Goal: Transaction & Acquisition: Purchase product/service

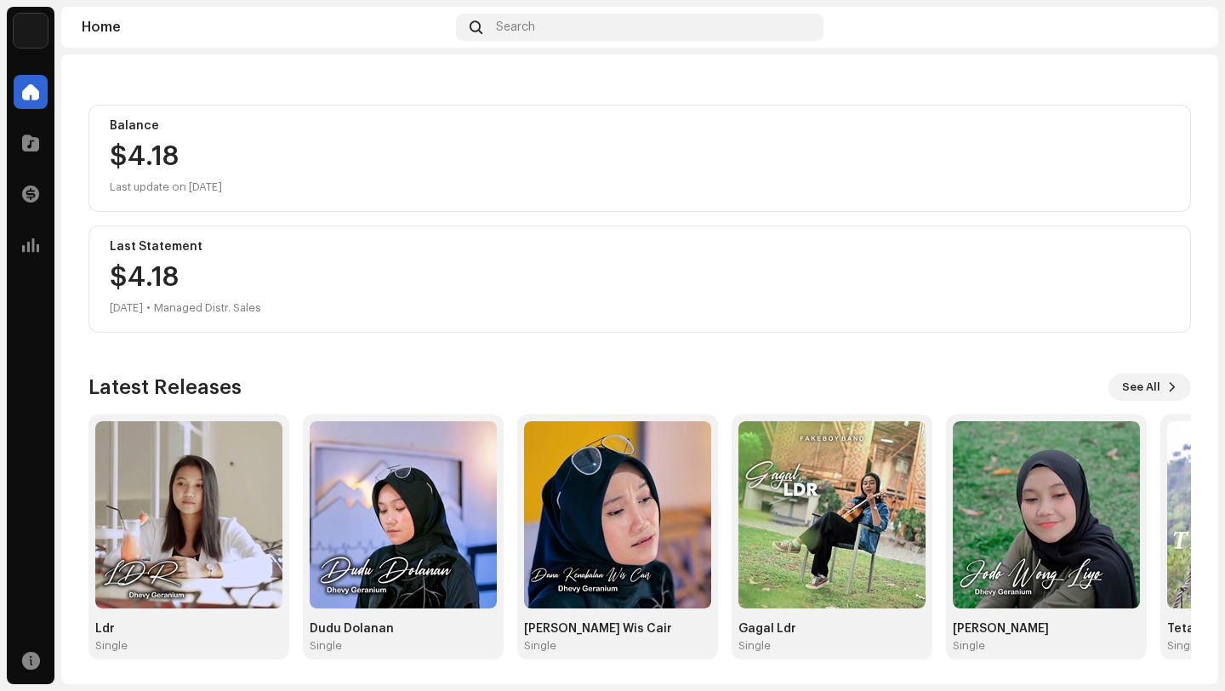
scroll to position [150, 0]
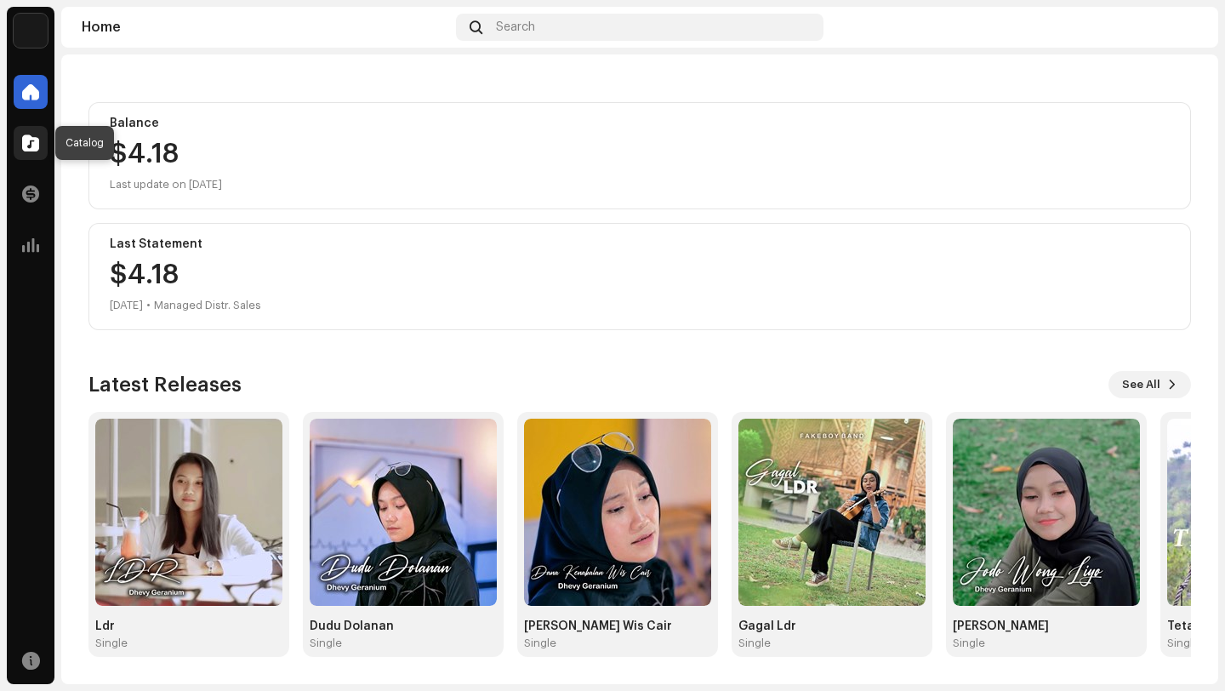
click at [29, 140] on span at bounding box center [30, 143] width 17 height 14
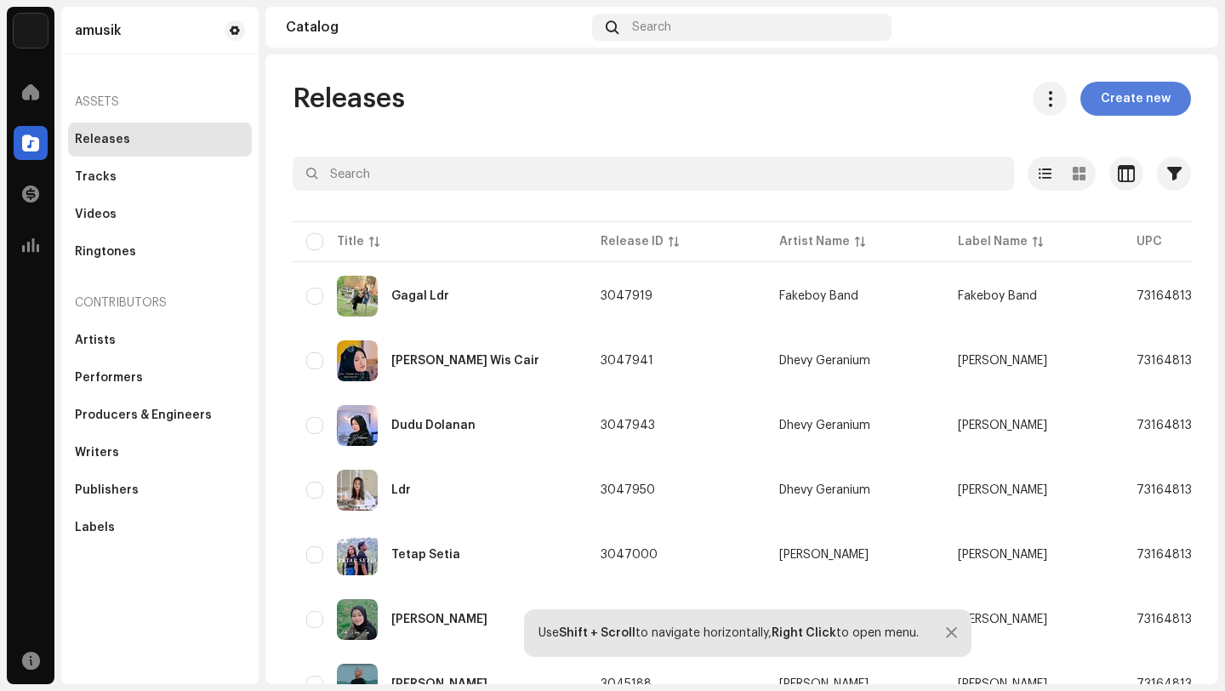
click at [1130, 100] on span "Create new" at bounding box center [1136, 99] width 70 height 34
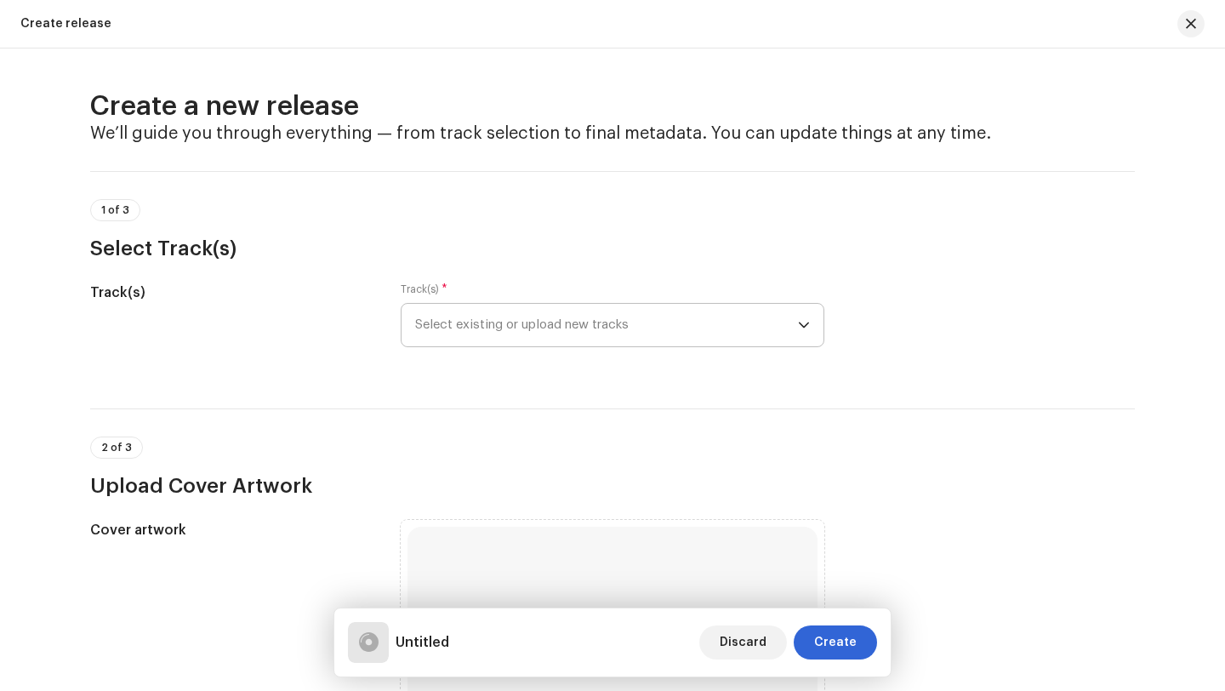
click at [715, 327] on span "Select existing or upload new tracks" at bounding box center [606, 325] width 383 height 43
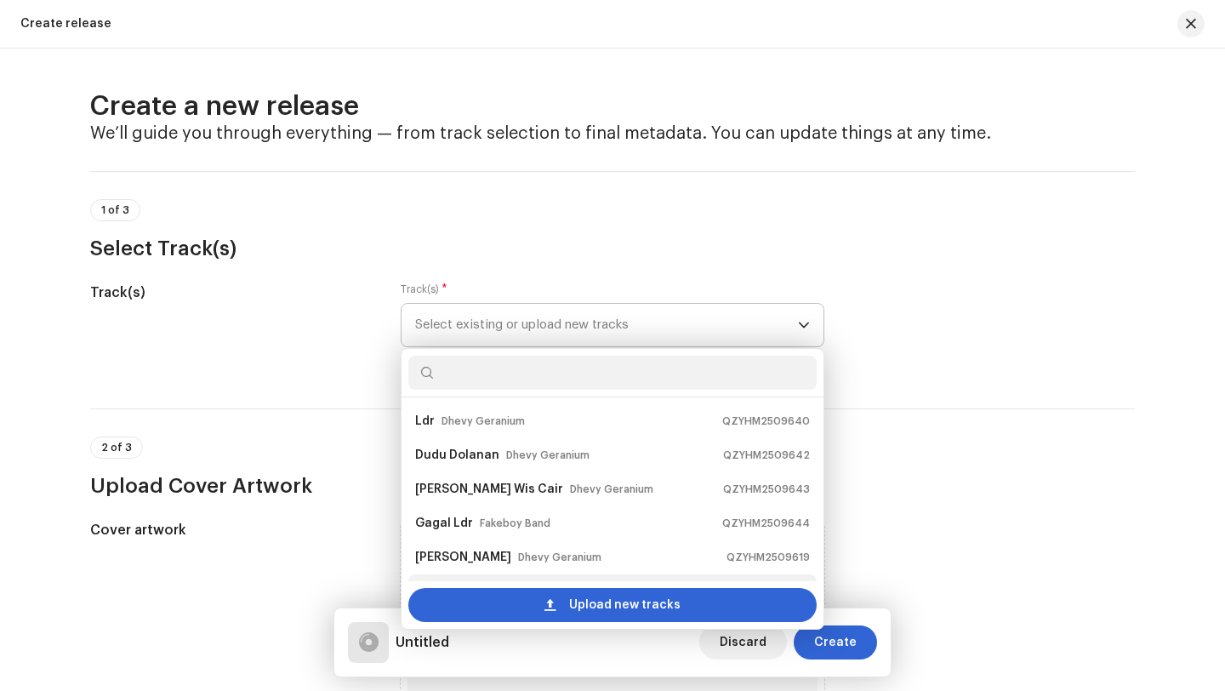
scroll to position [27, 0]
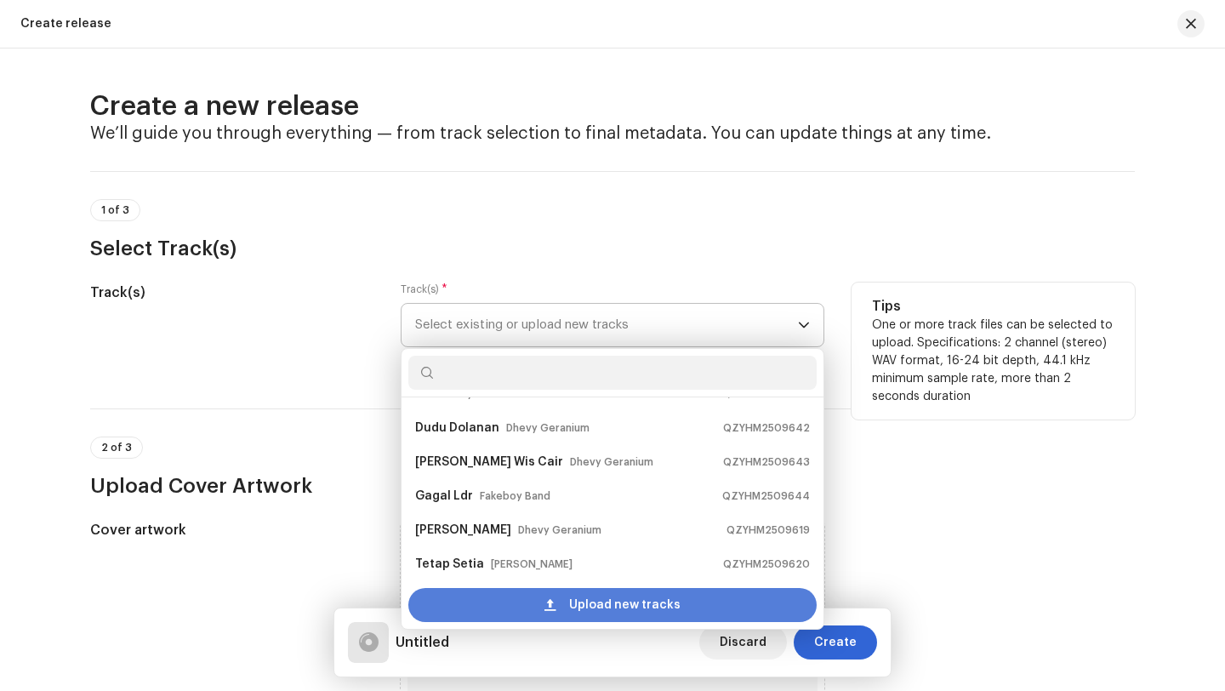
click at [578, 607] on span "Upload new tracks" at bounding box center [624, 605] width 111 height 34
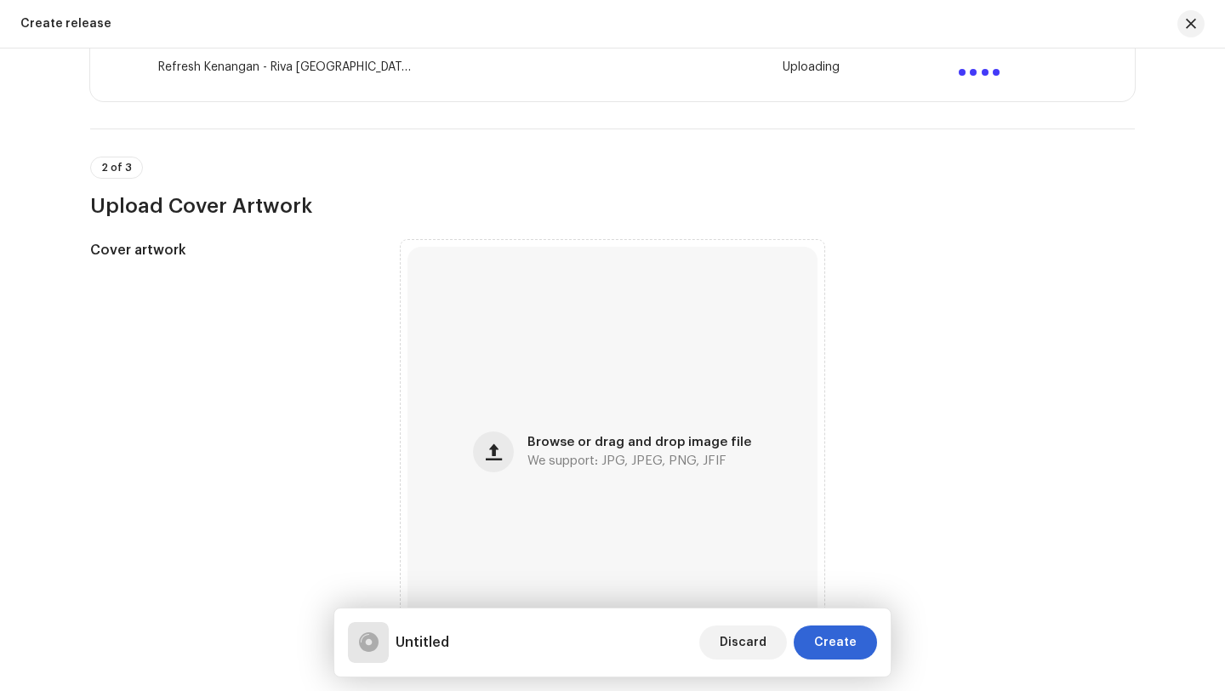
scroll to position [458, 0]
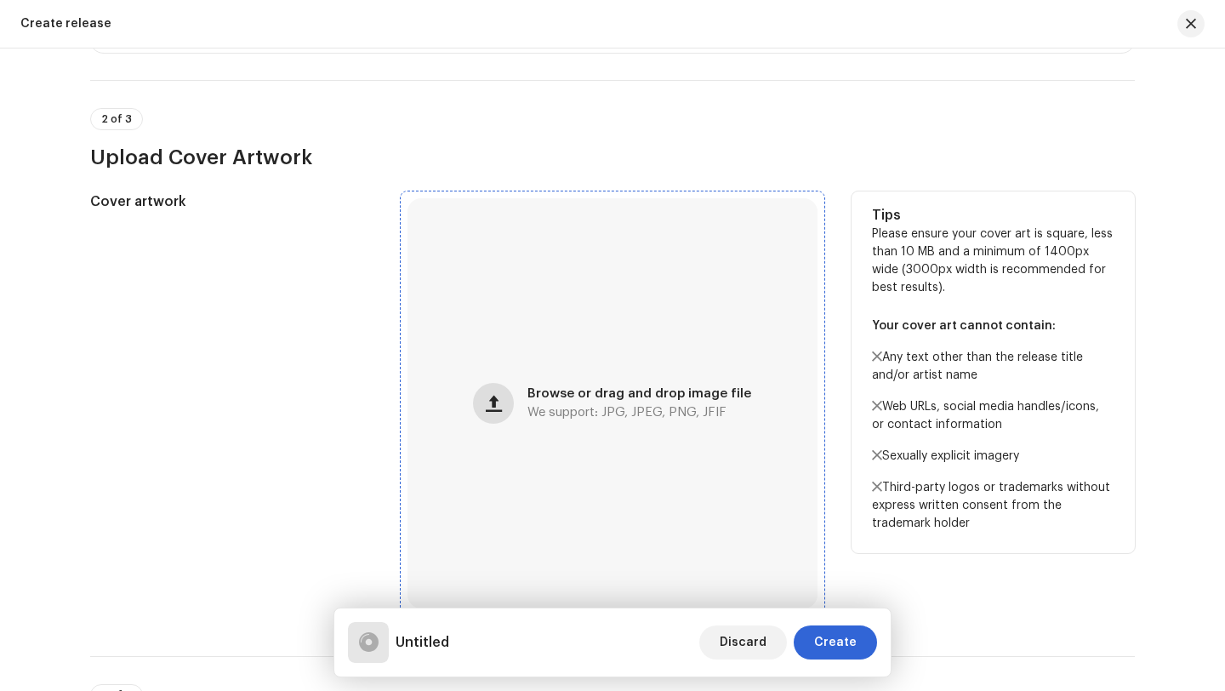
click at [500, 407] on span "button" at bounding box center [494, 403] width 16 height 14
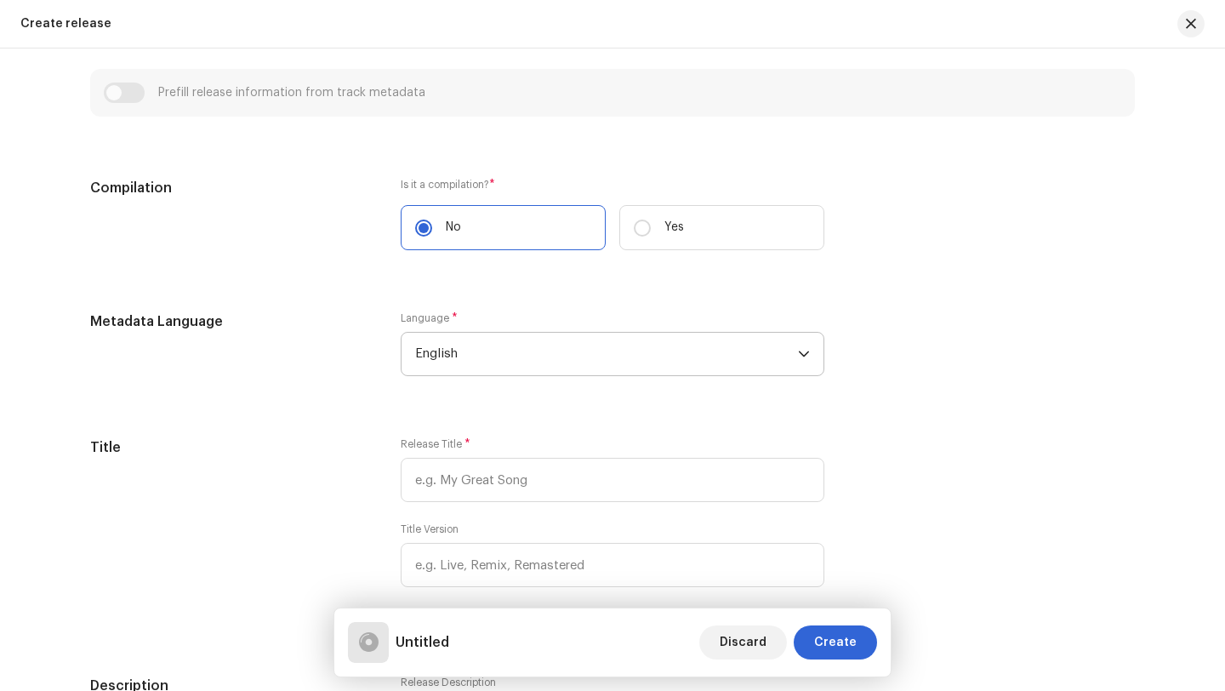
scroll to position [1187, 0]
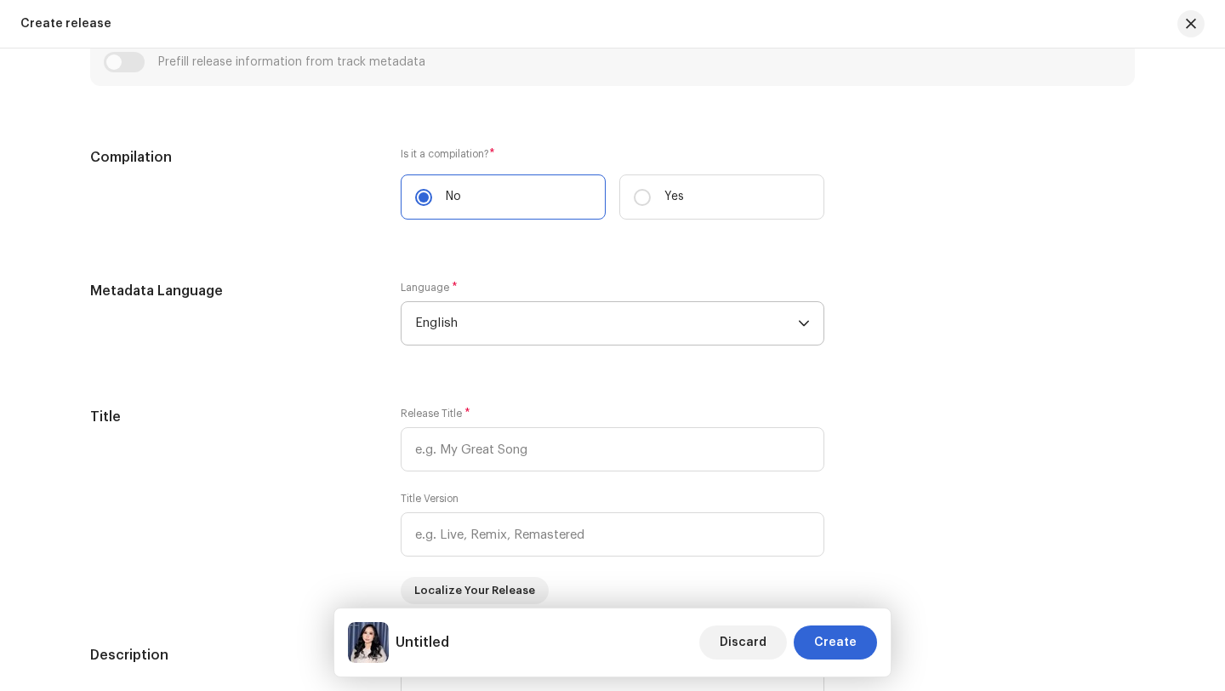
click at [541, 323] on span "English" at bounding box center [606, 323] width 383 height 43
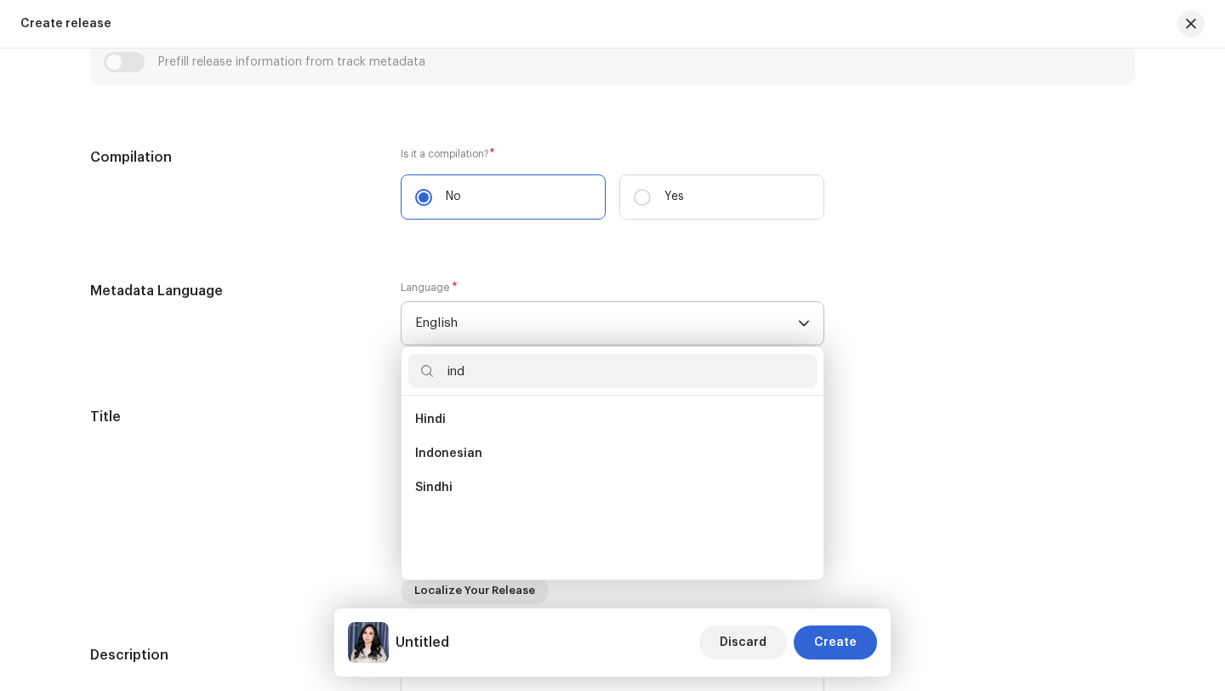
scroll to position [0, 0]
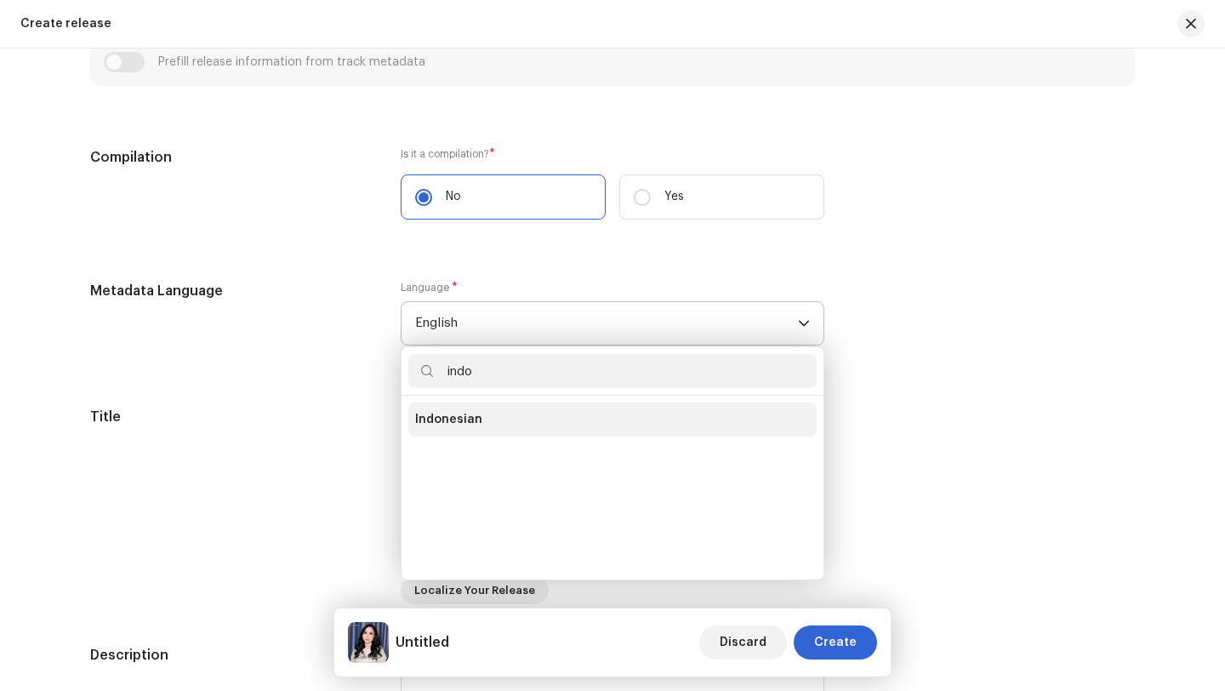
type input "indo"
click at [440, 424] on span "Indonesian" at bounding box center [448, 419] width 67 height 17
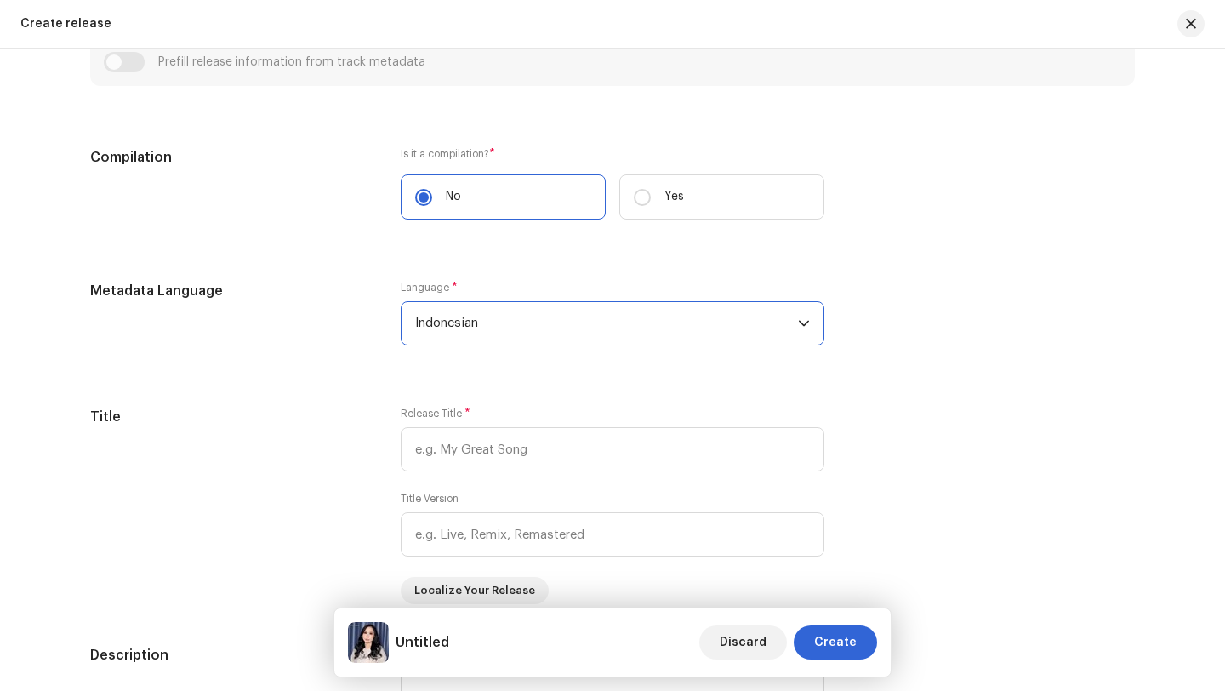
scroll to position [1318, 0]
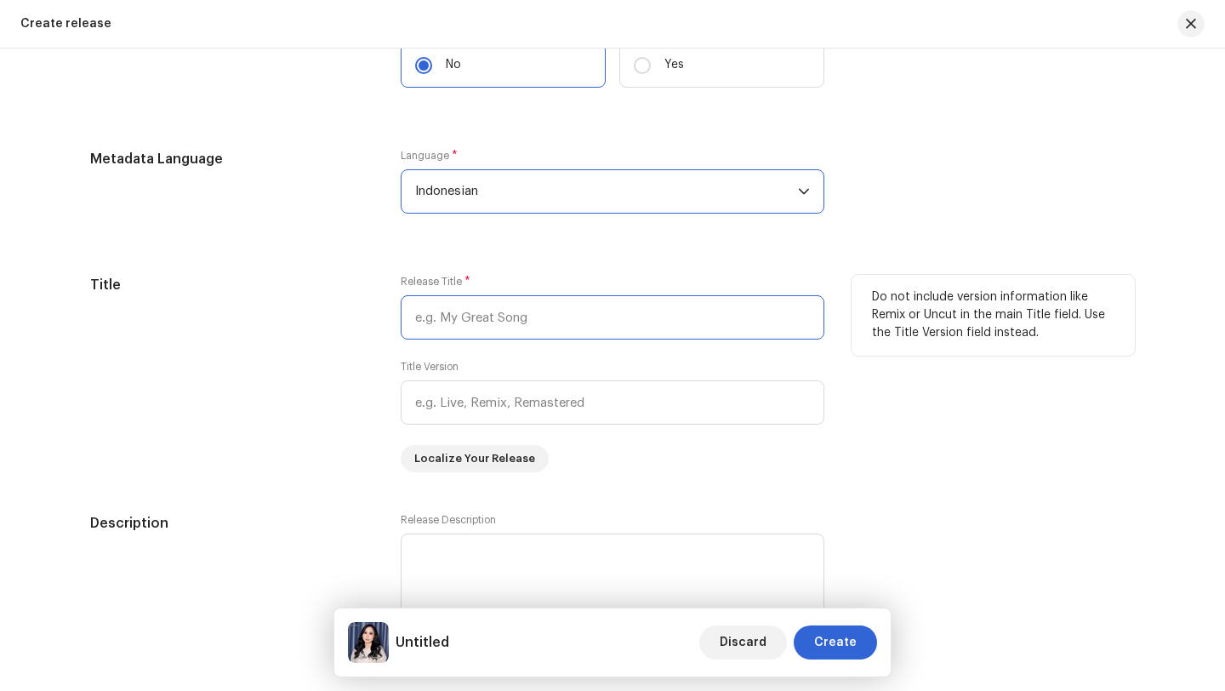
click at [535, 316] on input "text" at bounding box center [613, 317] width 424 height 44
type input "T"
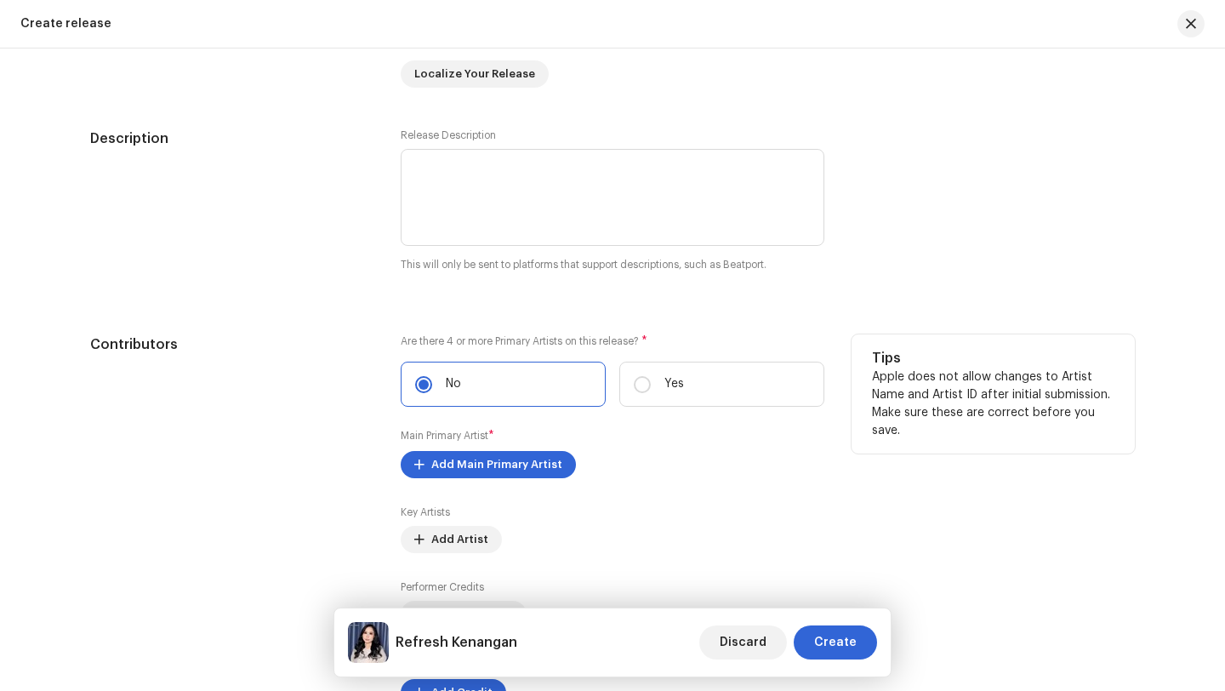
scroll to position [1707, 0]
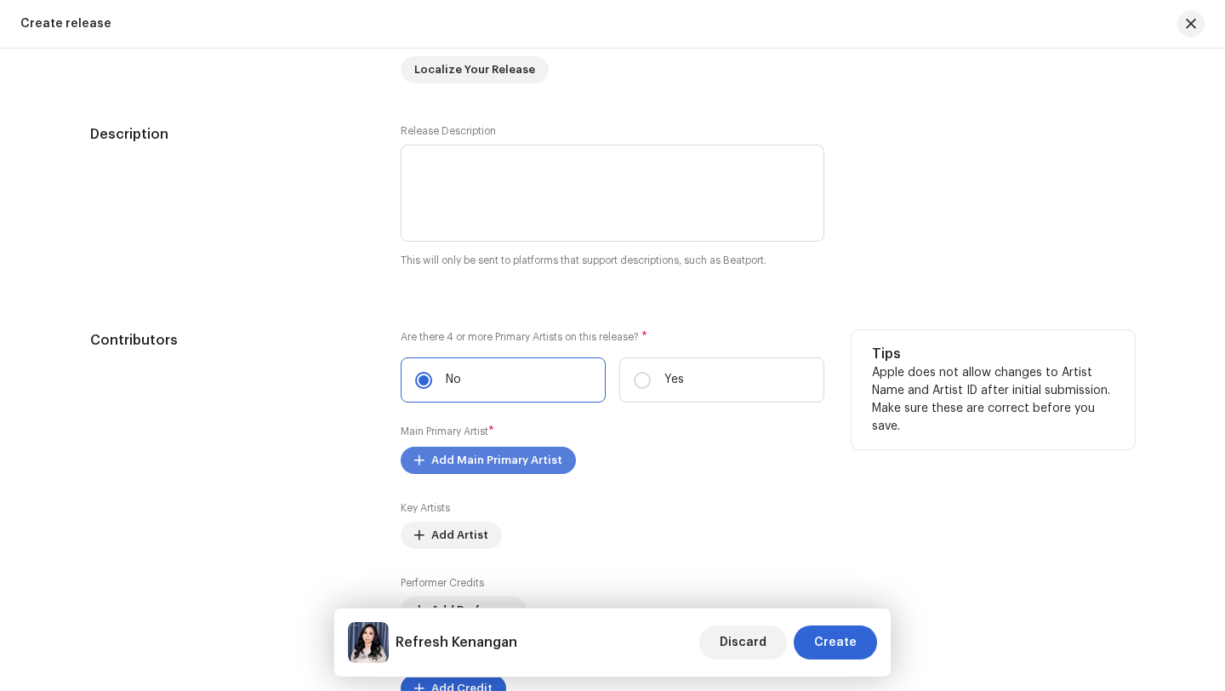
type input "Refresh Kenangan"
click at [482, 458] on span "Add Main Primary Artist" at bounding box center [496, 460] width 131 height 34
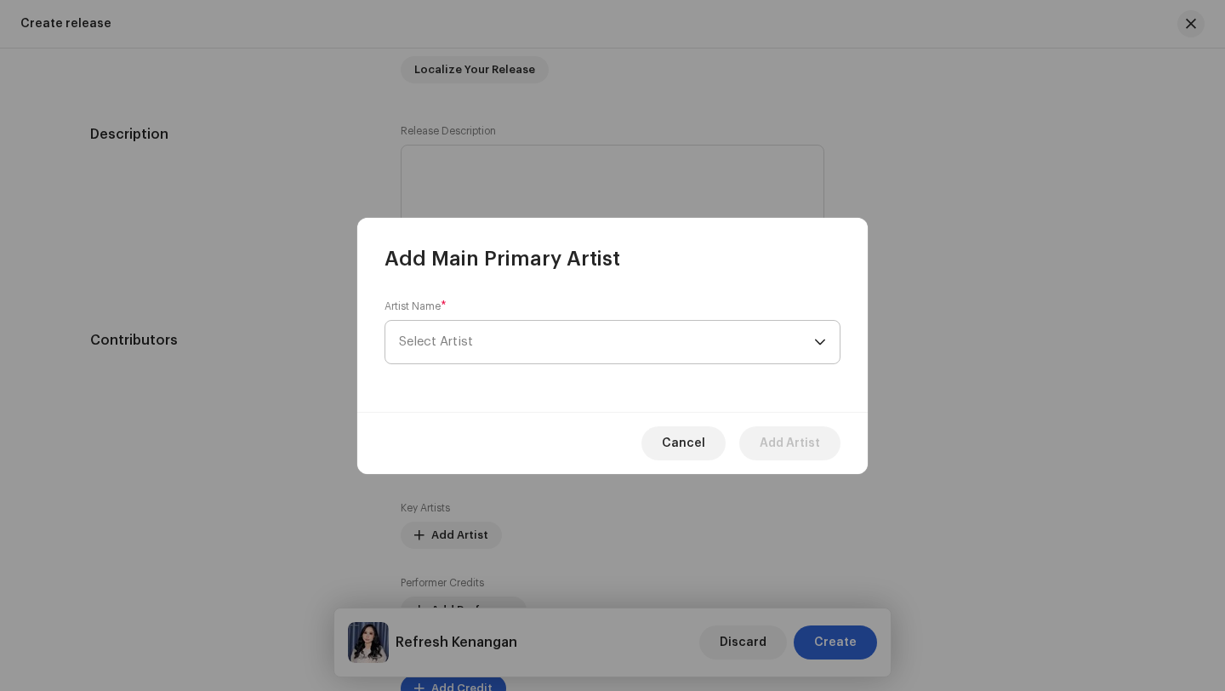
click at [473, 340] on span "Select Artist" at bounding box center [606, 342] width 415 height 43
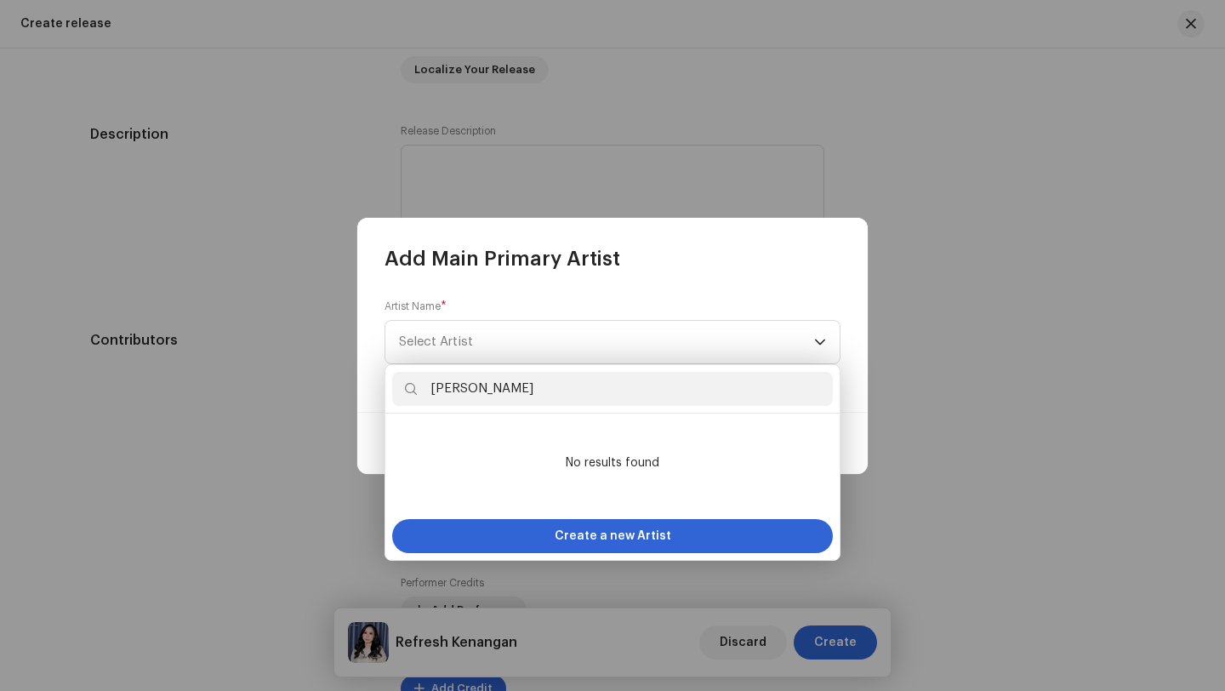
type input "[PERSON_NAME]"
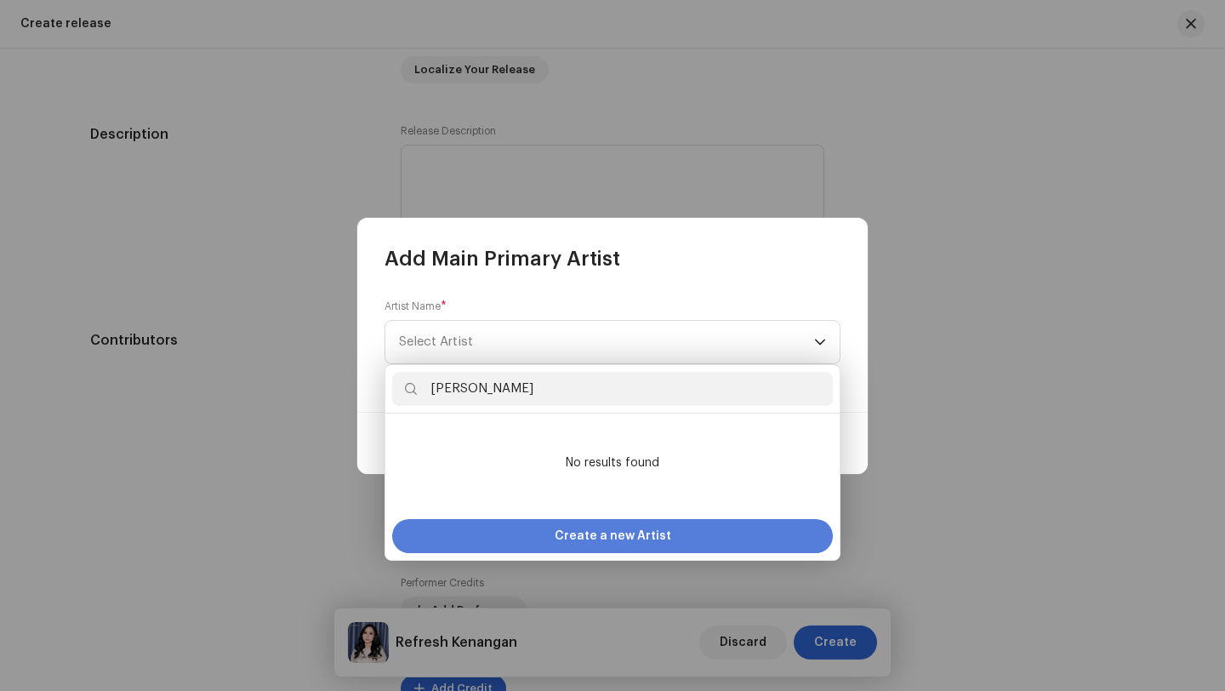
click at [612, 532] on span "Create a new Artist" at bounding box center [613, 536] width 117 height 34
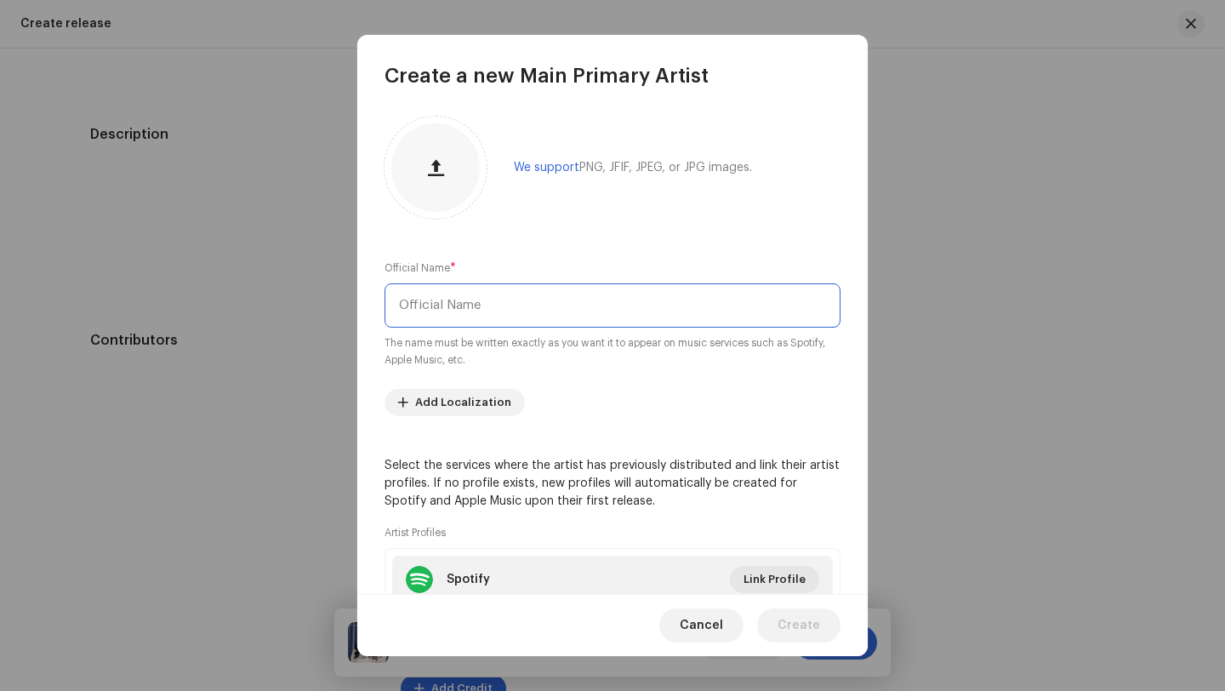
click at [483, 302] on input "text" at bounding box center [612, 305] width 456 height 44
type input "[PERSON_NAME]"
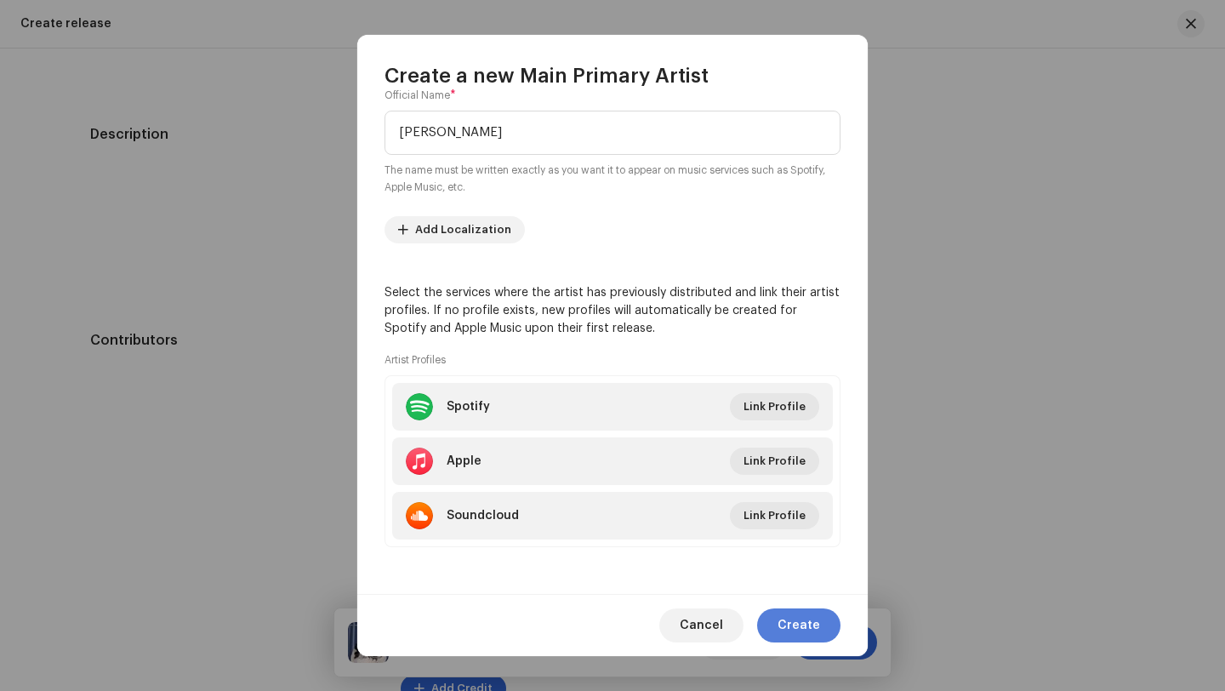
click at [802, 628] on span "Create" at bounding box center [798, 625] width 43 height 34
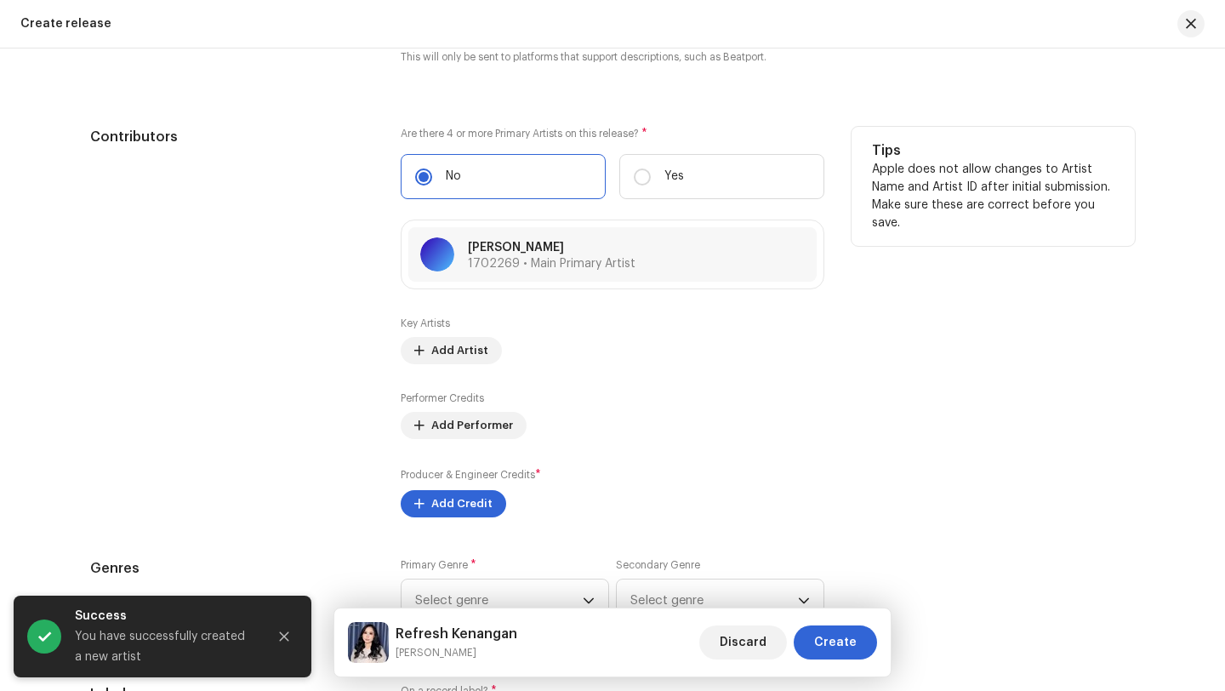
scroll to position [2002, 0]
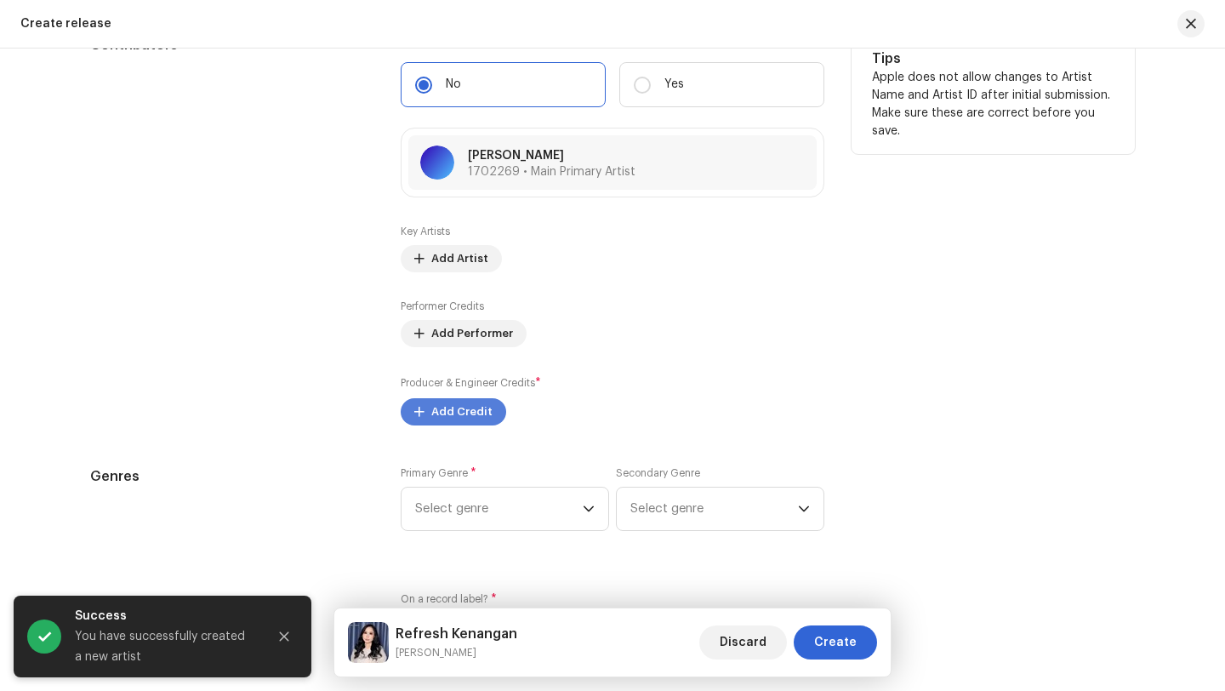
click at [441, 415] on span "Add Credit" at bounding box center [461, 412] width 61 height 34
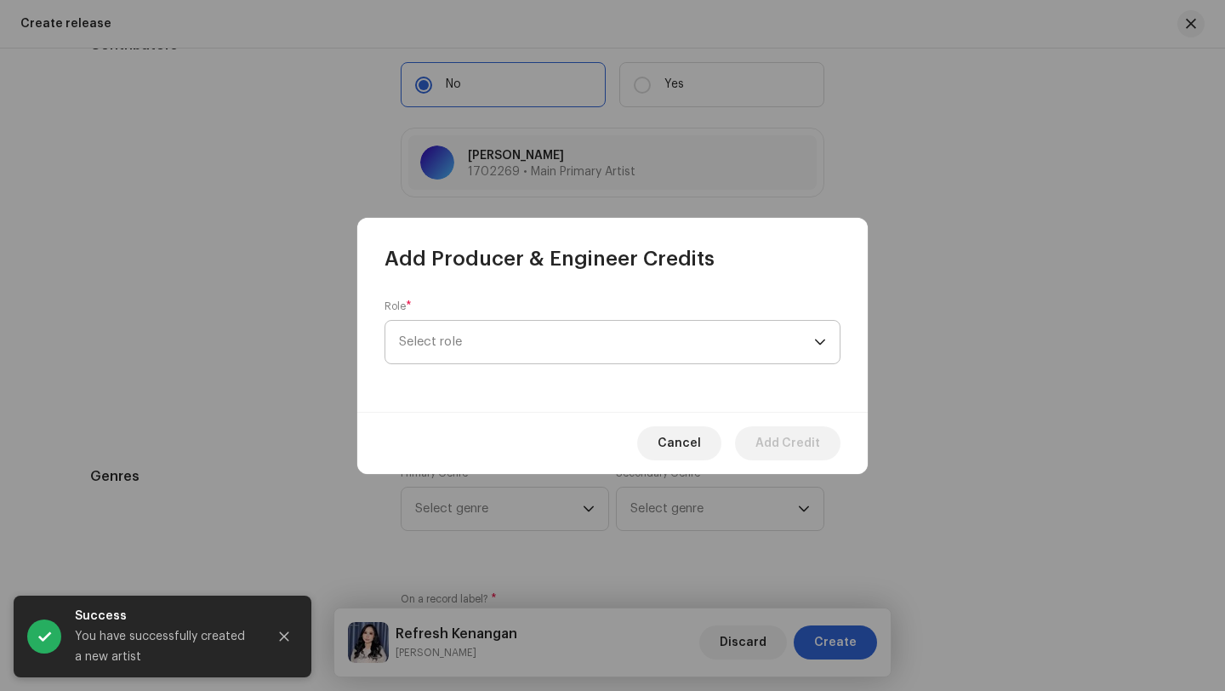
click at [462, 341] on span "Select role" at bounding box center [606, 342] width 415 height 43
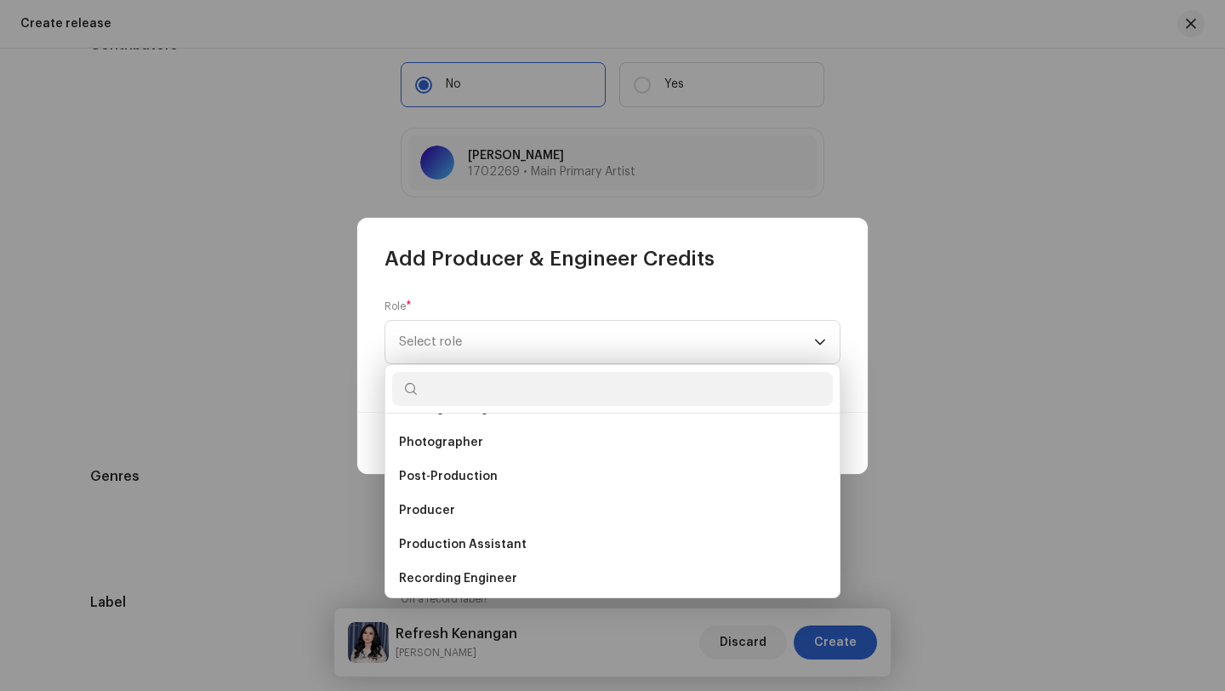
scroll to position [625, 0]
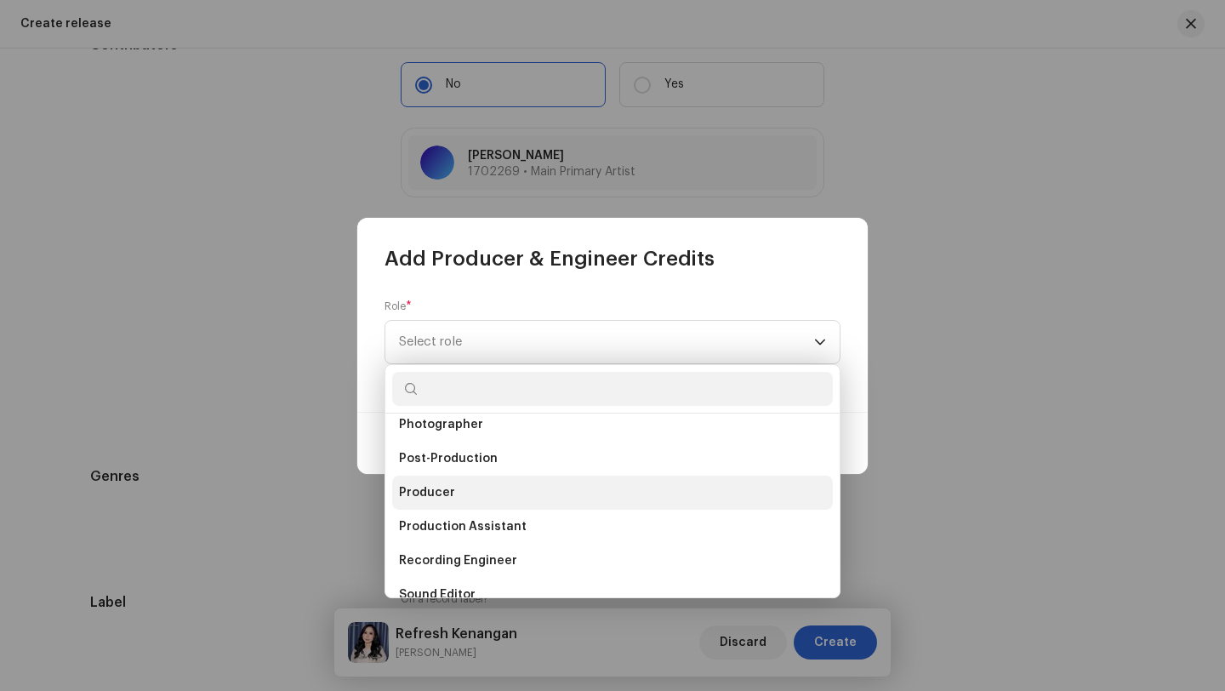
click at [426, 490] on span "Producer" at bounding box center [427, 492] width 56 height 17
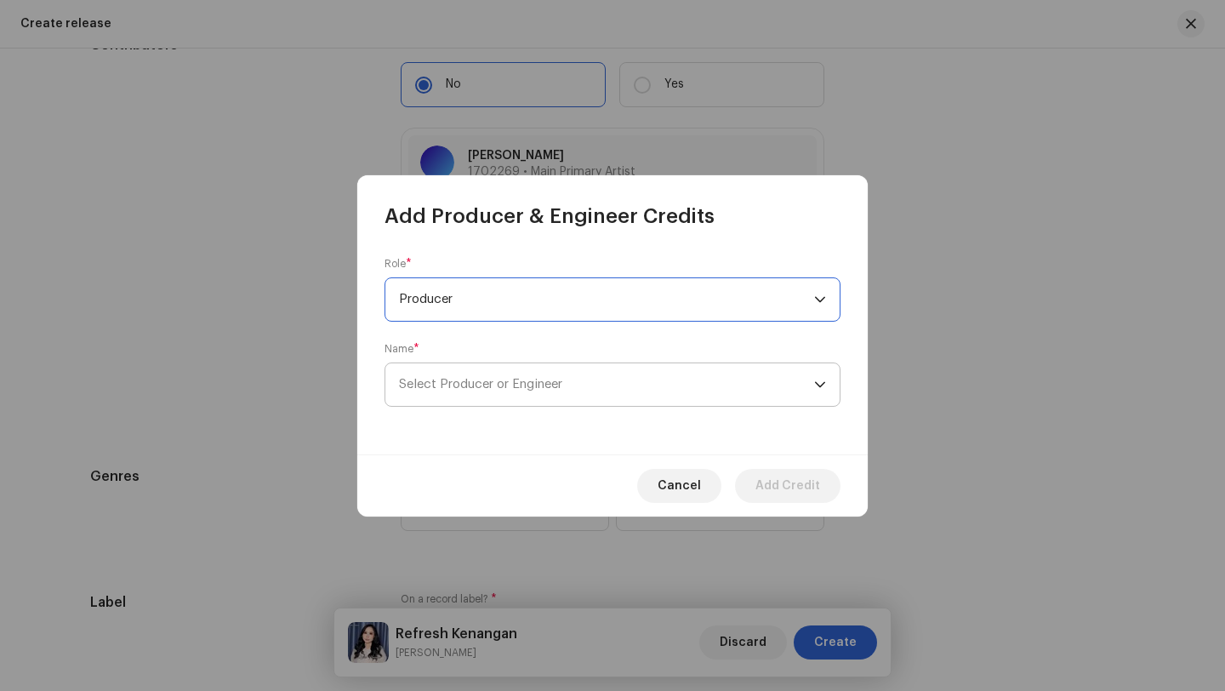
click at [477, 394] on span "Select Producer or Engineer" at bounding box center [606, 384] width 415 height 43
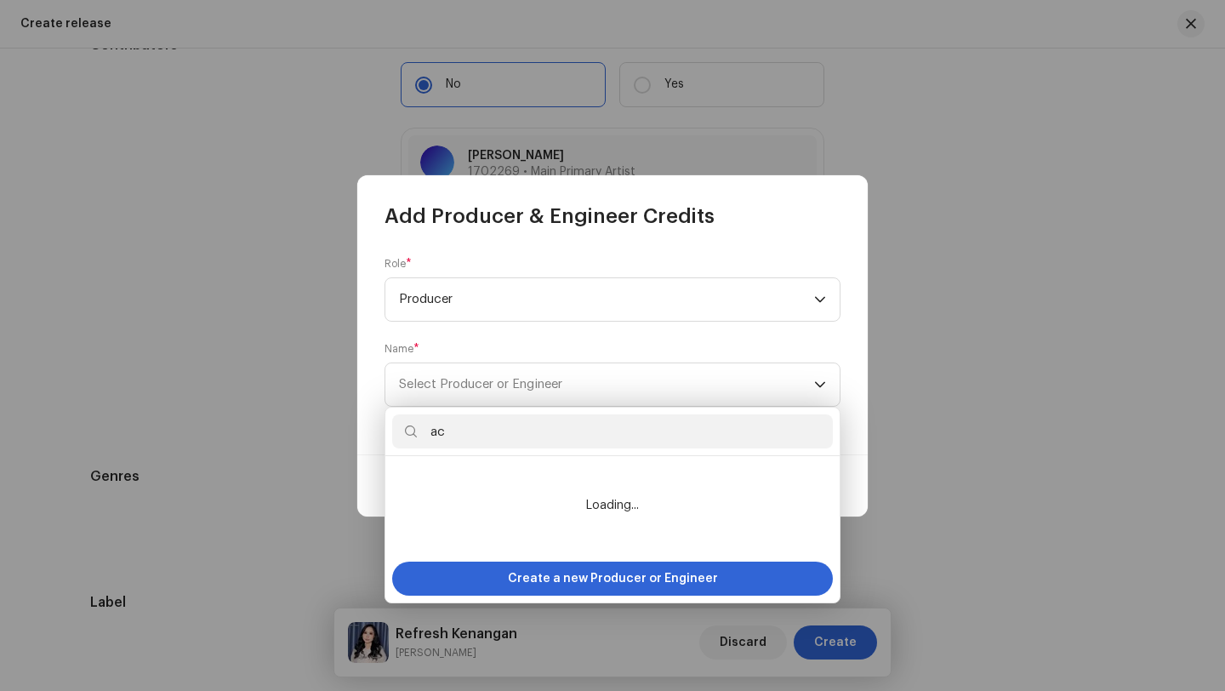
type input "a"
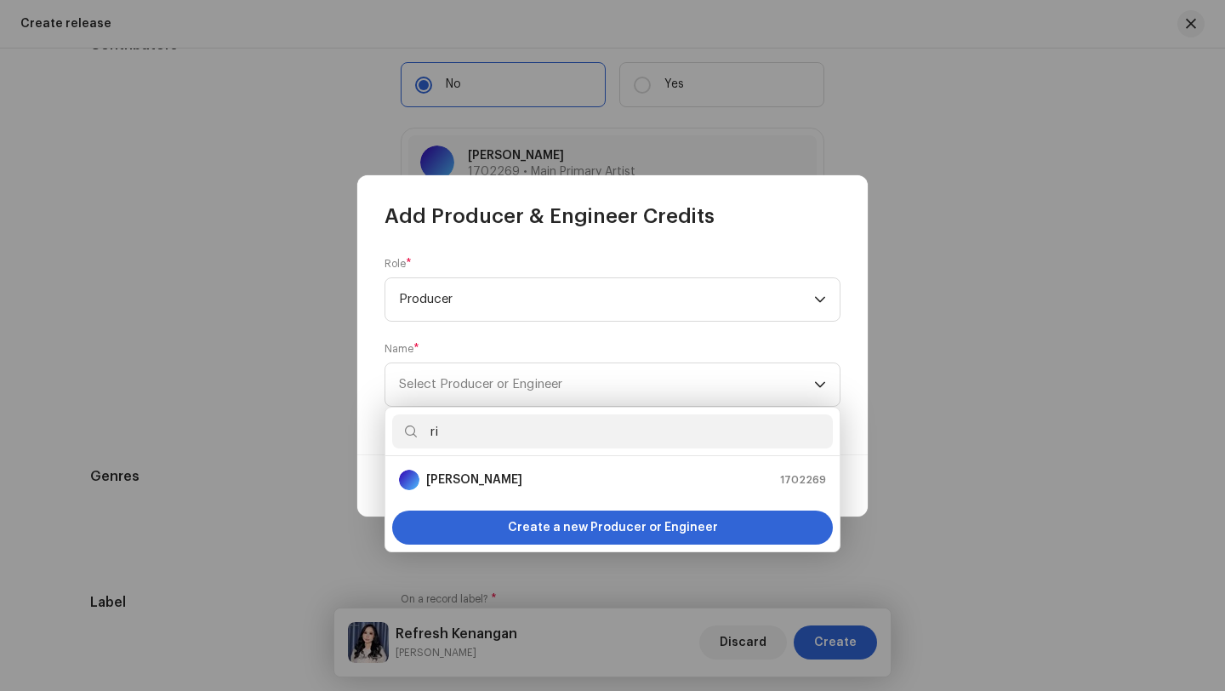
type input "r"
type input "R"
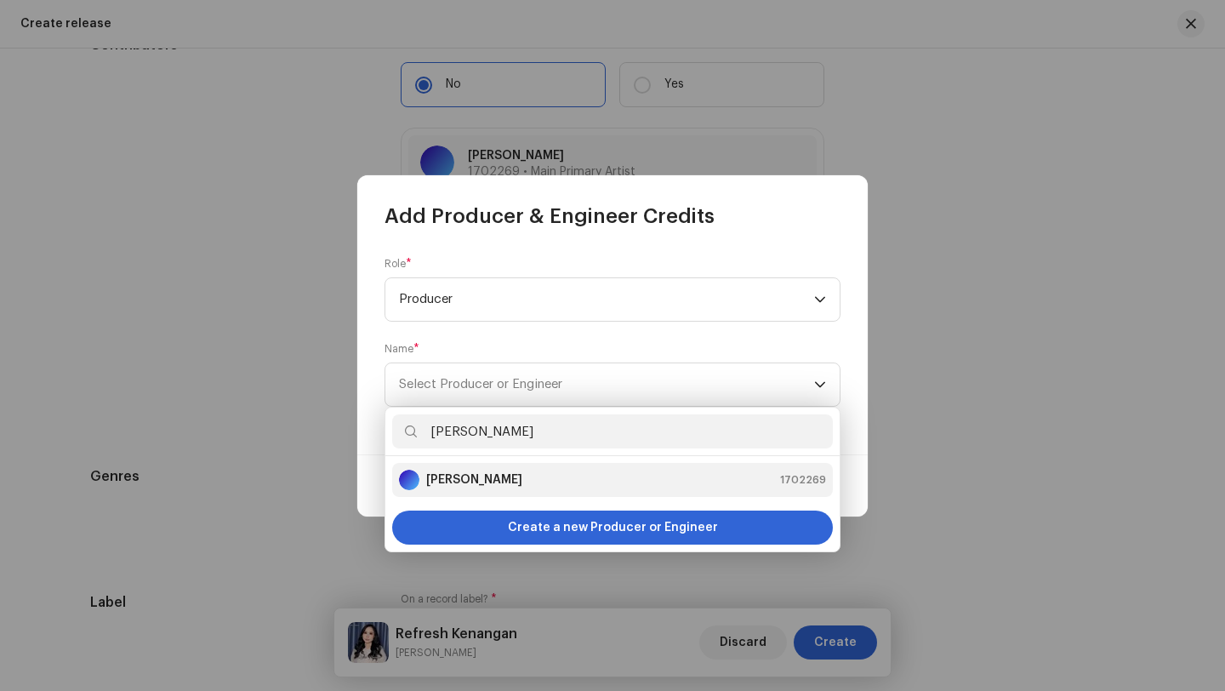
type input "[PERSON_NAME]"
click at [475, 475] on strong "[PERSON_NAME]" at bounding box center [474, 479] width 96 height 17
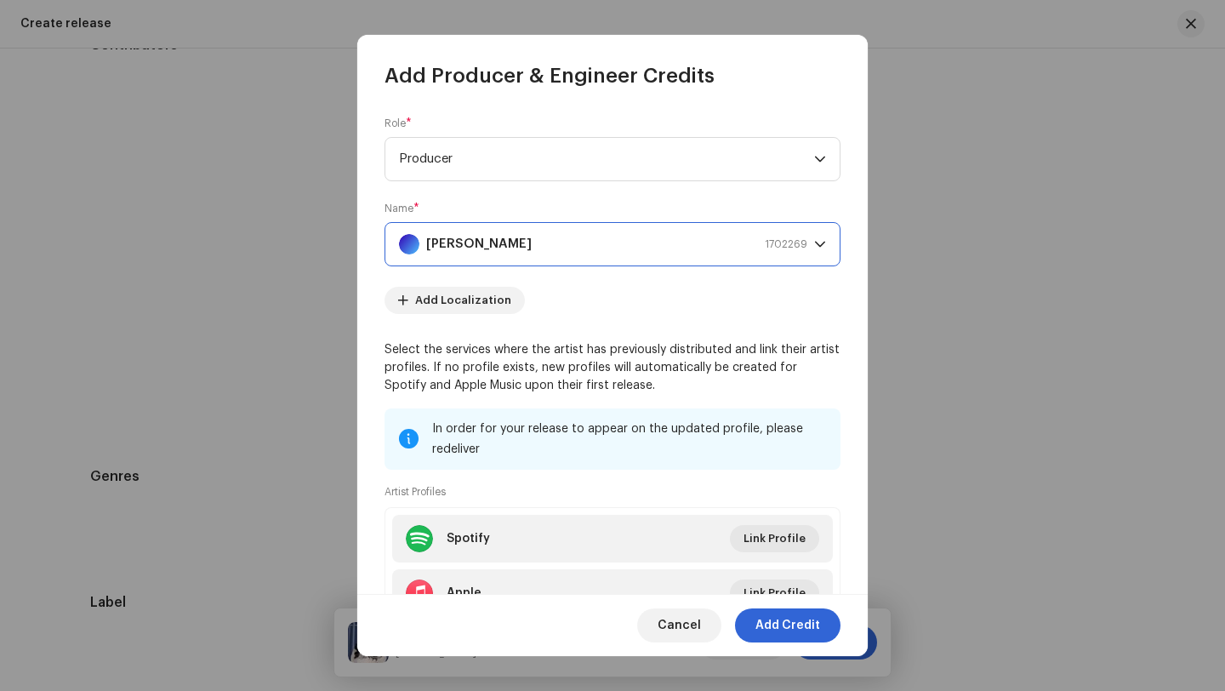
scroll to position [133, 0]
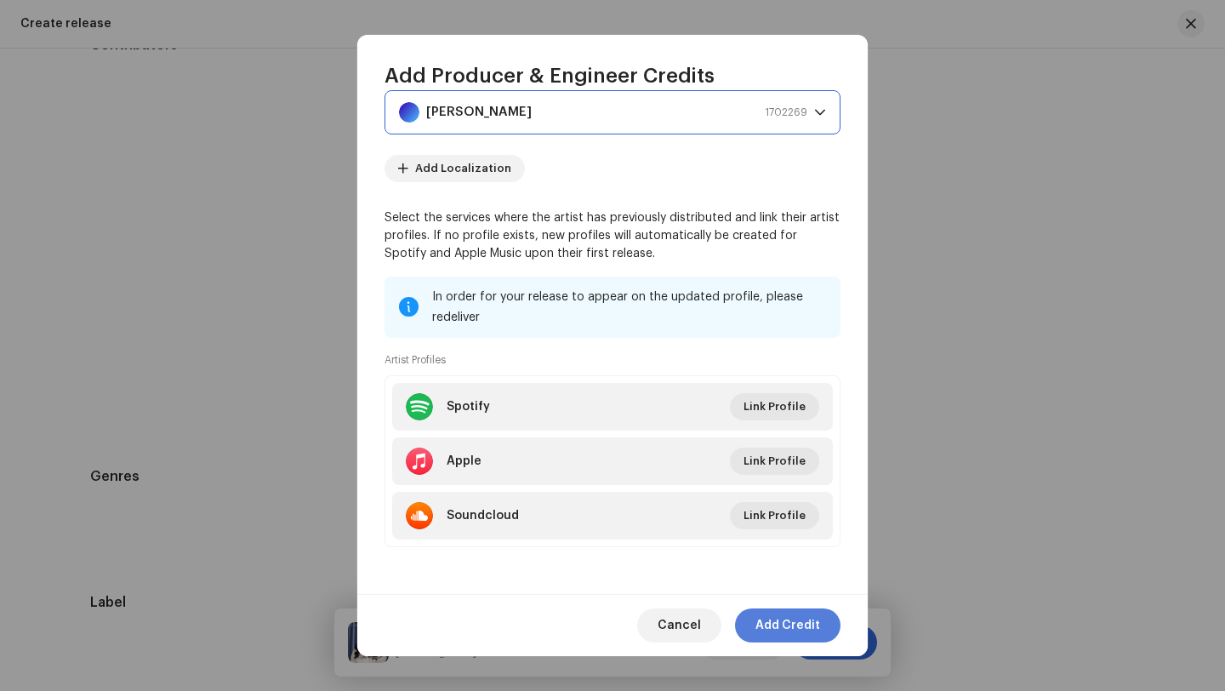
click at [784, 624] on span "Add Credit" at bounding box center [787, 625] width 65 height 34
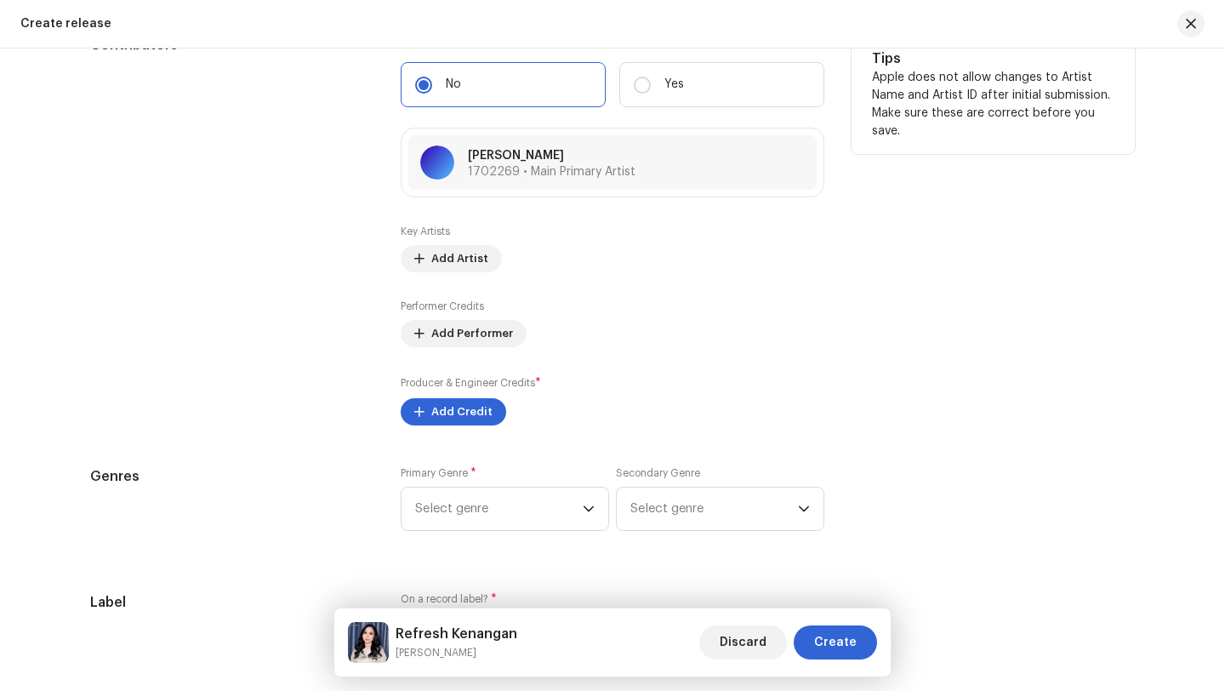
scroll to position [2173, 0]
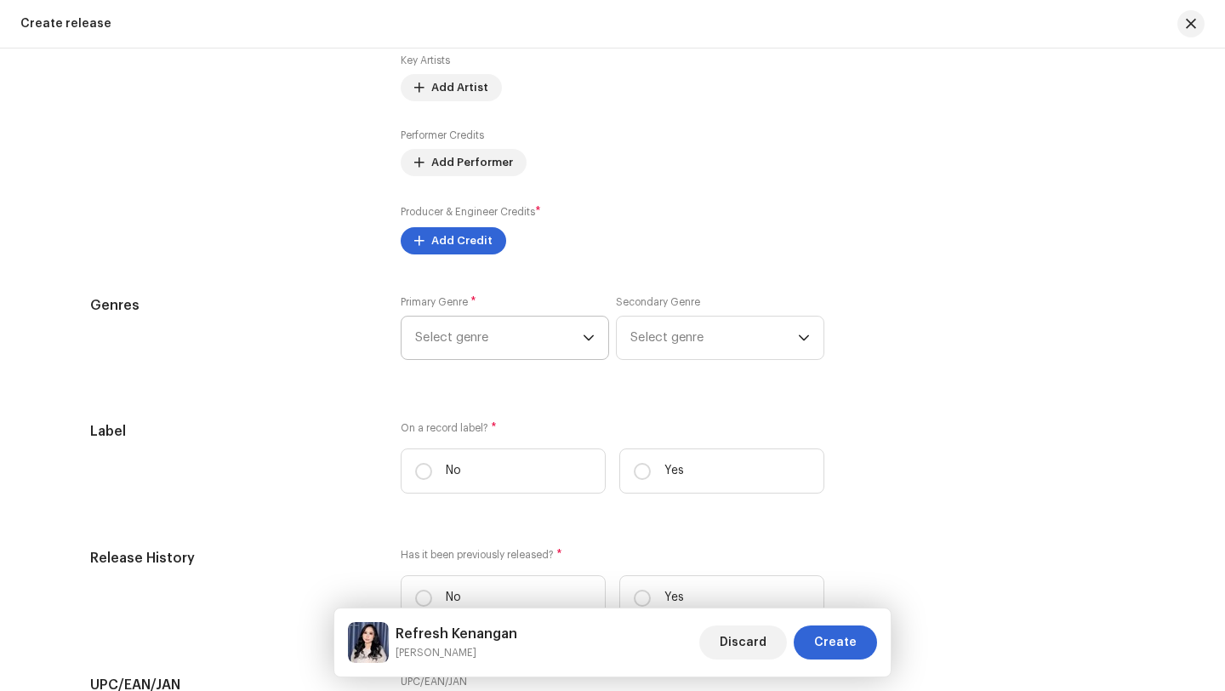
click at [585, 340] on icon "dropdown trigger" at bounding box center [589, 338] width 12 height 12
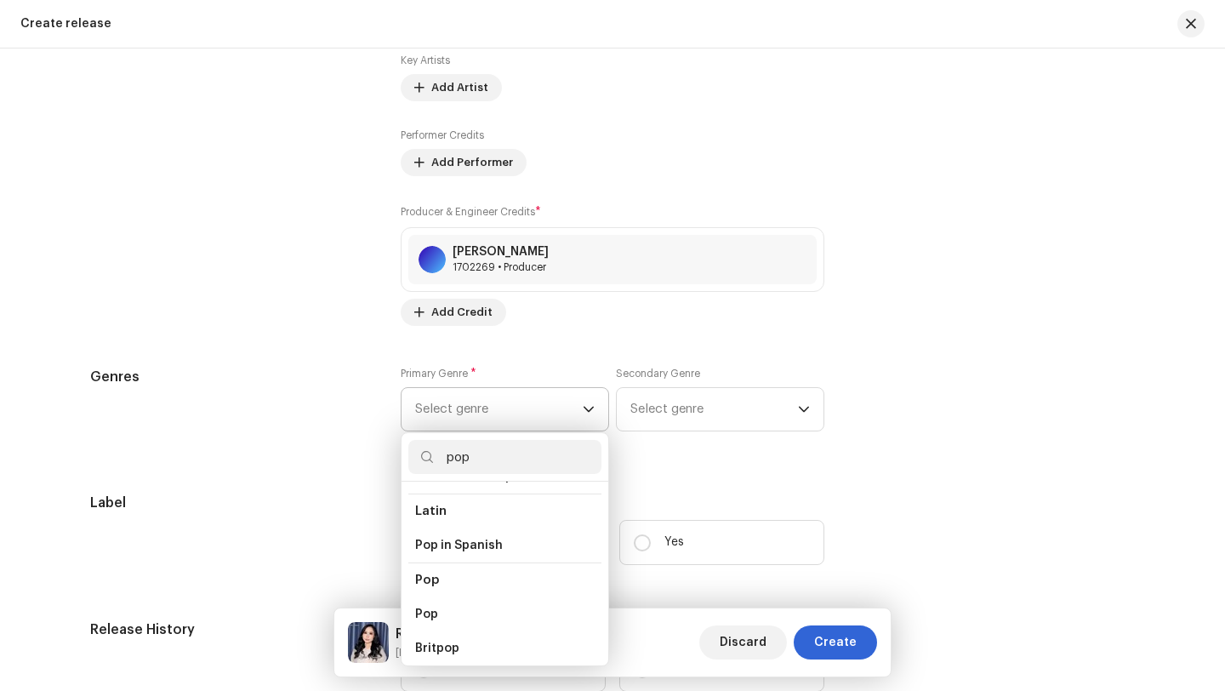
scroll to position [572, 0]
type input "pop"
click at [427, 596] on span "Pop" at bounding box center [426, 600] width 23 height 17
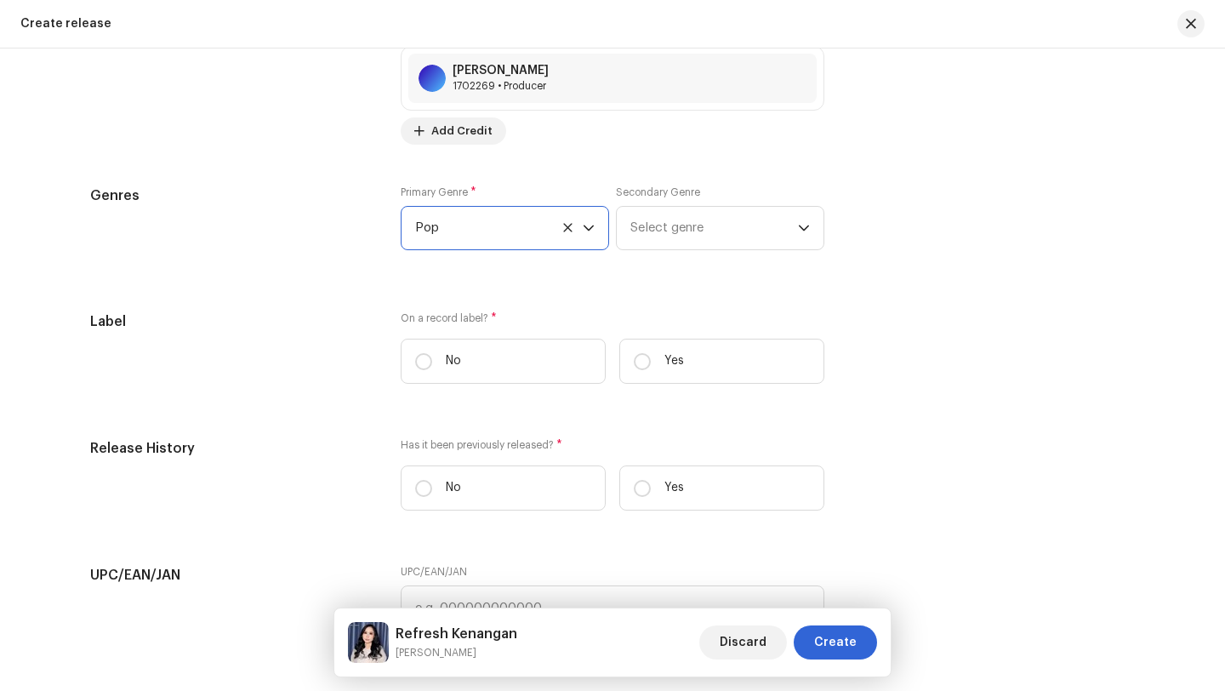
scroll to position [2358, 0]
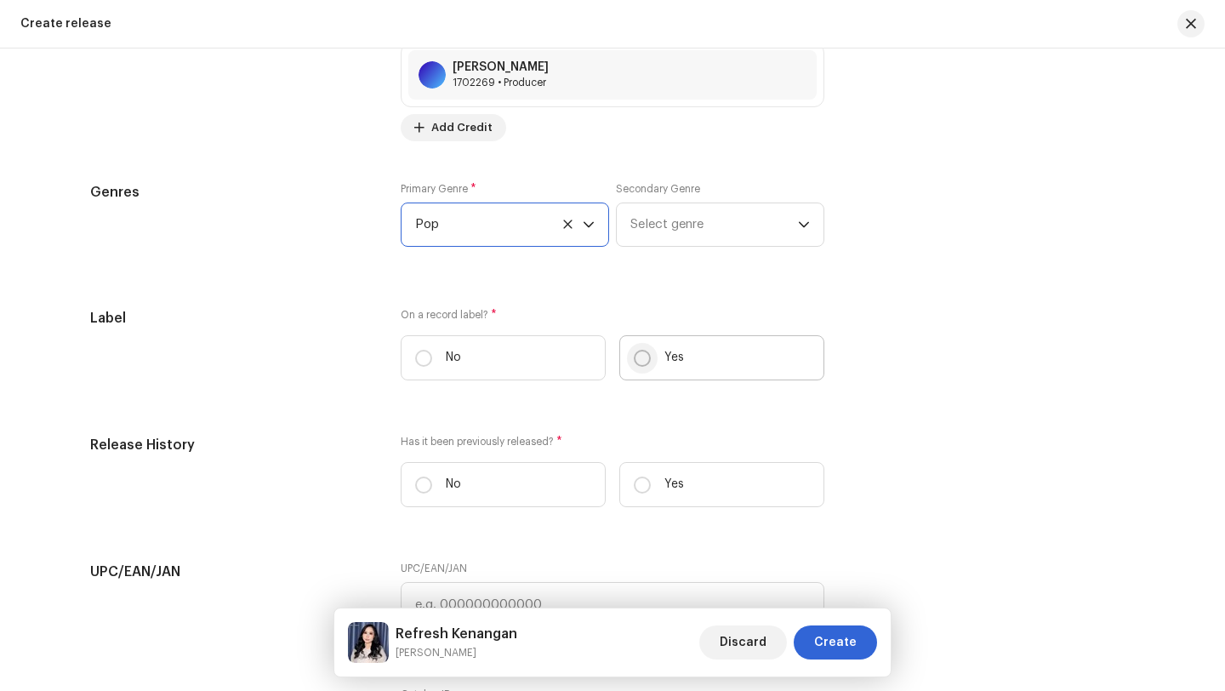
click at [640, 362] on input "Yes" at bounding box center [642, 358] width 17 height 17
radio input "true"
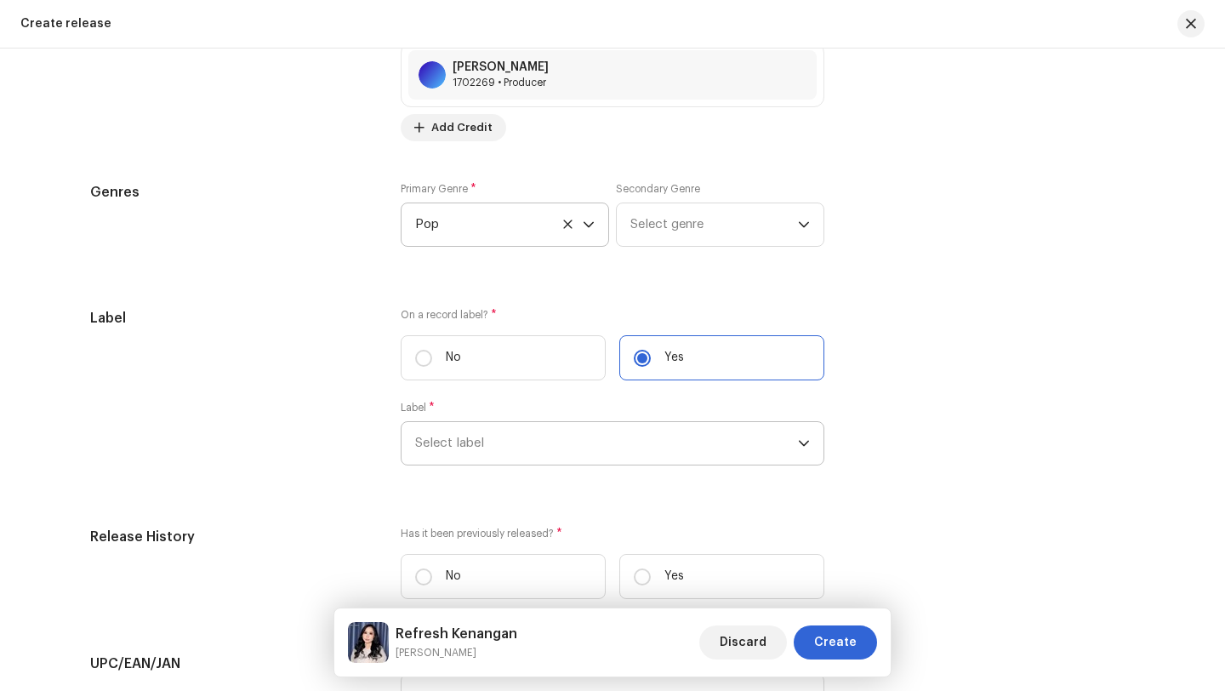
click at [496, 443] on span "Select label" at bounding box center [606, 443] width 383 height 43
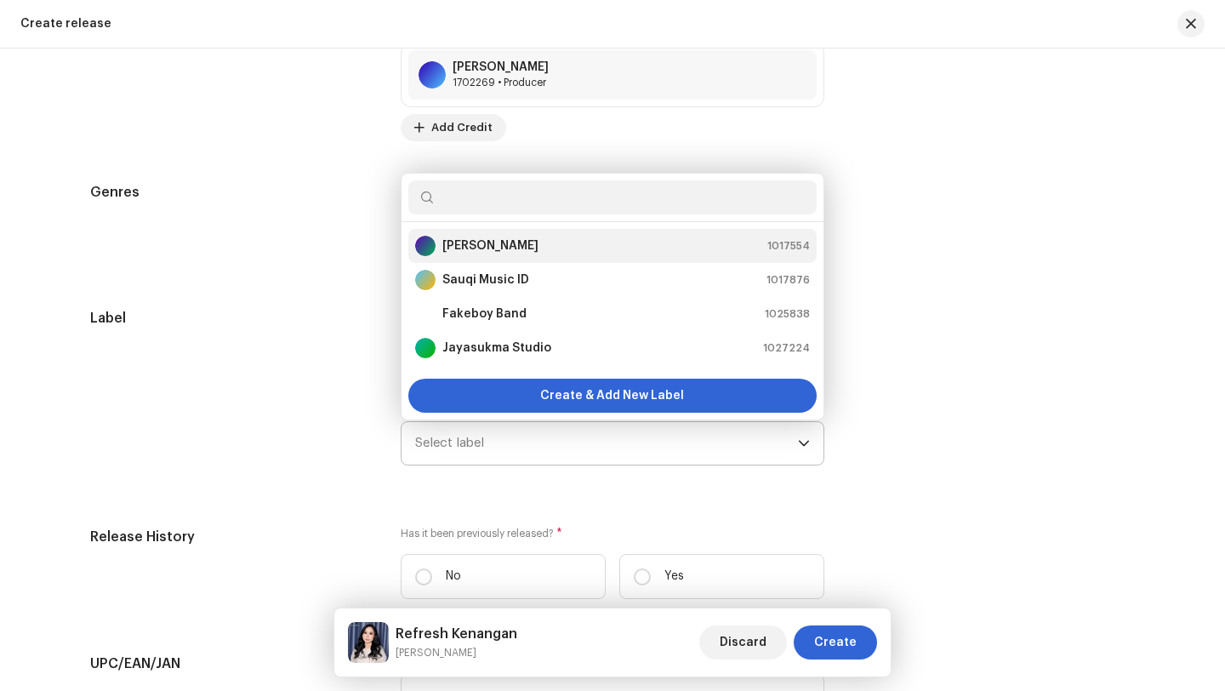
click at [460, 249] on strong "[PERSON_NAME]" at bounding box center [490, 245] width 96 height 17
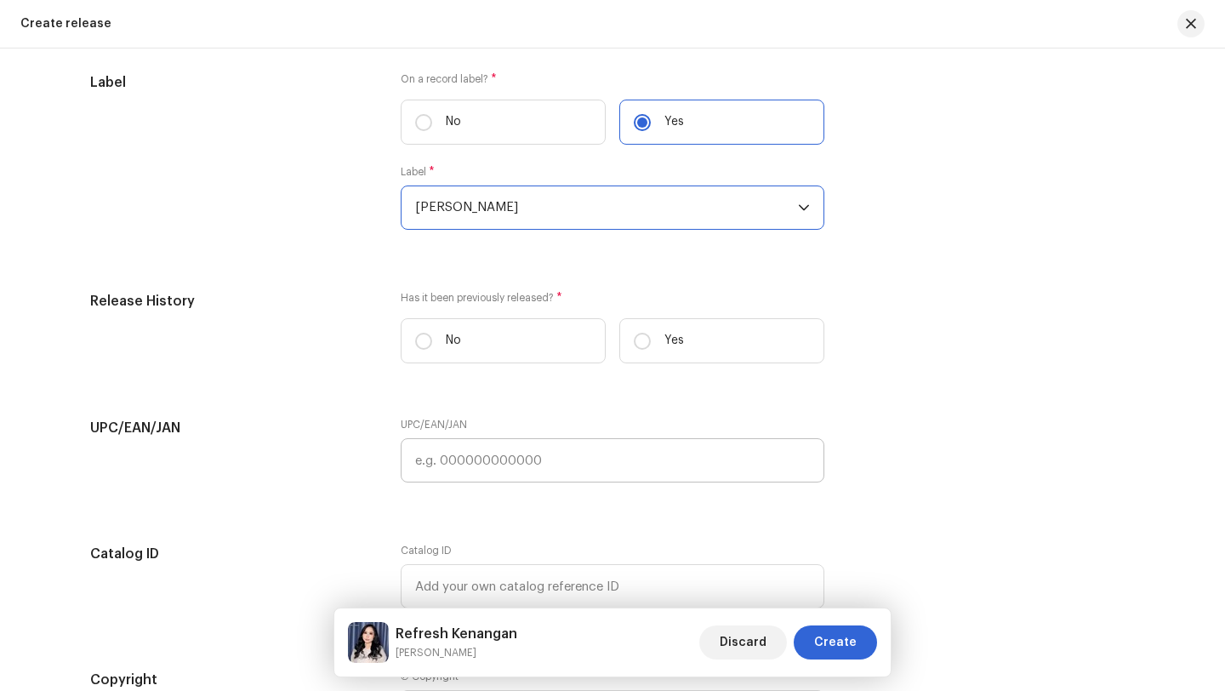
scroll to position [2596, 0]
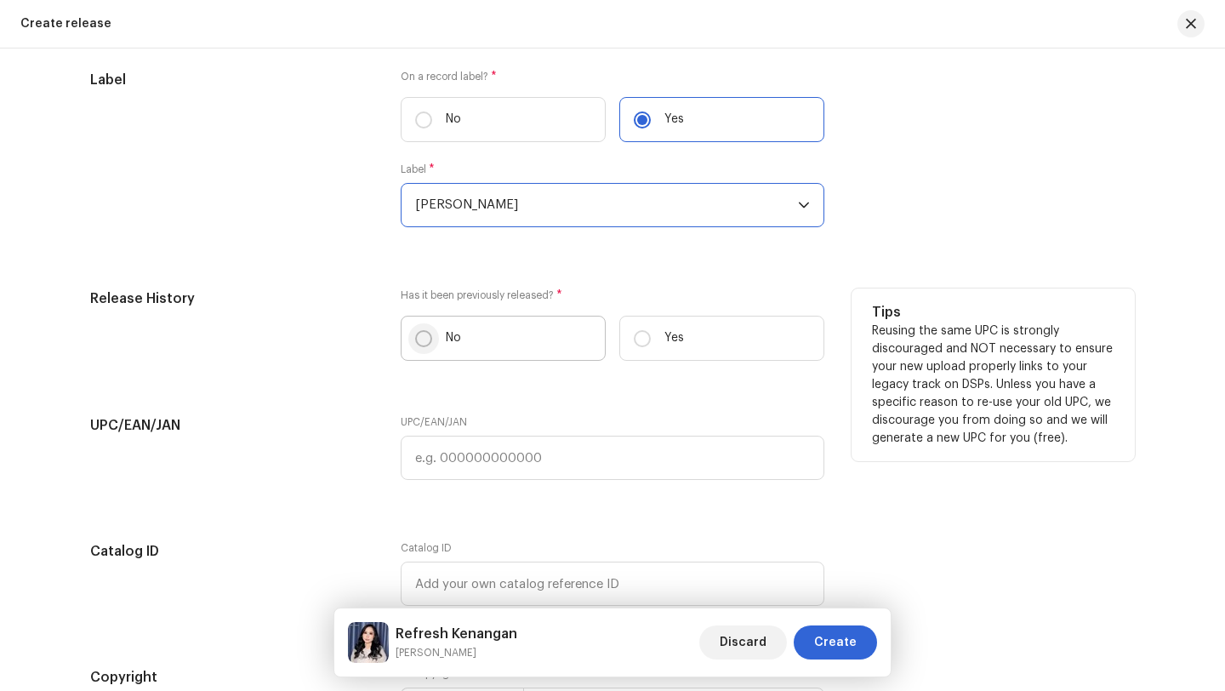
click at [420, 342] on input "No" at bounding box center [423, 338] width 17 height 17
radio input "true"
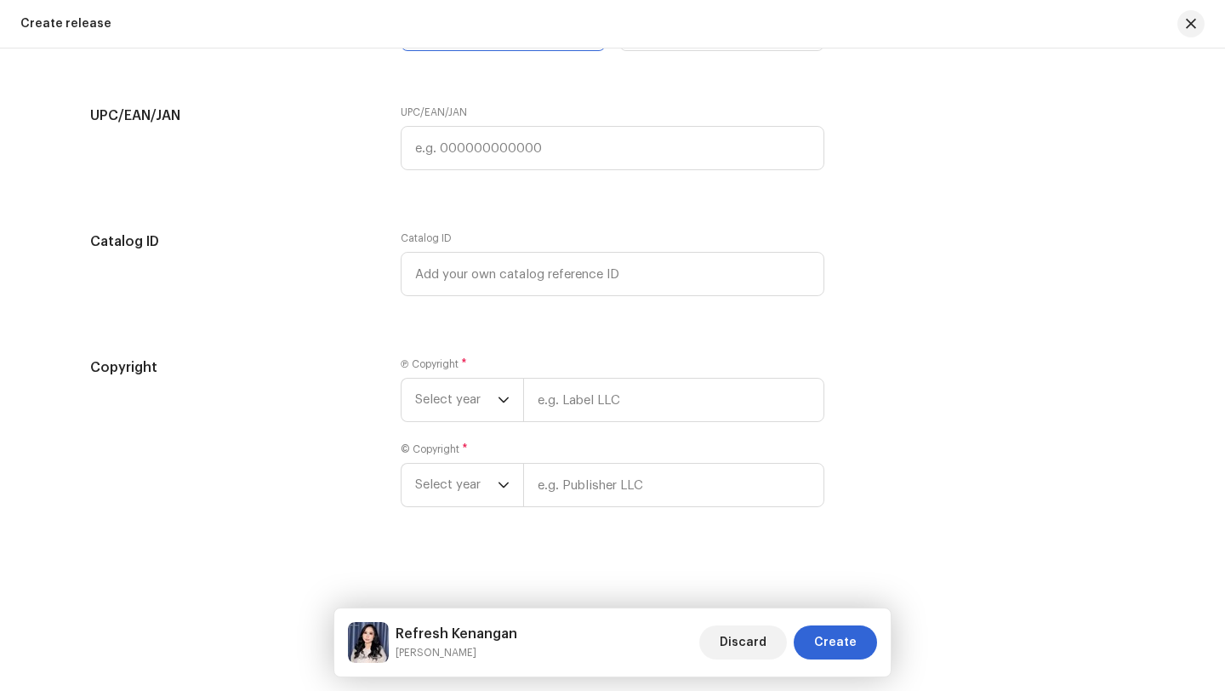
scroll to position [2912, 0]
click at [502, 401] on icon "dropdown trigger" at bounding box center [504, 400] width 12 height 12
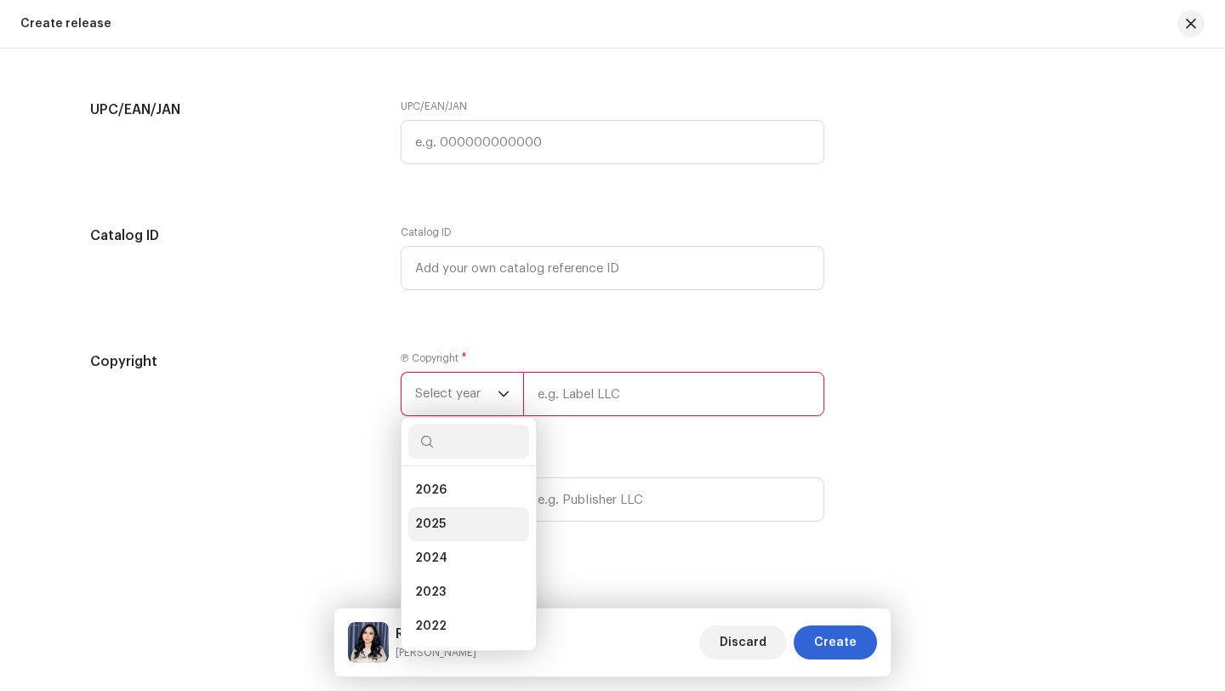
click at [433, 530] on span "2025" at bounding box center [430, 523] width 31 height 17
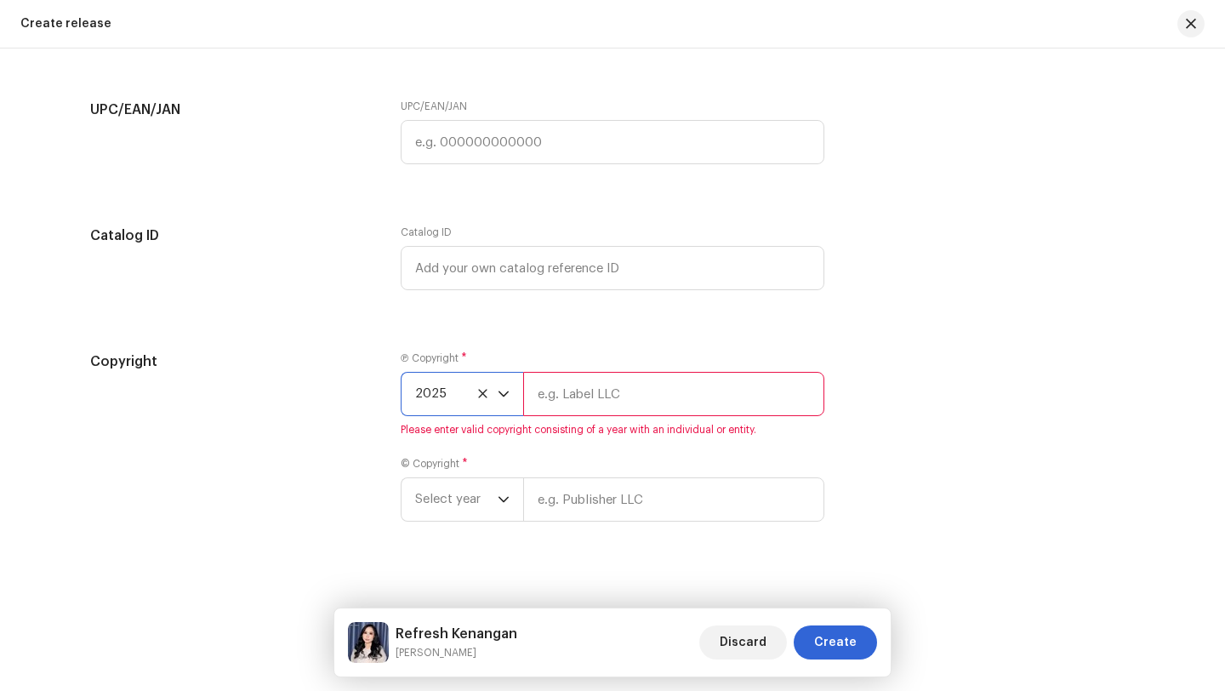
click at [538, 407] on input "text" at bounding box center [673, 394] width 301 height 44
type input "[PERSON_NAME]"
click at [498, 505] on div "dropdown trigger" at bounding box center [504, 499] width 12 height 43
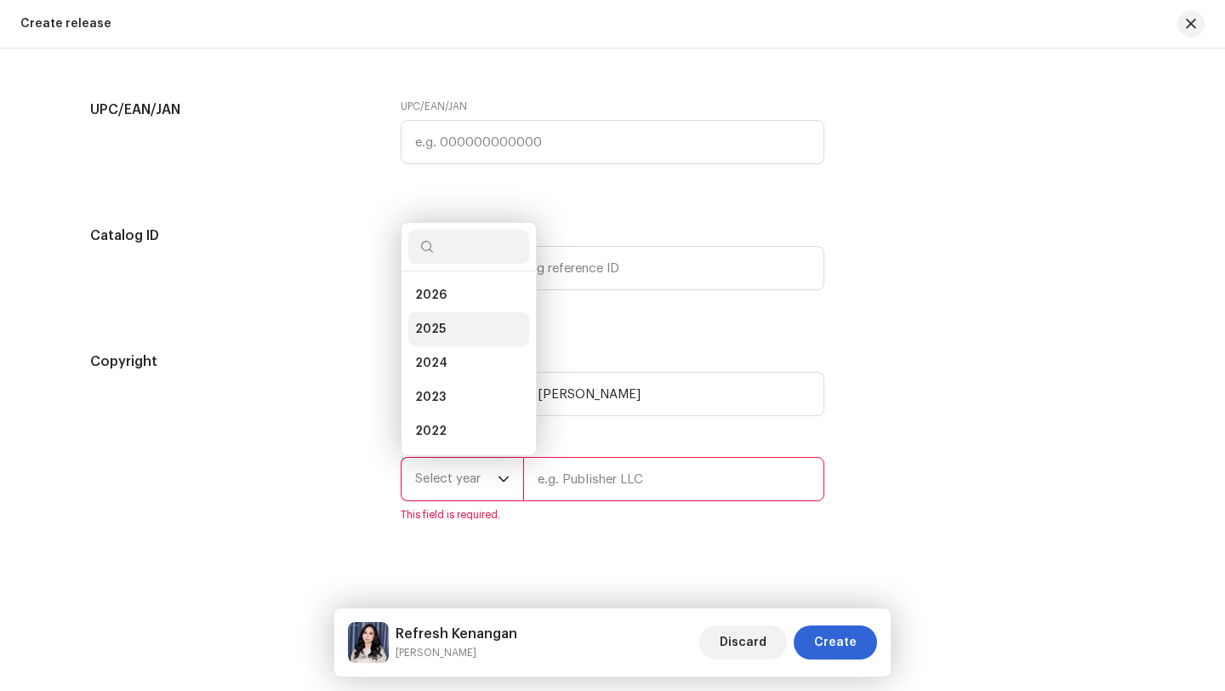
click at [431, 334] on span "2025" at bounding box center [430, 329] width 31 height 17
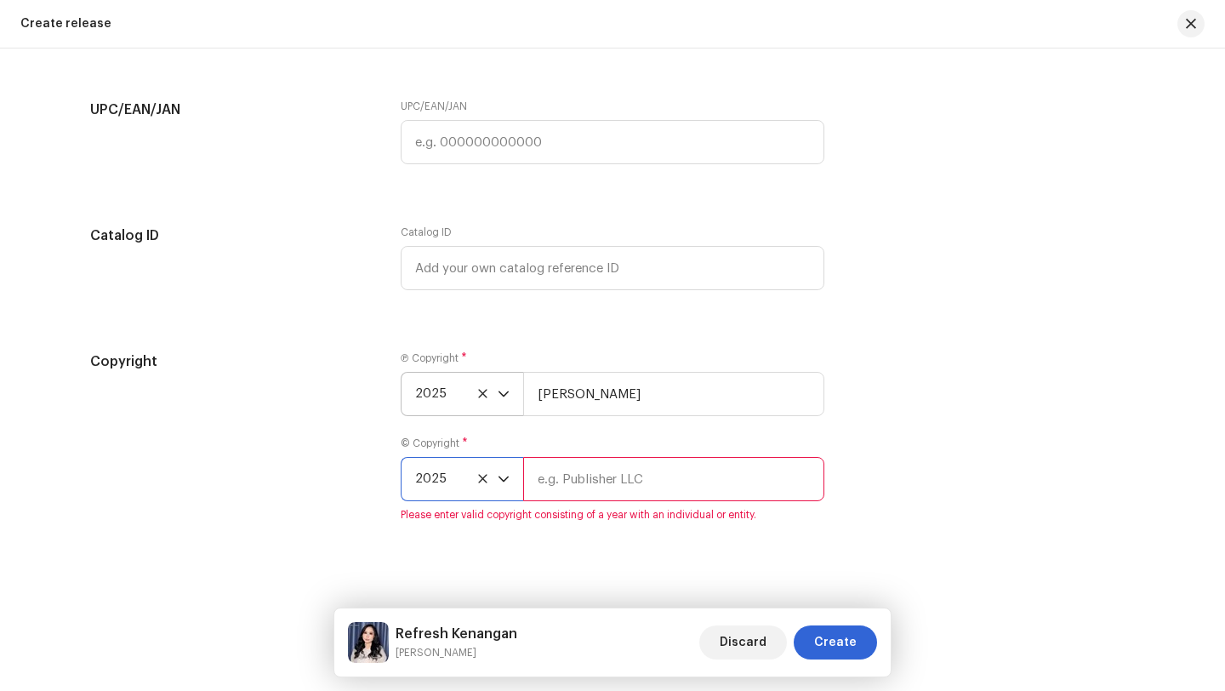
click at [540, 493] on input "text" at bounding box center [673, 479] width 301 height 44
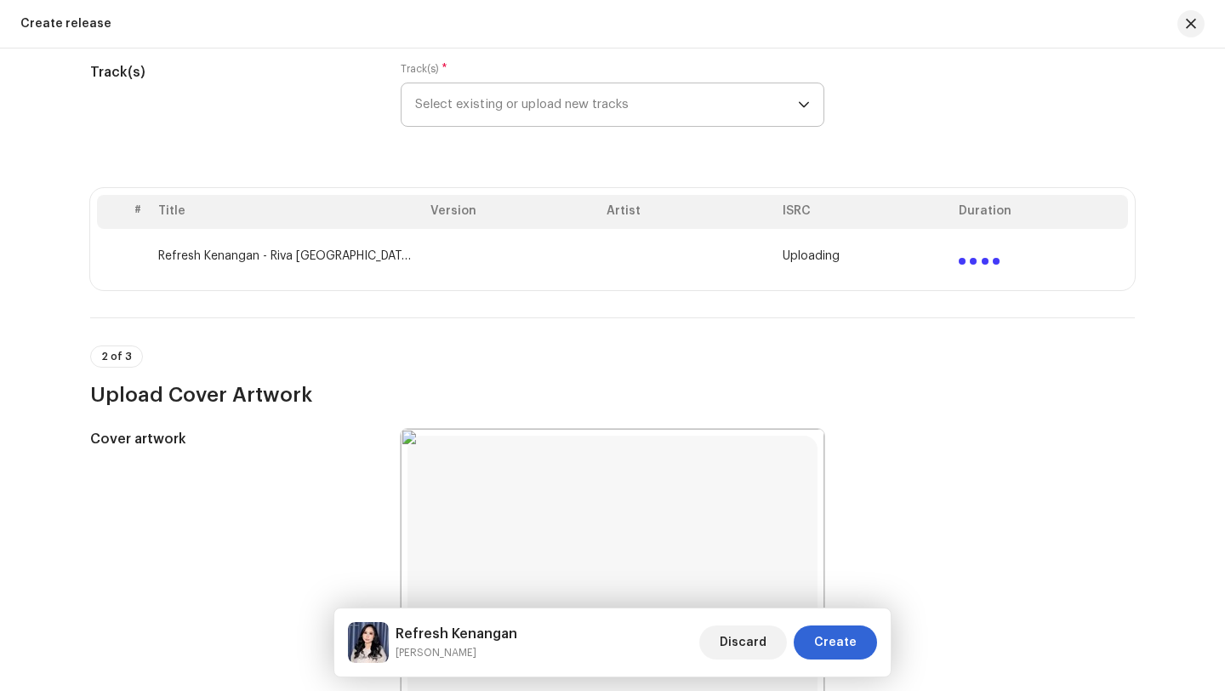
scroll to position [243, 0]
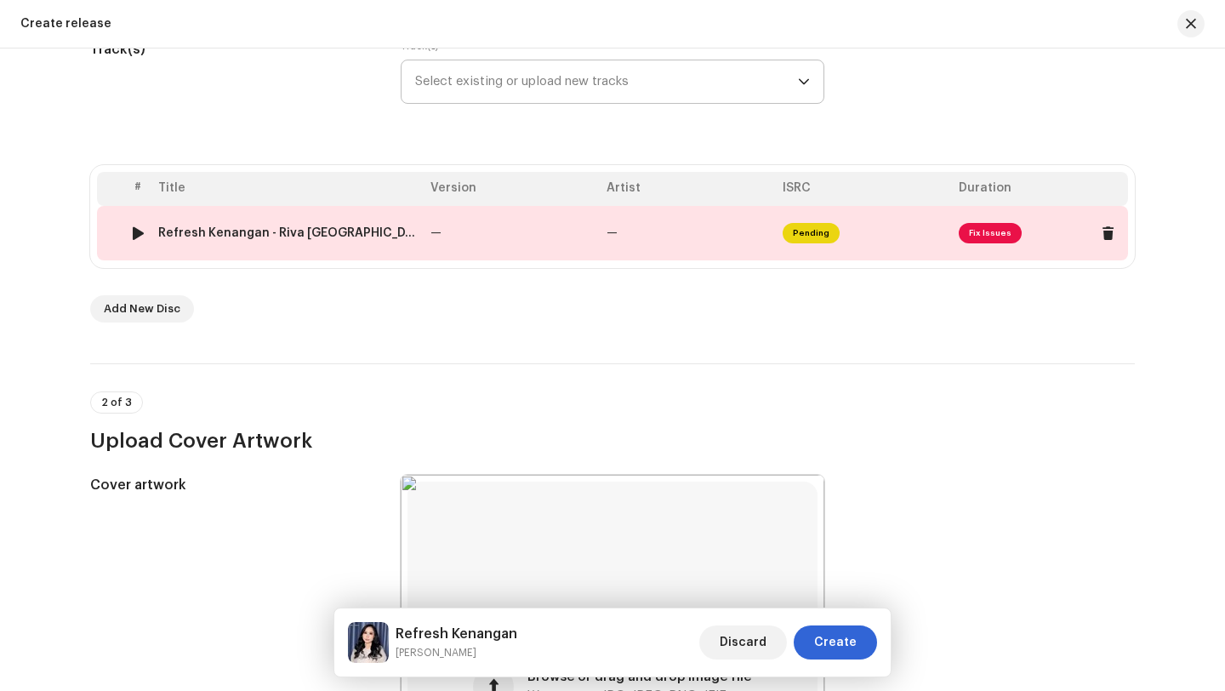
type input "[PERSON_NAME]"
click at [698, 235] on td "—" at bounding box center [688, 233] width 176 height 54
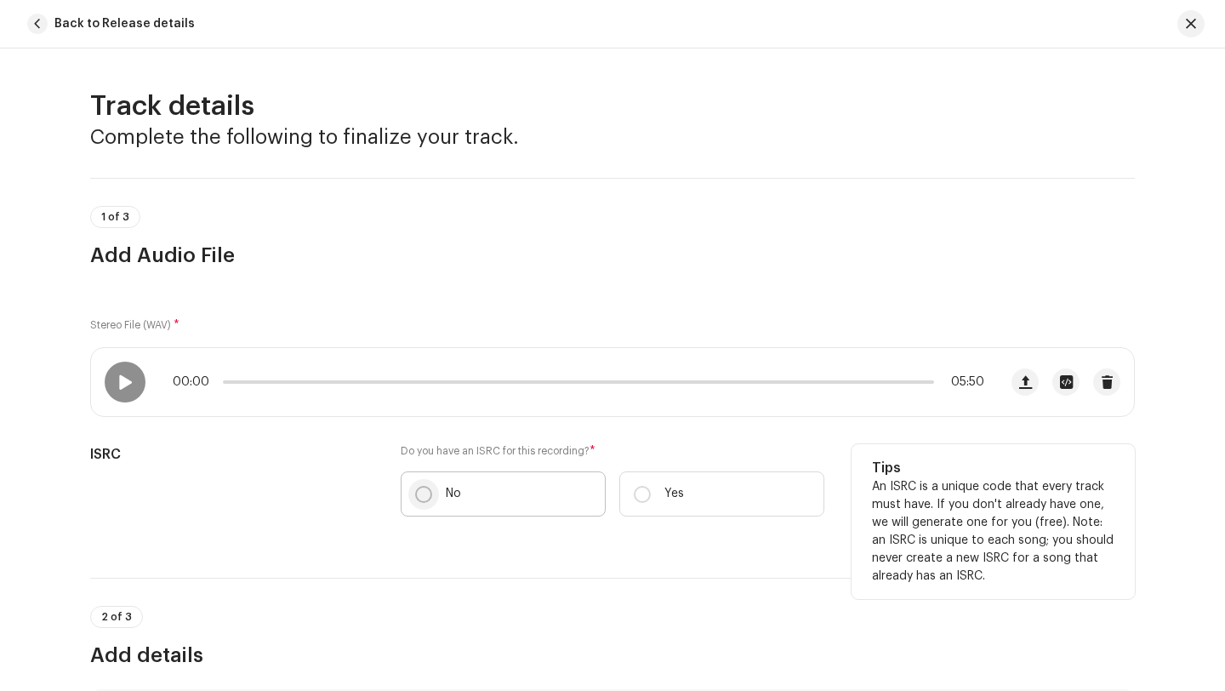
click at [418, 494] on input "No" at bounding box center [423, 494] width 17 height 17
radio input "true"
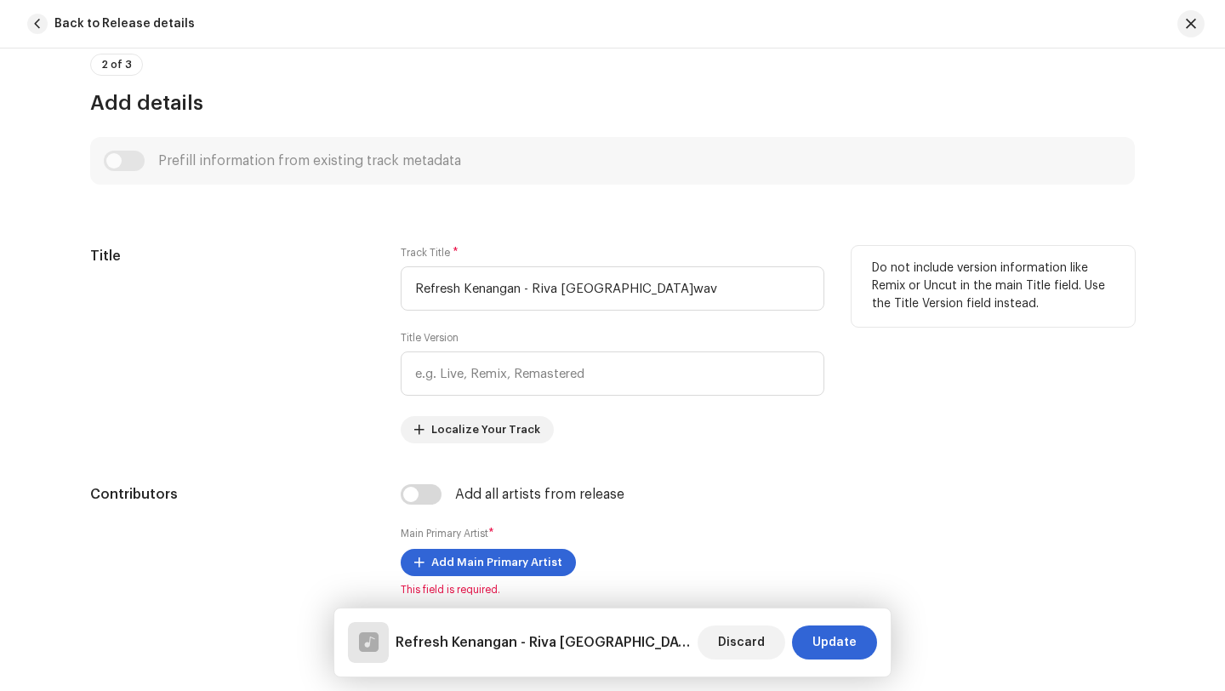
scroll to position [616, 0]
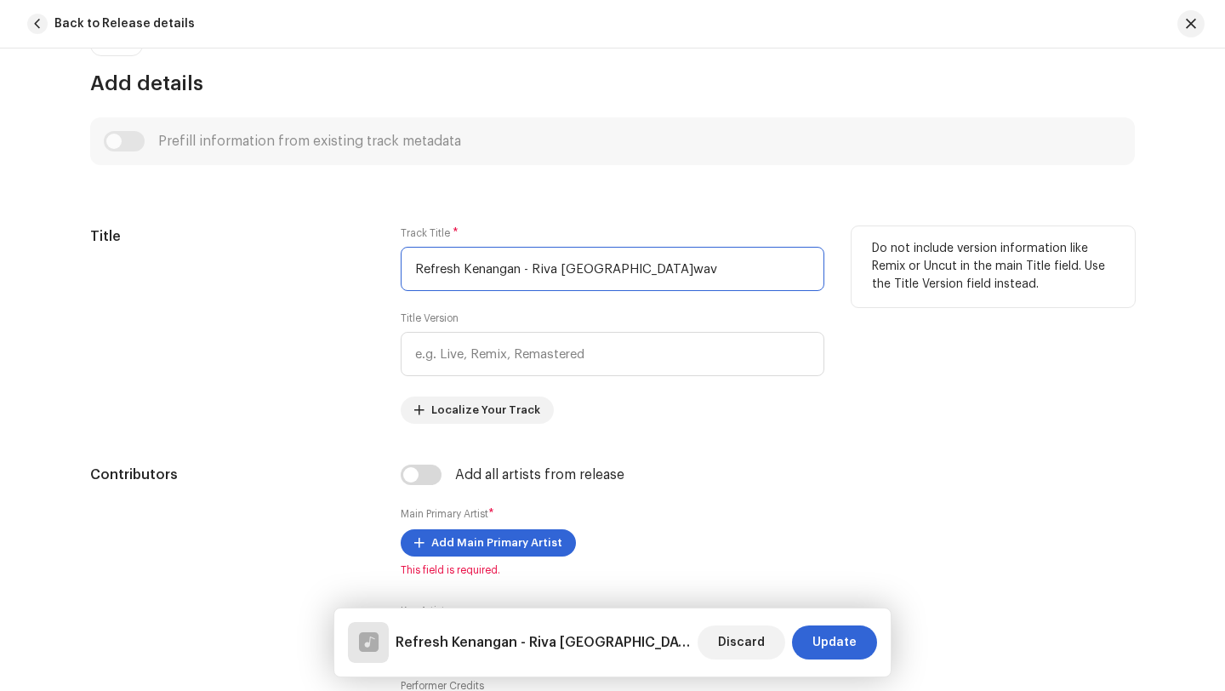
drag, startPoint x: 629, startPoint y: 270, endPoint x: 379, endPoint y: 276, distance: 250.2
click at [379, 276] on div "Title Track Title * Refresh Kenangan - Riva osaka.wav Title Version Localize Yo…" at bounding box center [612, 324] width 1045 height 197
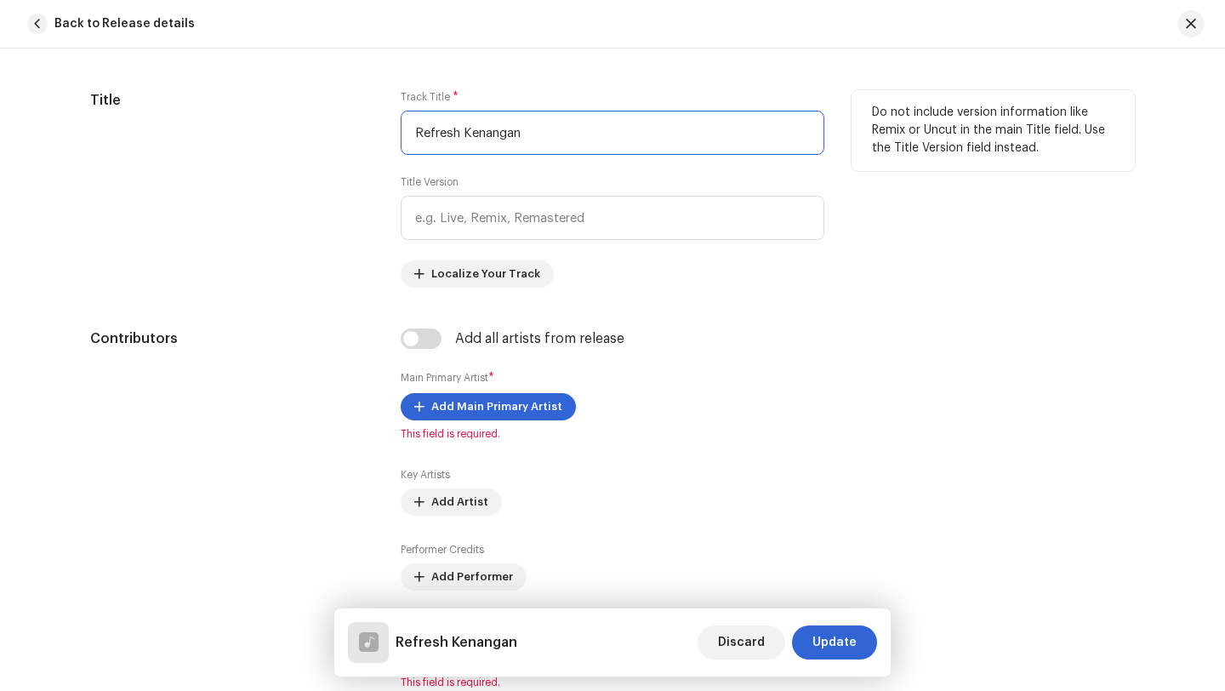
scroll to position [794, 0]
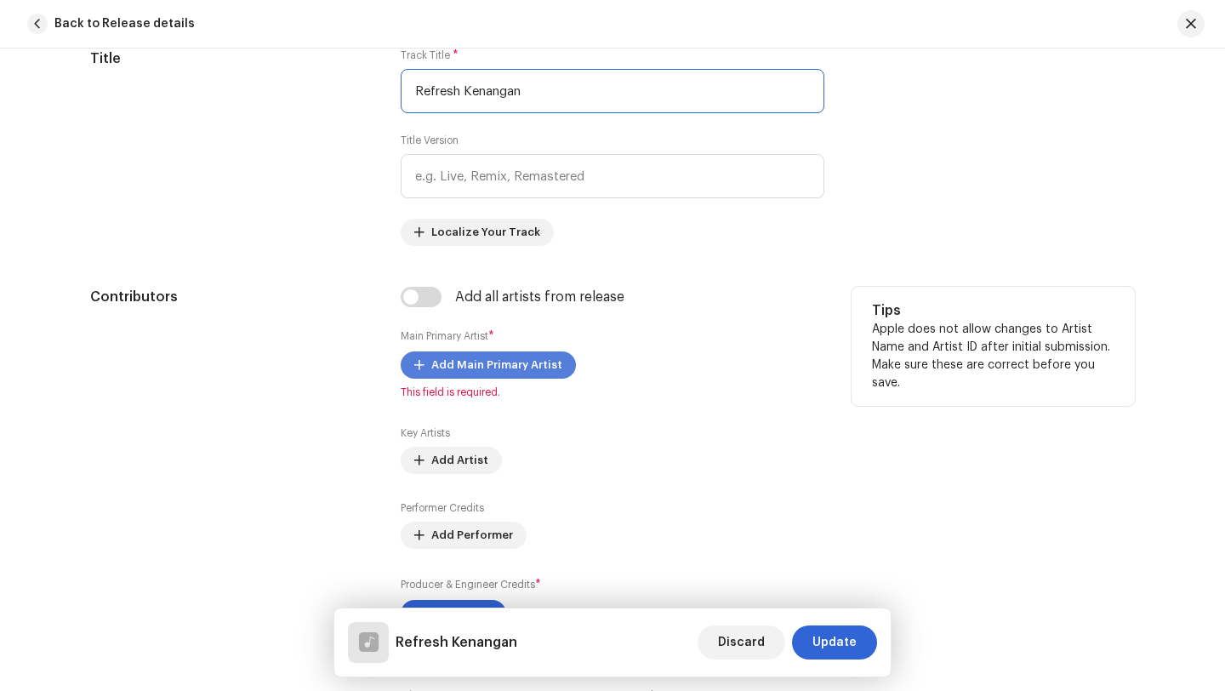
type input "Refresh Kenangan"
click at [488, 366] on span "Add Main Primary Artist" at bounding box center [496, 365] width 131 height 34
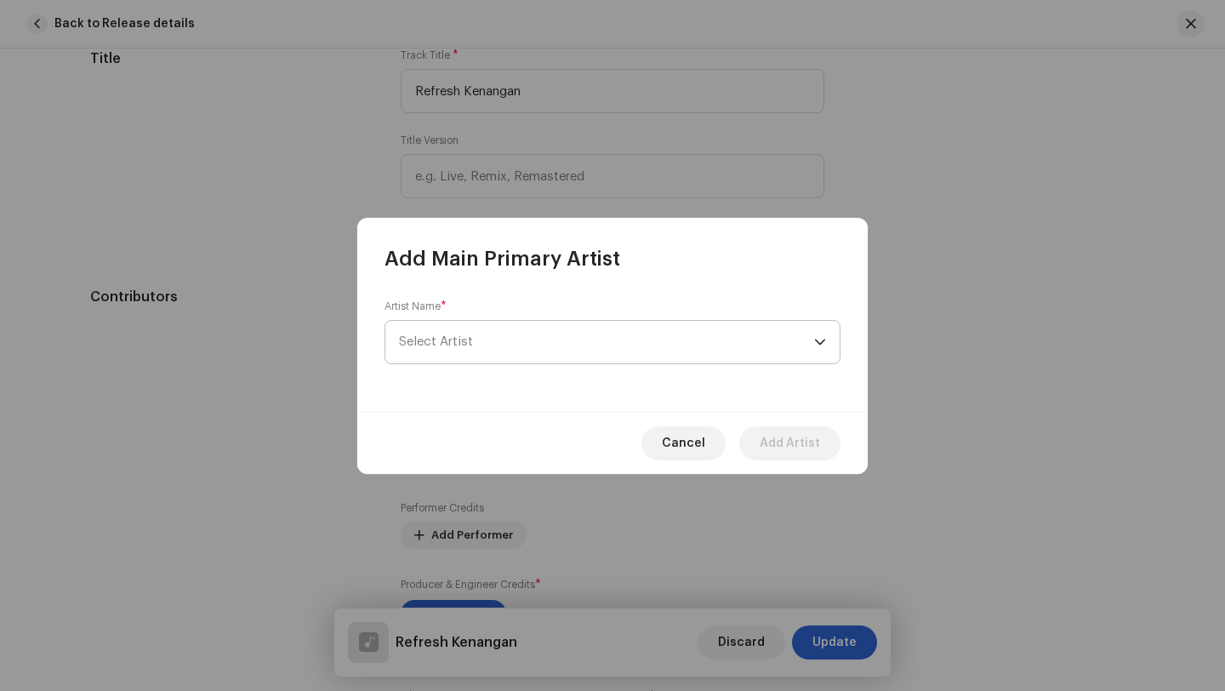
click at [463, 335] on span "Select Artist" at bounding box center [436, 341] width 74 height 13
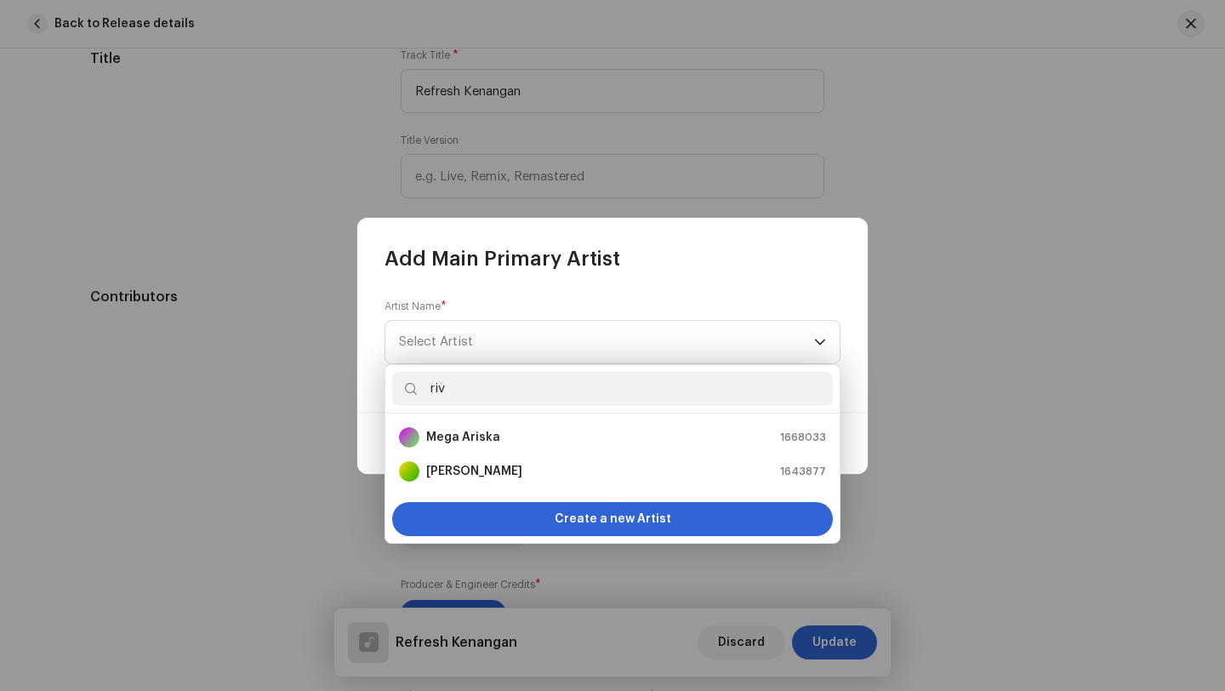
type input "riva"
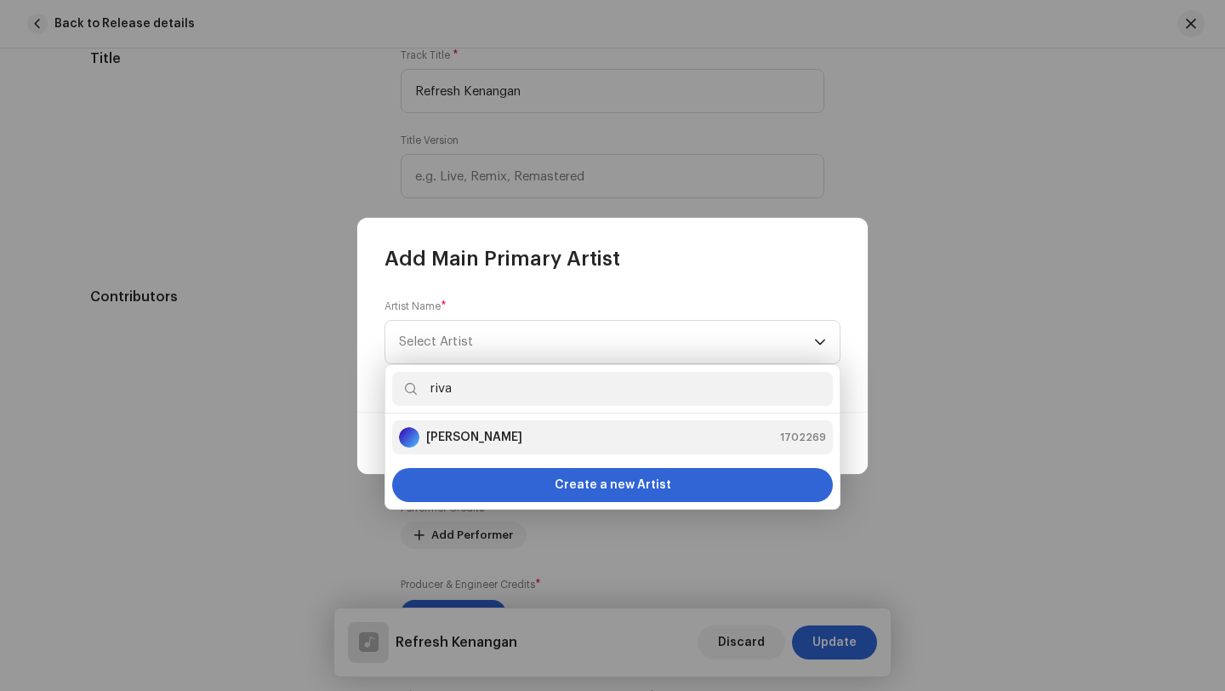
click at [462, 446] on div "[PERSON_NAME]" at bounding box center [460, 437] width 123 height 20
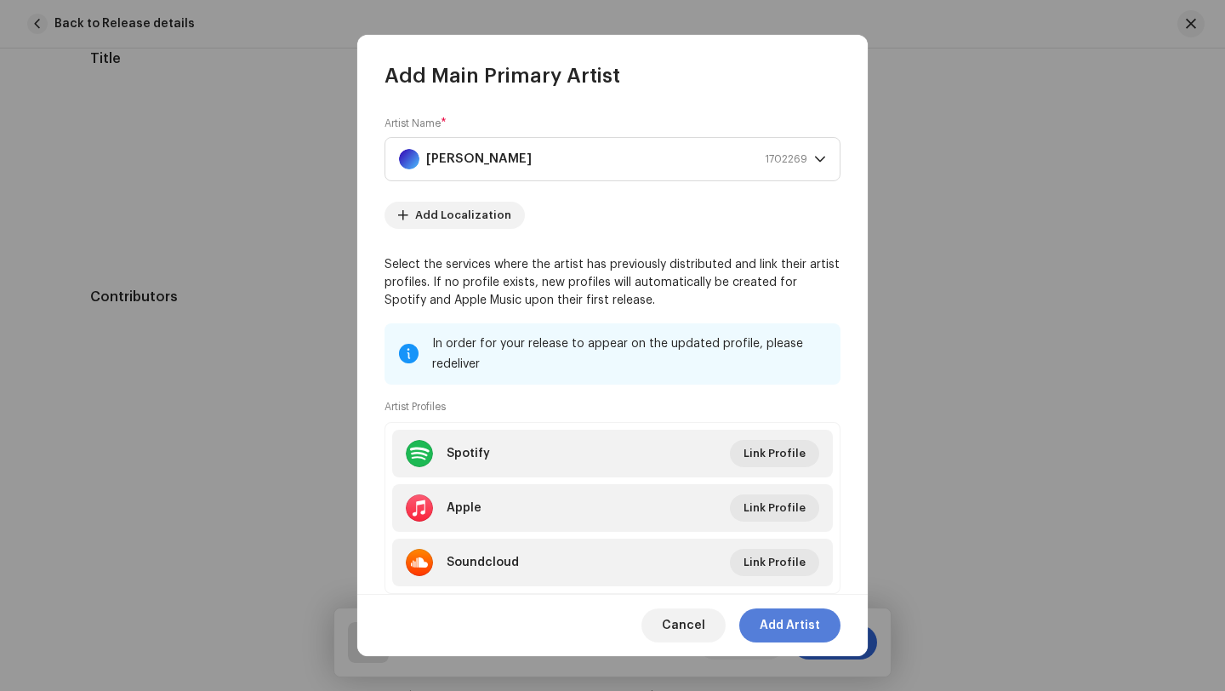
click at [791, 624] on span "Add Artist" at bounding box center [790, 625] width 60 height 34
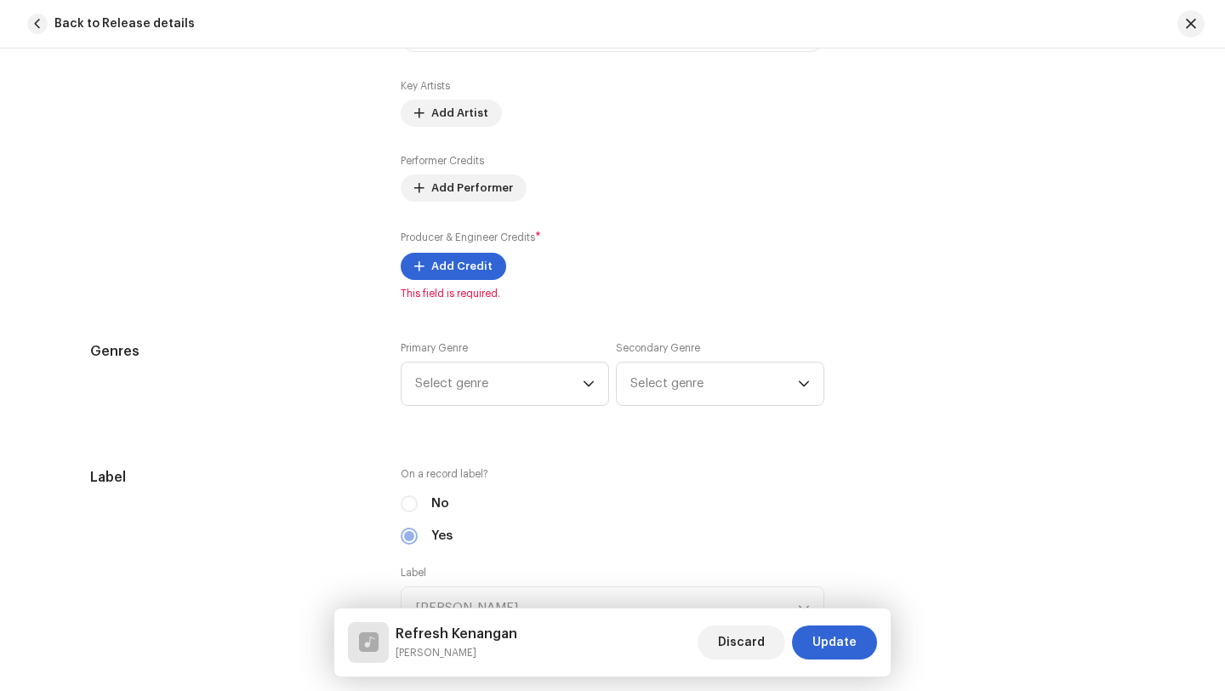
scroll to position [1184, 0]
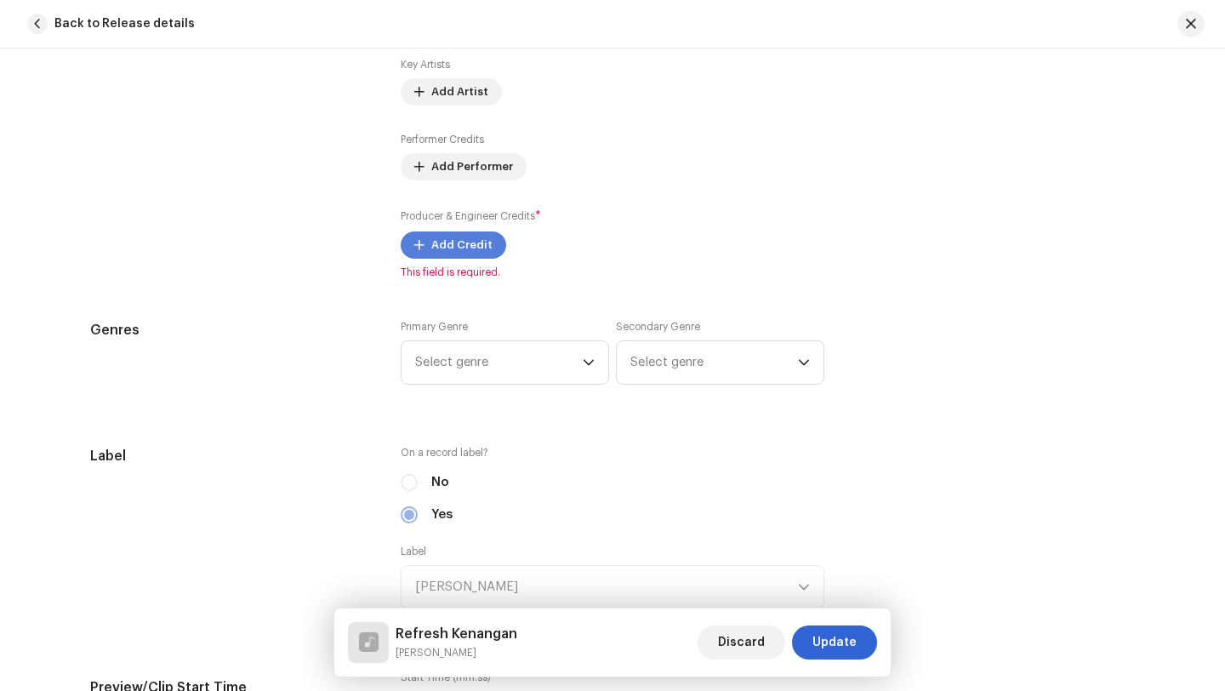
click at [447, 245] on span "Add Credit" at bounding box center [461, 245] width 61 height 34
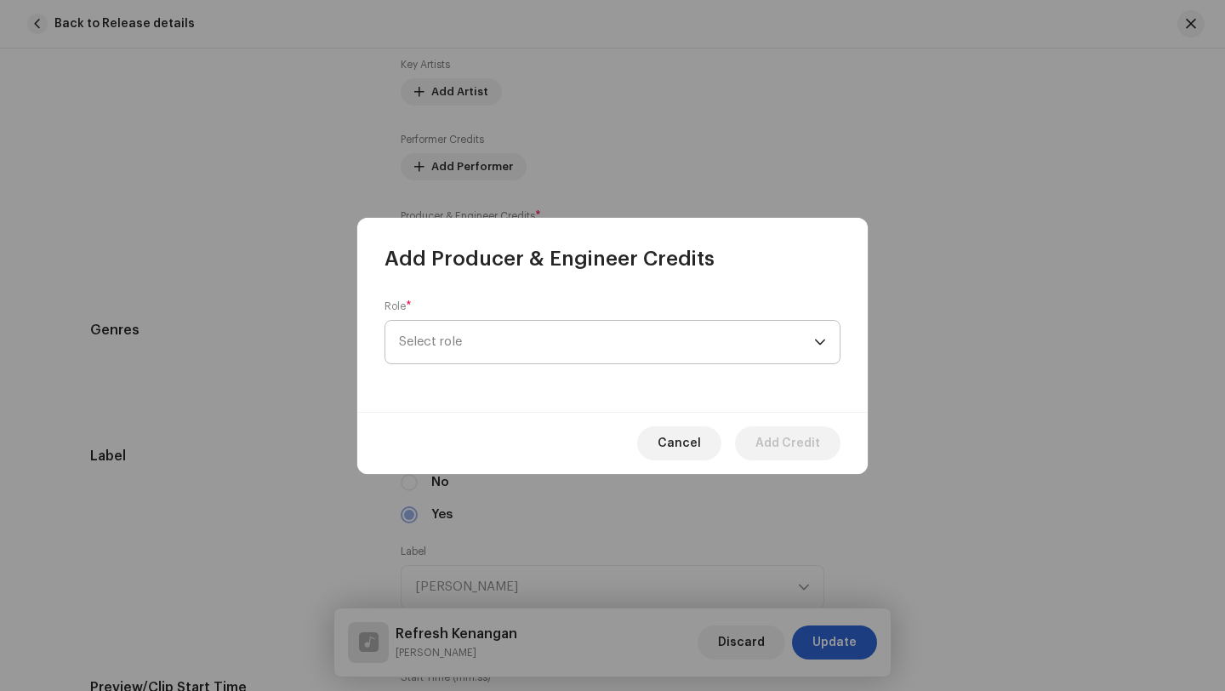
click at [469, 345] on span "Select role" at bounding box center [606, 342] width 415 height 43
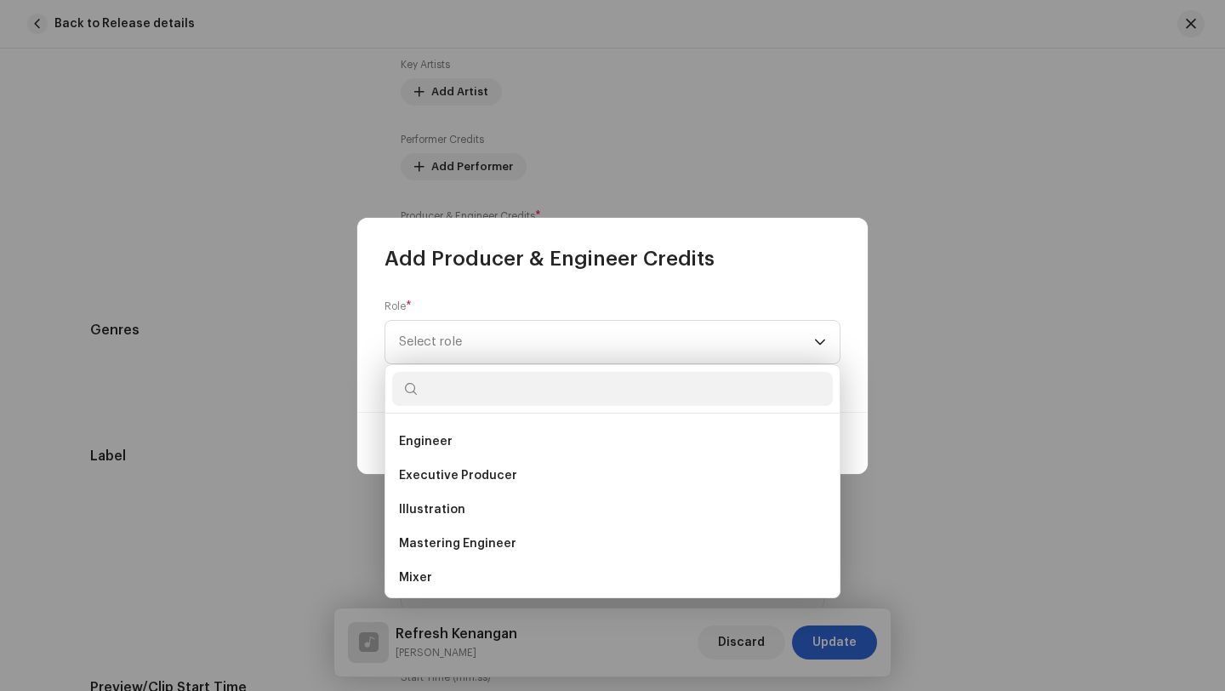
scroll to position [373, 0]
click at [462, 470] on span "Executive Producer" at bounding box center [458, 472] width 118 height 17
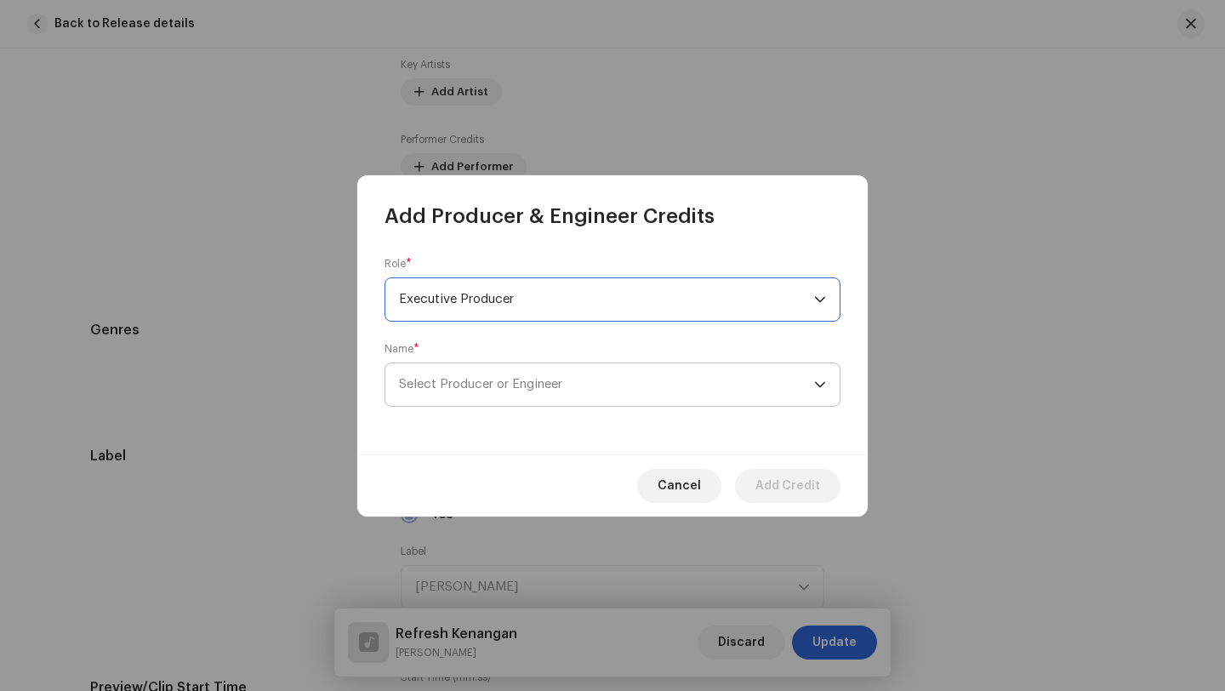
click at [457, 375] on span "Select Producer or Engineer" at bounding box center [606, 384] width 415 height 43
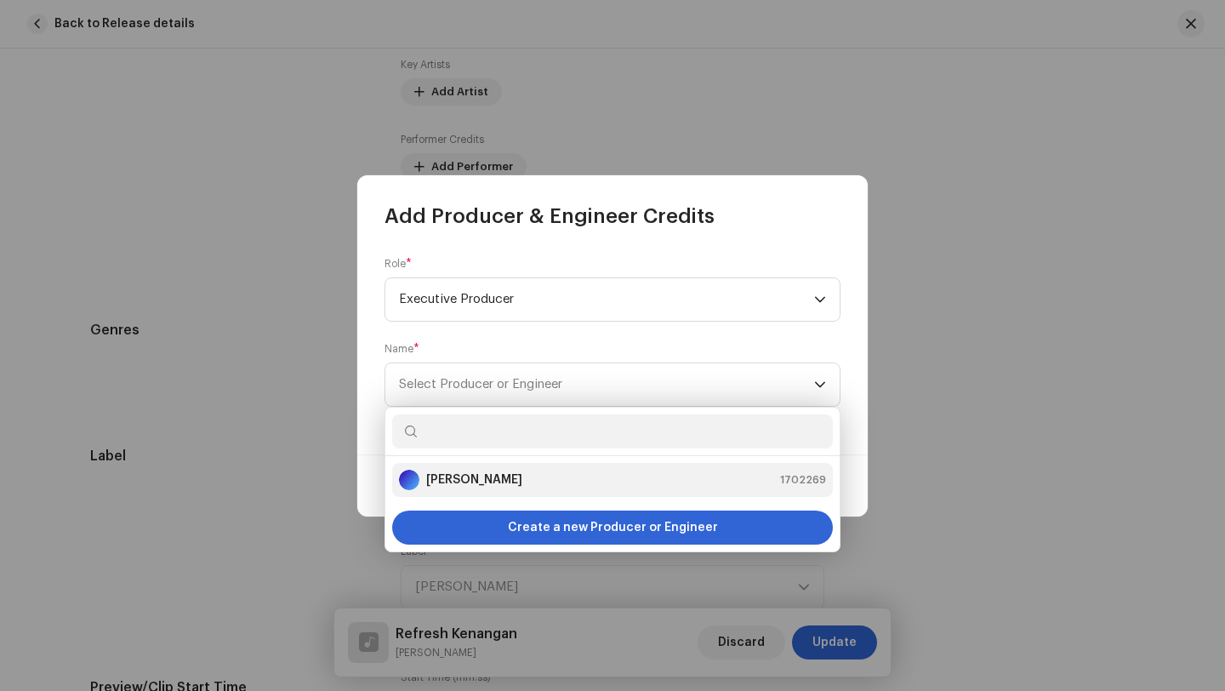
click at [471, 480] on strong "[PERSON_NAME]" at bounding box center [474, 479] width 96 height 17
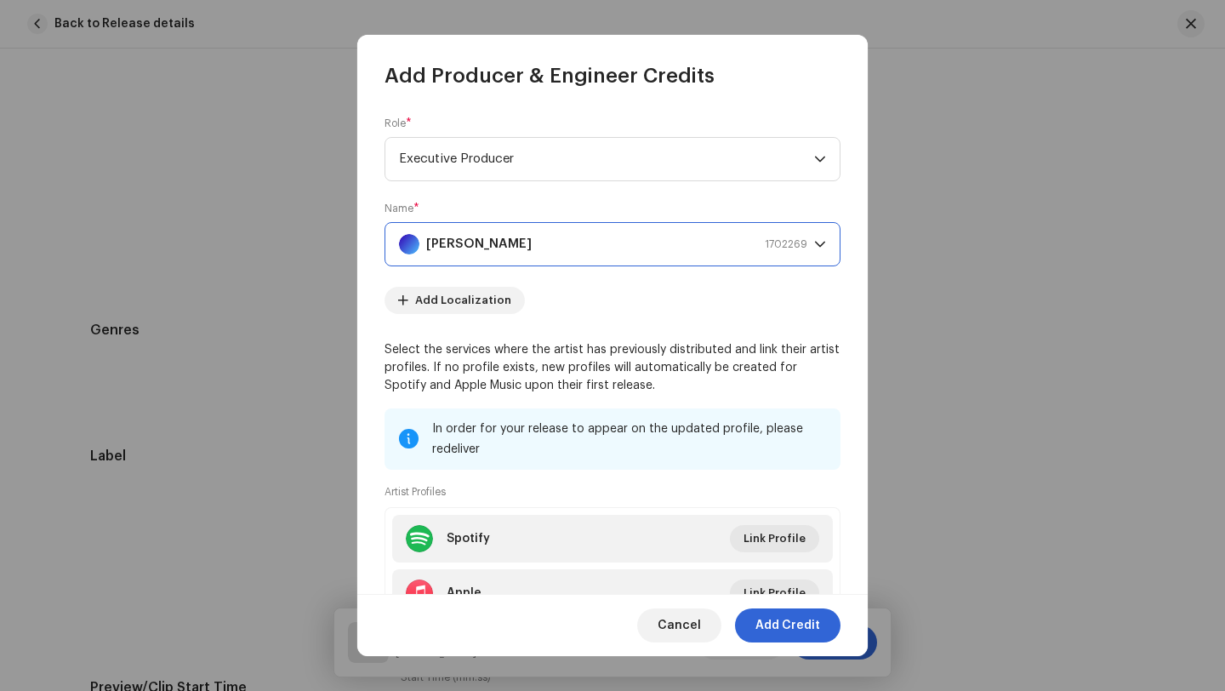
scroll to position [133, 0]
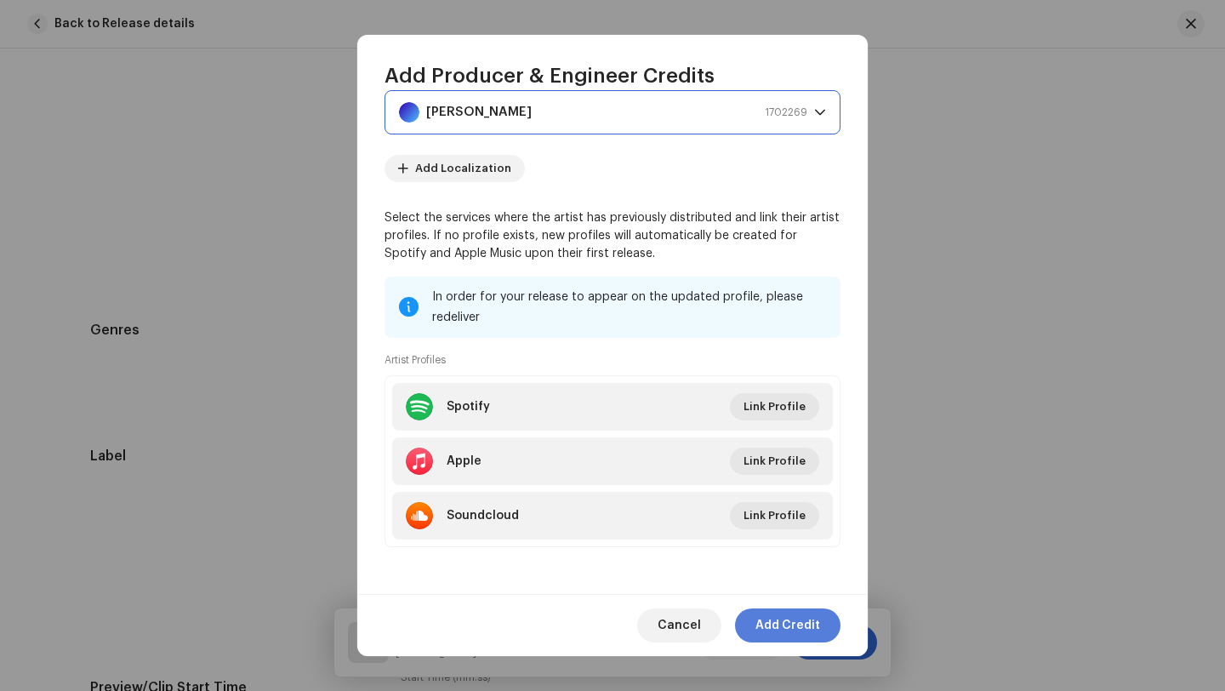
click at [789, 626] on span "Add Credit" at bounding box center [787, 625] width 65 height 34
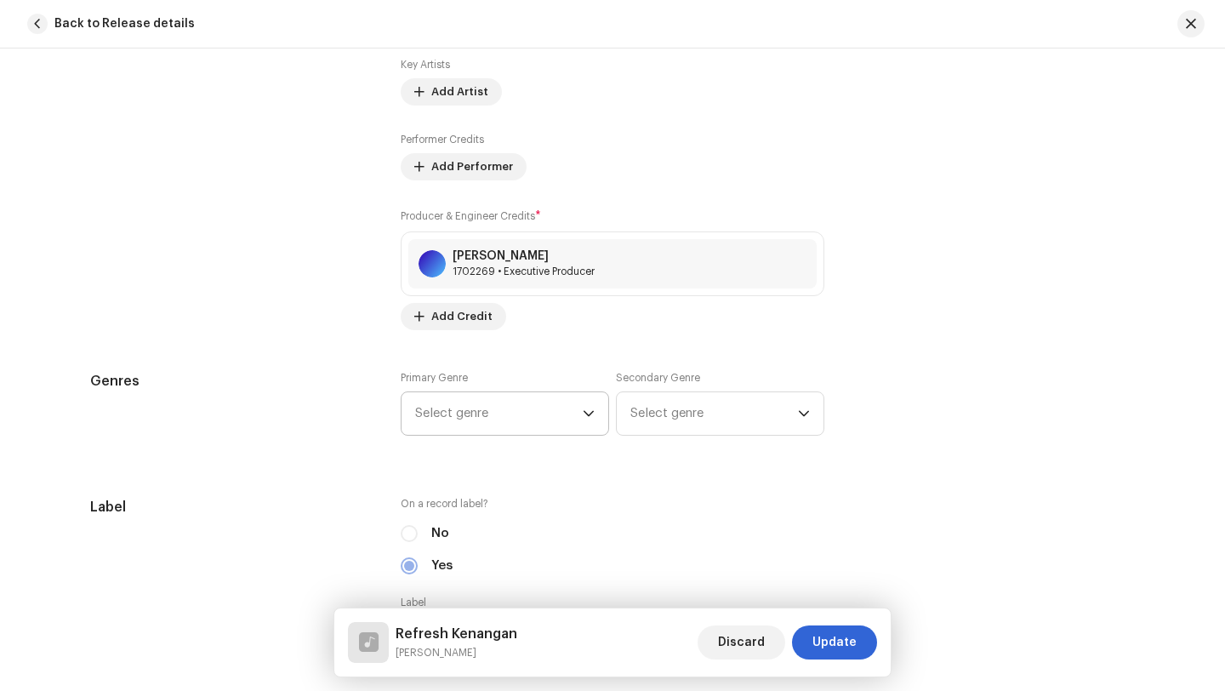
click at [583, 413] on icon "dropdown trigger" at bounding box center [589, 413] width 12 height 12
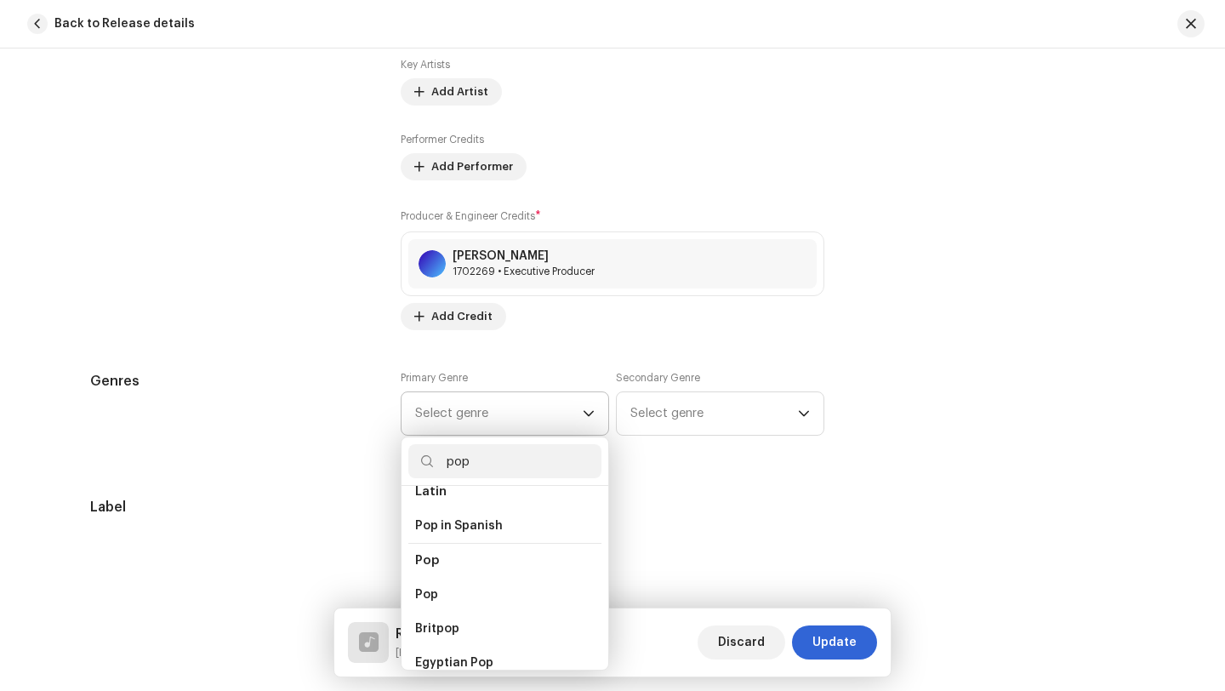
scroll to position [615, 0]
type input "pop"
click at [428, 553] on span "Pop" at bounding box center [426, 561] width 23 height 17
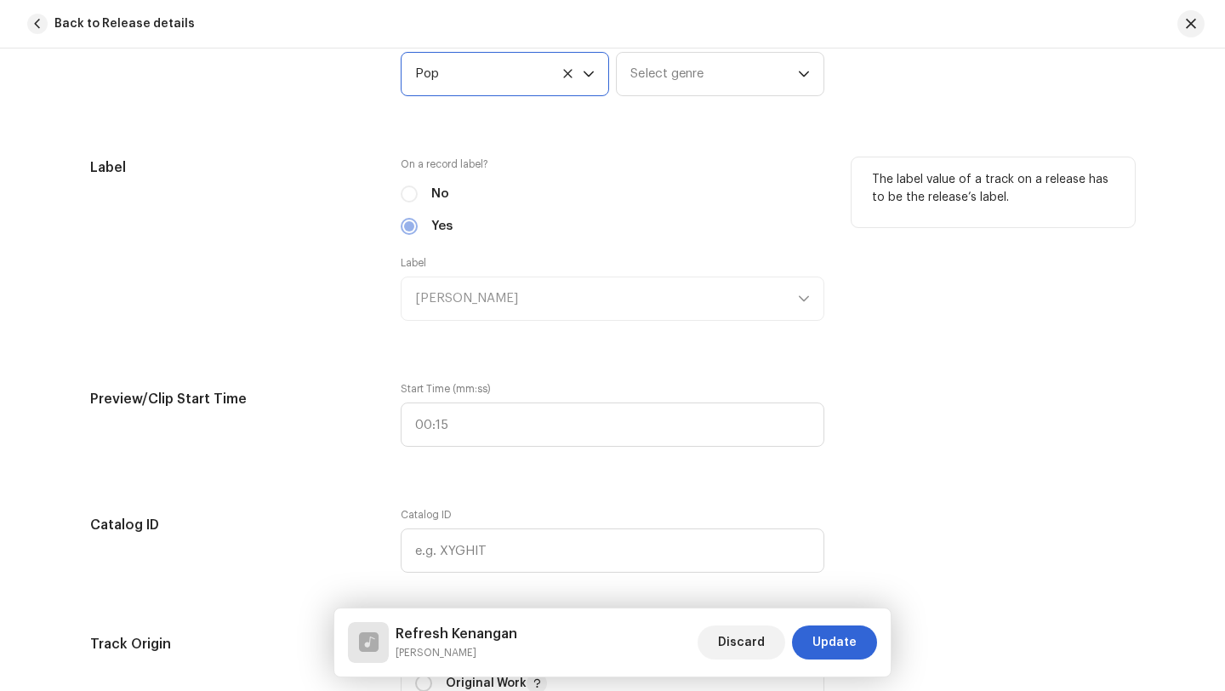
scroll to position [1530, 0]
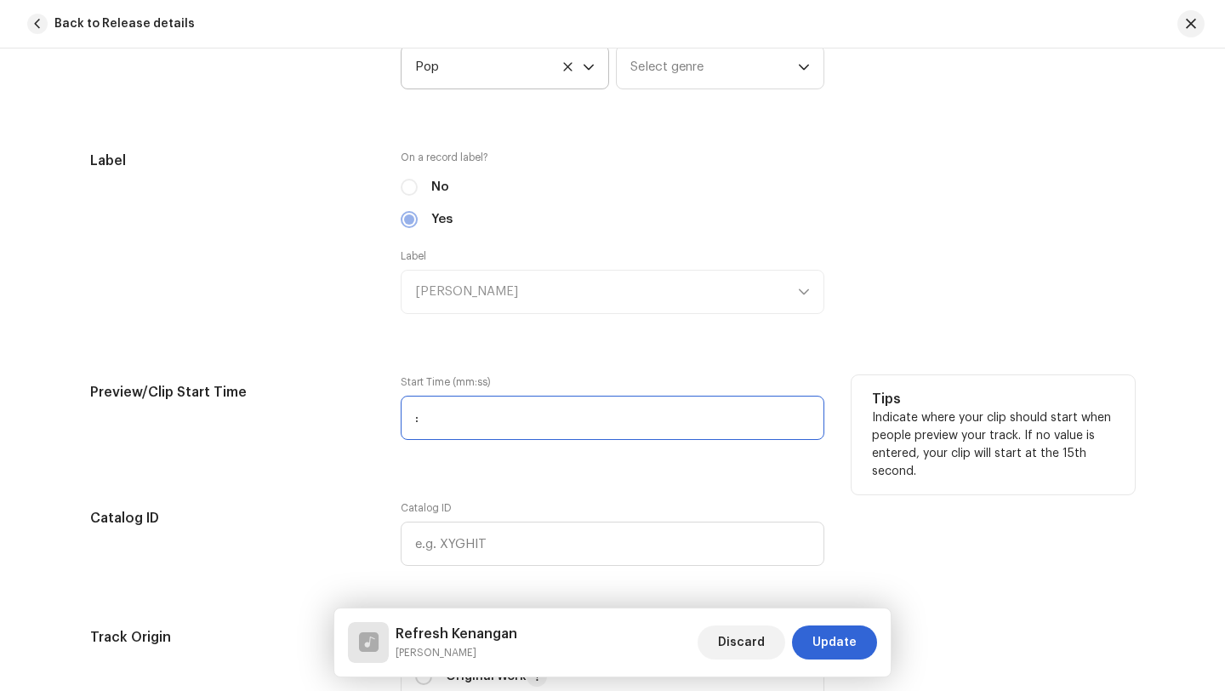
drag, startPoint x: 462, startPoint y: 424, endPoint x: 387, endPoint y: 424, distance: 74.9
click at [387, 424] on div "Preview/Clip Start Time Start Time (mm:ss) : Tips Indicate where your clip shou…" at bounding box center [612, 417] width 1045 height 85
type input "02:03"
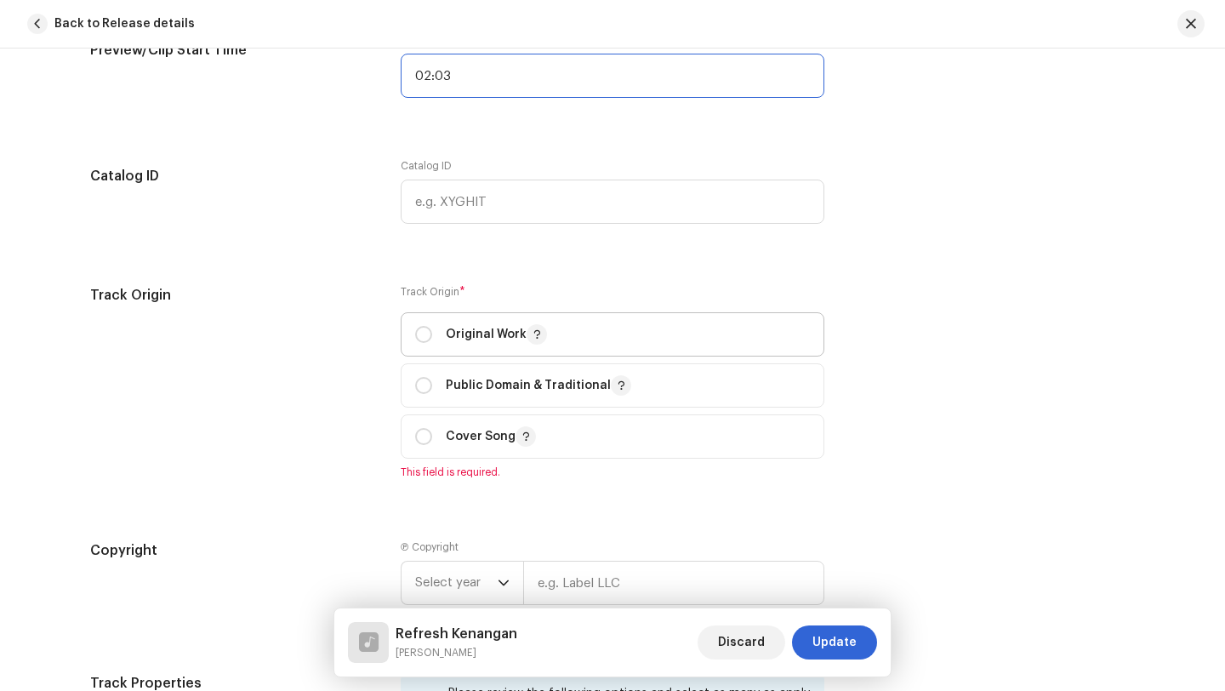
scroll to position [1899, 0]
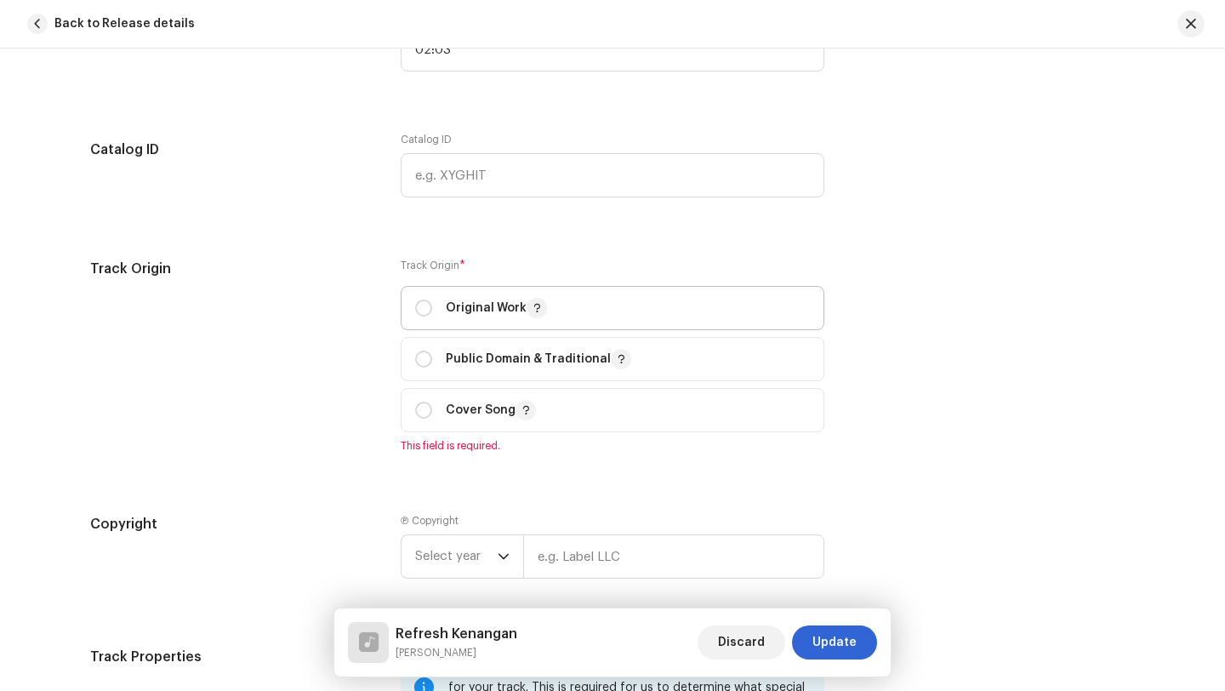
click at [466, 312] on p "Original Work" at bounding box center [496, 308] width 101 height 20
radio input "true"
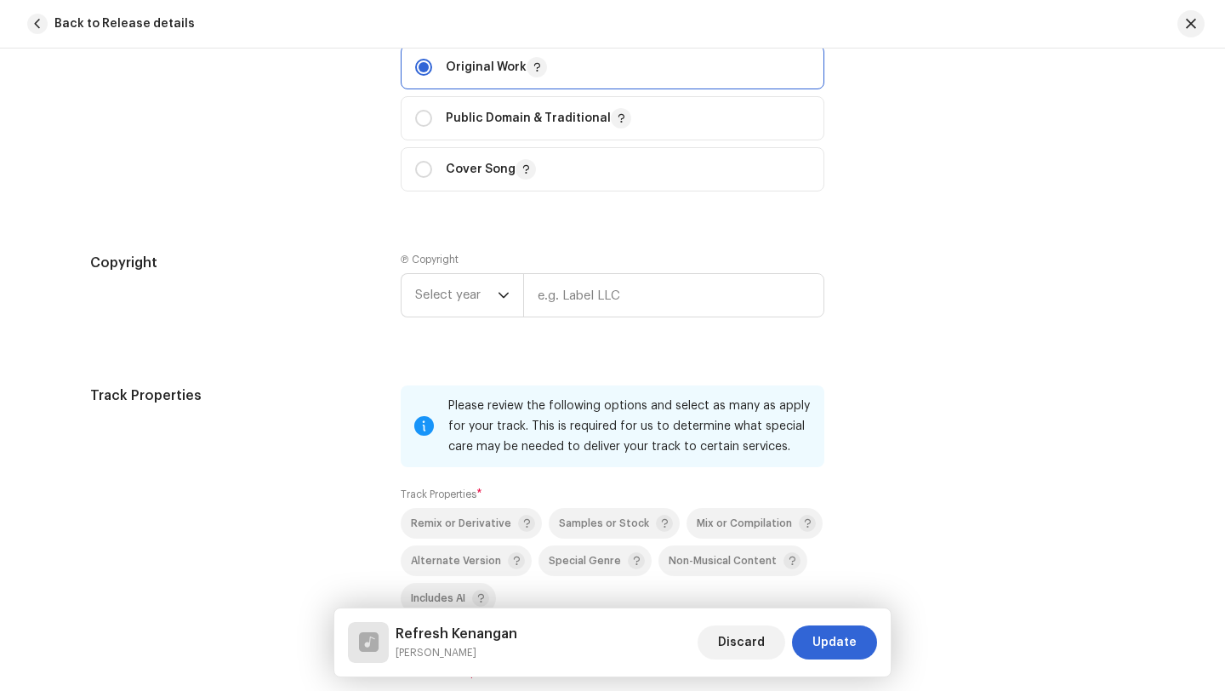
scroll to position [2152, 0]
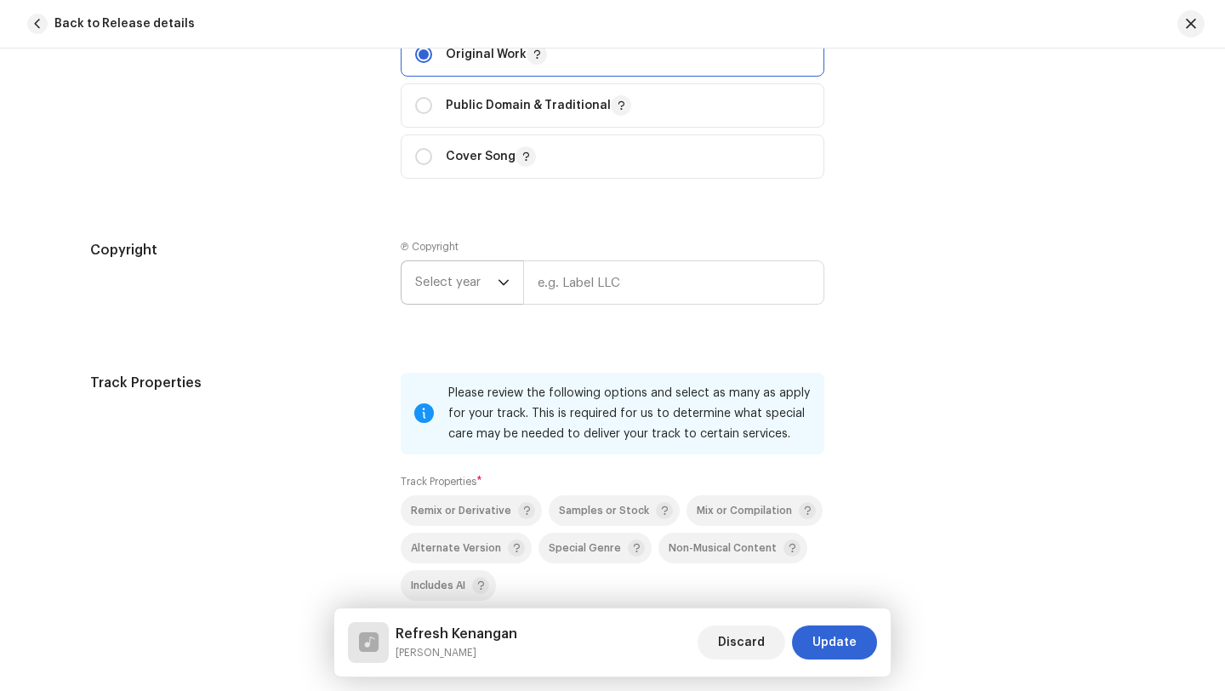
click at [501, 288] on icon "dropdown trigger" at bounding box center [504, 282] width 12 height 12
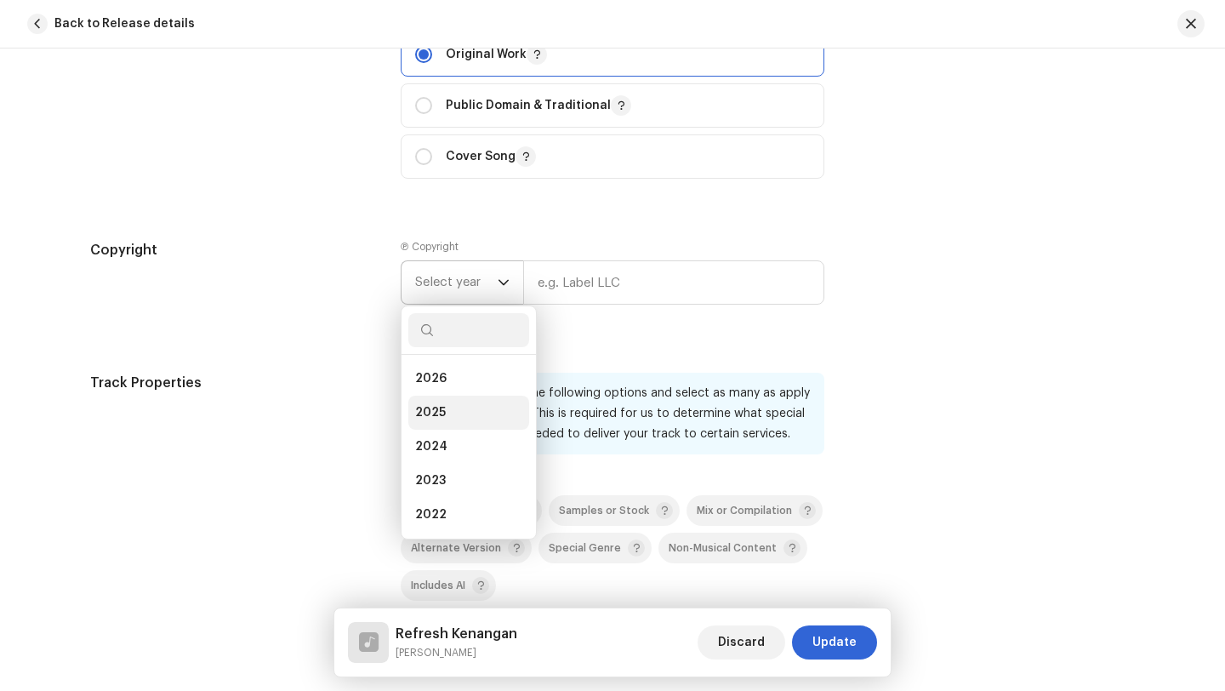
click at [428, 415] on span "2025" at bounding box center [430, 412] width 31 height 17
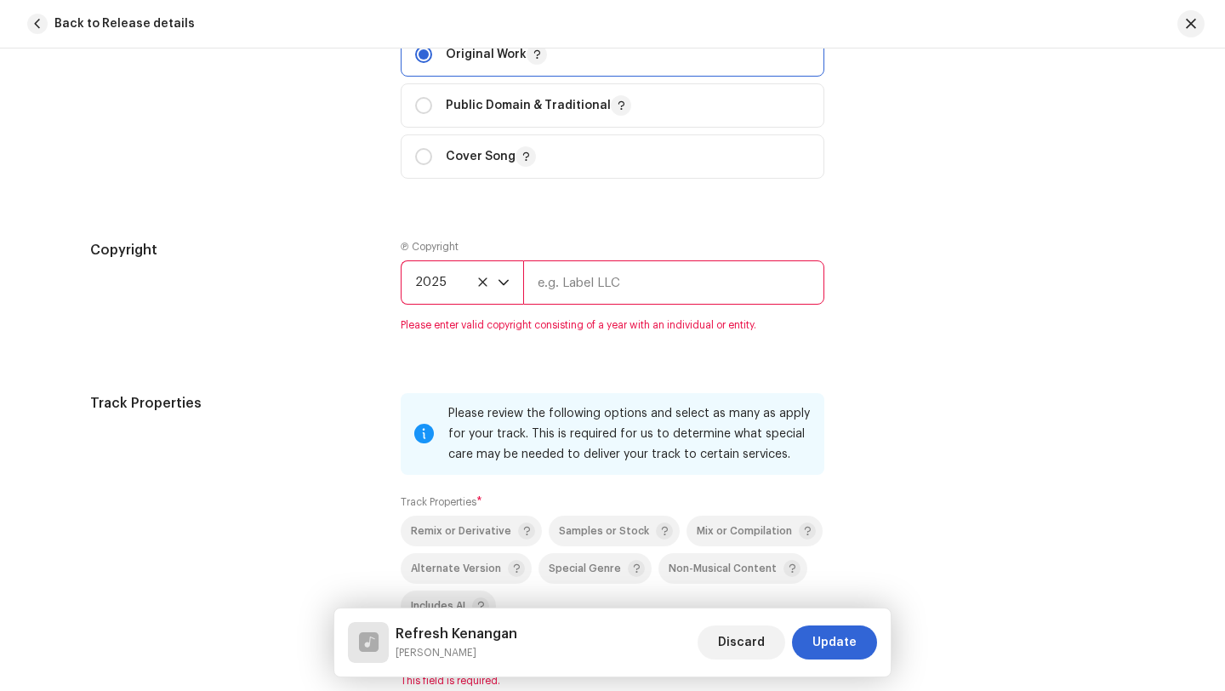
click at [547, 294] on input "text" at bounding box center [673, 282] width 301 height 44
type input "[PERSON_NAME]"
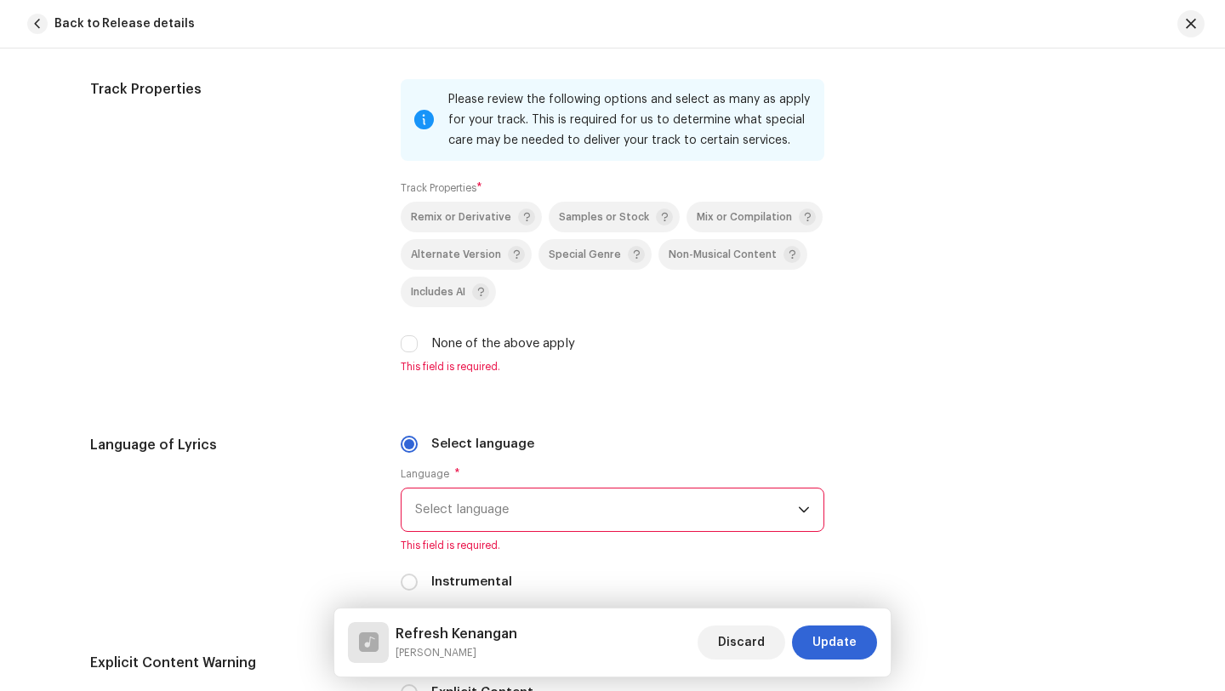
scroll to position [2479, 0]
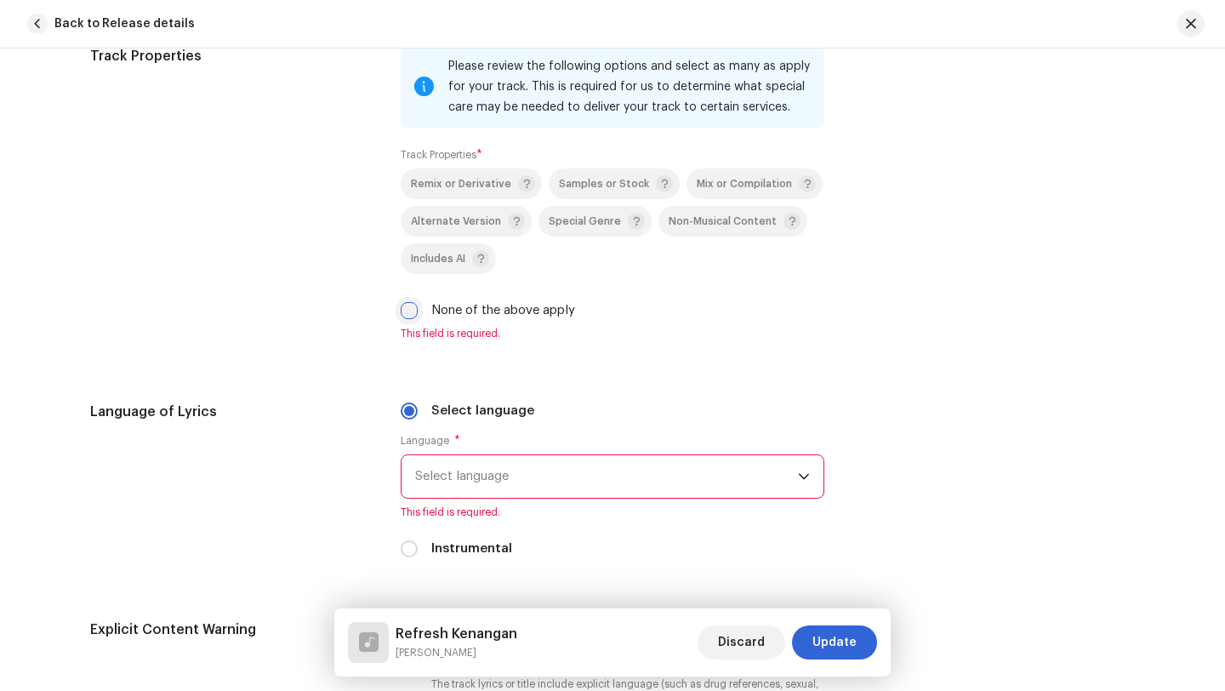
click at [404, 317] on input "None of the above apply" at bounding box center [409, 310] width 17 height 17
checkbox input "true"
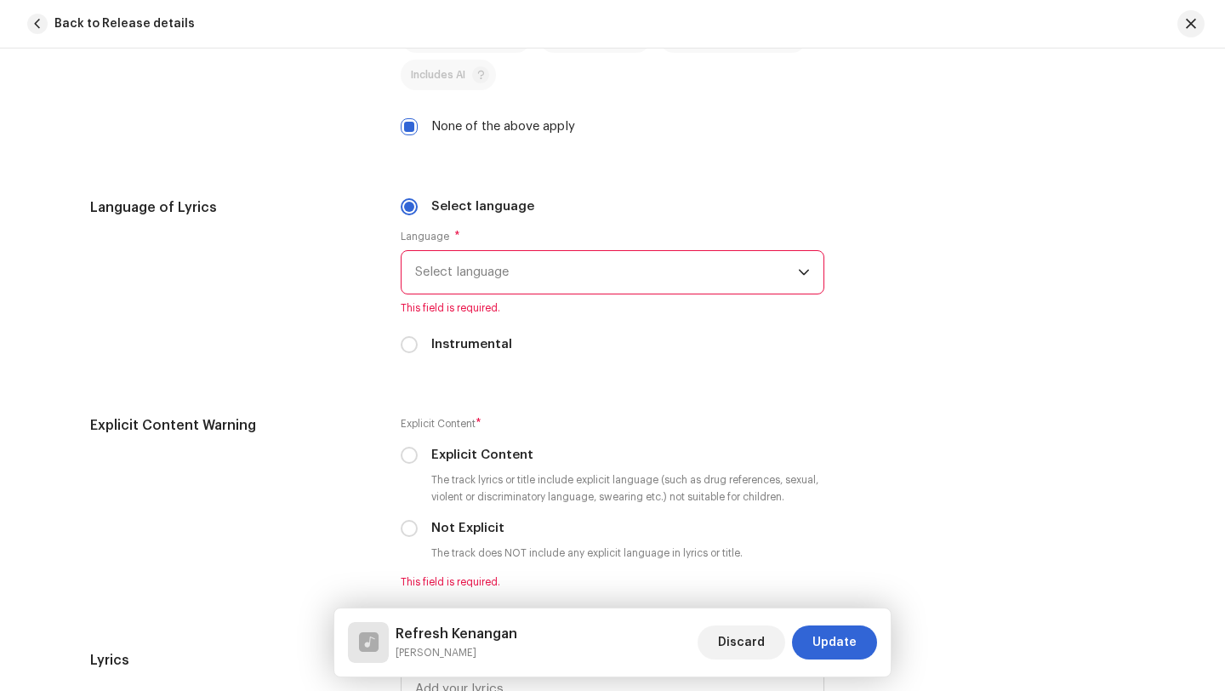
scroll to position [2668, 0]
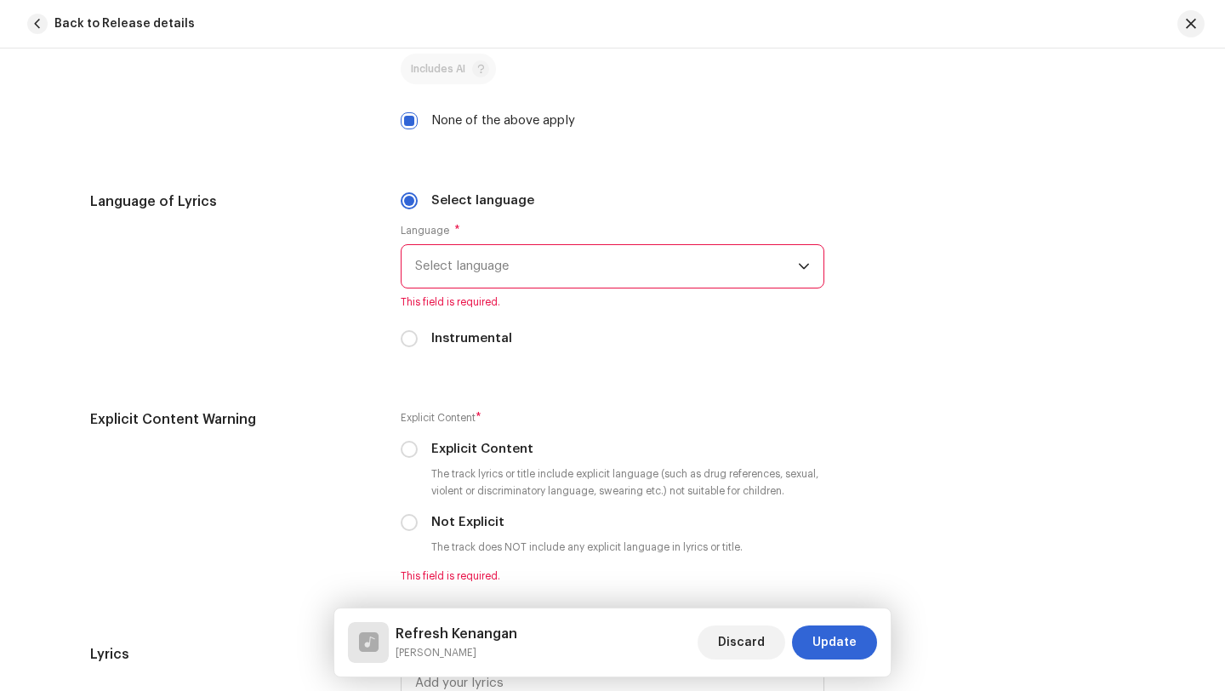
click at [515, 270] on span "Select language" at bounding box center [606, 266] width 383 height 43
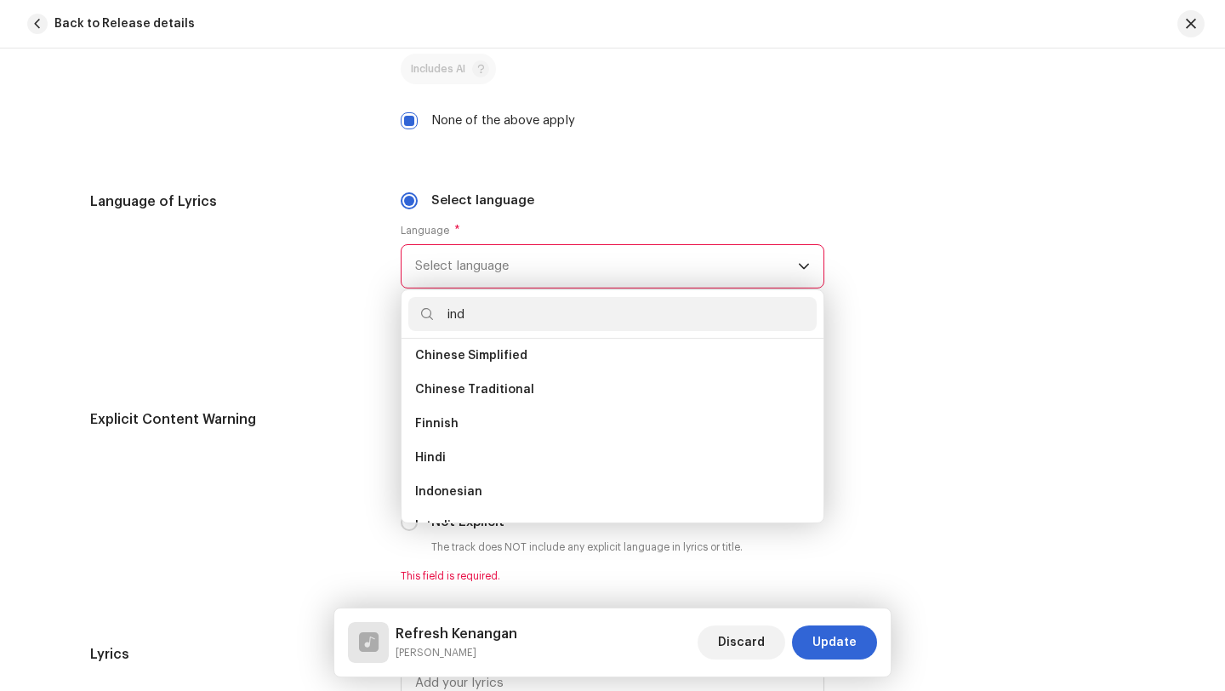
scroll to position [0, 0]
type input "i"
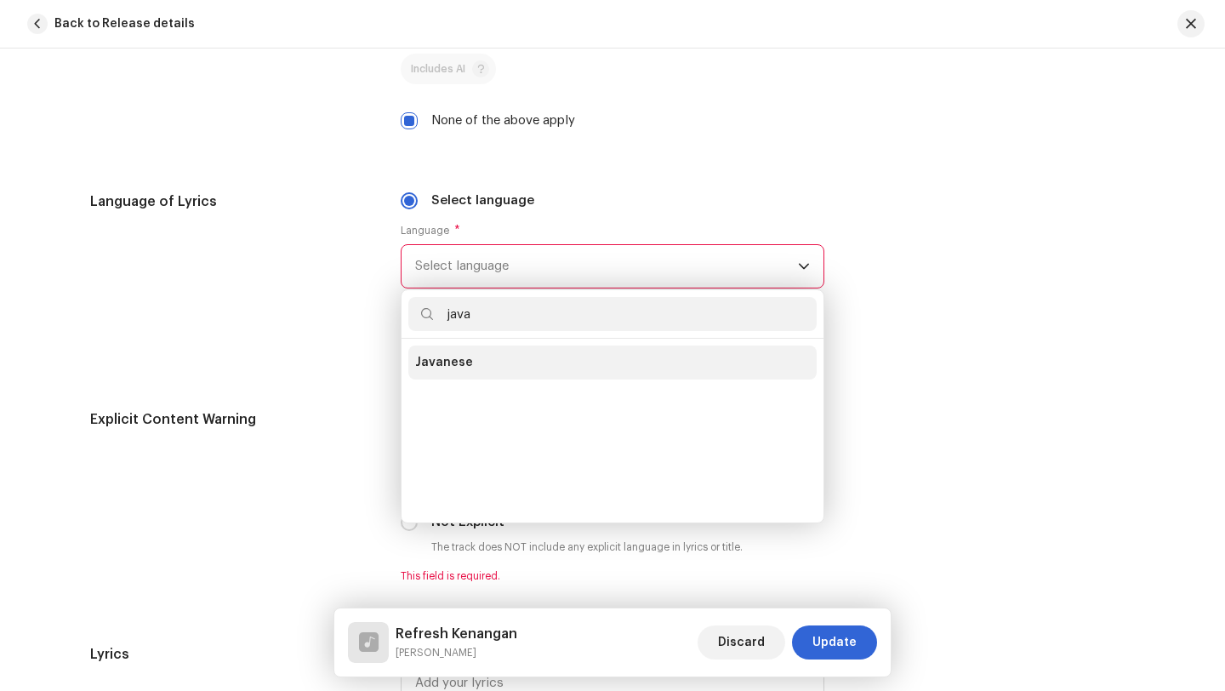
type input "java"
click at [441, 369] on span "Javanese" at bounding box center [444, 362] width 58 height 17
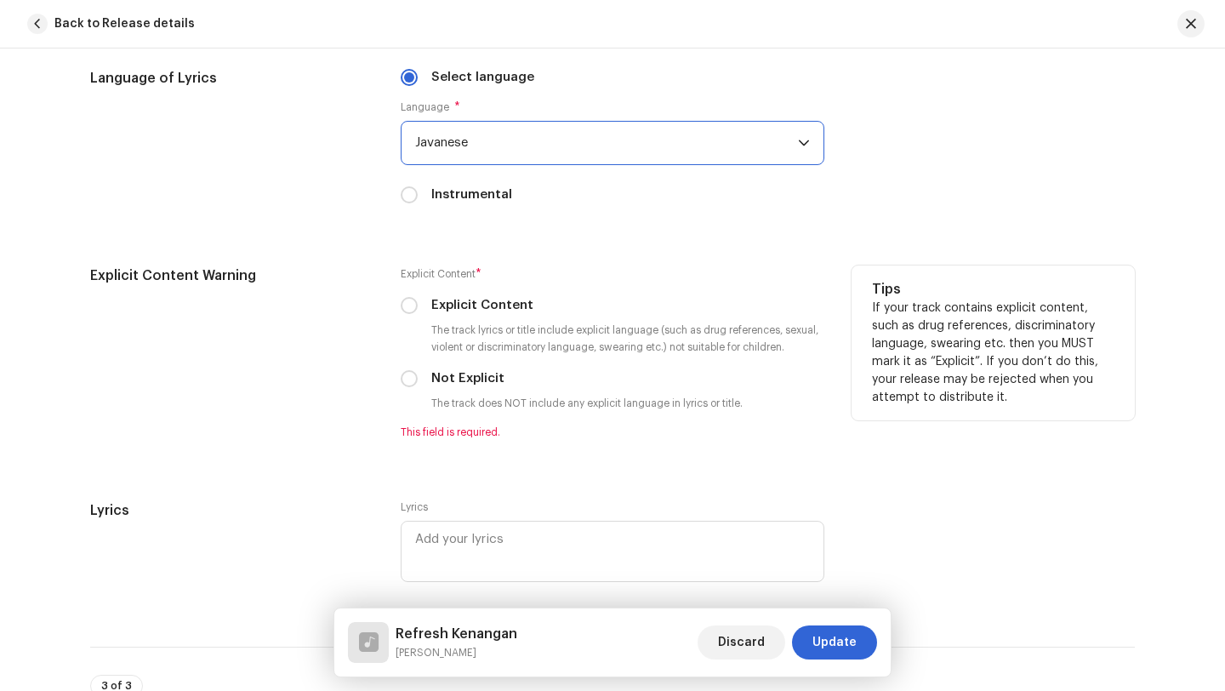
scroll to position [2793, 0]
click at [403, 381] on input "Not Explicit" at bounding box center [409, 376] width 17 height 17
radio input "true"
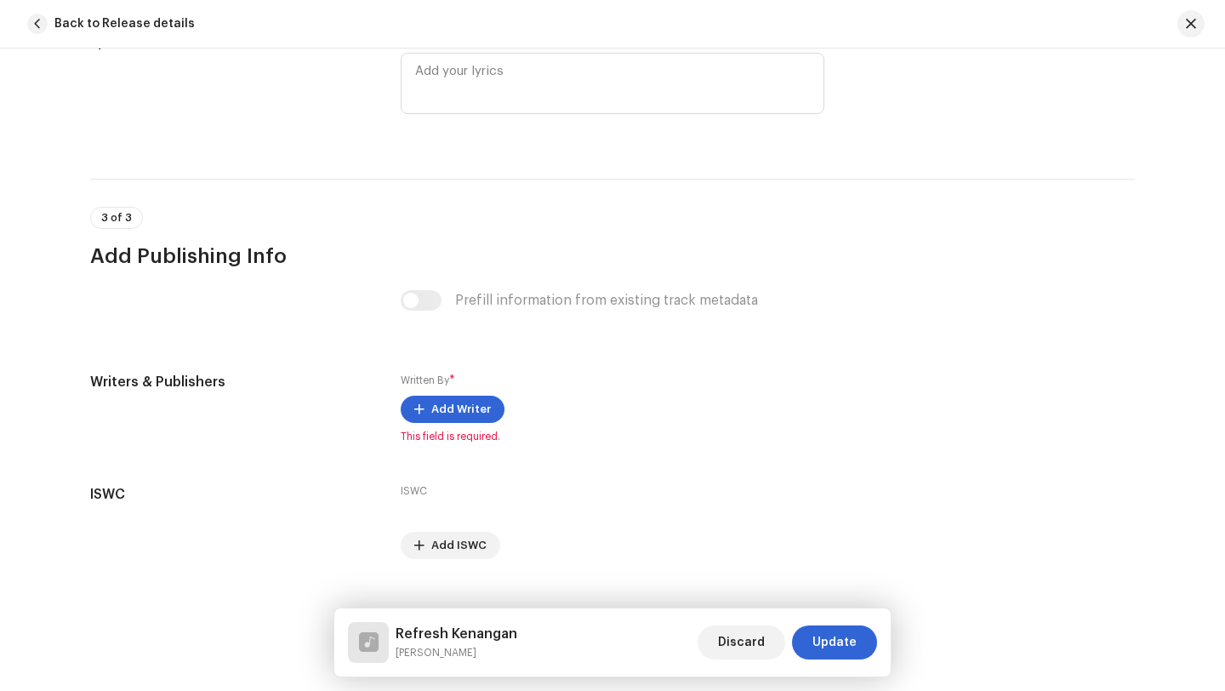
scroll to position [3275, 0]
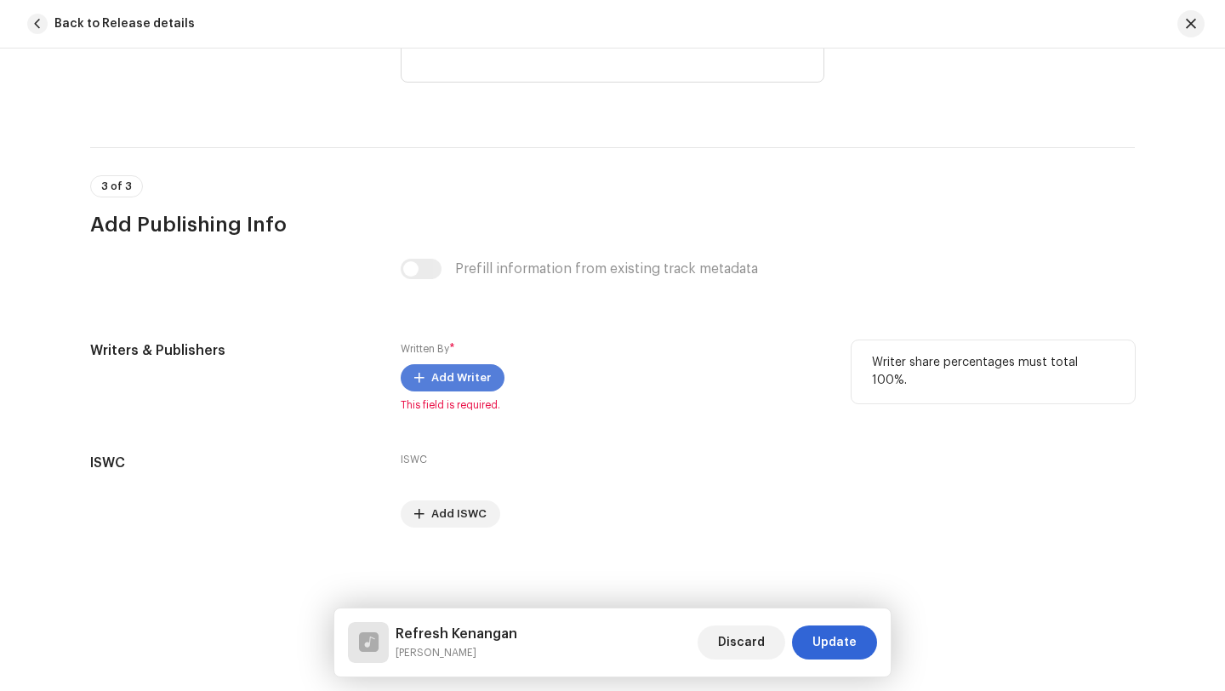
click at [448, 379] on span "Add Writer" at bounding box center [461, 378] width 60 height 34
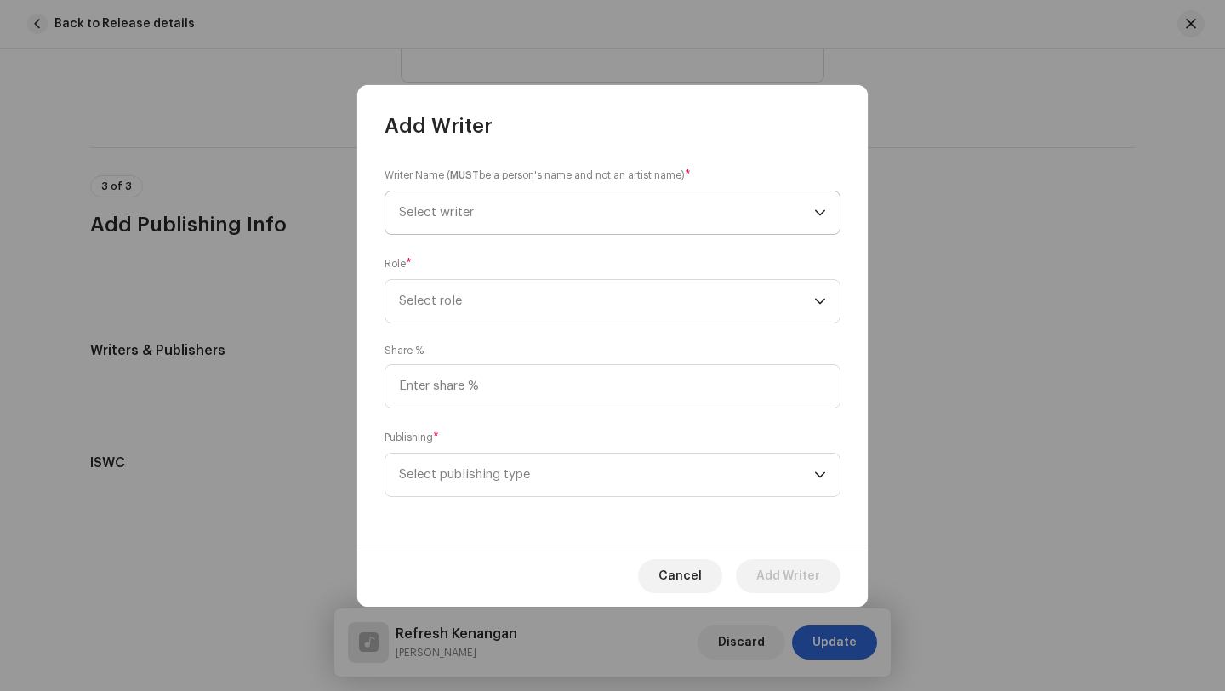
click at [483, 214] on span "Select writer" at bounding box center [606, 212] width 415 height 43
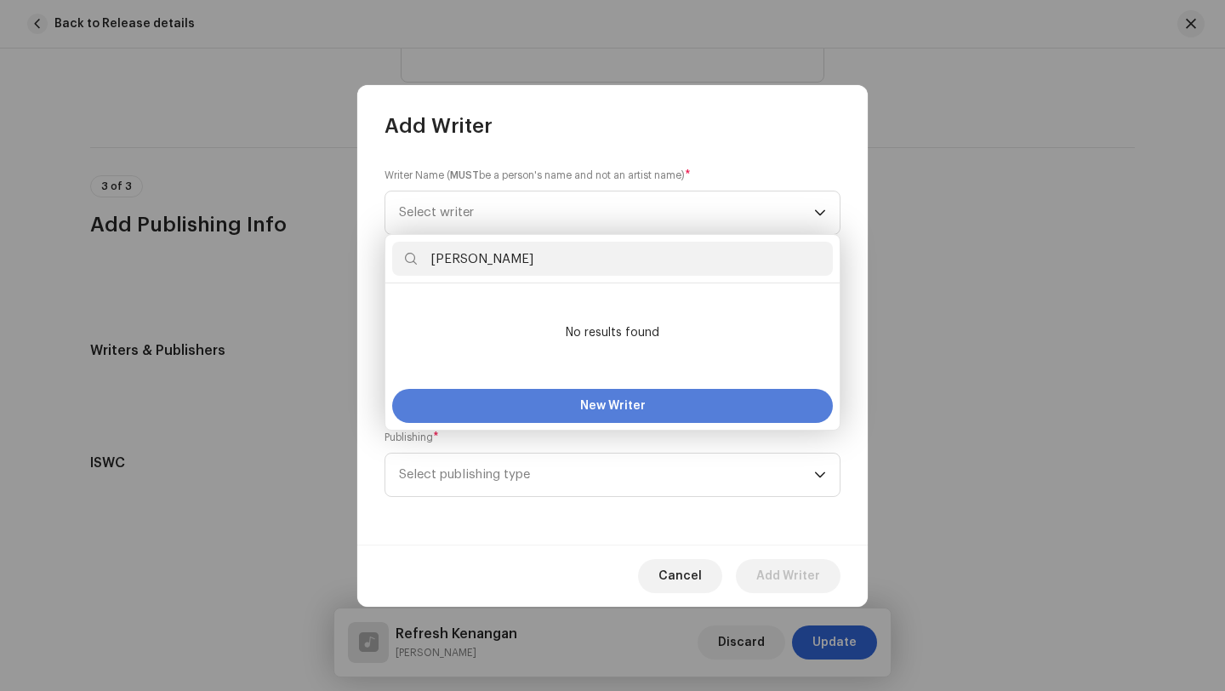
type input "Kusuma Adi Wijaya"
click at [600, 405] on span "New Writer" at bounding box center [612, 406] width 65 height 12
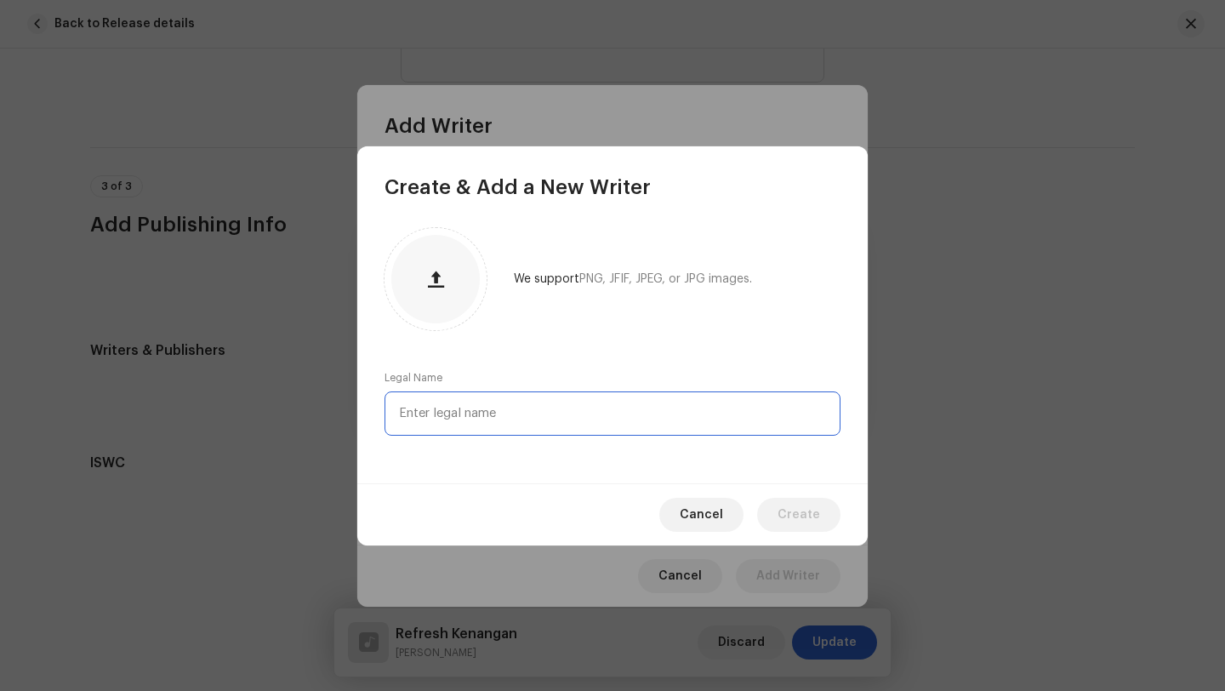
click at [525, 416] on input "text" at bounding box center [612, 413] width 456 height 44
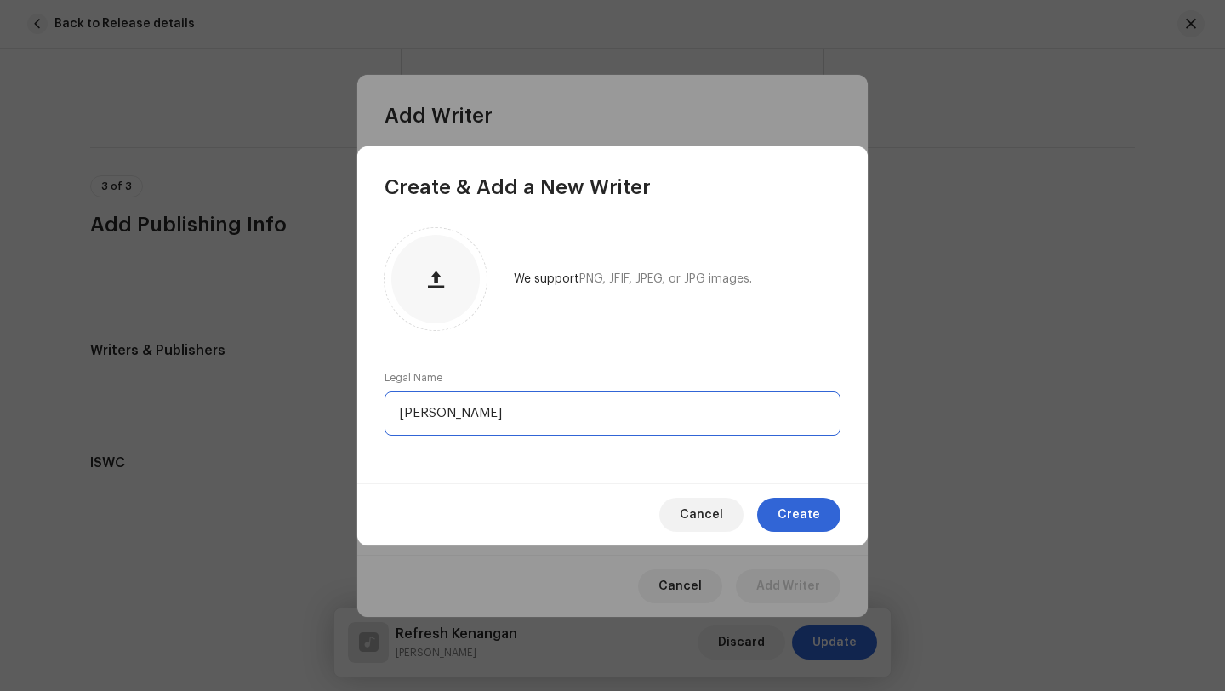
type input "Kusuma Adi Wijaya"
click at [801, 516] on span "Create" at bounding box center [798, 515] width 43 height 34
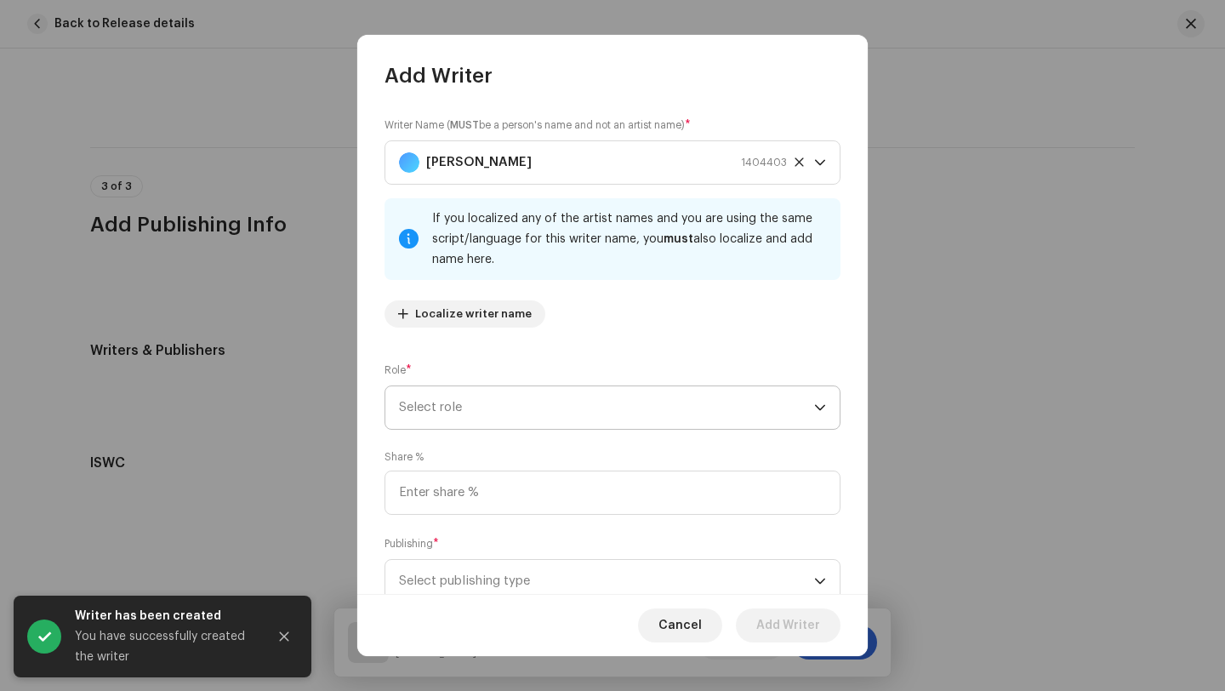
click at [464, 404] on span "Select role" at bounding box center [606, 407] width 415 height 43
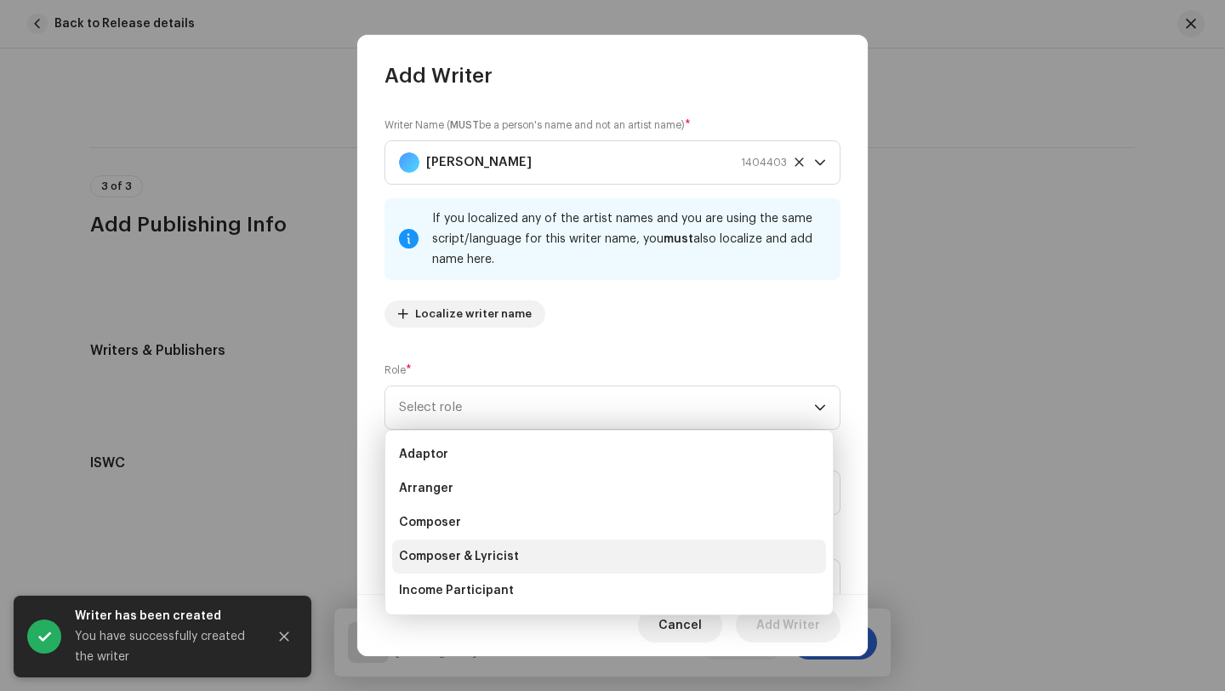
click at [459, 558] on span "Composer & Lyricist" at bounding box center [459, 556] width 120 height 17
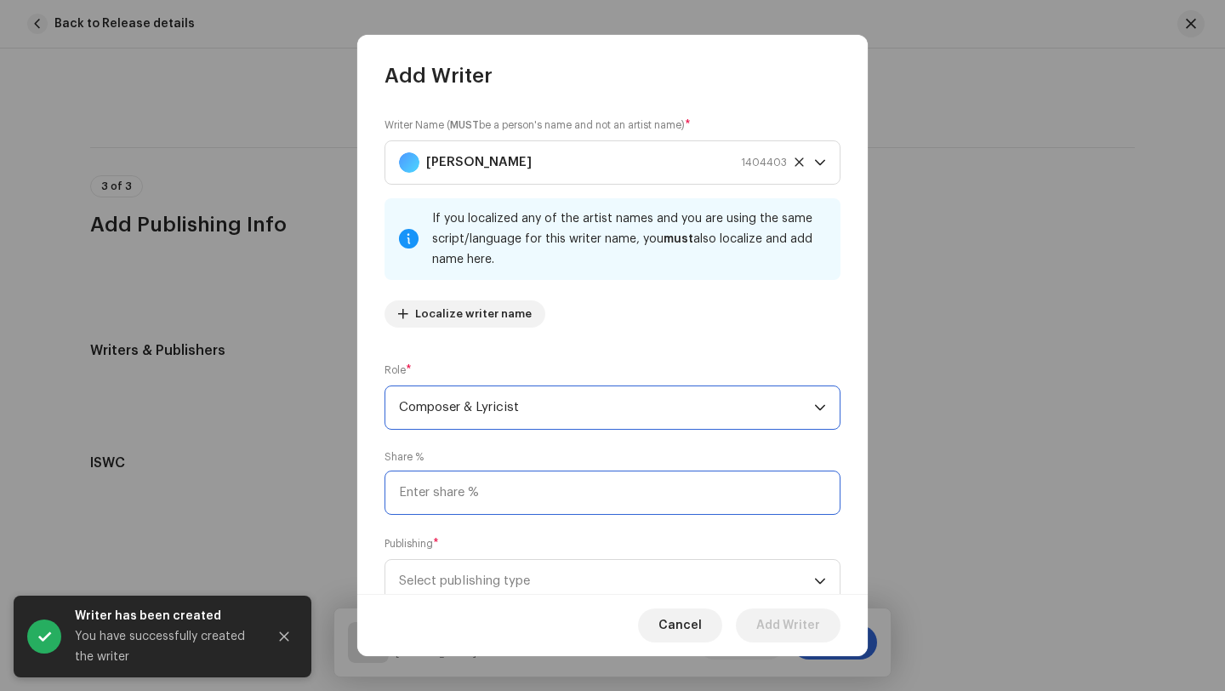
click at [488, 493] on input at bounding box center [612, 492] width 456 height 44
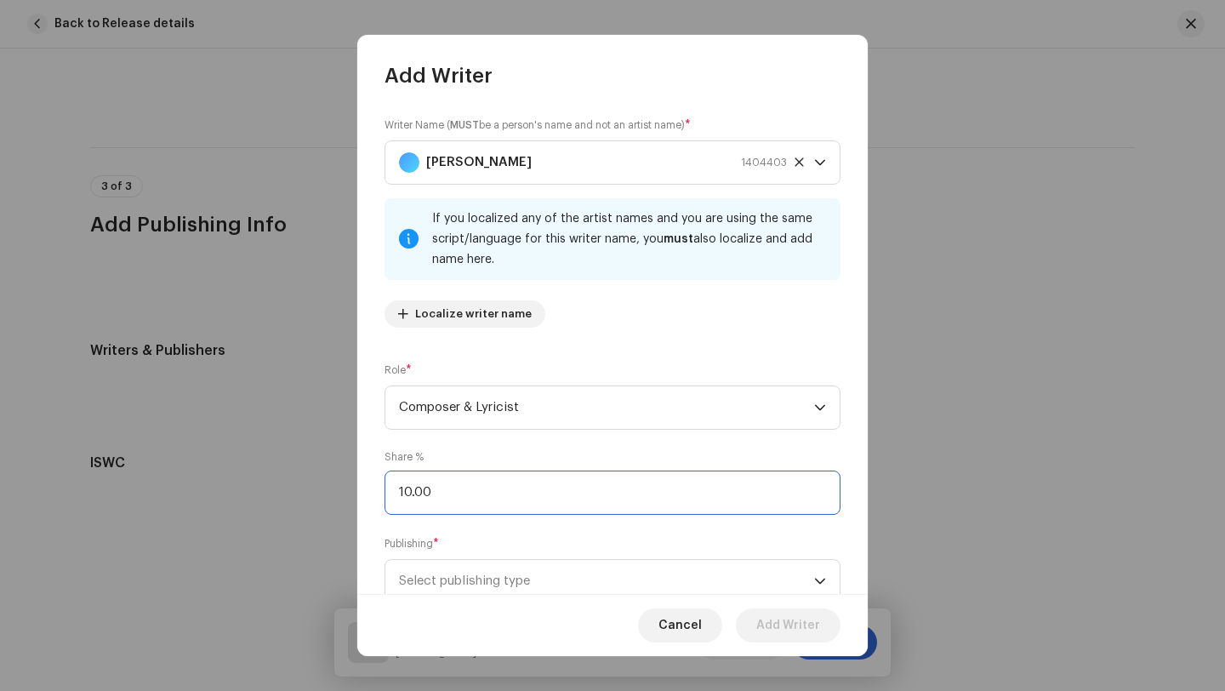
type input "100.00"
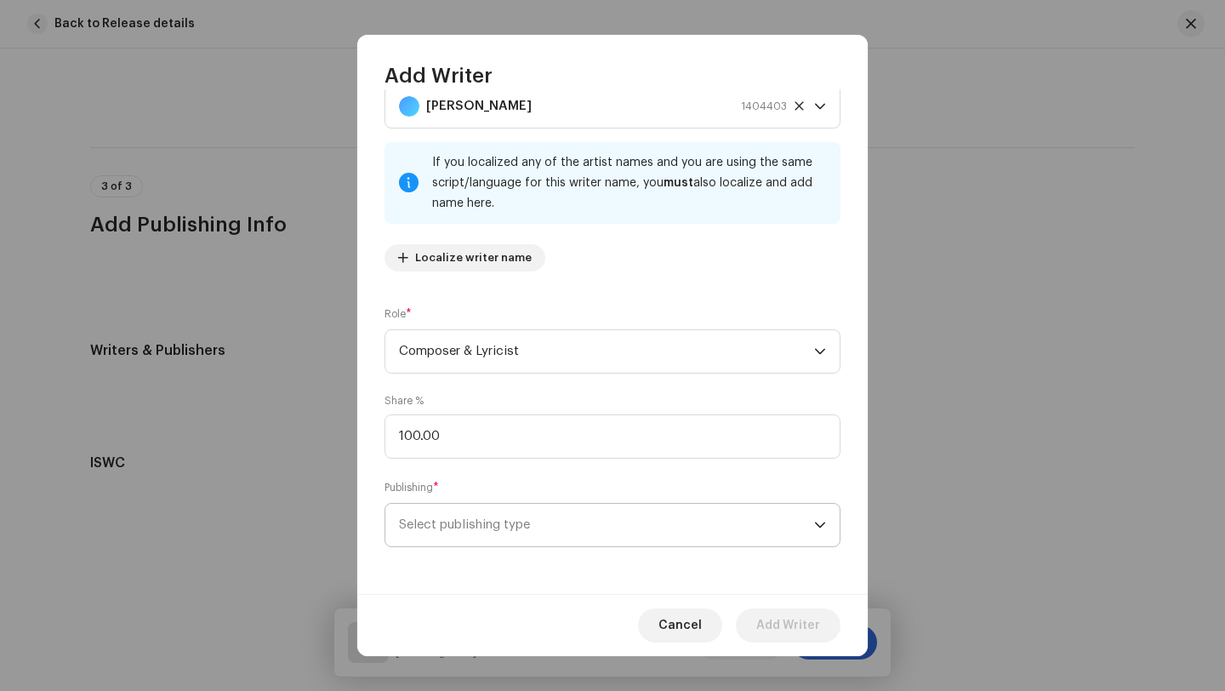
click at [544, 516] on span "Select publishing type" at bounding box center [606, 525] width 415 height 43
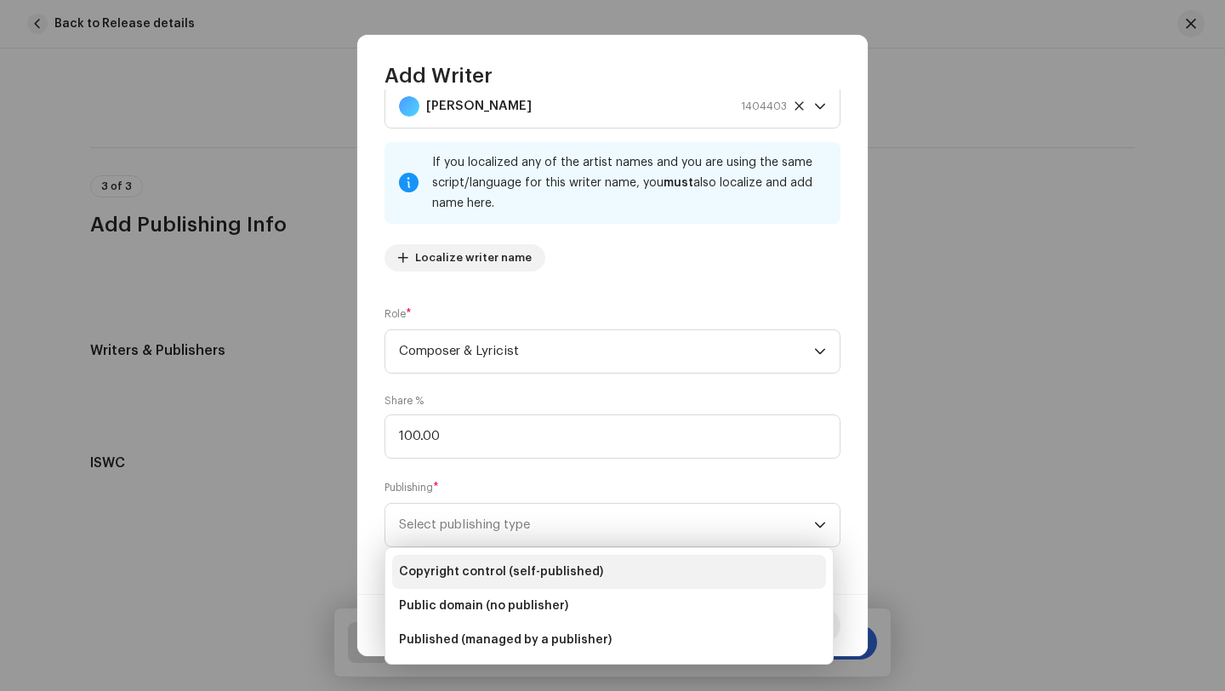
click at [476, 572] on span "Copyright control (self-published)" at bounding box center [501, 571] width 204 height 17
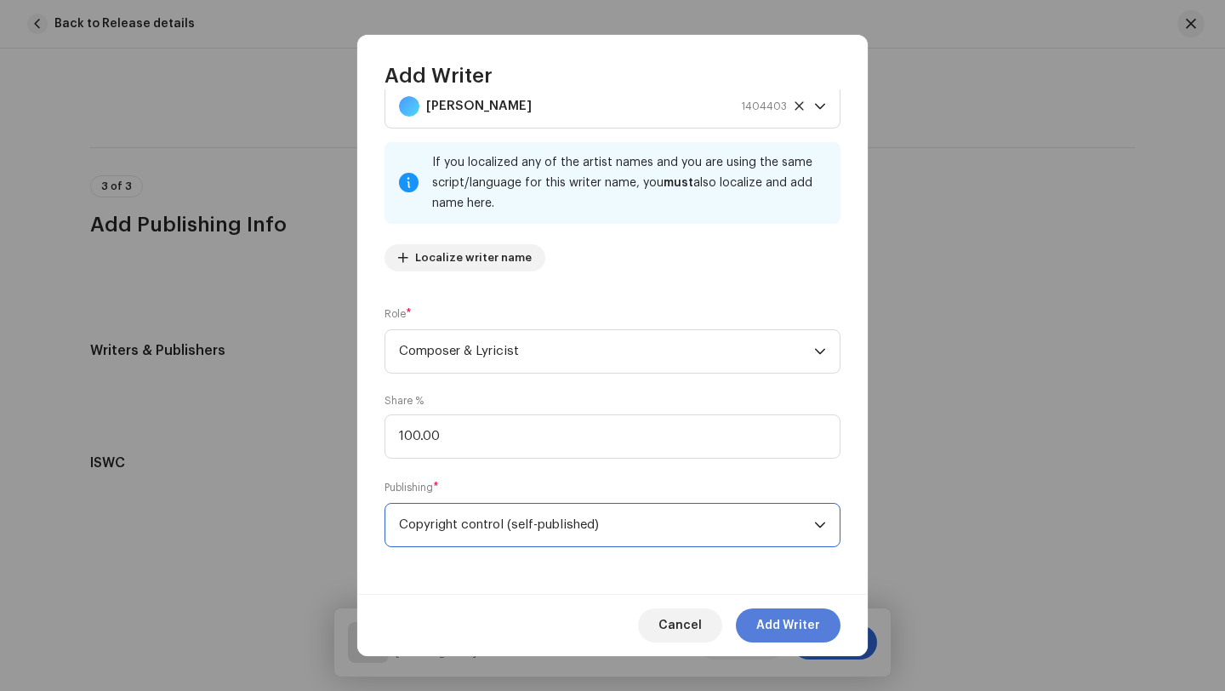
click at [789, 629] on span "Add Writer" at bounding box center [788, 625] width 64 height 34
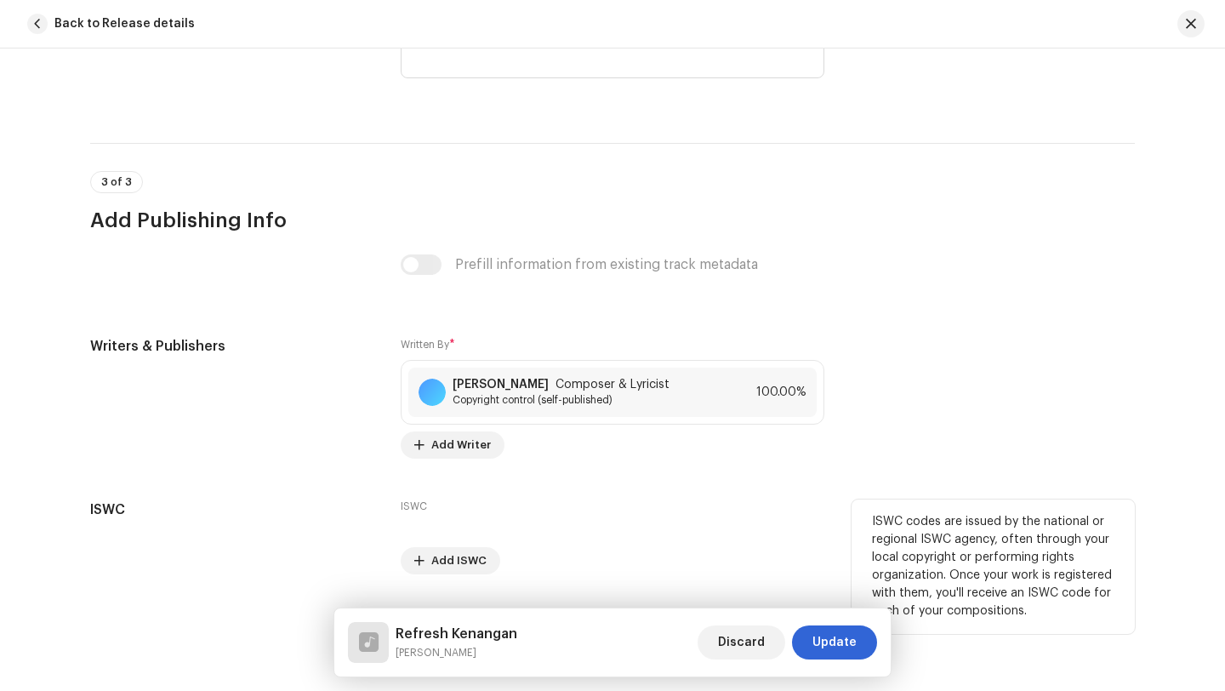
scroll to position [3326, 0]
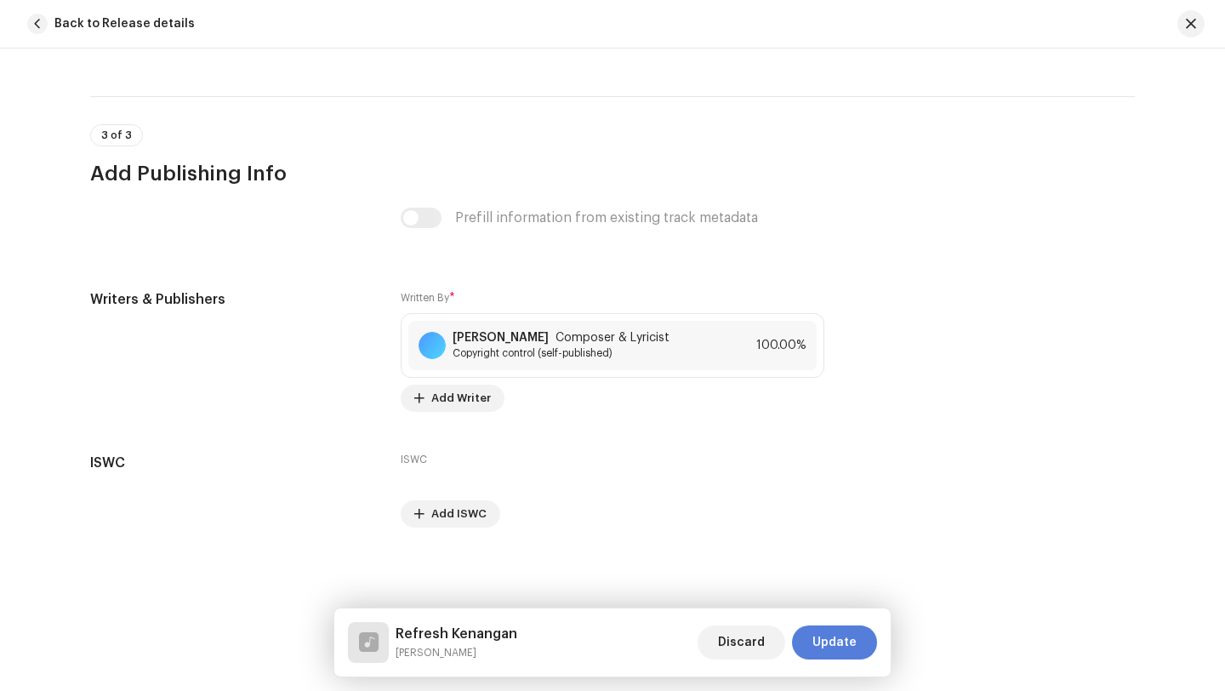
click at [834, 645] on span "Update" at bounding box center [834, 642] width 44 height 34
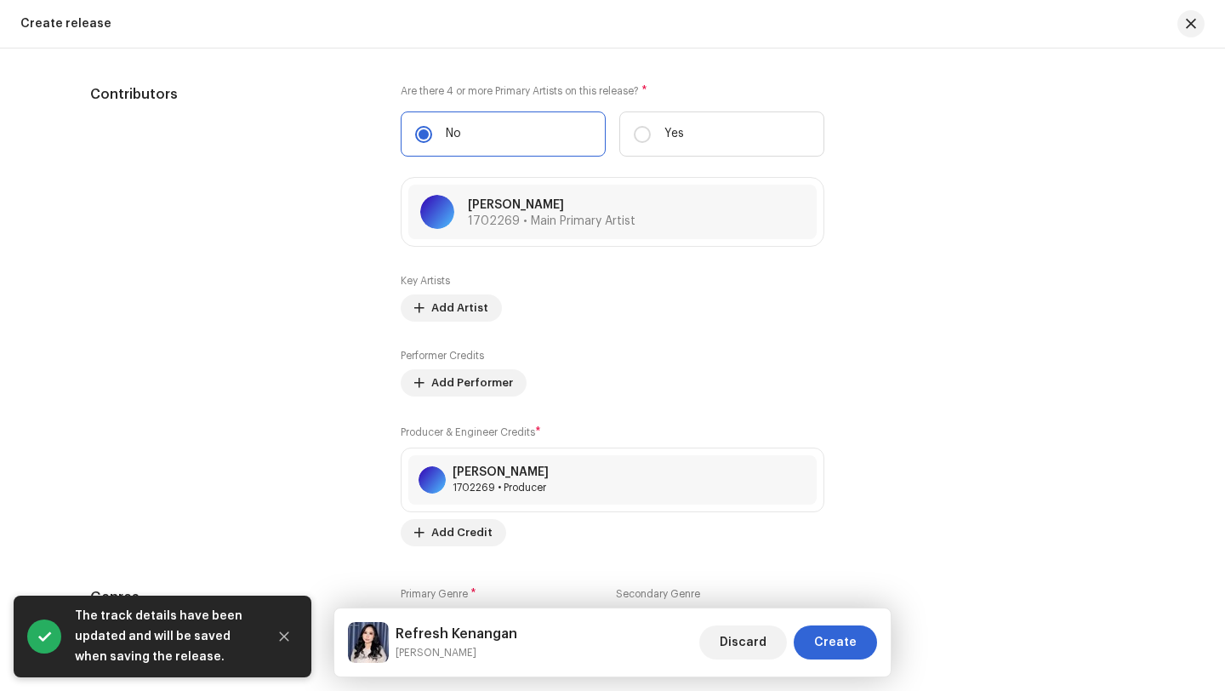
scroll to position [2054, 0]
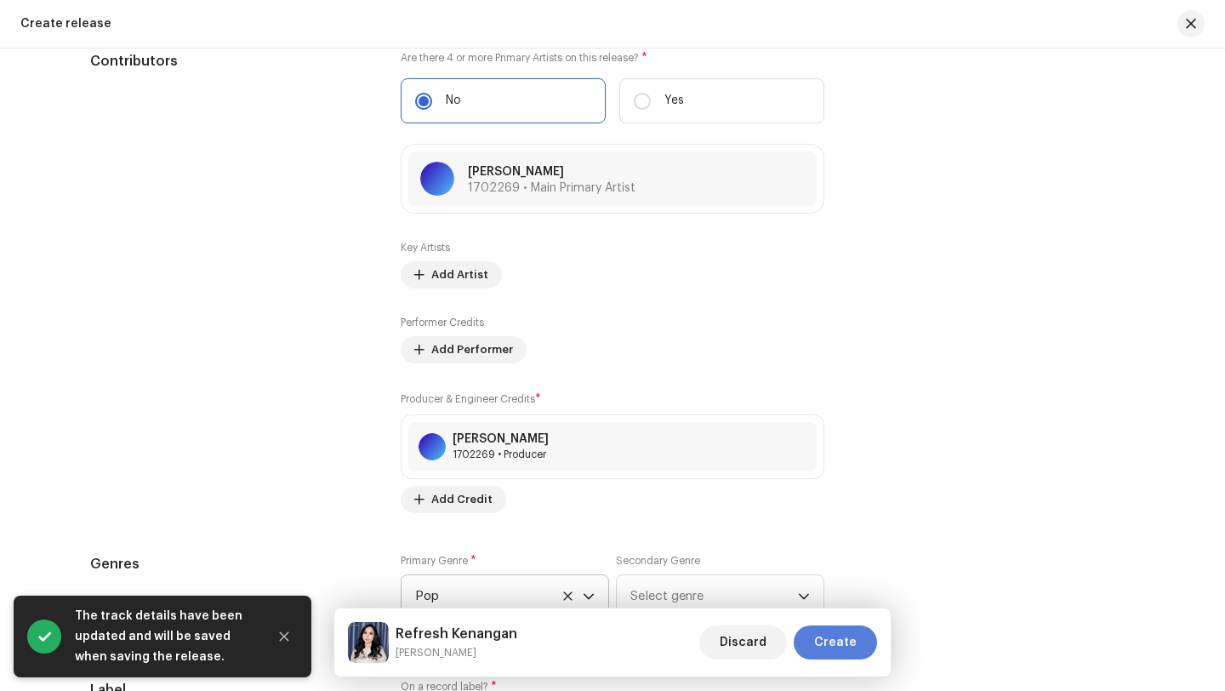
click at [834, 640] on span "Create" at bounding box center [835, 642] width 43 height 34
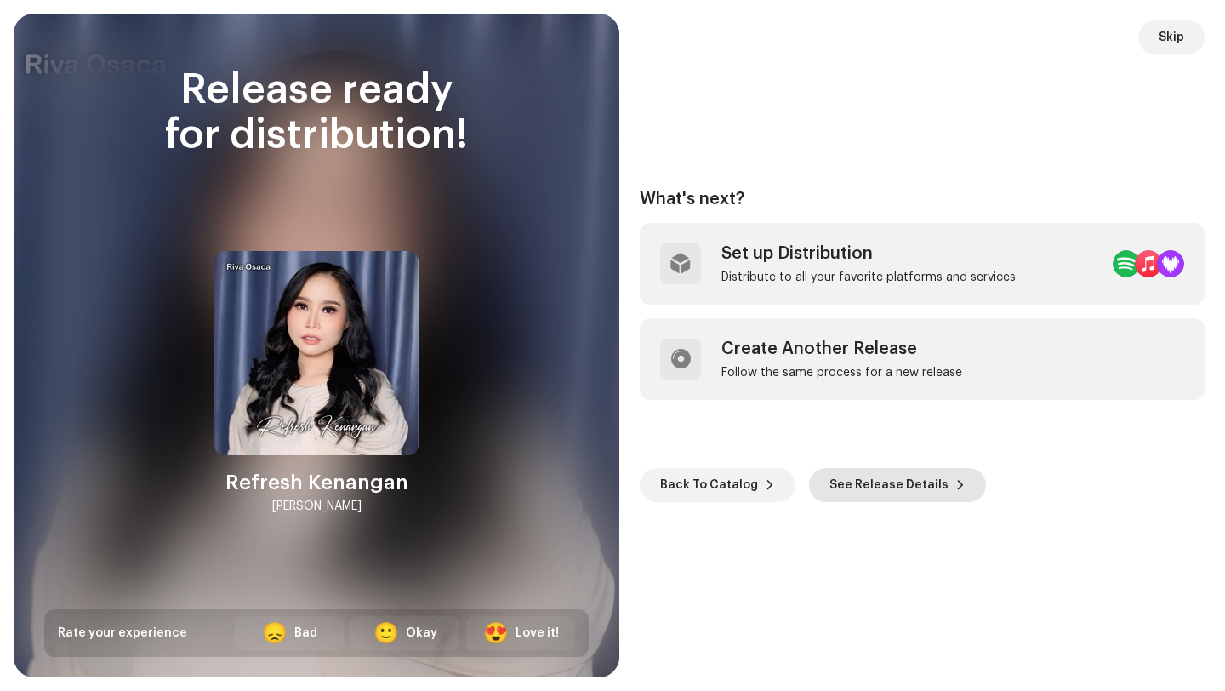
click at [880, 487] on span "See Release Details" at bounding box center [888, 485] width 119 height 34
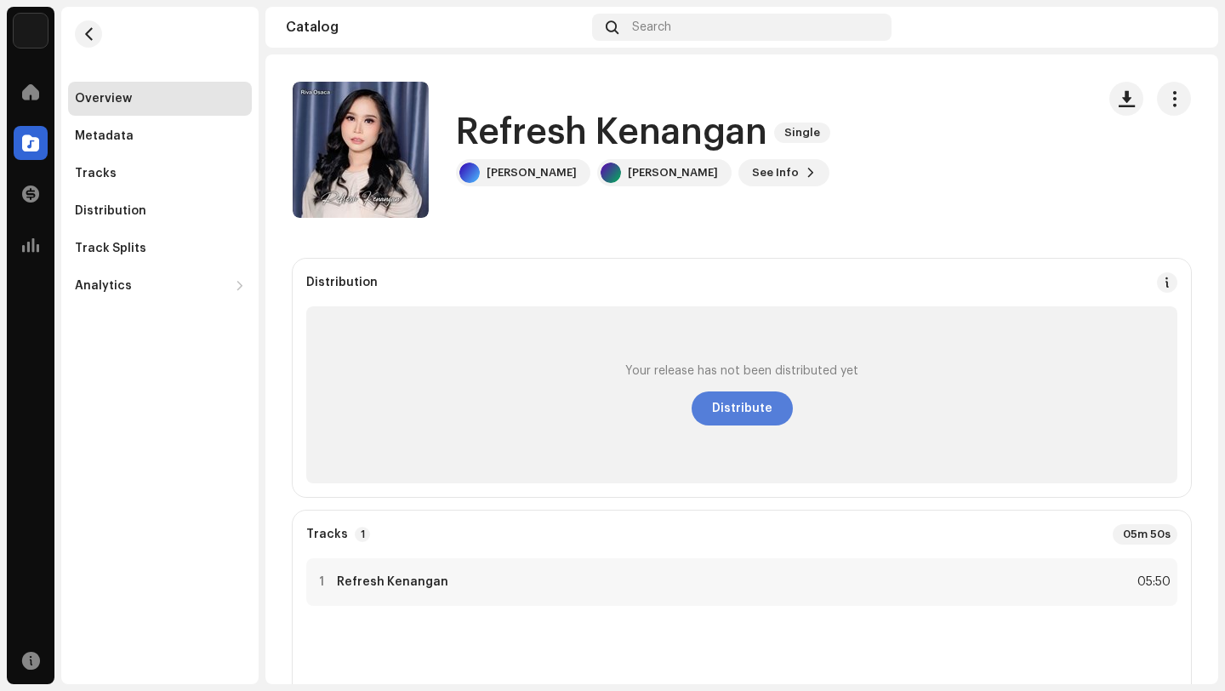
click at [738, 410] on span "Distribute" at bounding box center [742, 408] width 60 height 34
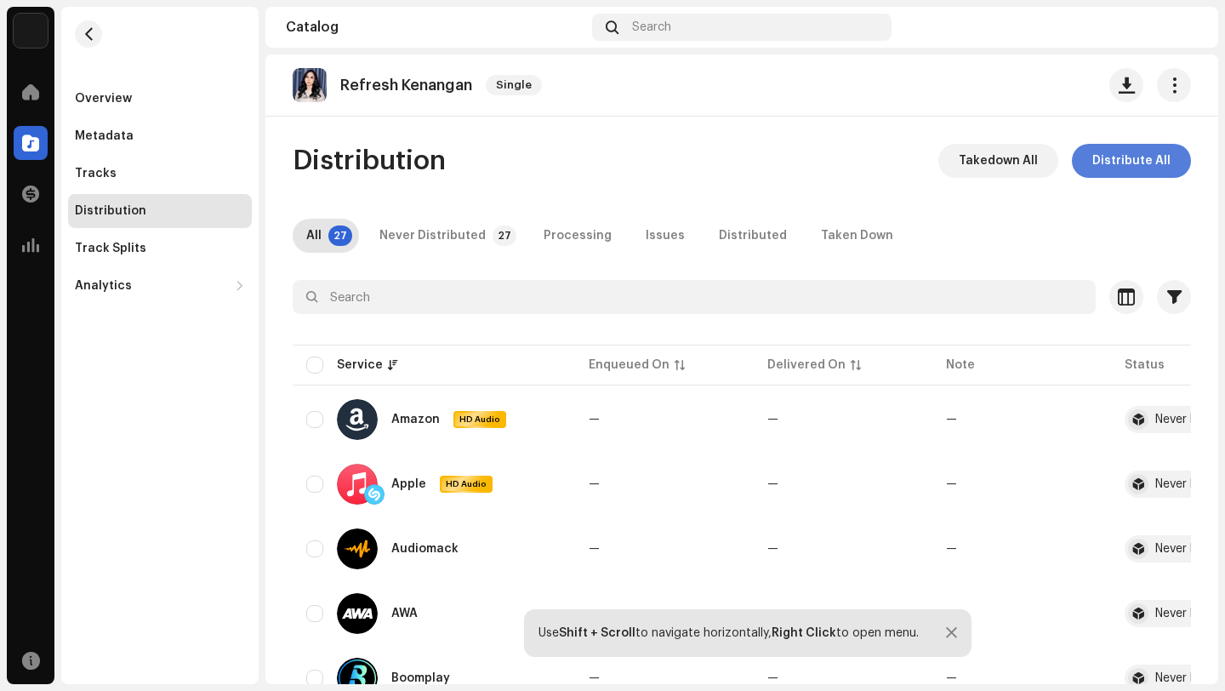
click at [1128, 163] on span "Distribute All" at bounding box center [1131, 161] width 78 height 34
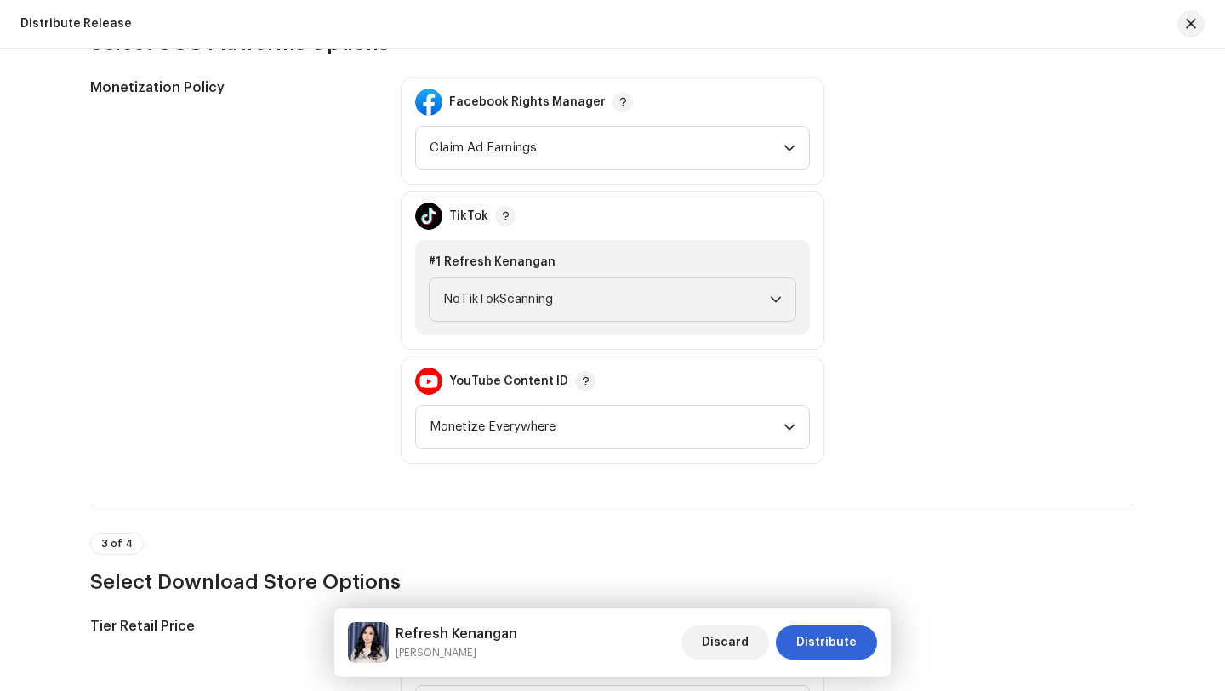
scroll to position [1785, 0]
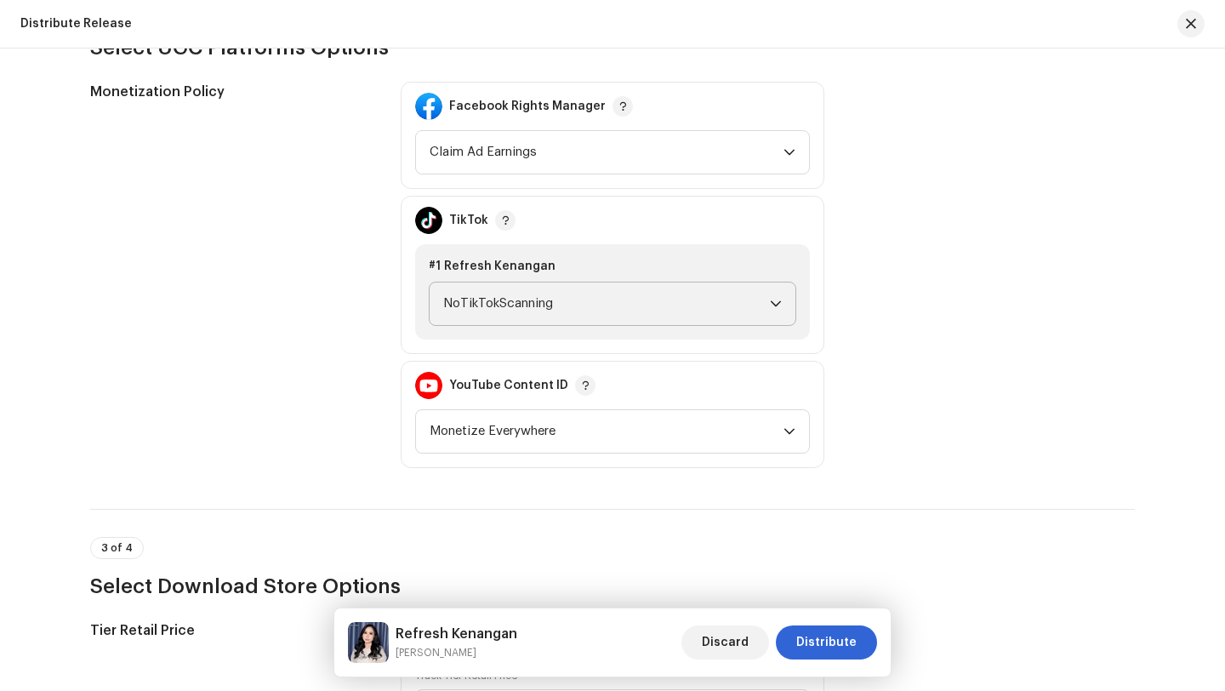
click at [554, 300] on span "NoTikTokScanning" at bounding box center [606, 303] width 327 height 43
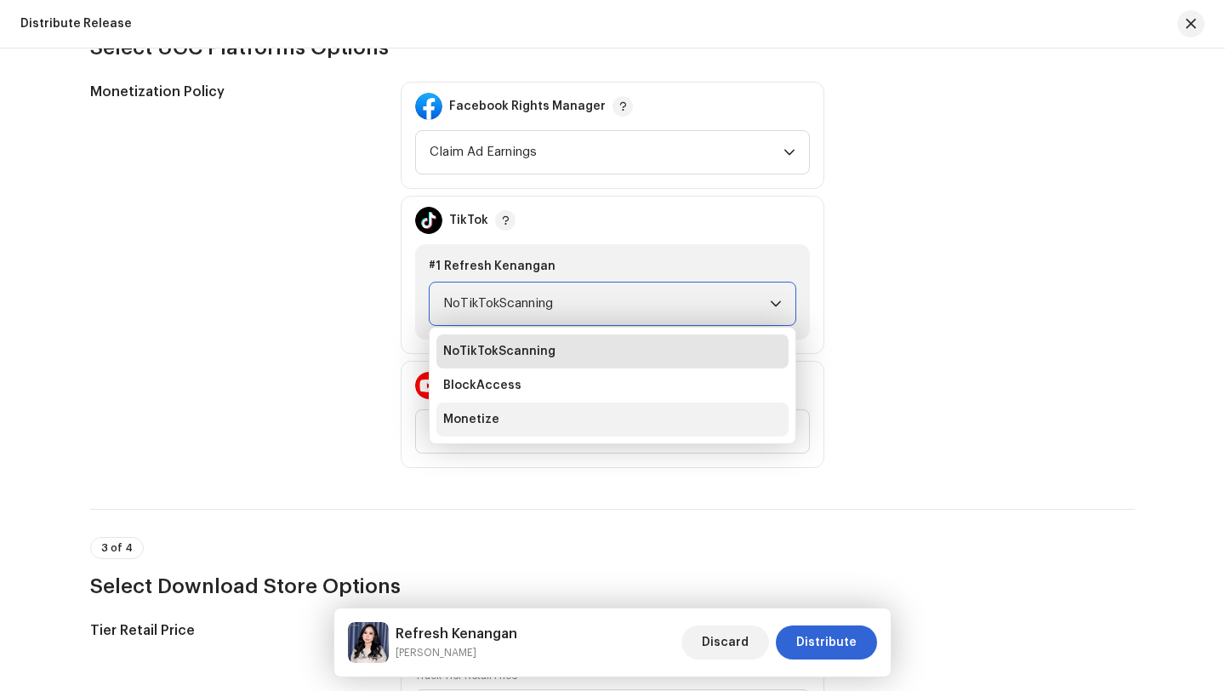
click at [479, 419] on span "Monetize" at bounding box center [471, 419] width 56 height 17
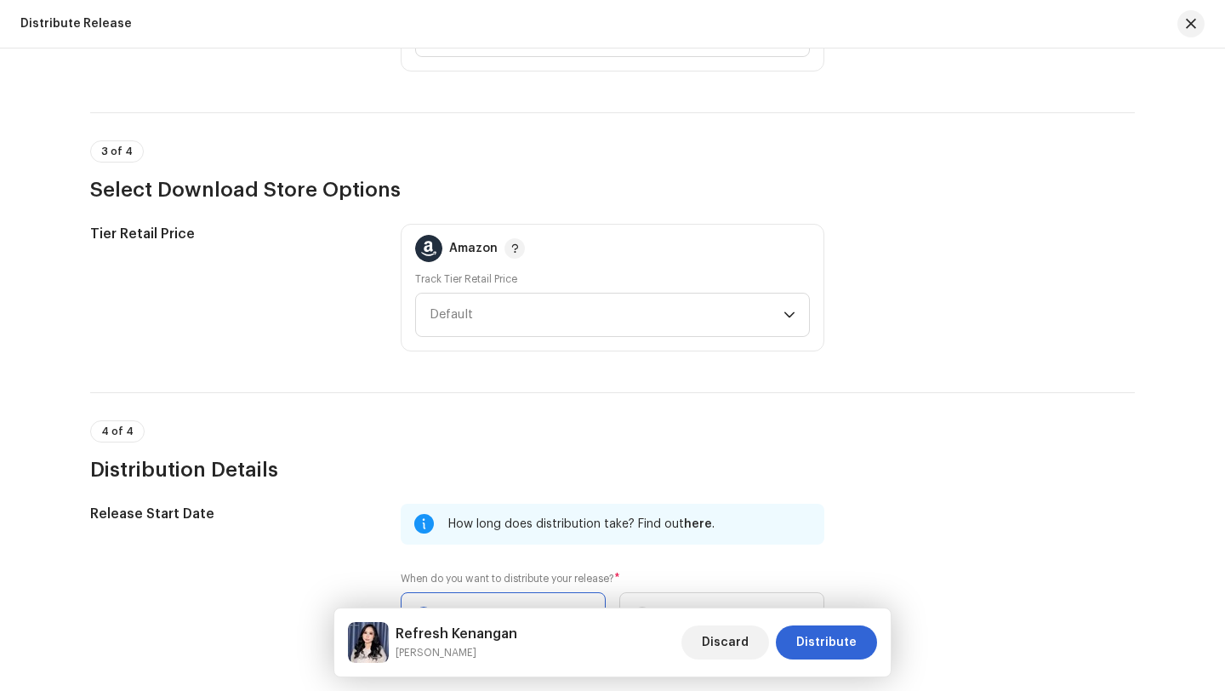
scroll to position [2183, 0]
click at [749, 315] on span "Default" at bounding box center [607, 314] width 354 height 43
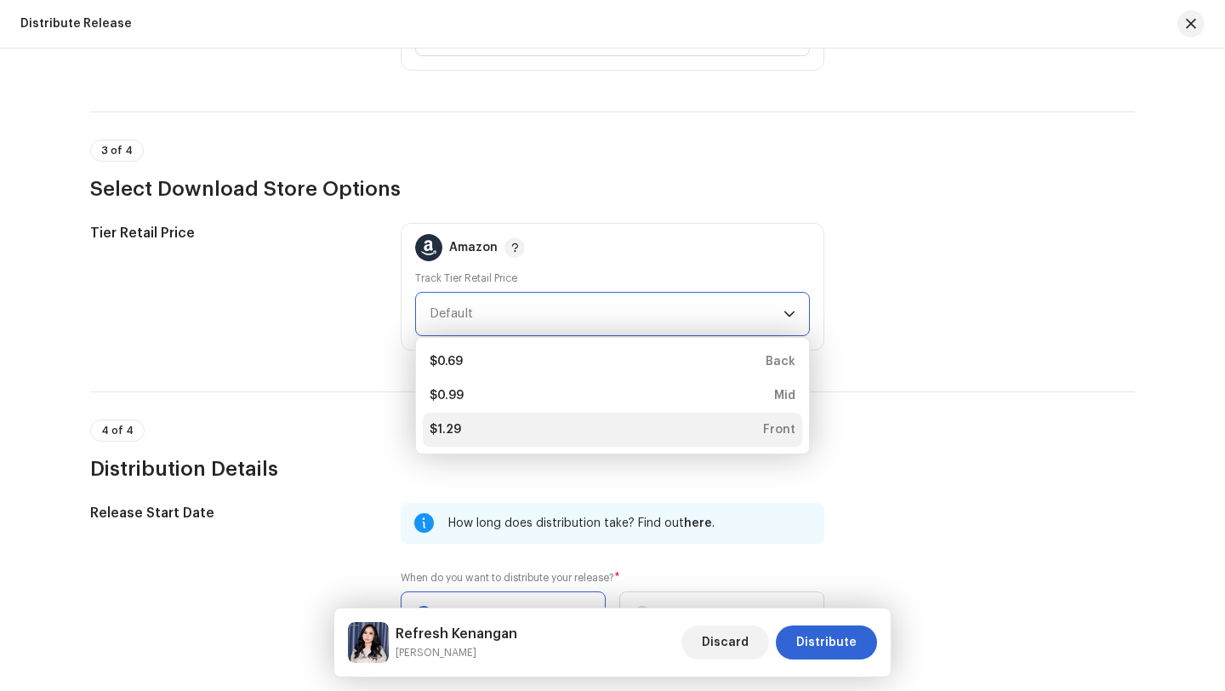
click at [441, 433] on div "$1.29" at bounding box center [445, 429] width 31 height 17
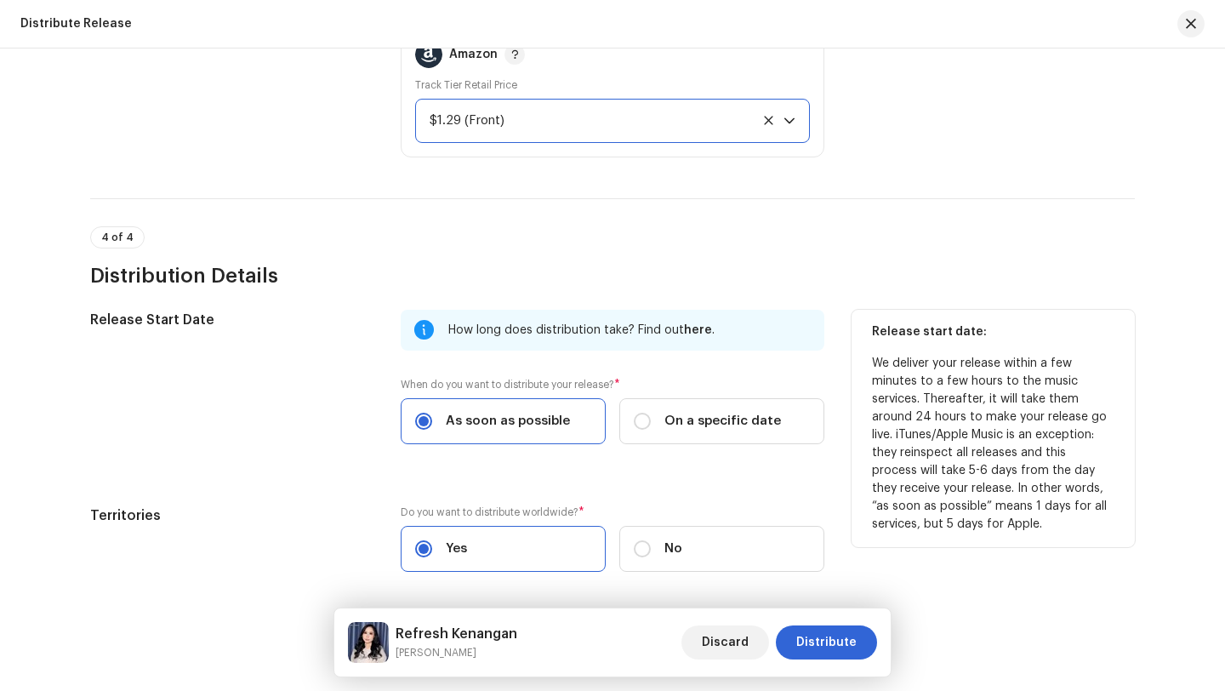
scroll to position [2441, 0]
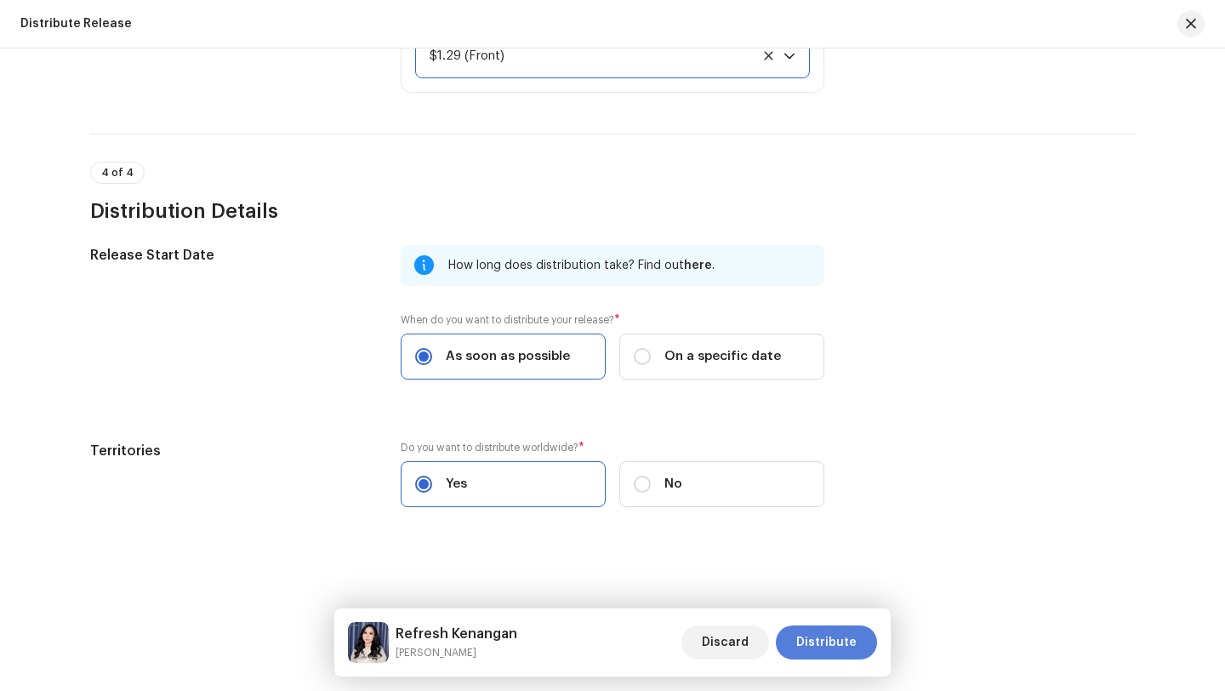
click at [824, 643] on span "Distribute" at bounding box center [826, 642] width 60 height 34
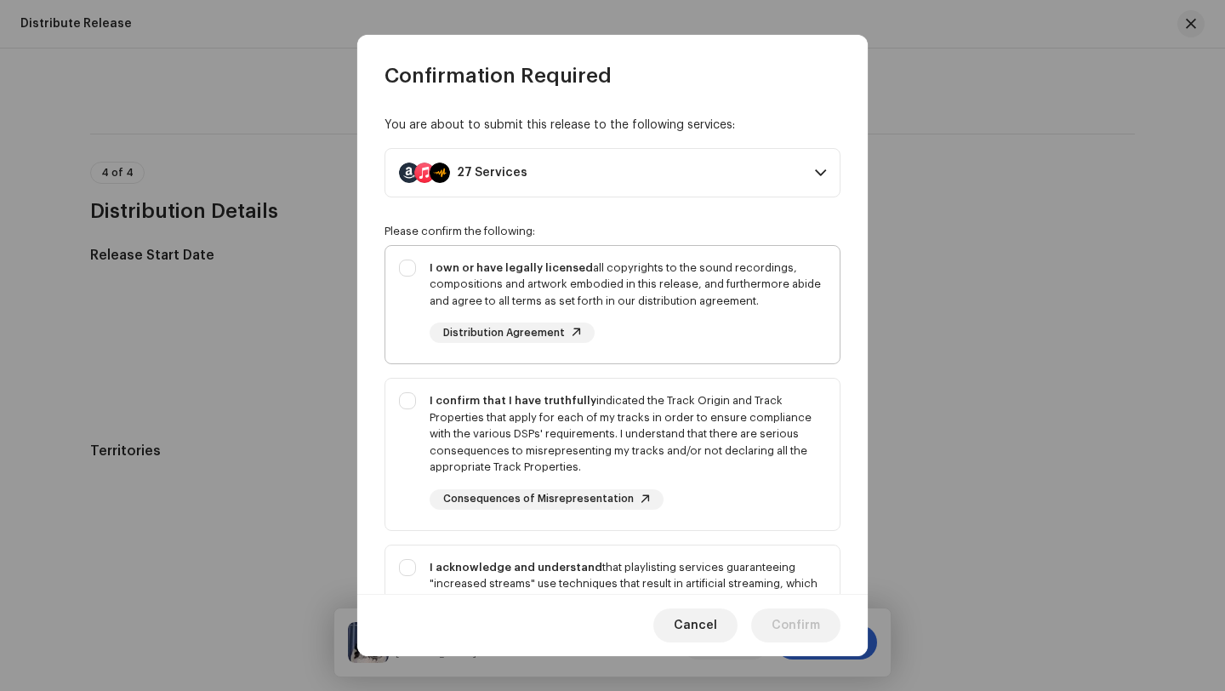
click at [661, 278] on div "I own or have legally licensed all copyrights to the sound recordings, composit…" at bounding box center [628, 284] width 396 height 50
checkbox input "true"
click at [684, 420] on div "I confirm that I have truthfully indicated the Track Origin and Track Propertie…" at bounding box center [628, 433] width 396 height 83
checkbox input "true"
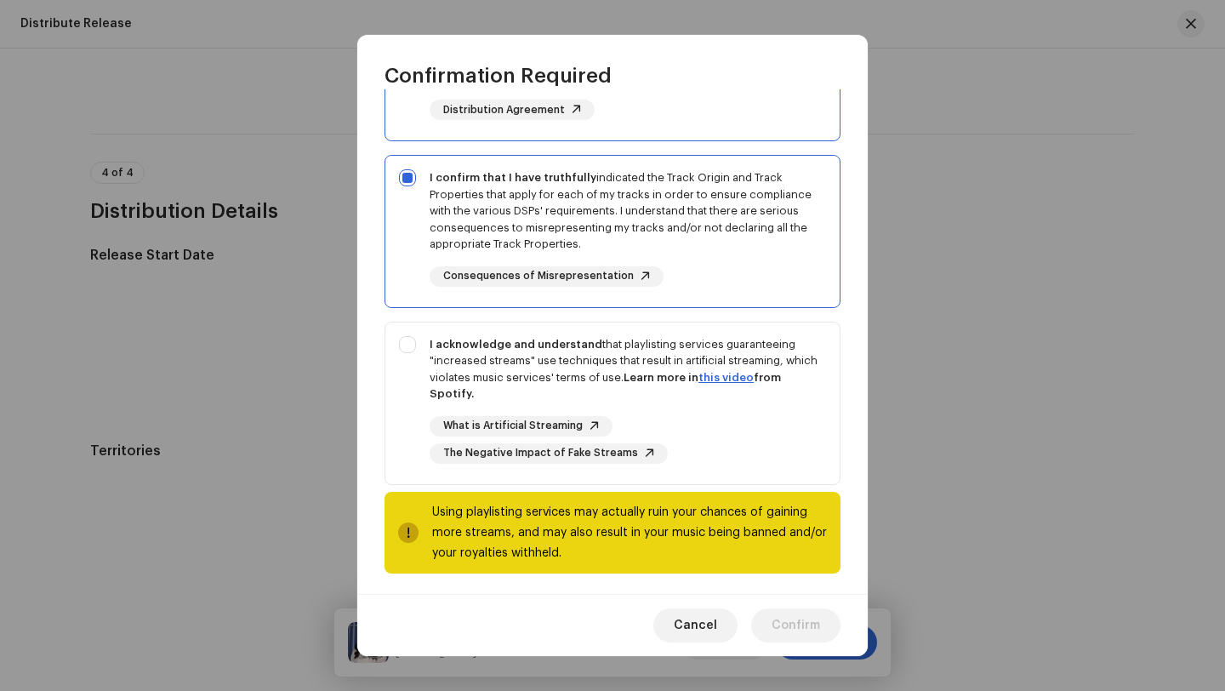
scroll to position [229, 0]
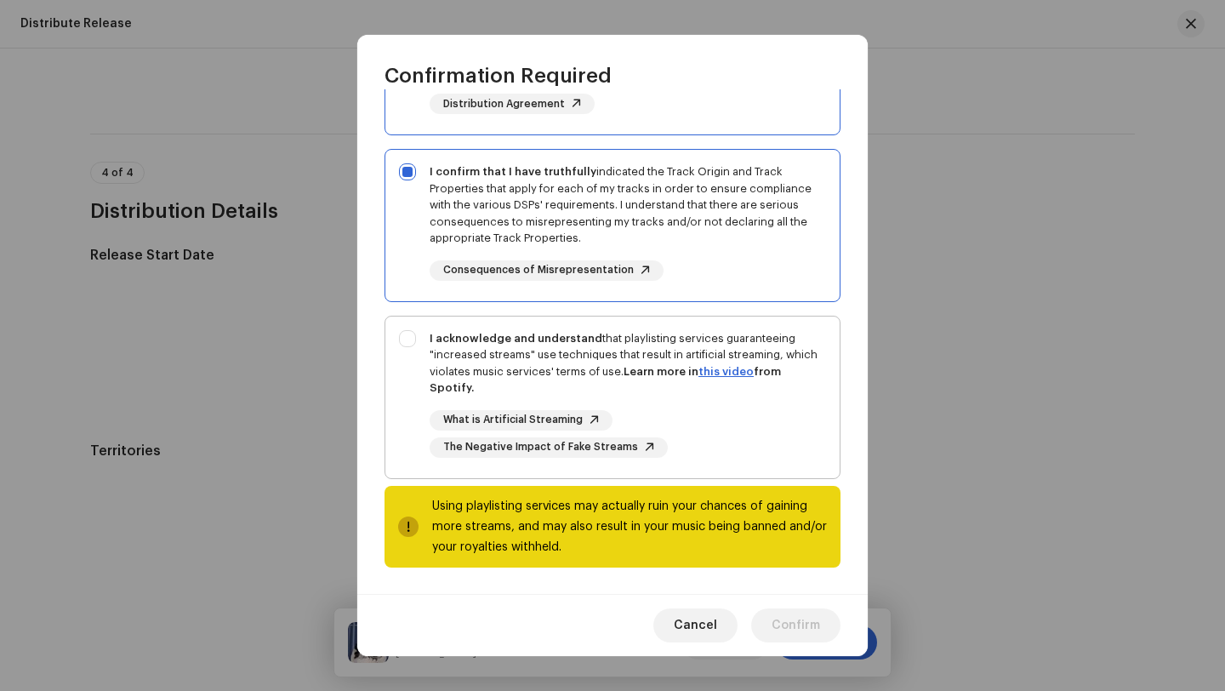
click at [652, 343] on div "I acknowledge and understand that playlisting services guaranteeing "increased …" at bounding box center [628, 363] width 396 height 66
checkbox input "true"
click at [791, 626] on span "Confirm" at bounding box center [796, 625] width 48 height 34
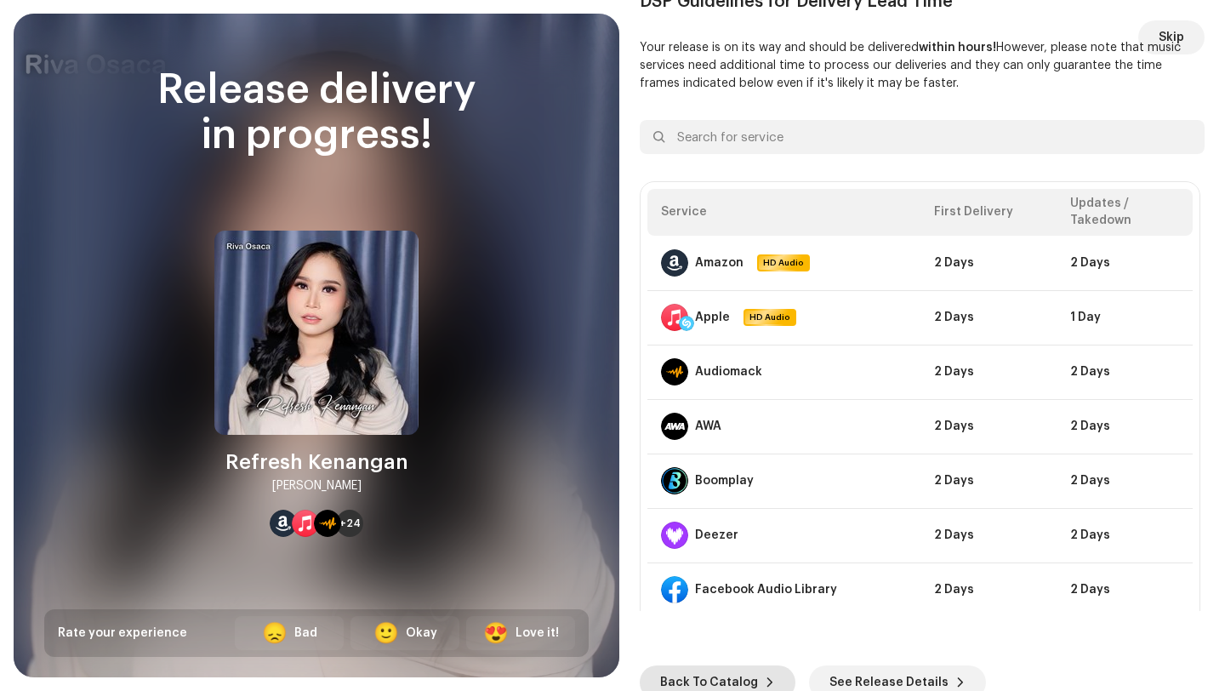
click at [697, 679] on span "Back To Catalog" at bounding box center [709, 682] width 98 height 34
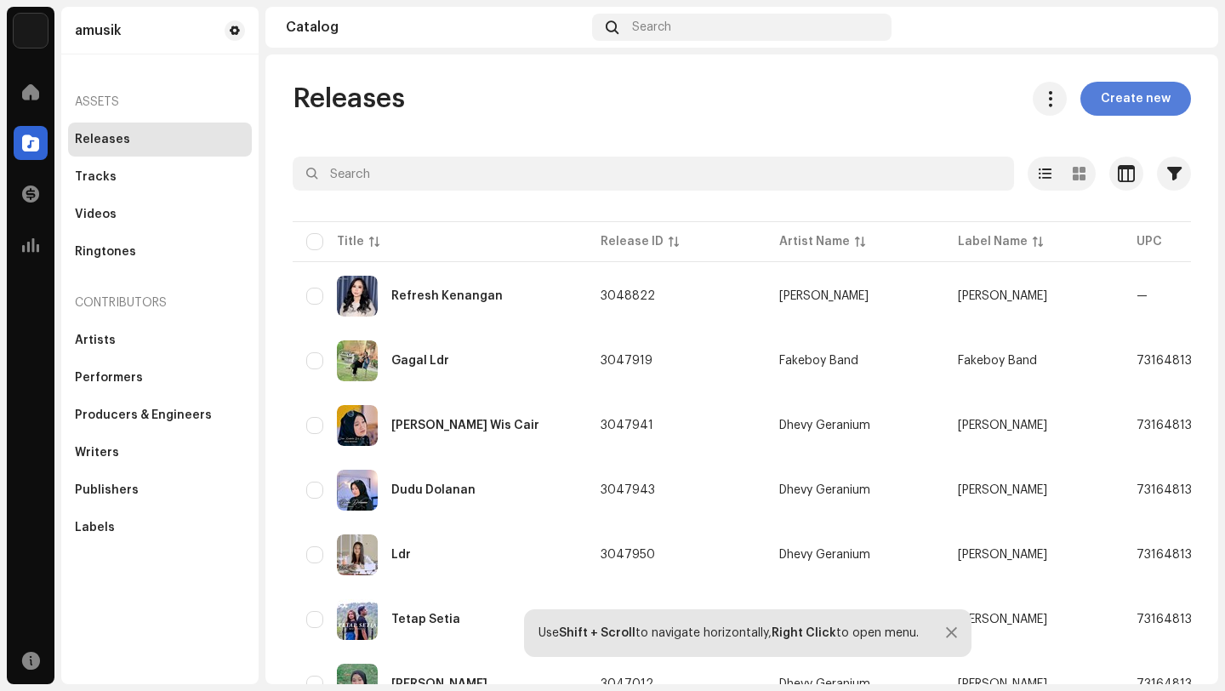
click at [1125, 100] on span "Create new" at bounding box center [1136, 99] width 70 height 34
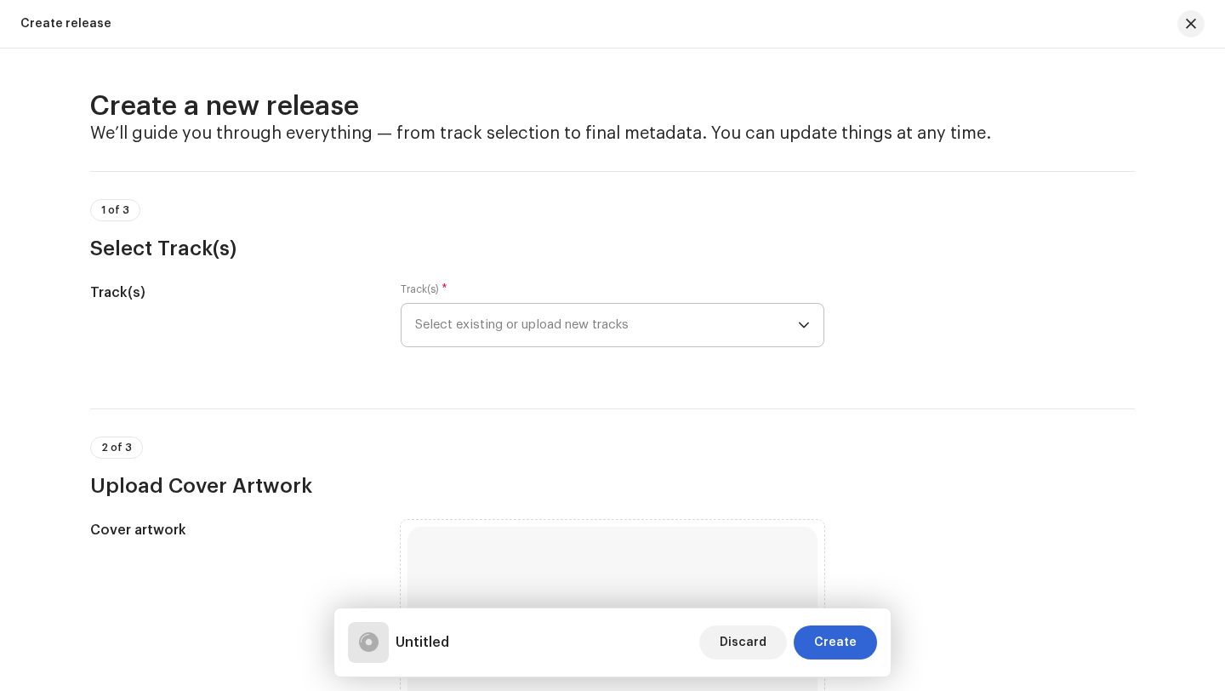
click at [622, 334] on span "Select existing or upload new tracks" at bounding box center [606, 325] width 383 height 43
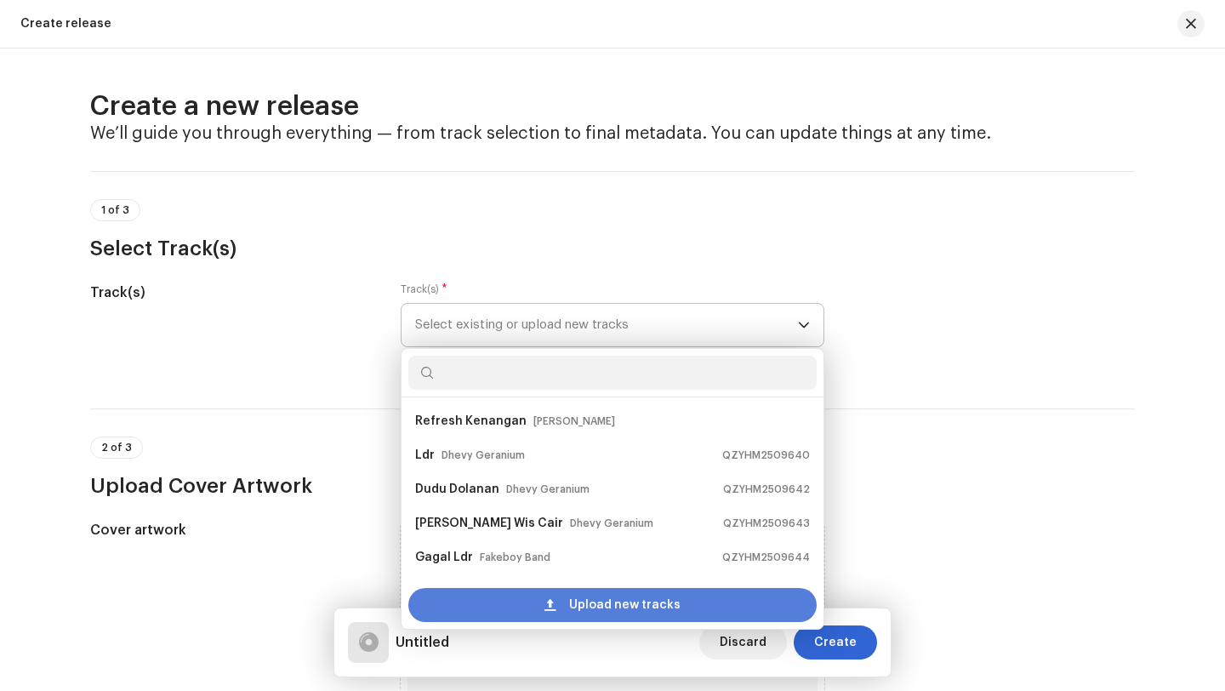
scroll to position [27, 0]
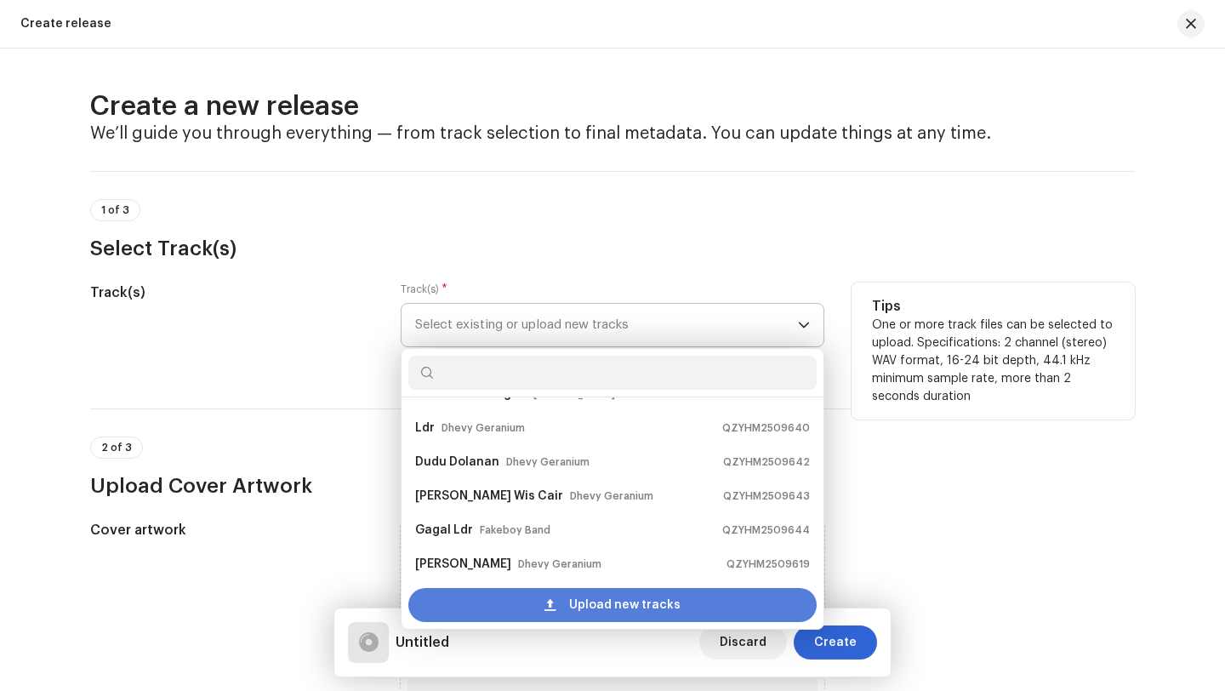
click at [553, 604] on span at bounding box center [549, 605] width 11 height 14
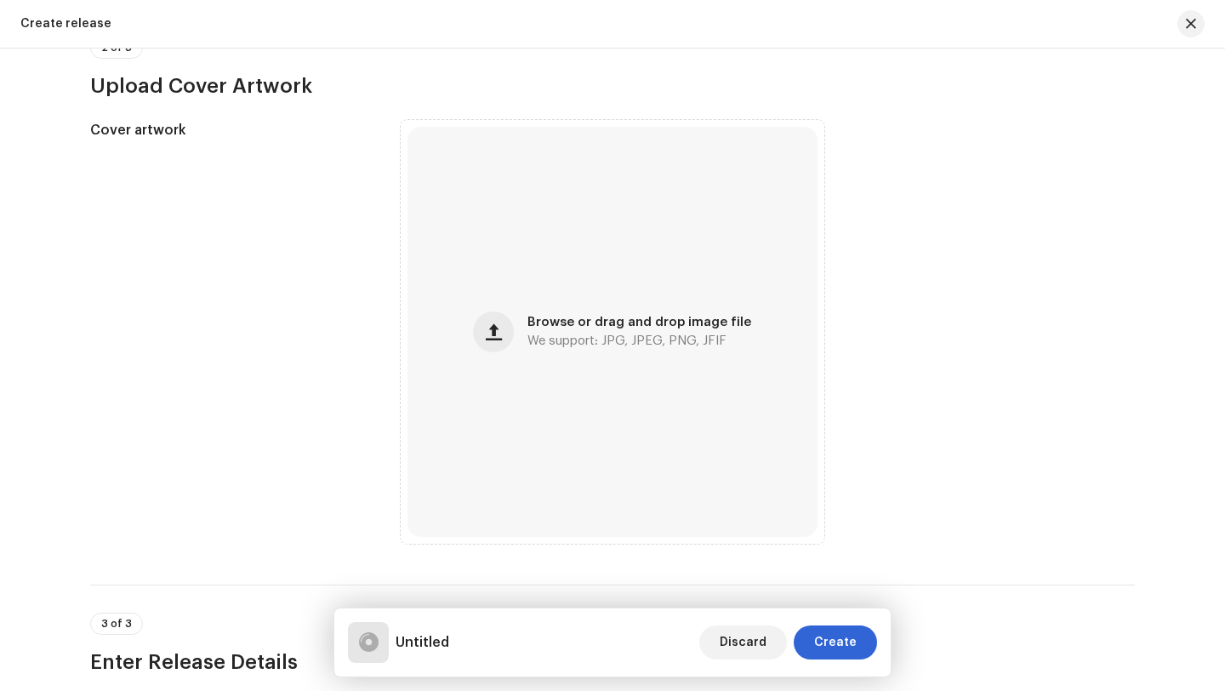
scroll to position [550, 0]
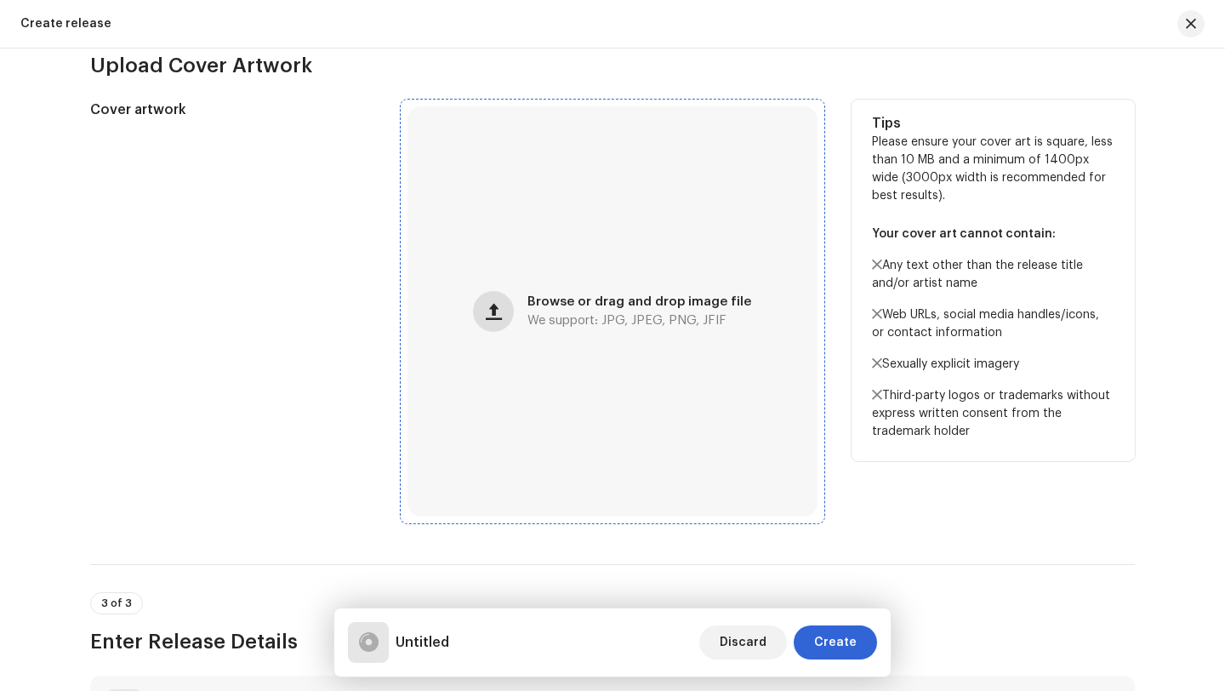
click at [493, 310] on span "button" at bounding box center [494, 312] width 16 height 14
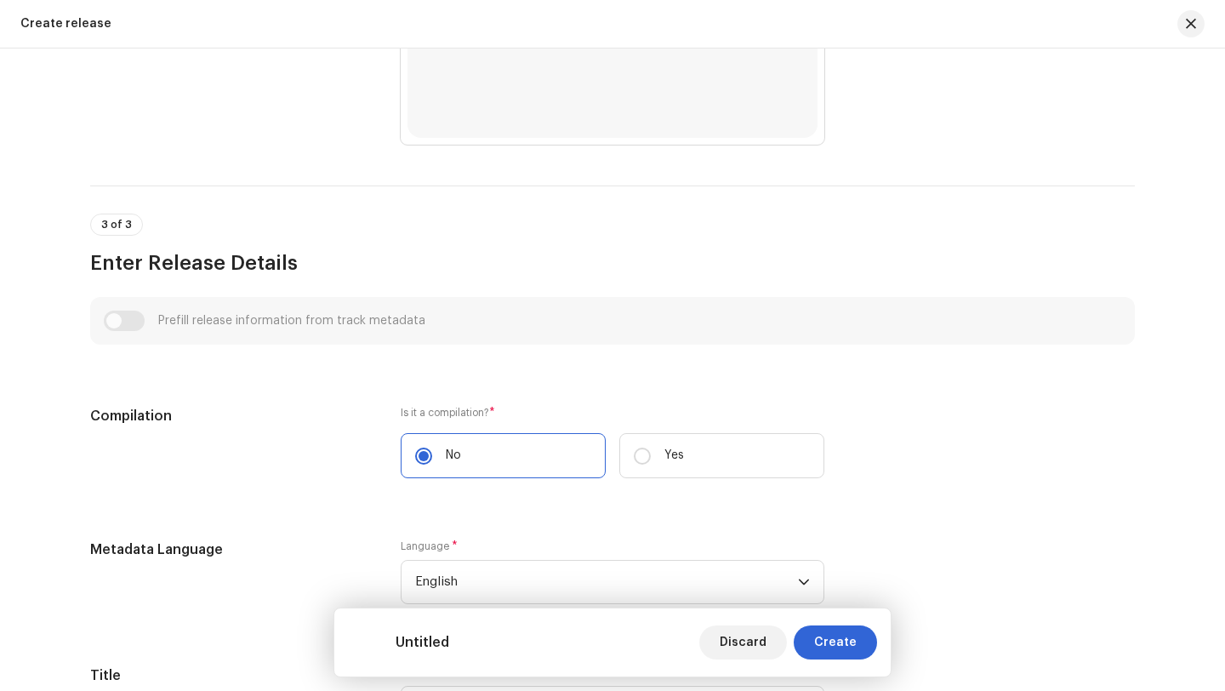
scroll to position [1072, 0]
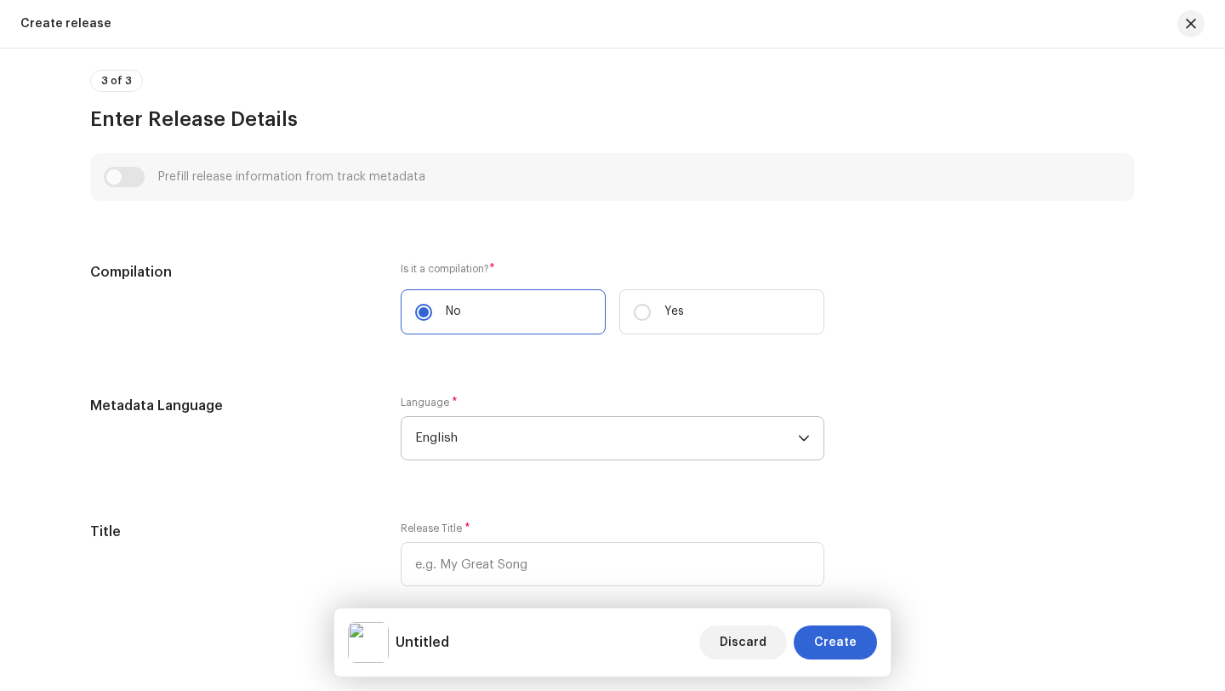
click at [477, 444] on span "English" at bounding box center [606, 438] width 383 height 43
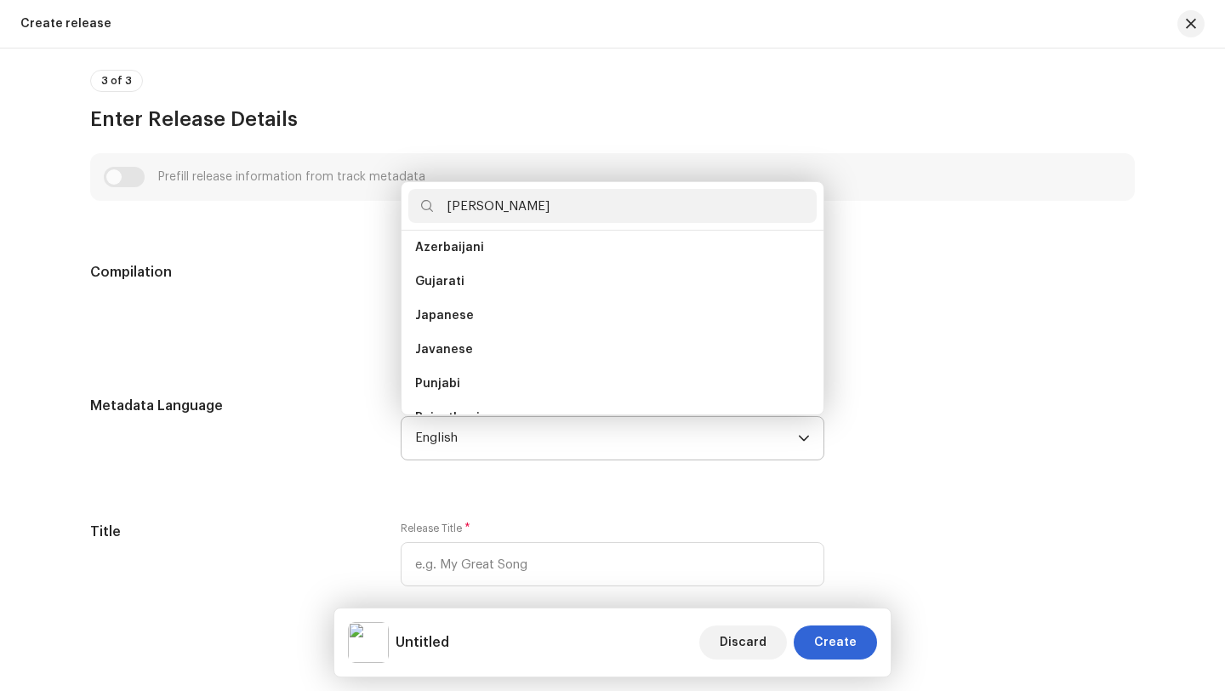
scroll to position [0, 0]
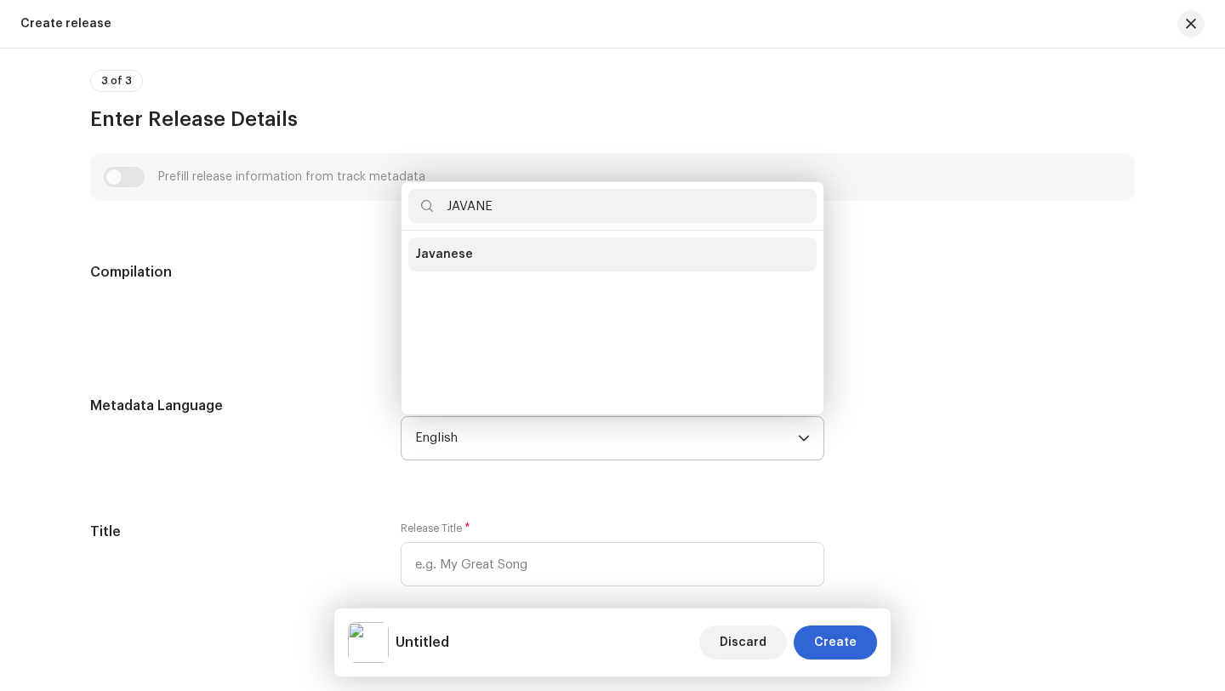
type input "JAVANE"
click at [459, 254] on span "Javanese" at bounding box center [444, 254] width 58 height 17
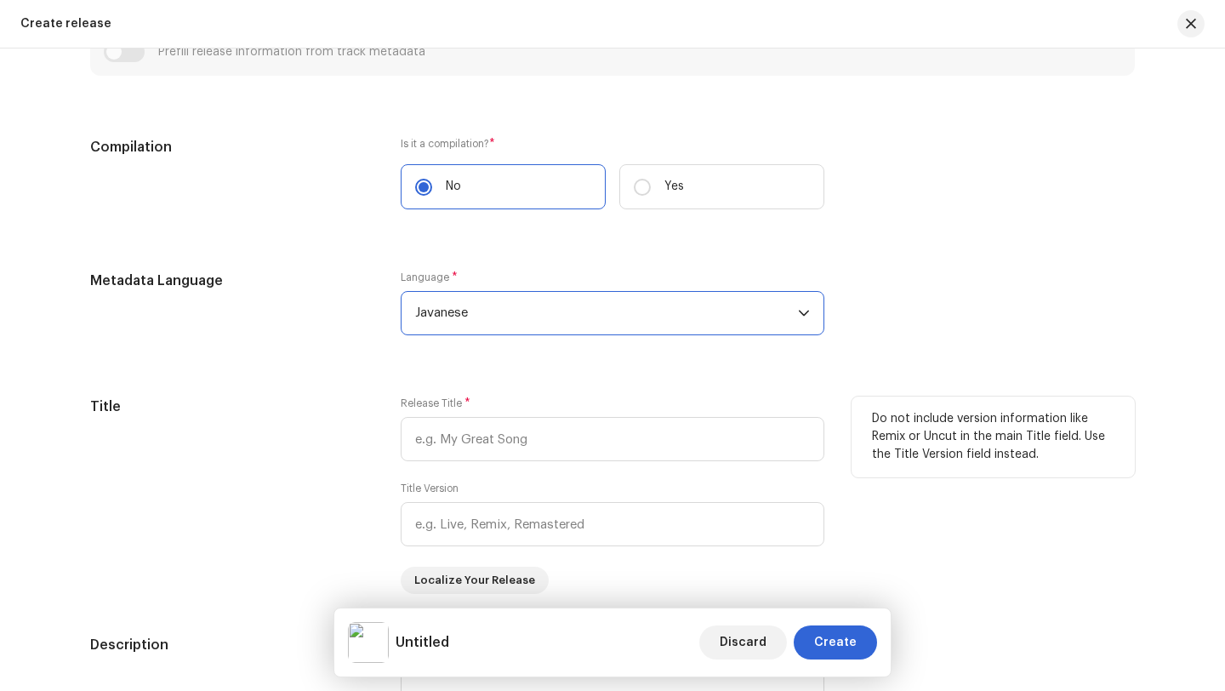
scroll to position [1317, 0]
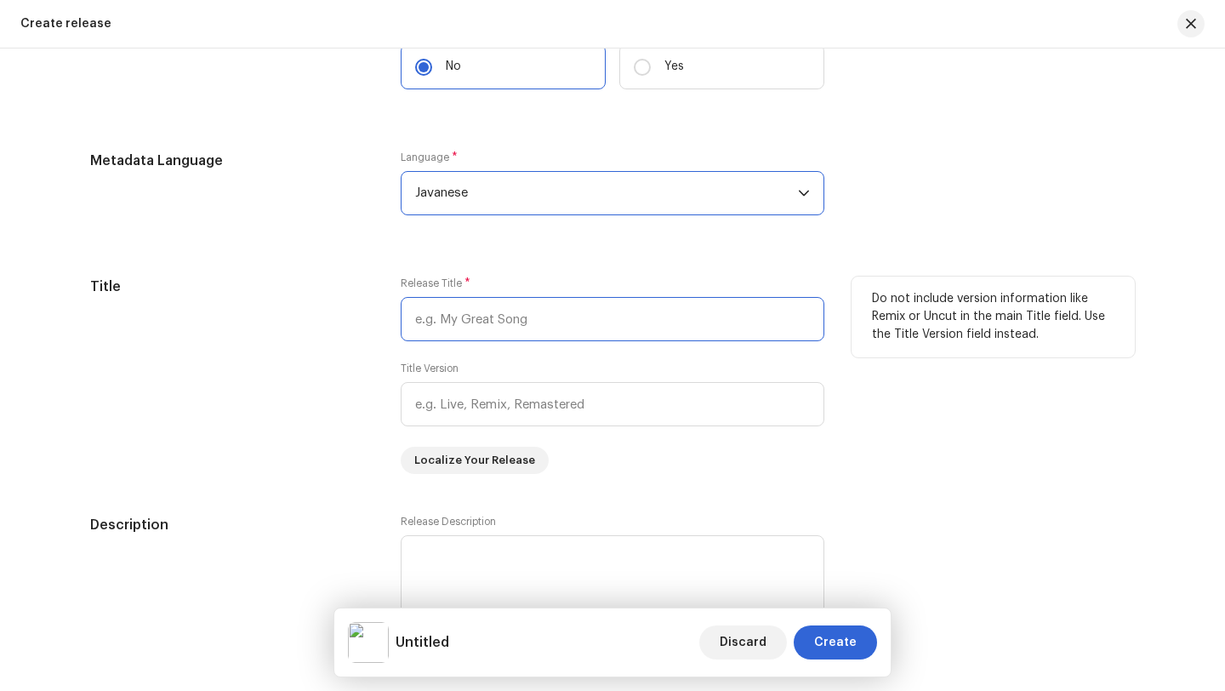
click at [553, 321] on input "text" at bounding box center [613, 319] width 424 height 44
type input "m"
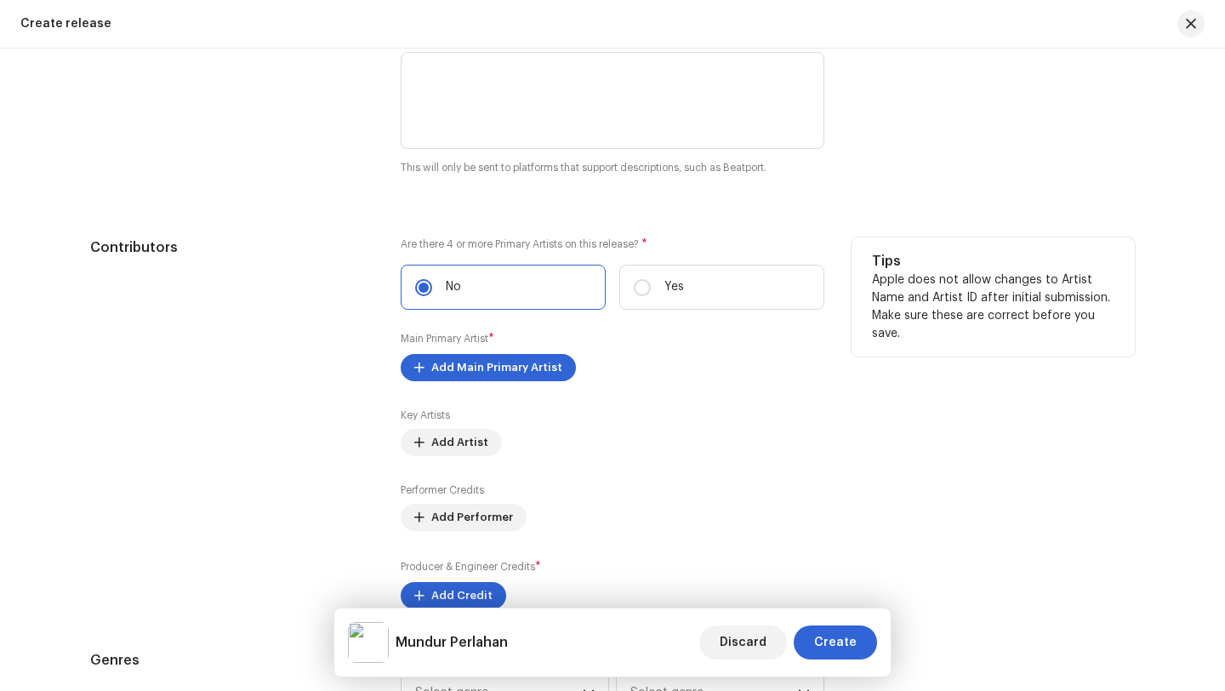
scroll to position [1817, 0]
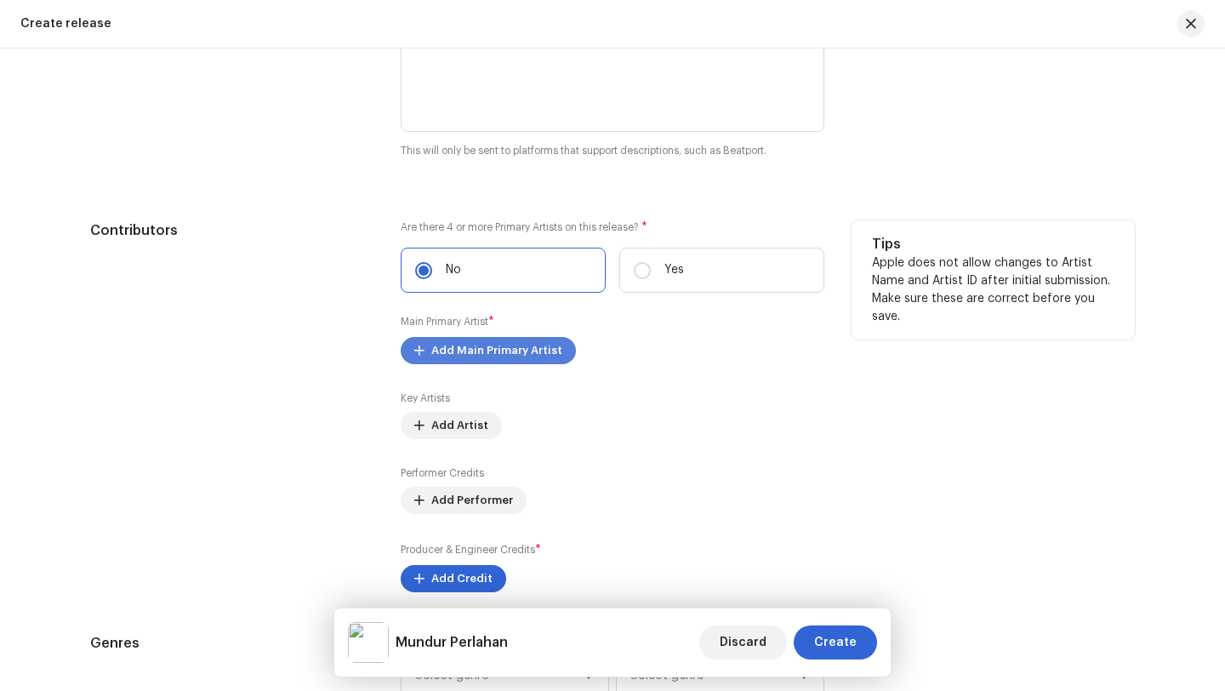
type input "Mundur Perlahan"
click at [453, 356] on span "Add Main Primary Artist" at bounding box center [496, 350] width 131 height 34
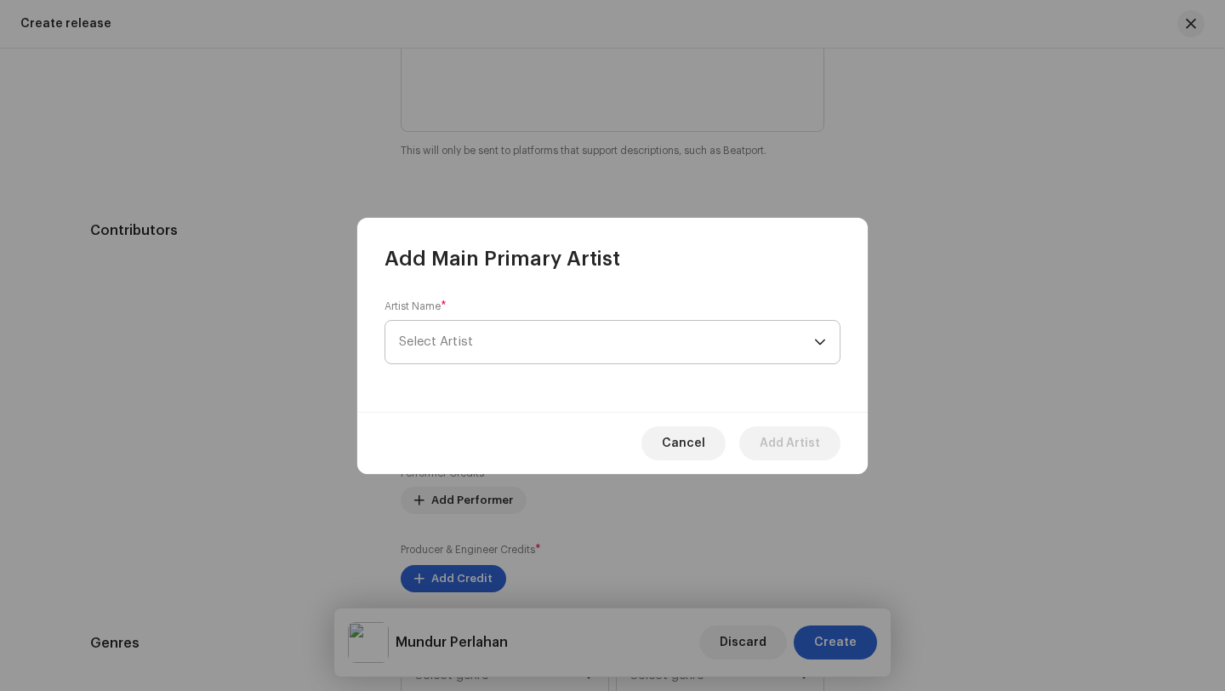
click at [489, 347] on span "Select Artist" at bounding box center [606, 342] width 415 height 43
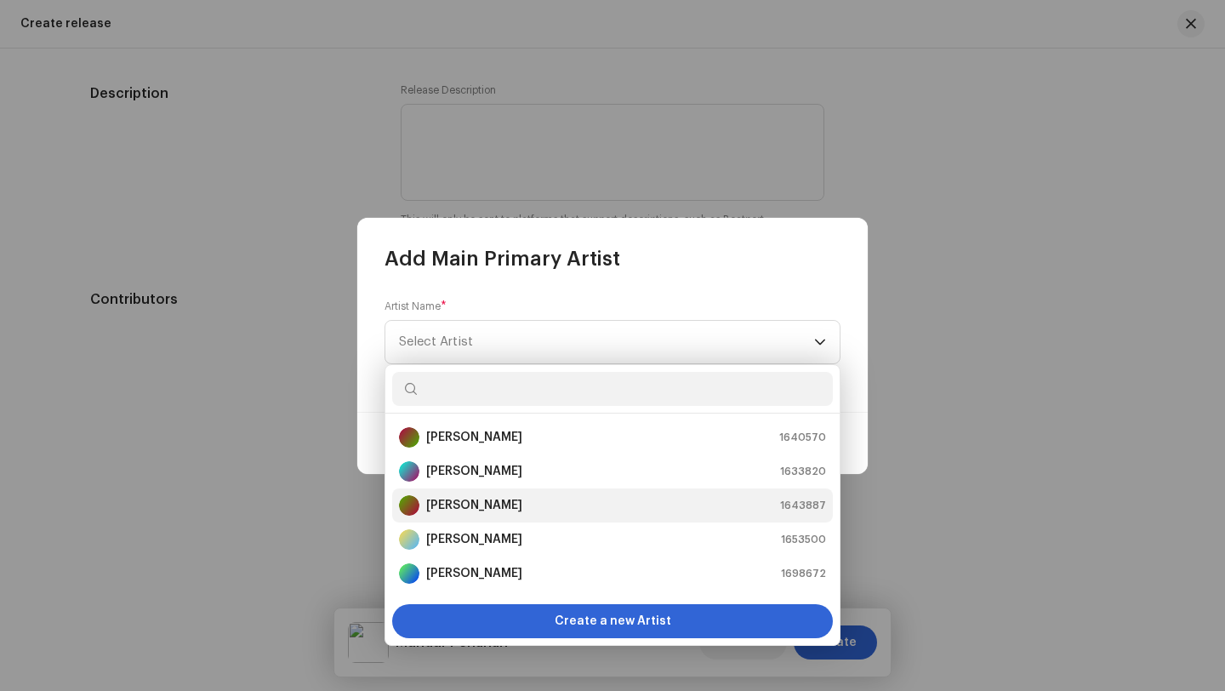
scroll to position [1885, 0]
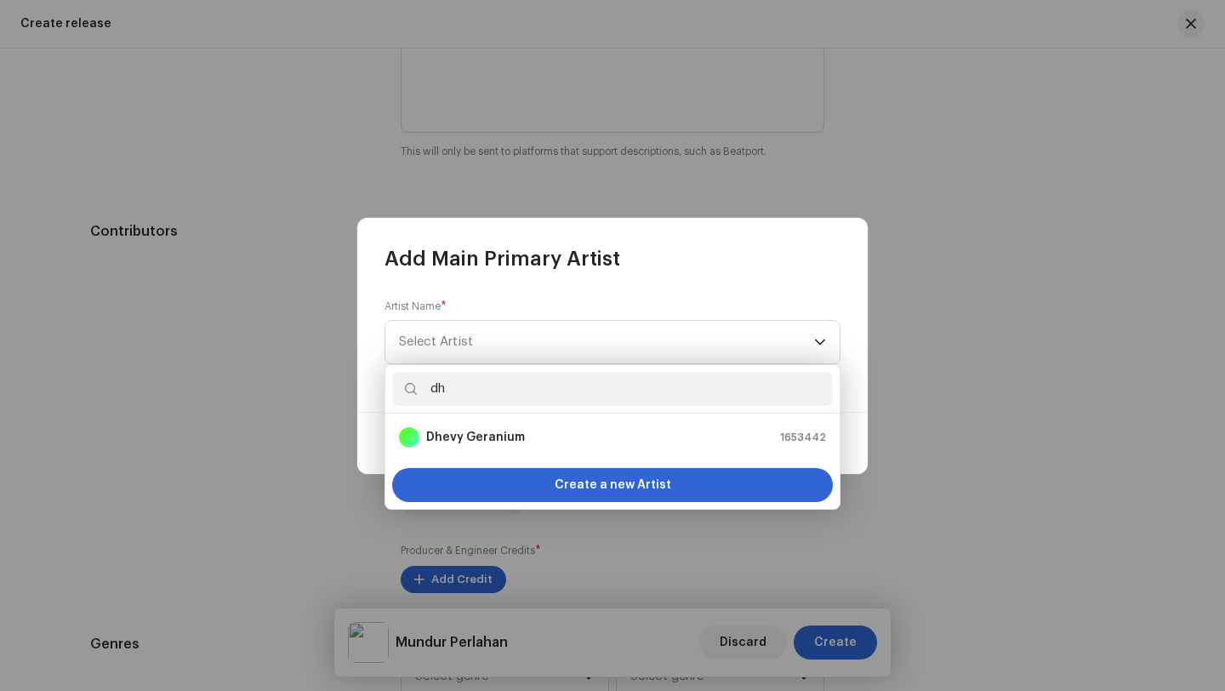
type input "dhe"
click at [490, 438] on strong "Dhevy Geranium" at bounding box center [475, 437] width 99 height 17
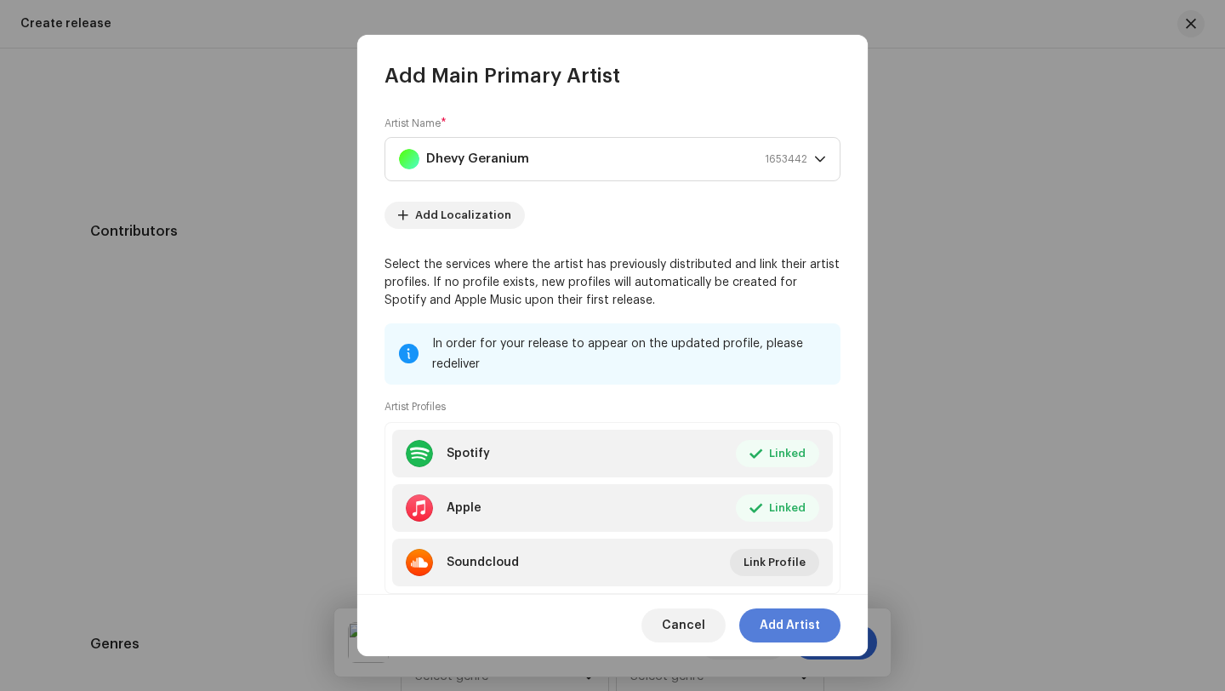
click at [798, 624] on span "Add Artist" at bounding box center [790, 625] width 60 height 34
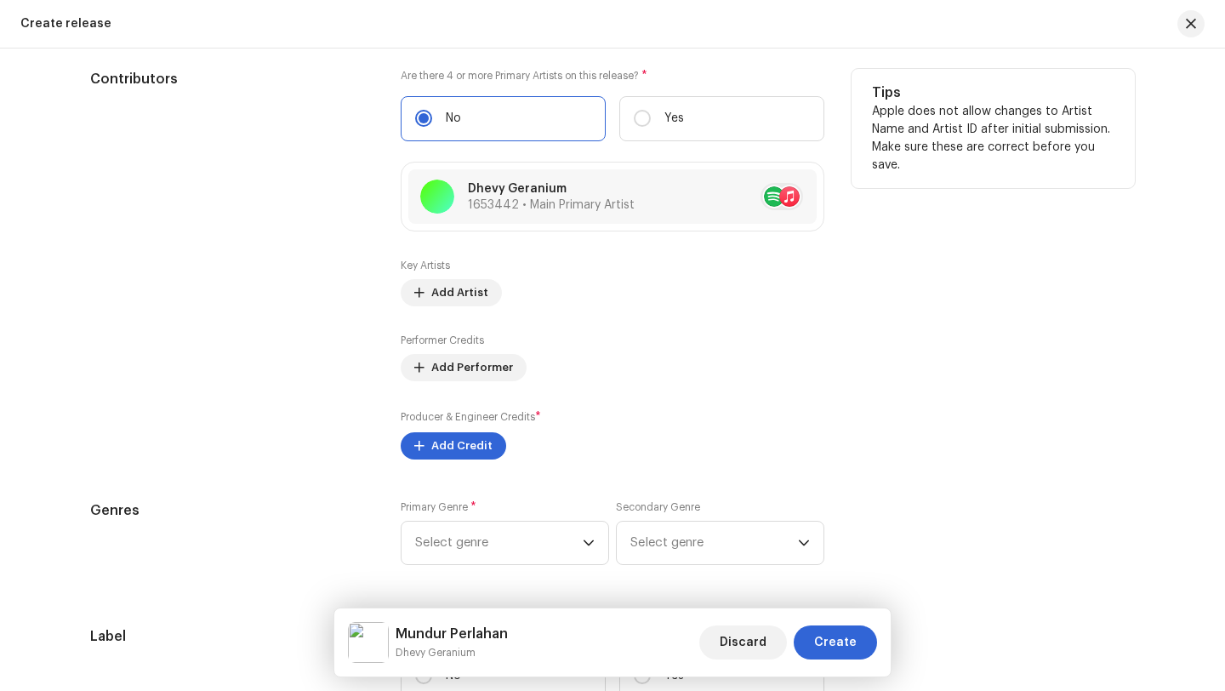
scroll to position [2061, 0]
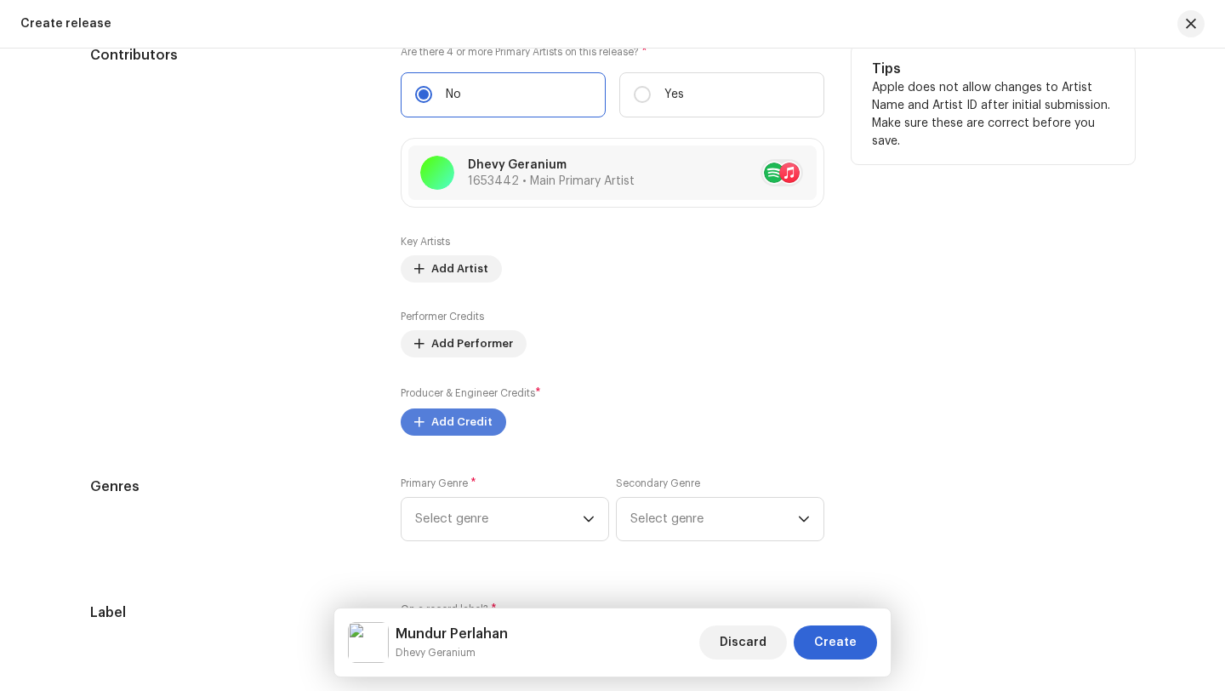
click at [458, 424] on span "Add Credit" at bounding box center [461, 422] width 61 height 34
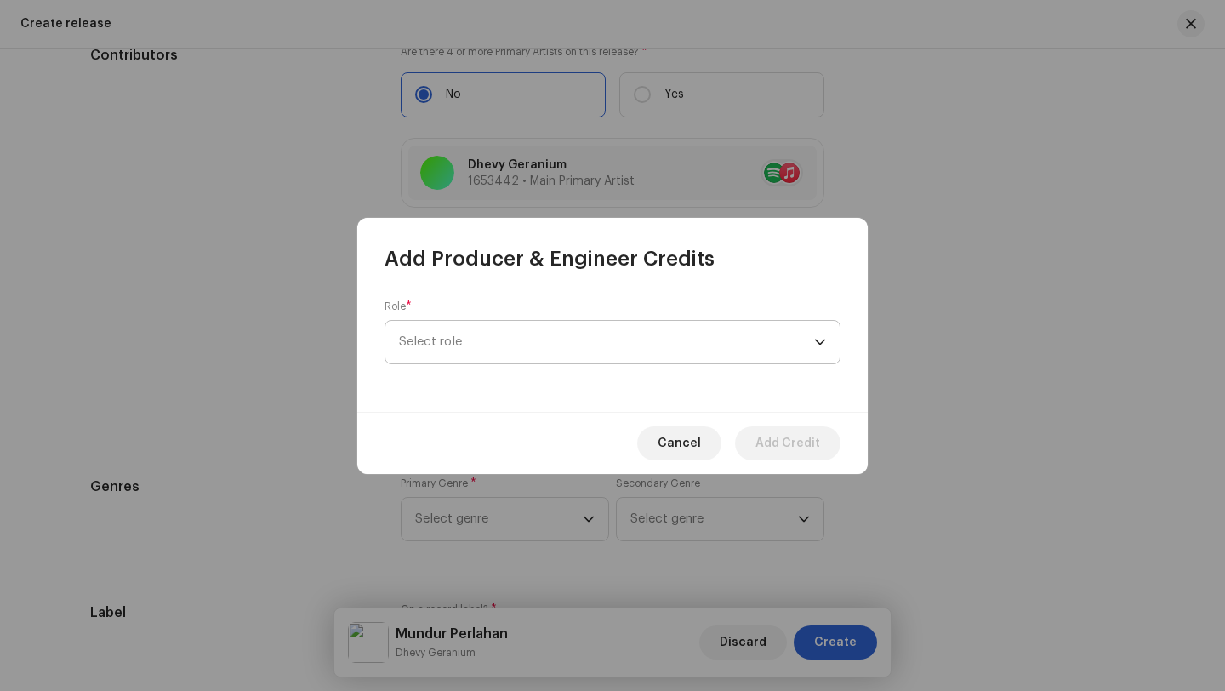
click at [453, 337] on span "Select role" at bounding box center [606, 342] width 415 height 43
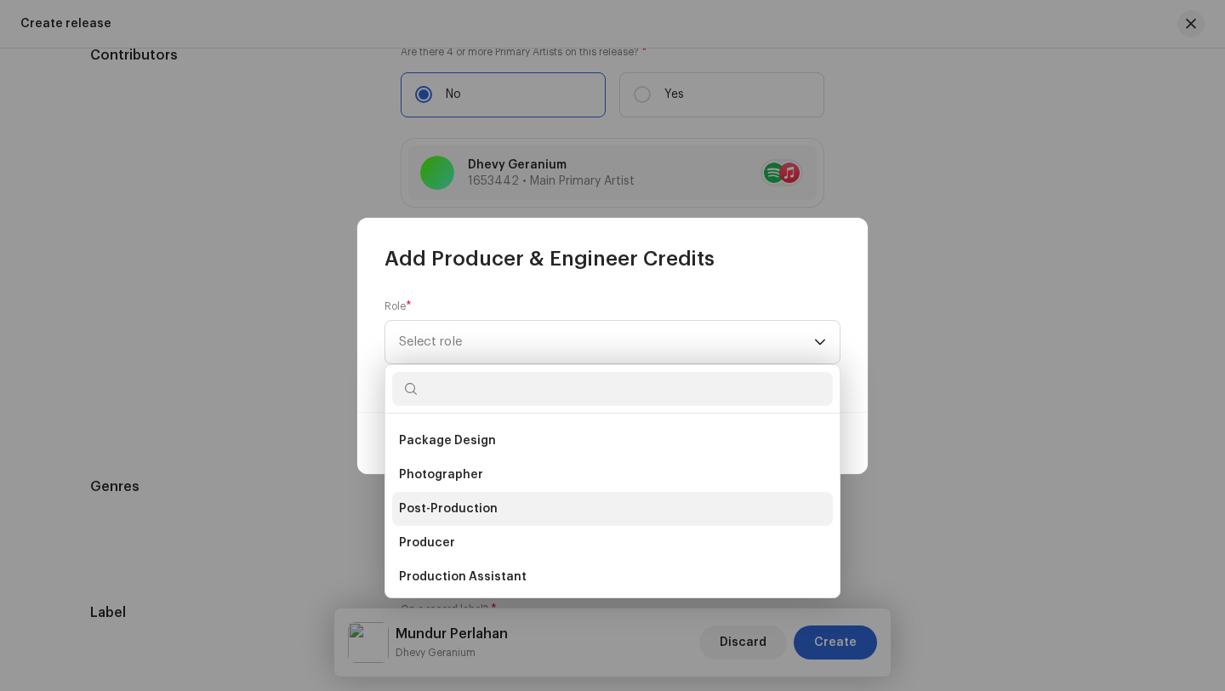
scroll to position [582, 0]
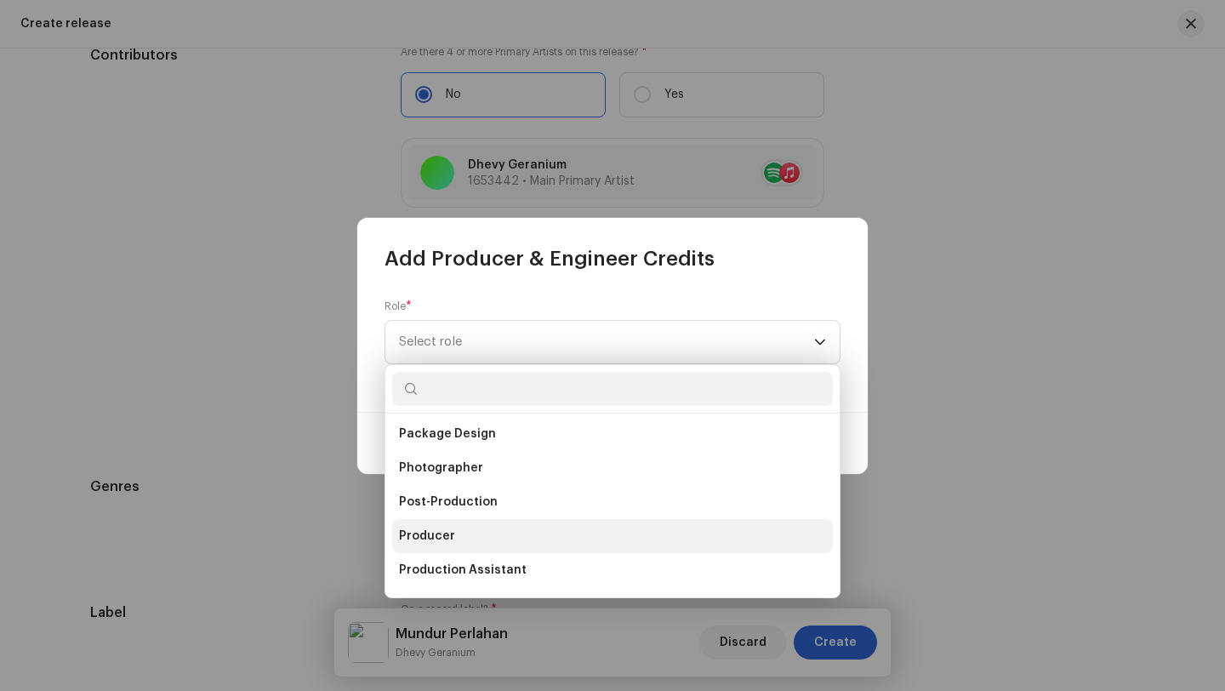
click at [436, 537] on span "Producer" at bounding box center [427, 535] width 56 height 17
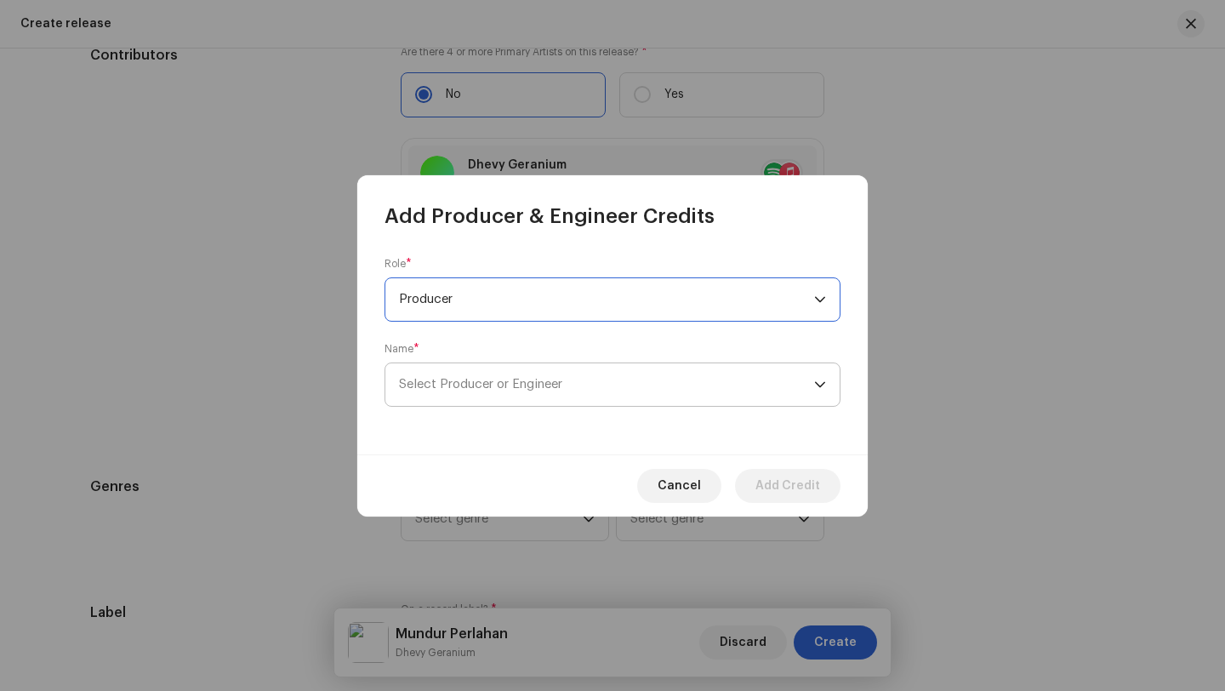
click at [483, 386] on span "Select Producer or Engineer" at bounding box center [480, 384] width 163 height 13
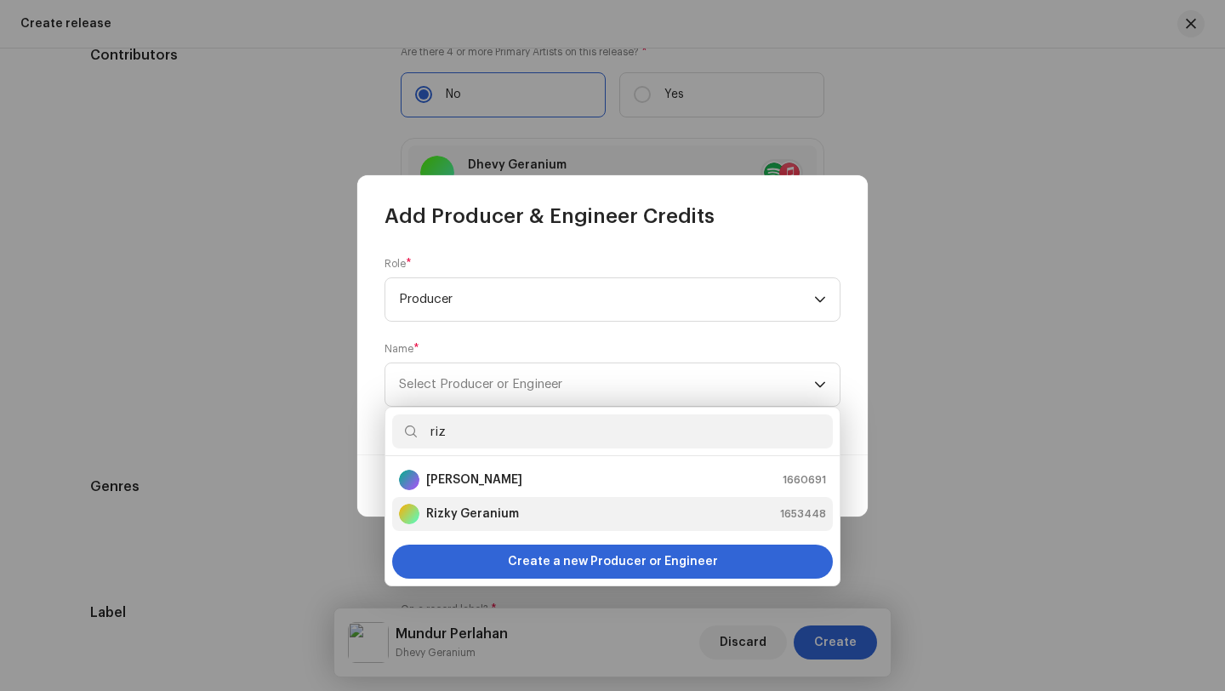
type input "riz"
click at [465, 513] on strong "Rizky Geranium" at bounding box center [472, 513] width 93 height 17
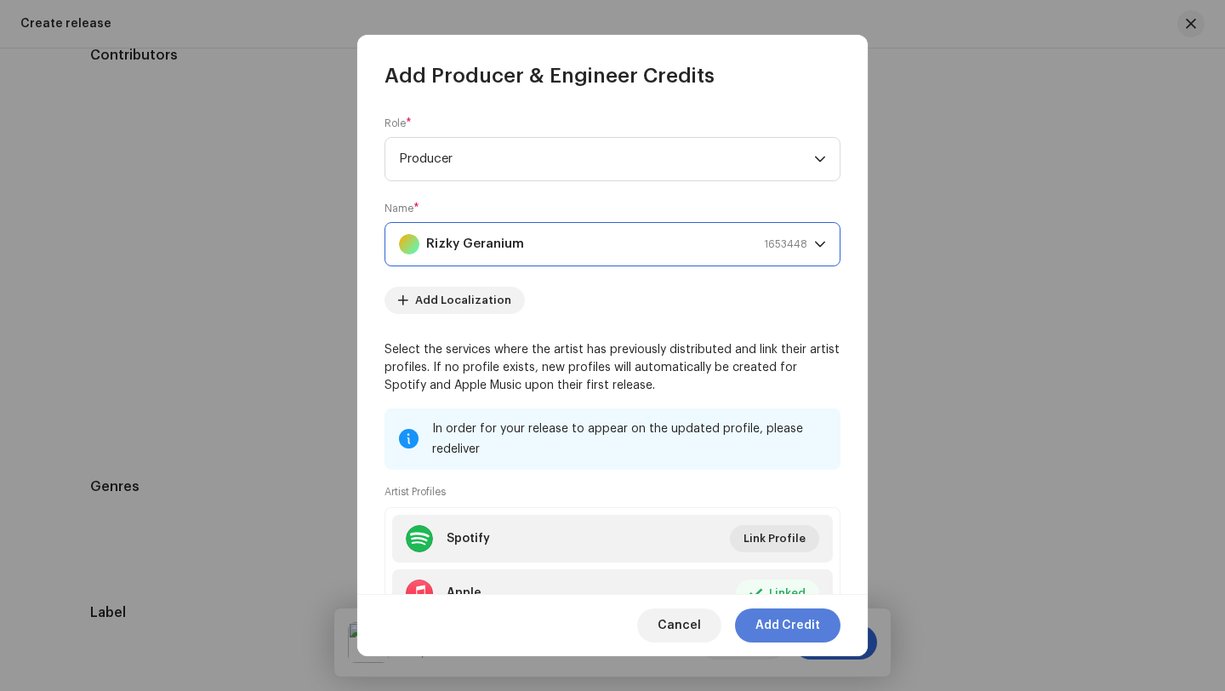
click at [784, 628] on span "Add Credit" at bounding box center [787, 625] width 65 height 34
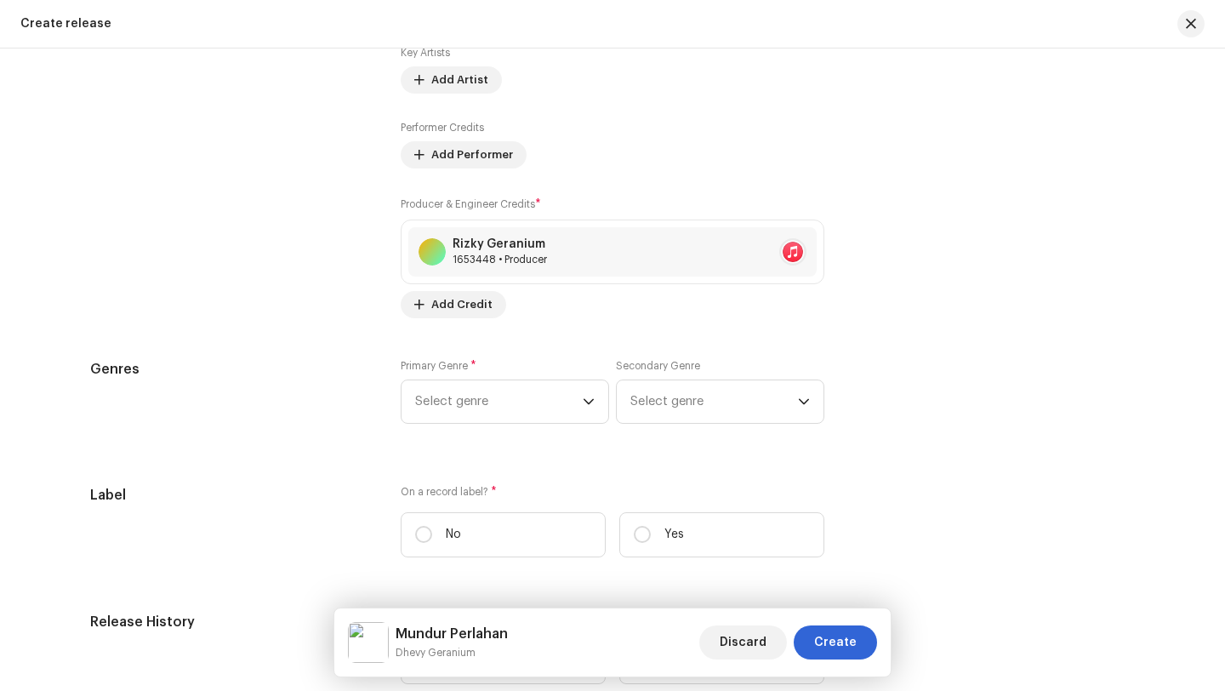
scroll to position [2349, 0]
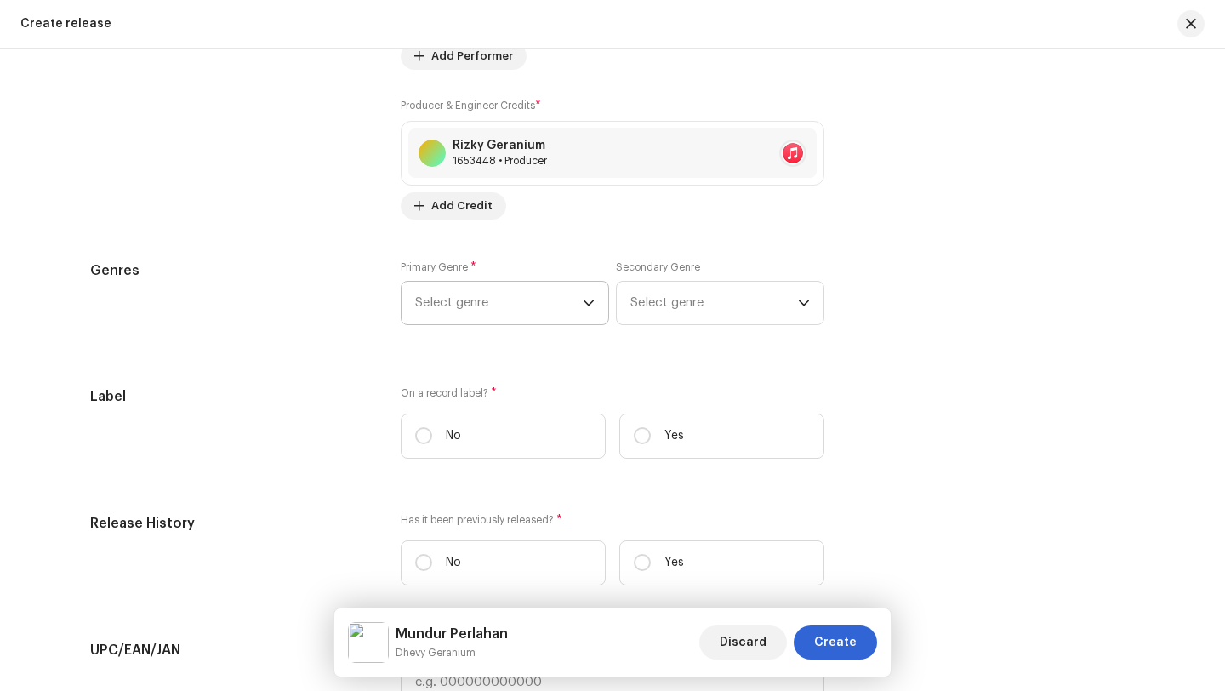
click at [588, 305] on icon "dropdown trigger" at bounding box center [589, 303] width 12 height 12
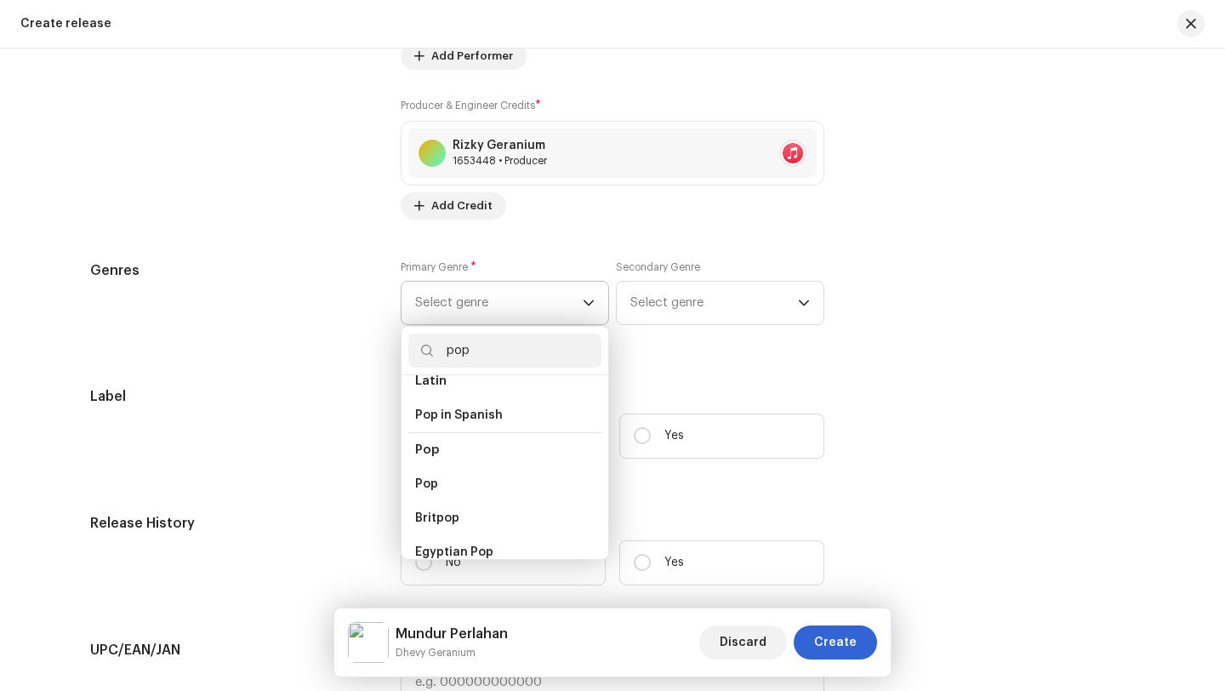
scroll to position [584, 0]
type input "pop"
click at [436, 468] on li "Pop" at bounding box center [504, 482] width 193 height 34
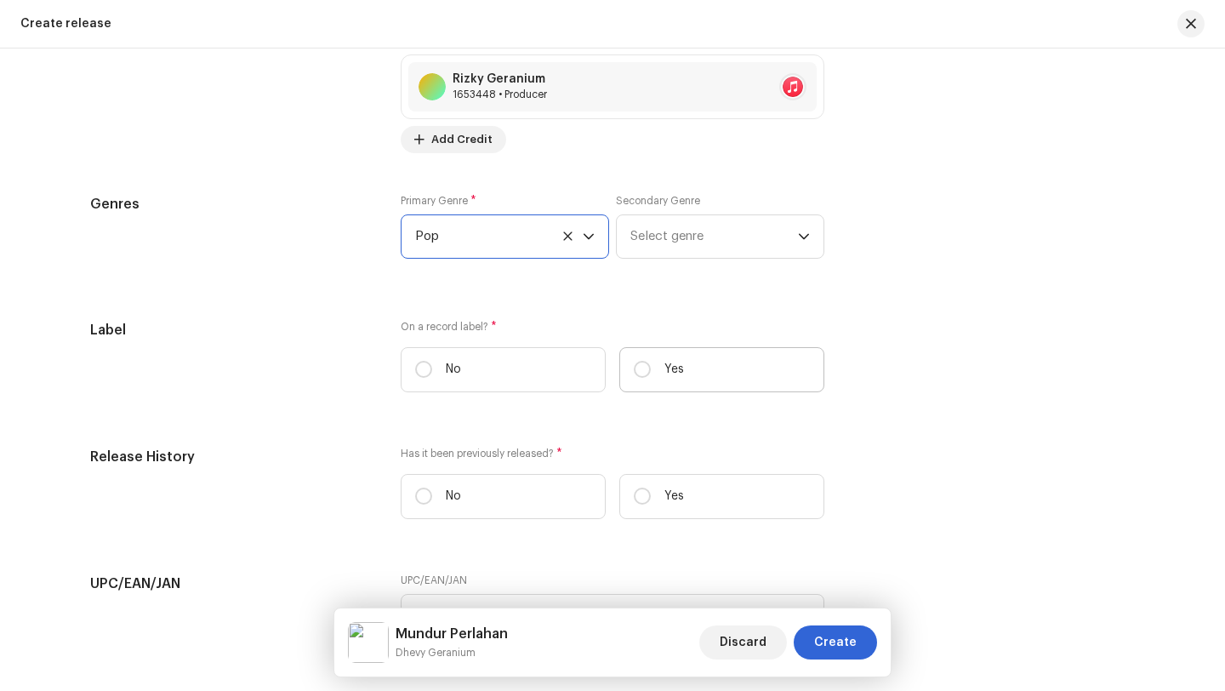
scroll to position [2421, 0]
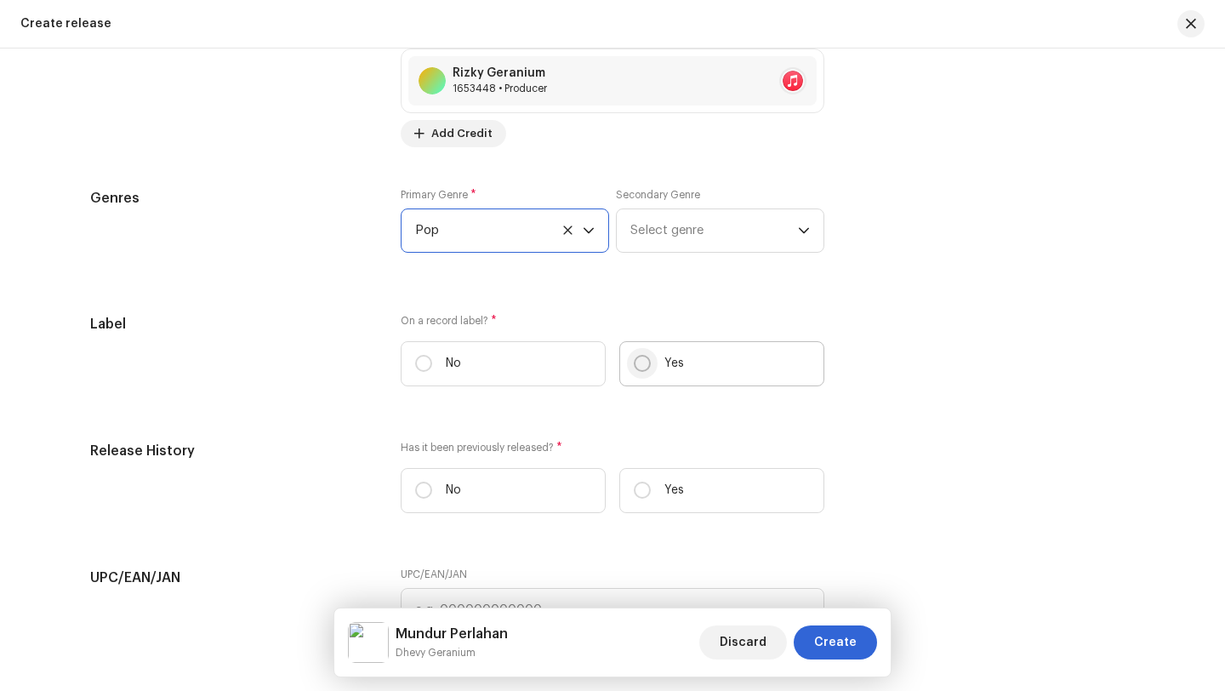
click at [639, 366] on input "Yes" at bounding box center [642, 363] width 17 height 17
radio input "true"
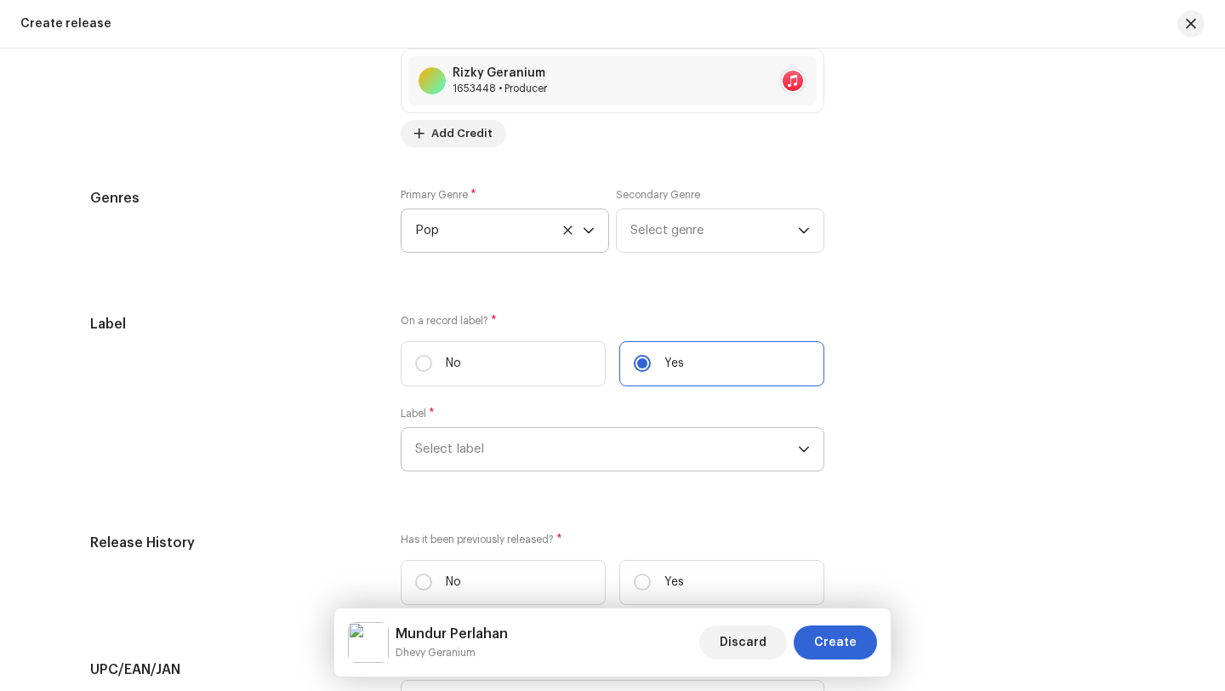
click at [482, 453] on span "Select label" at bounding box center [606, 449] width 383 height 43
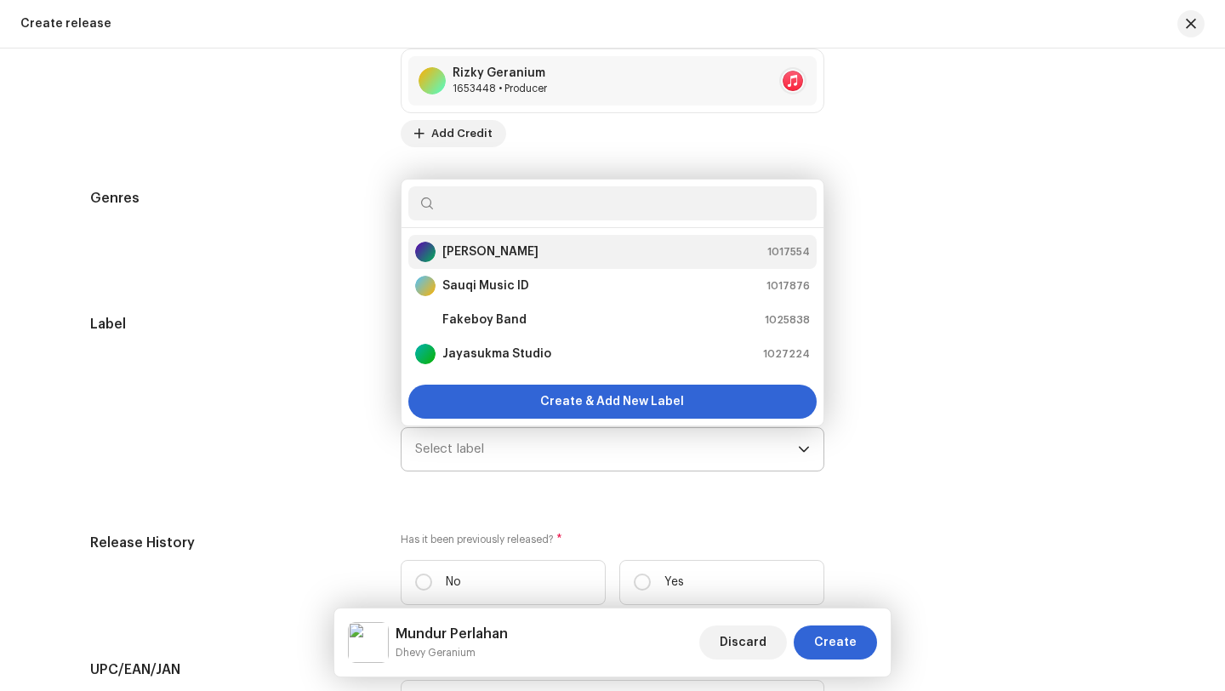
click at [479, 254] on strong "[PERSON_NAME]" at bounding box center [490, 251] width 96 height 17
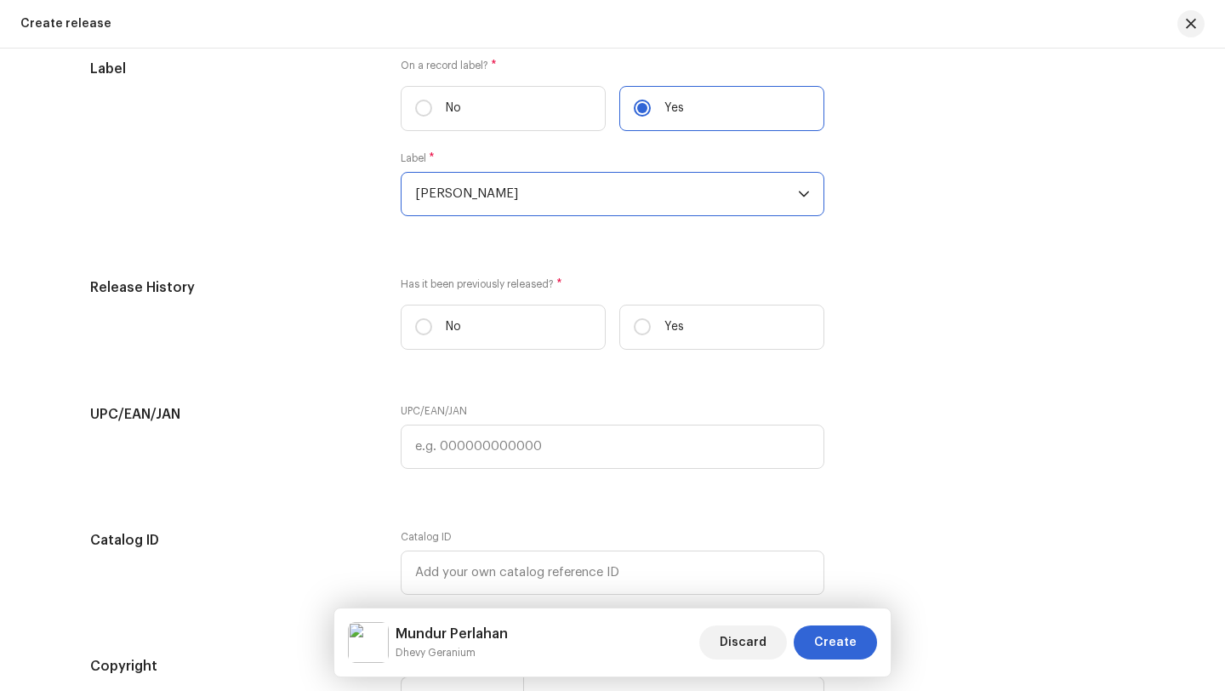
scroll to position [2692, 0]
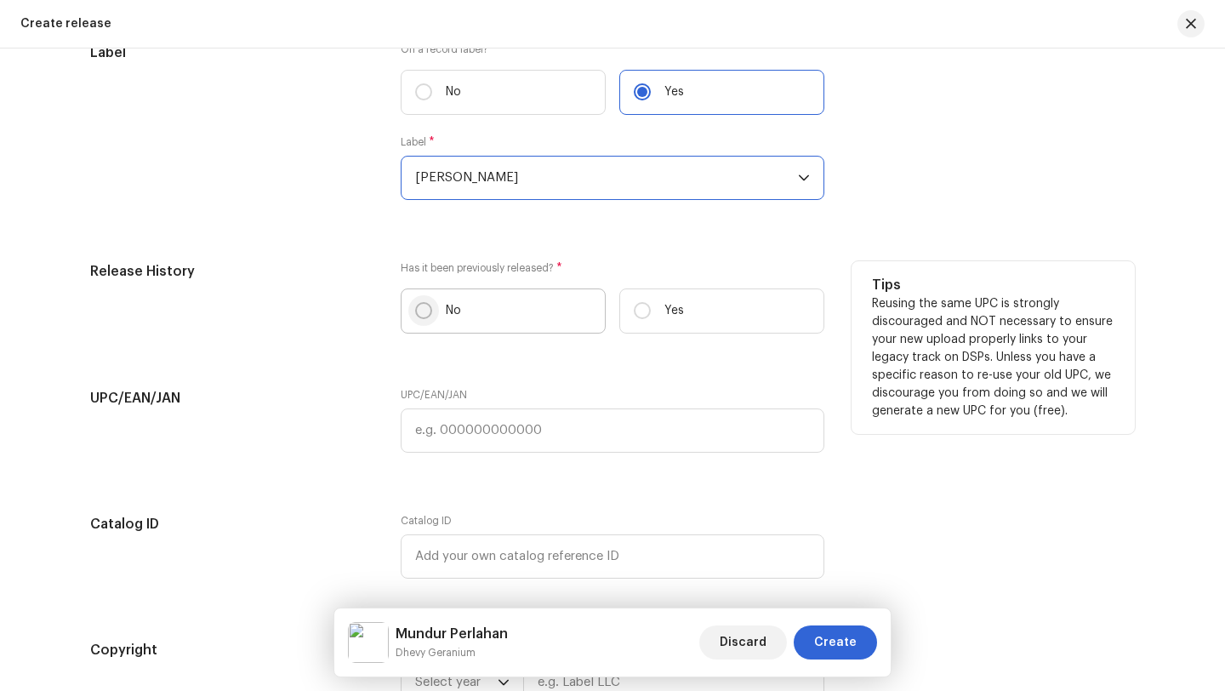
click at [419, 316] on input "No" at bounding box center [423, 310] width 17 height 17
radio input "true"
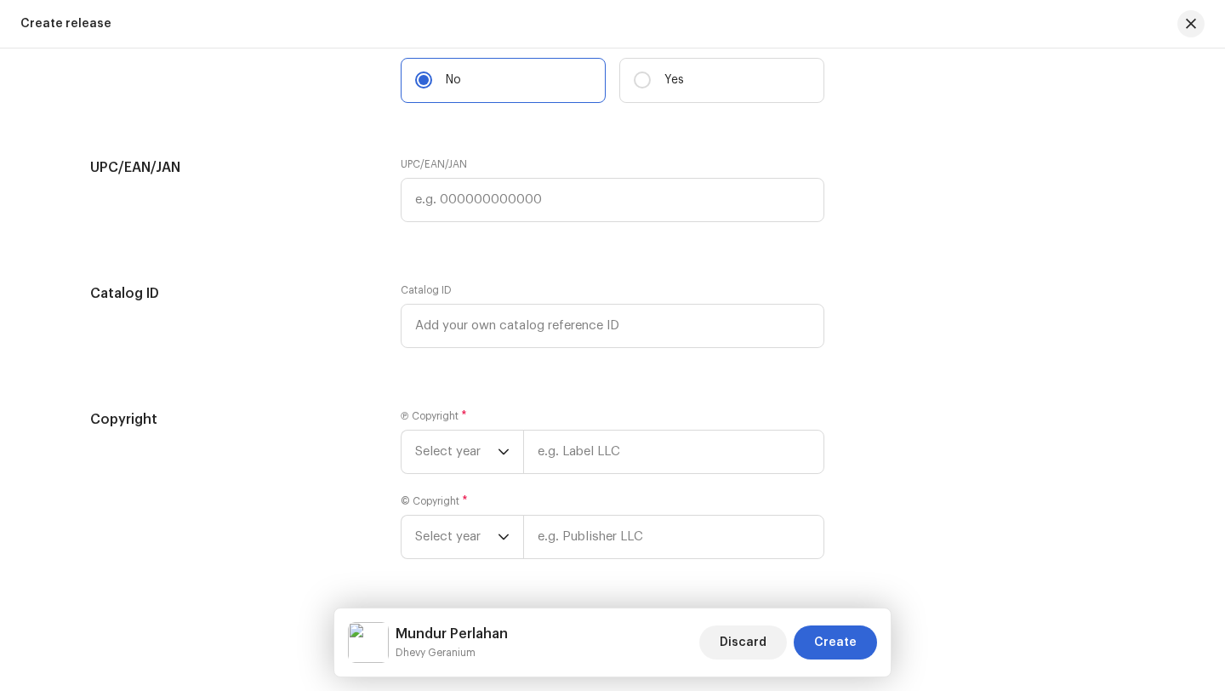
scroll to position [2980, 0]
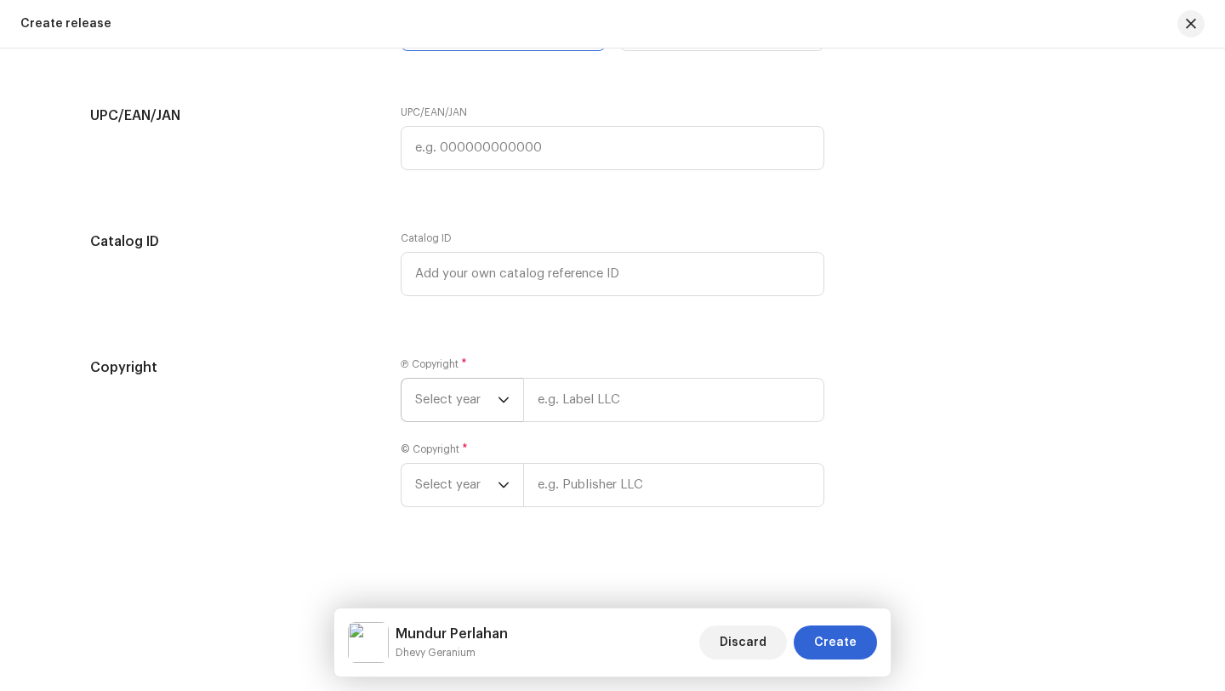
click at [500, 400] on icon "dropdown trigger" at bounding box center [503, 399] width 10 height 6
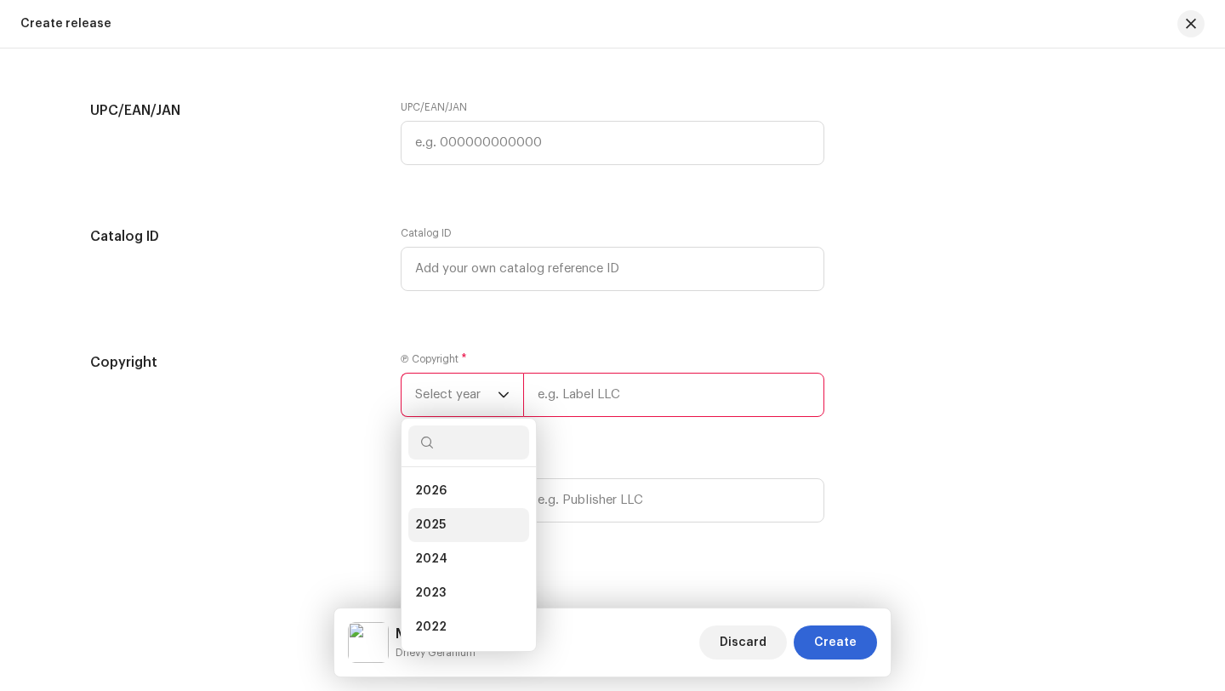
click at [426, 533] on span "2025" at bounding box center [430, 524] width 31 height 17
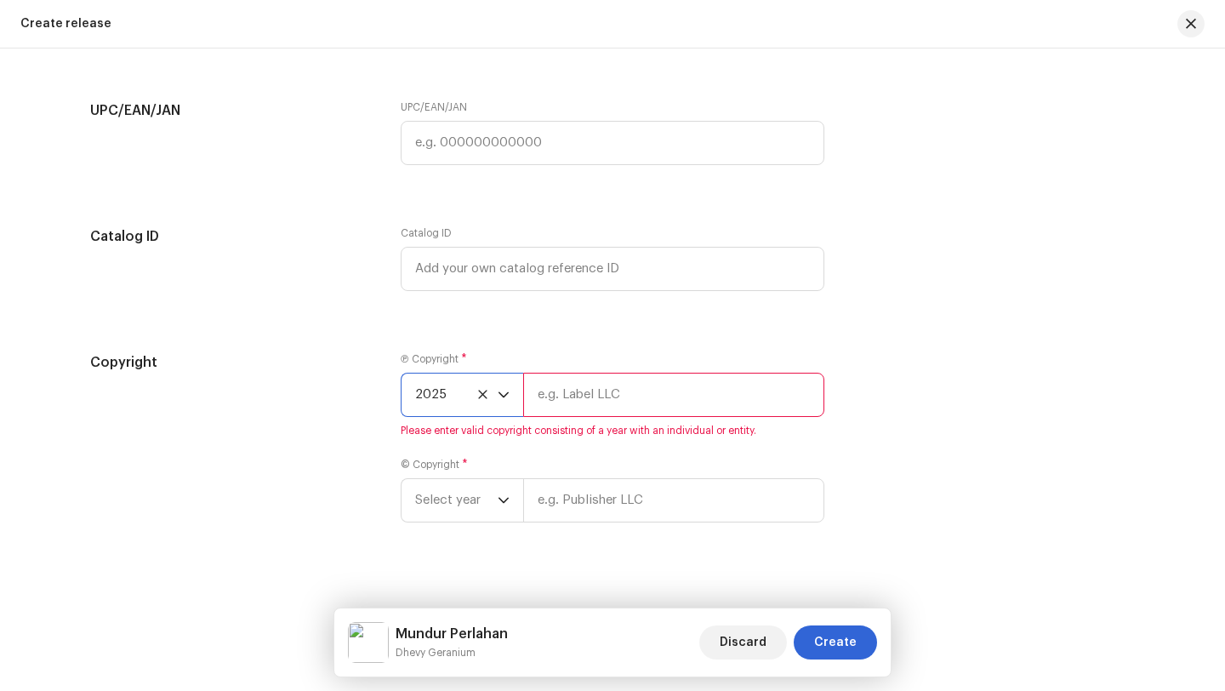
click at [539, 398] on input "text" at bounding box center [673, 395] width 301 height 44
type input "[PERSON_NAME]"
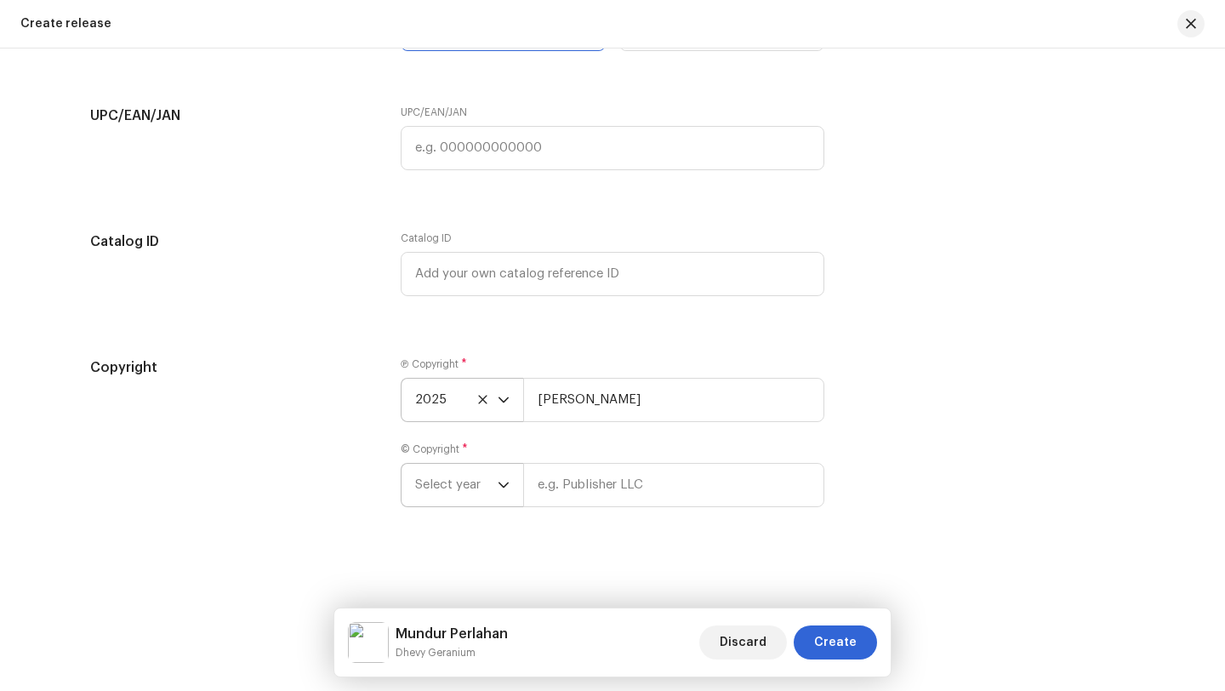
click at [500, 482] on icon "dropdown trigger" at bounding box center [504, 485] width 12 height 12
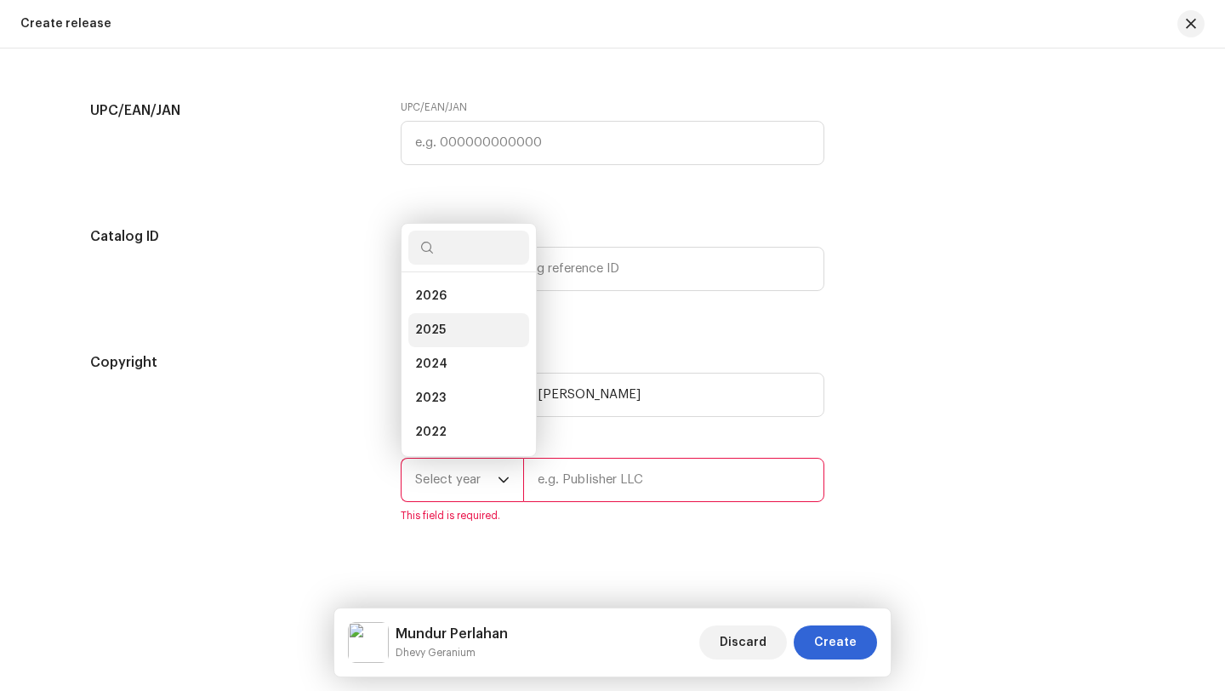
click at [434, 327] on span "2025" at bounding box center [430, 330] width 31 height 17
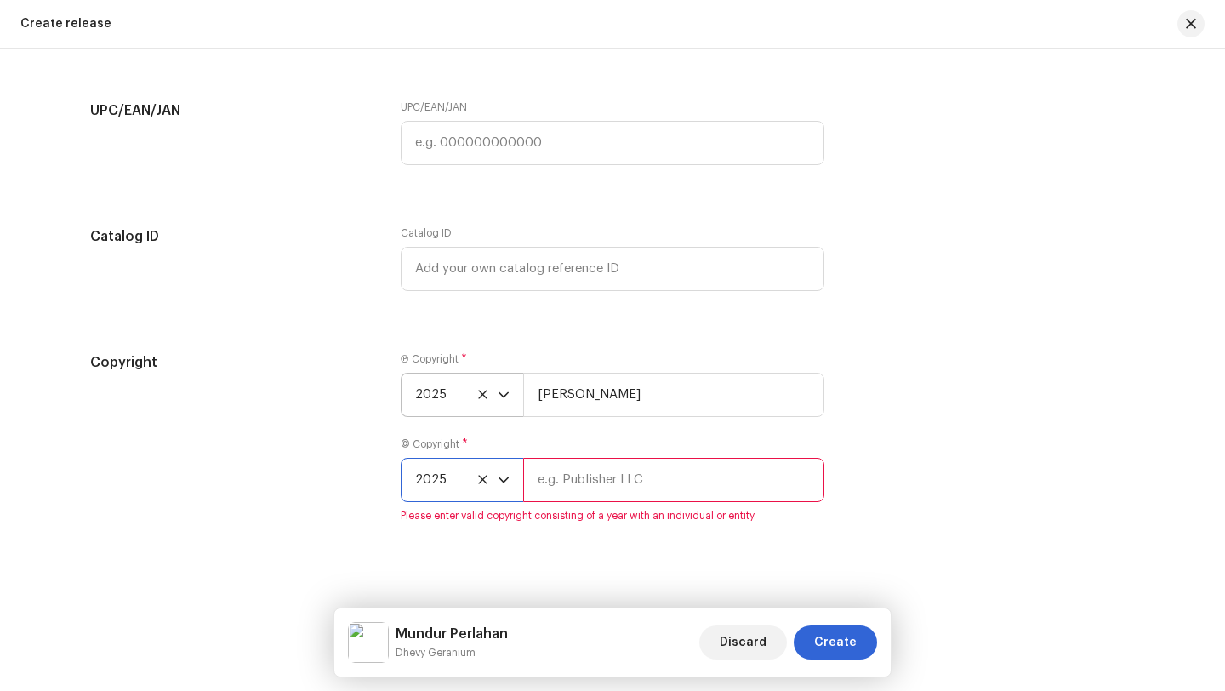
click at [541, 494] on input "text" at bounding box center [673, 480] width 301 height 44
type input "[PERSON_NAME]"
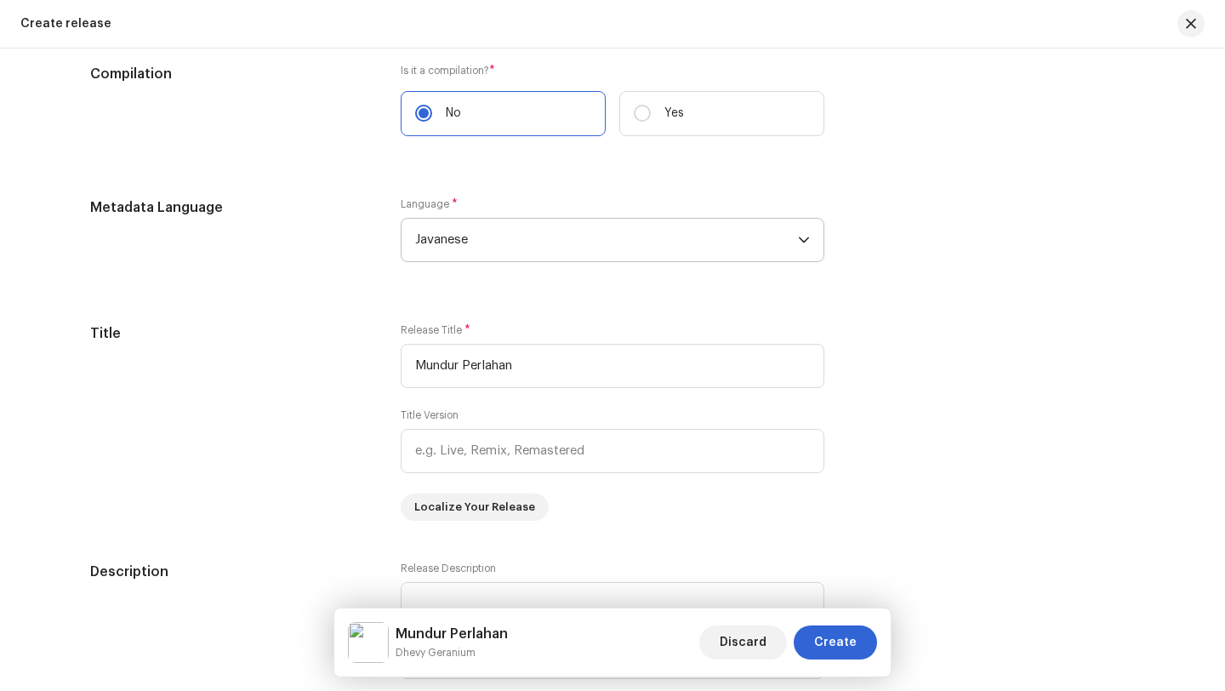
scroll to position [0, 0]
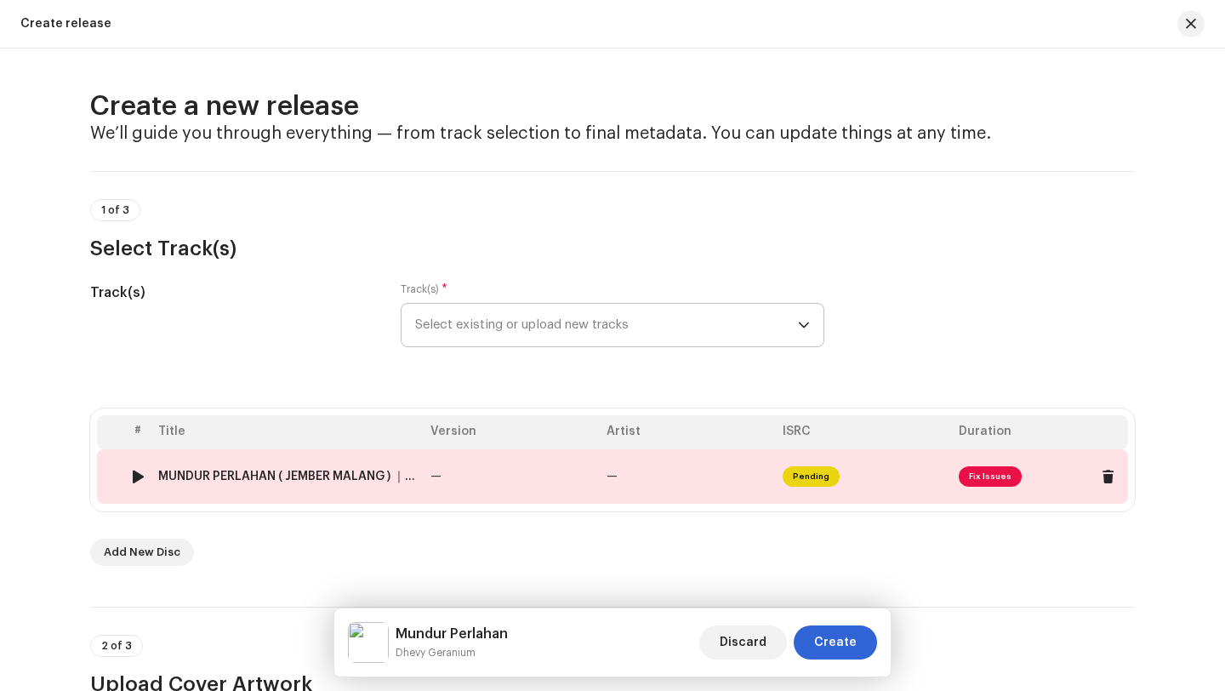
click at [698, 461] on td "—" at bounding box center [688, 476] width 176 height 54
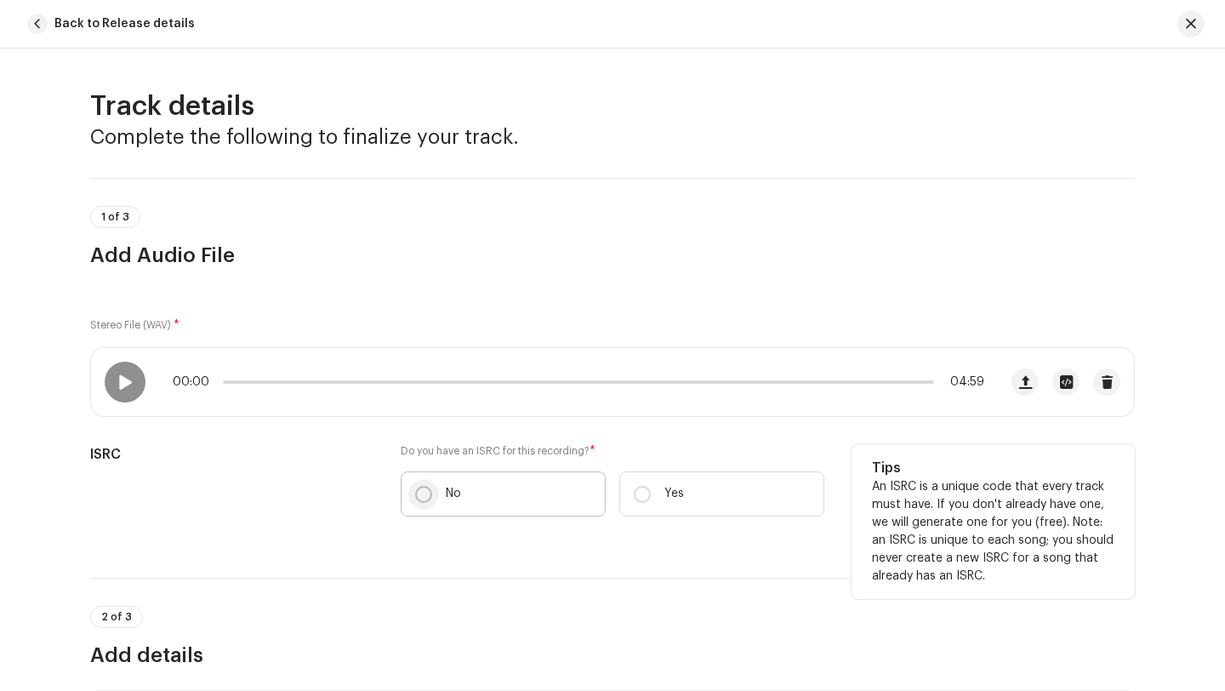
click at [420, 489] on input "No" at bounding box center [423, 494] width 17 height 17
radio input "true"
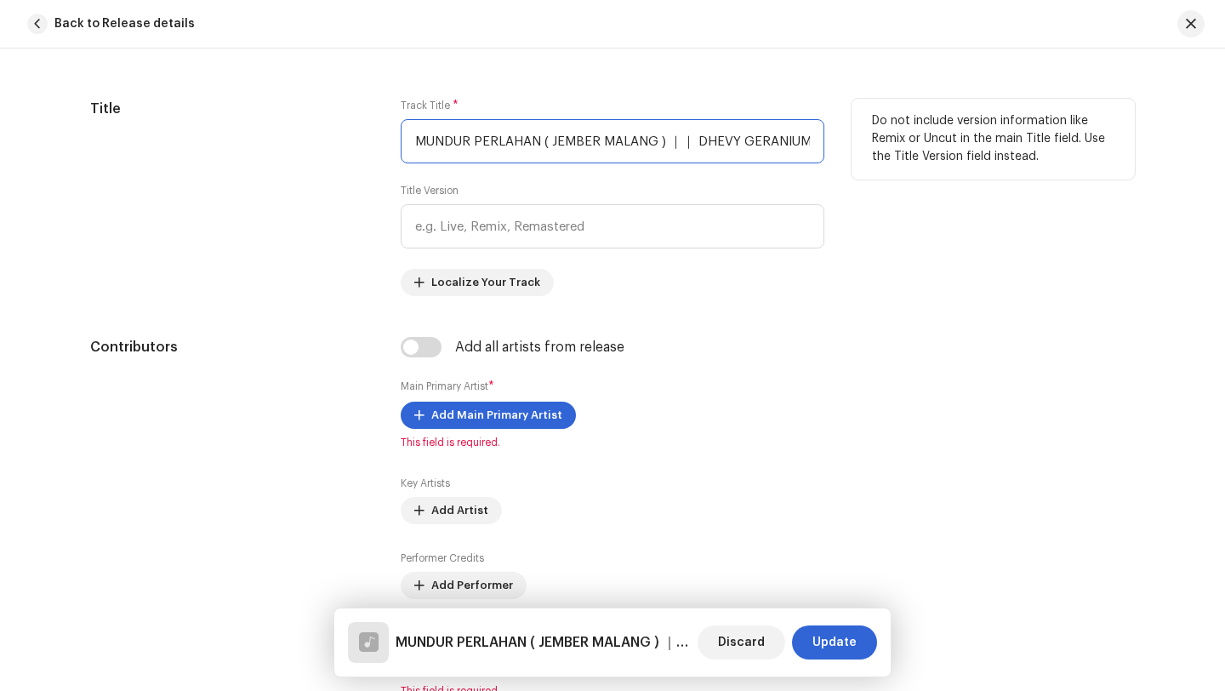
scroll to position [0, 20]
drag, startPoint x: 412, startPoint y: 146, endPoint x: 898, endPoint y: 148, distance: 486.6
click at [898, 148] on div "Title Track Title * MUNDUR PERLAHAN ( JEMBER MALANG ) ｜｜ DHEVY GERANIUM.wav Tit…" at bounding box center [612, 197] width 1045 height 197
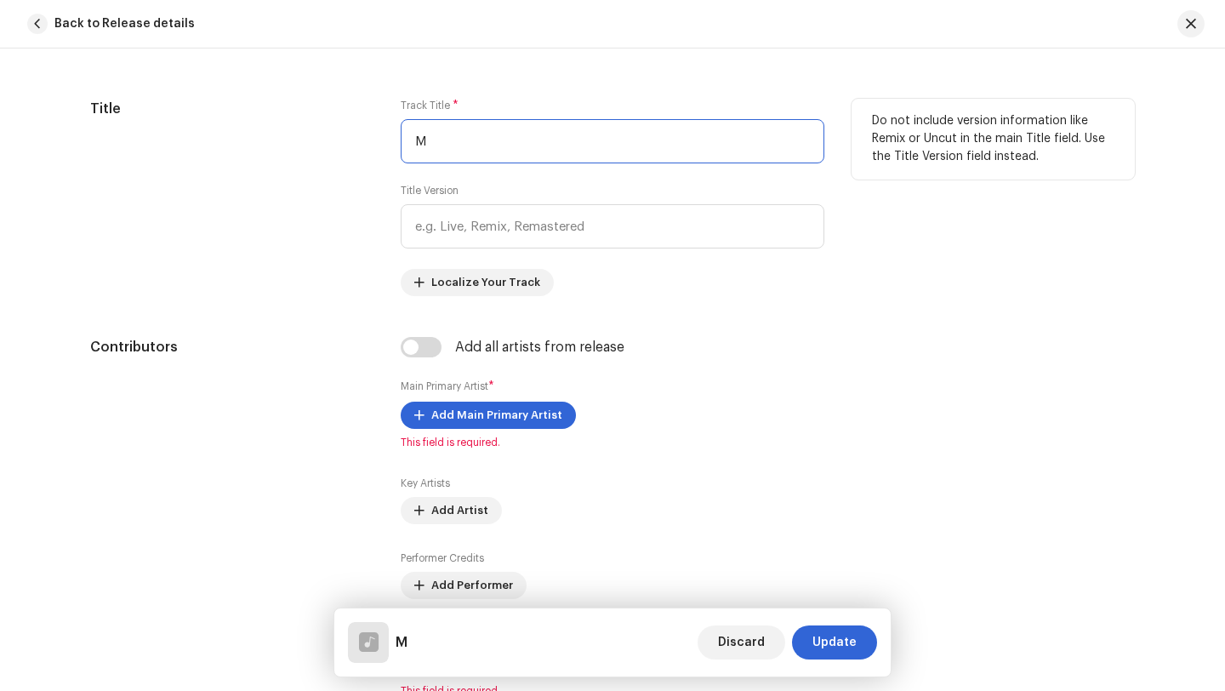
scroll to position [0, 0]
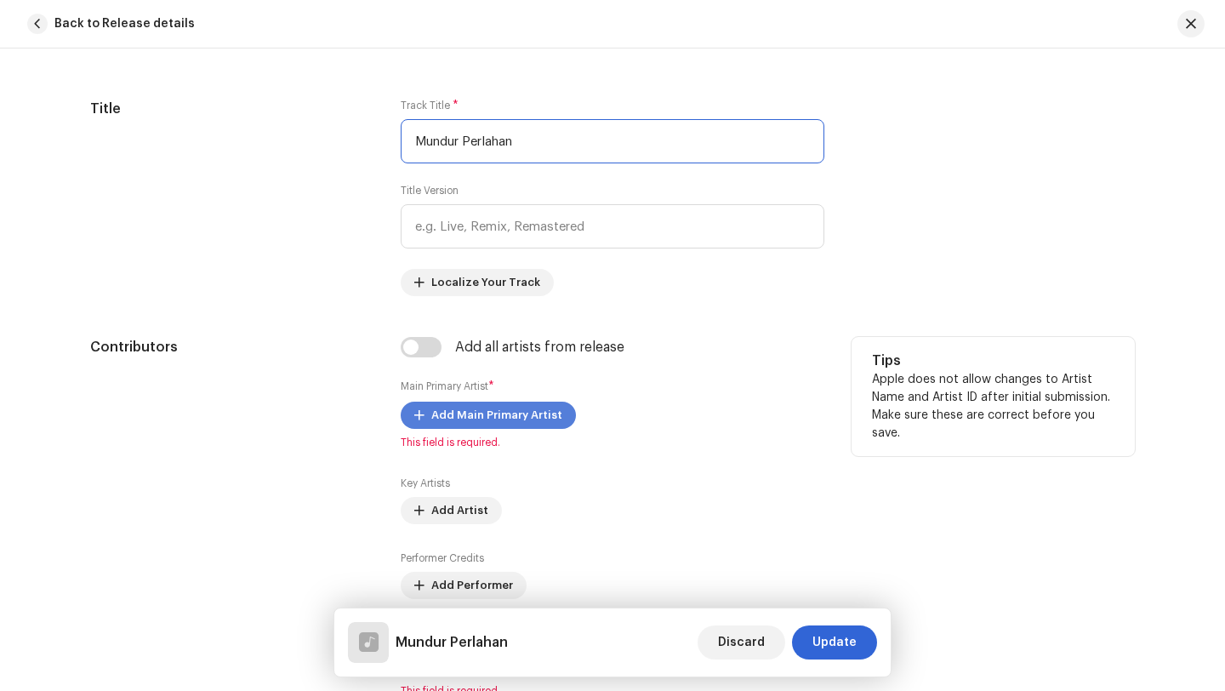
type input "Mundur Perlahan"
click at [464, 418] on span "Add Main Primary Artist" at bounding box center [496, 415] width 131 height 34
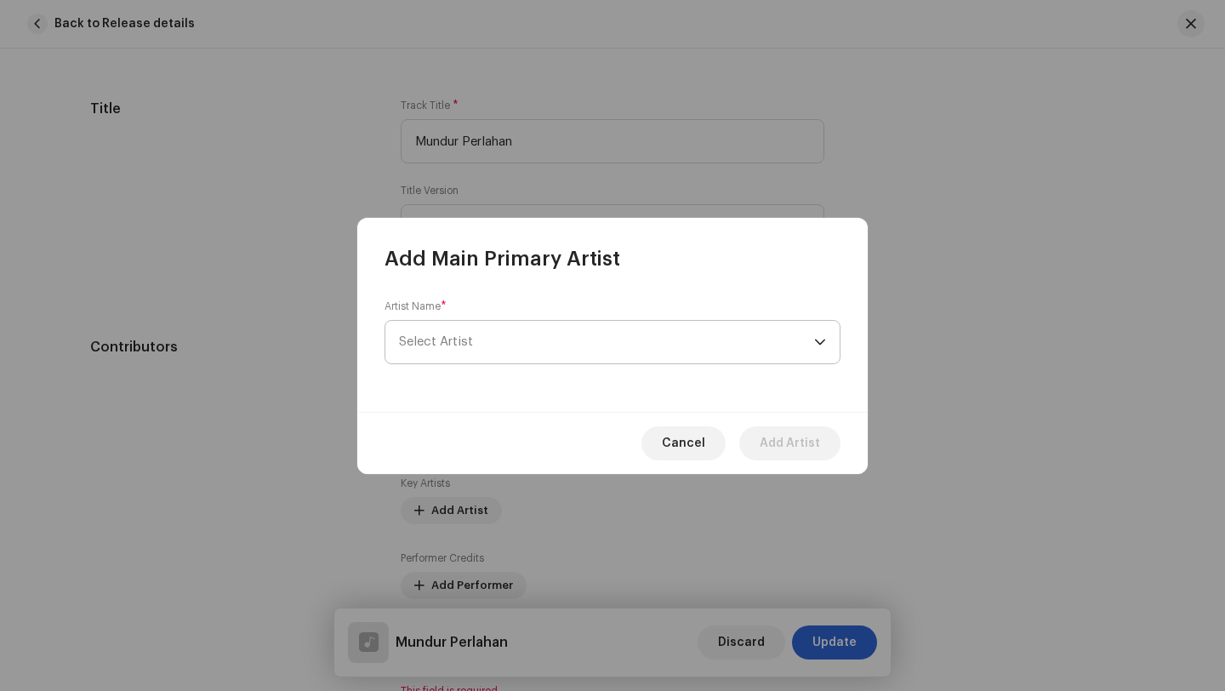
click at [464, 344] on span "Select Artist" at bounding box center [436, 341] width 74 height 13
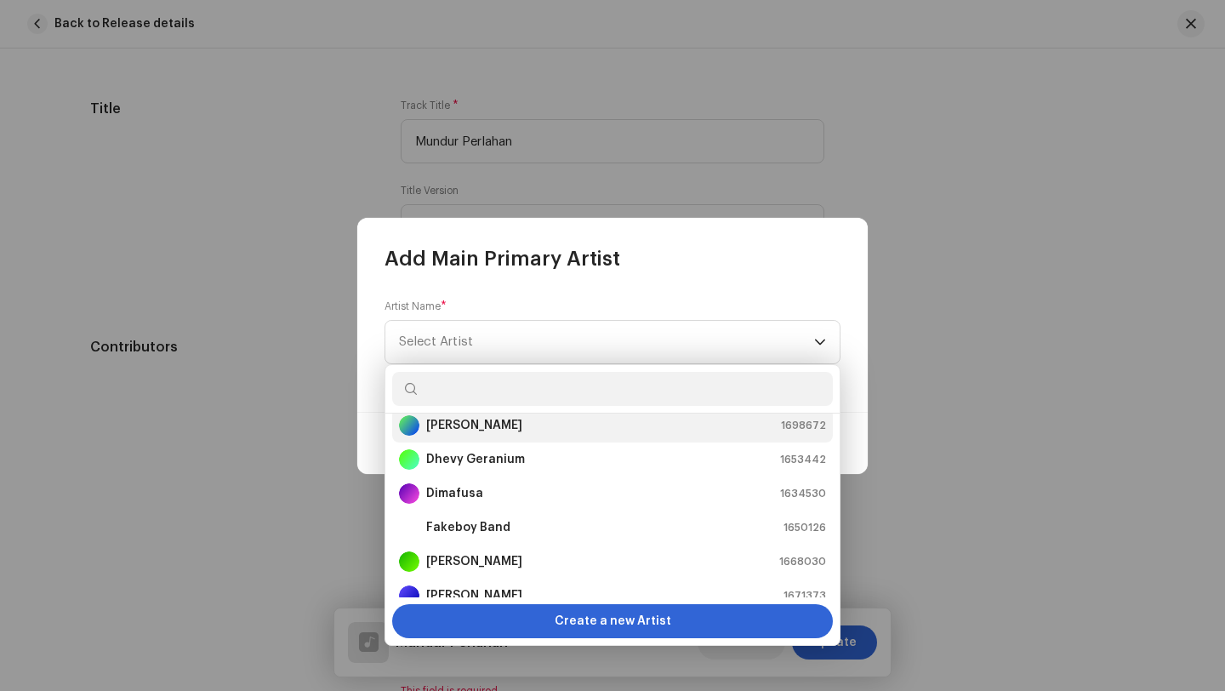
scroll to position [143, 0]
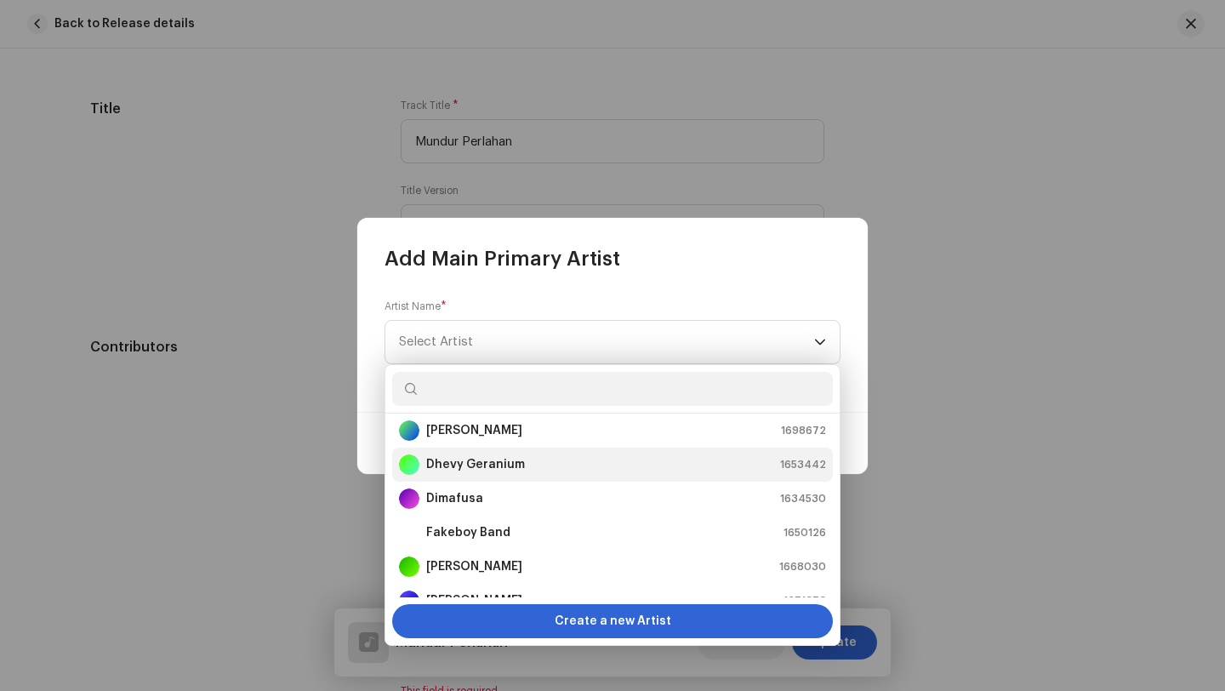
click at [473, 463] on strong "Dhevy Geranium" at bounding box center [475, 464] width 99 height 17
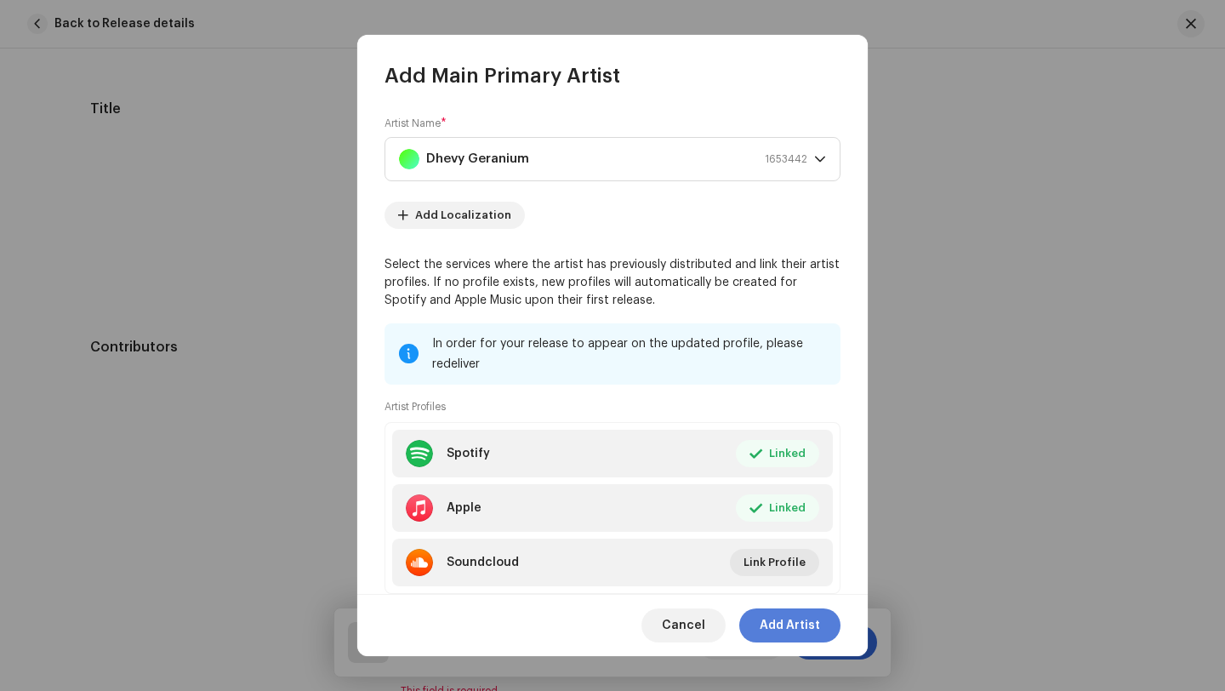
click at [789, 624] on span "Add Artist" at bounding box center [790, 625] width 60 height 34
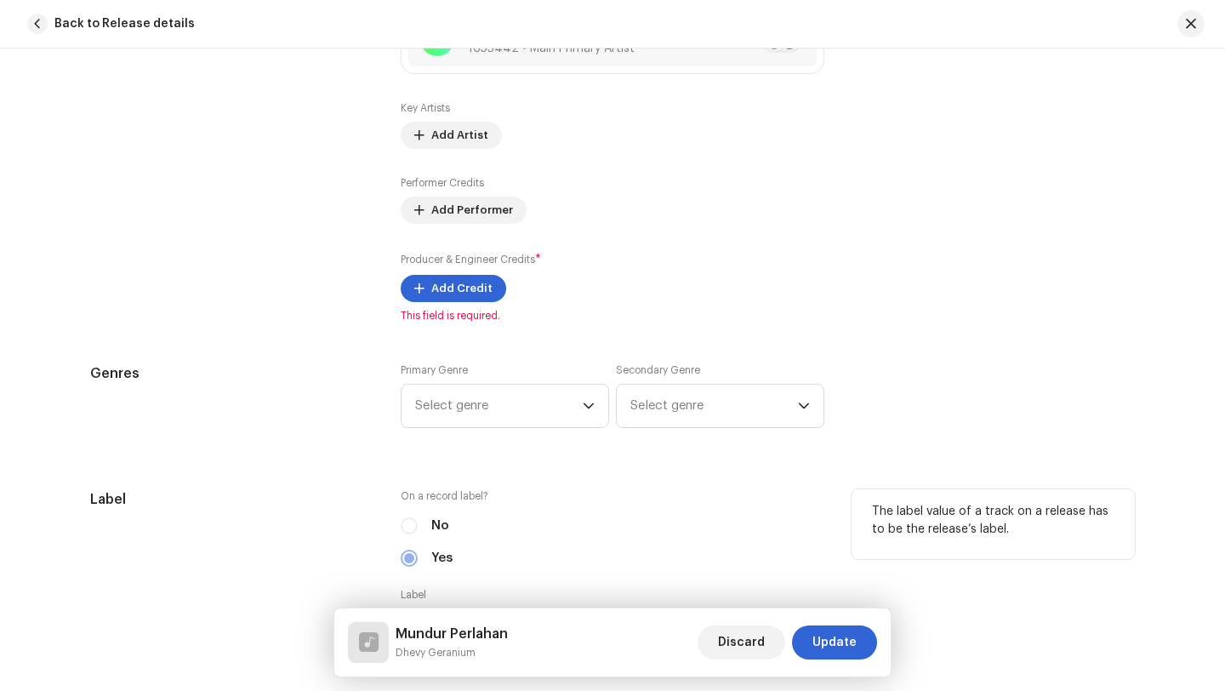
scroll to position [1155, 0]
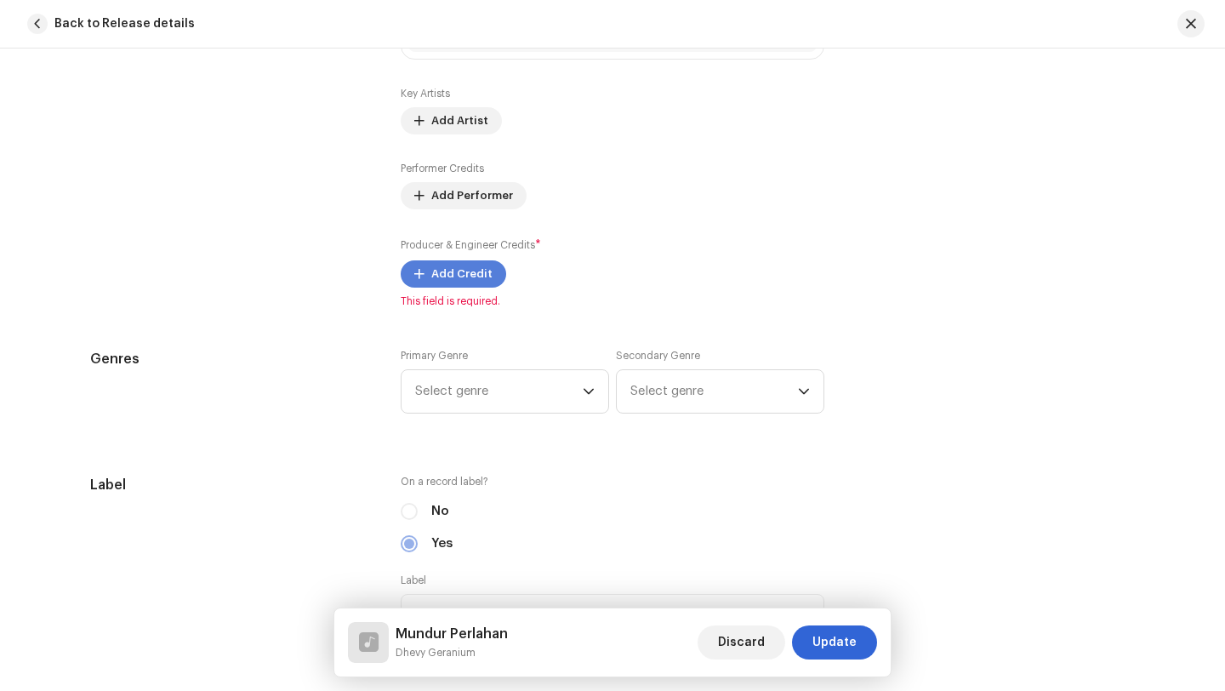
click at [438, 276] on span "Add Credit" at bounding box center [461, 274] width 61 height 34
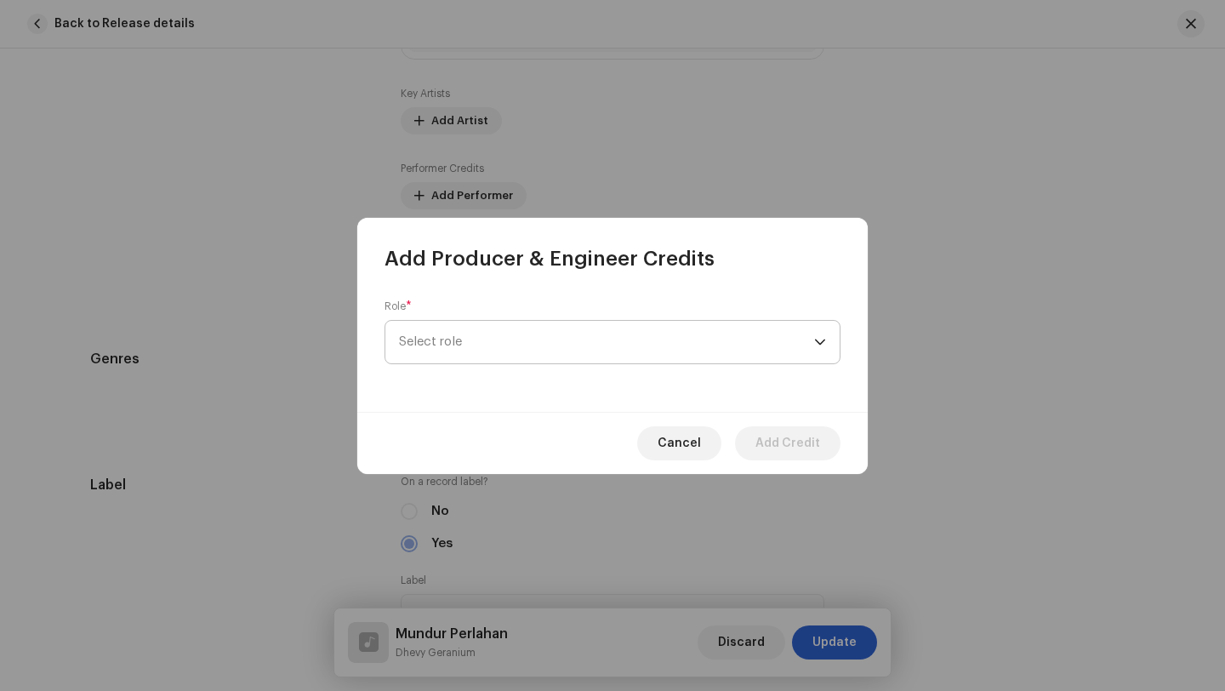
click at [461, 341] on span "Select role" at bounding box center [606, 342] width 415 height 43
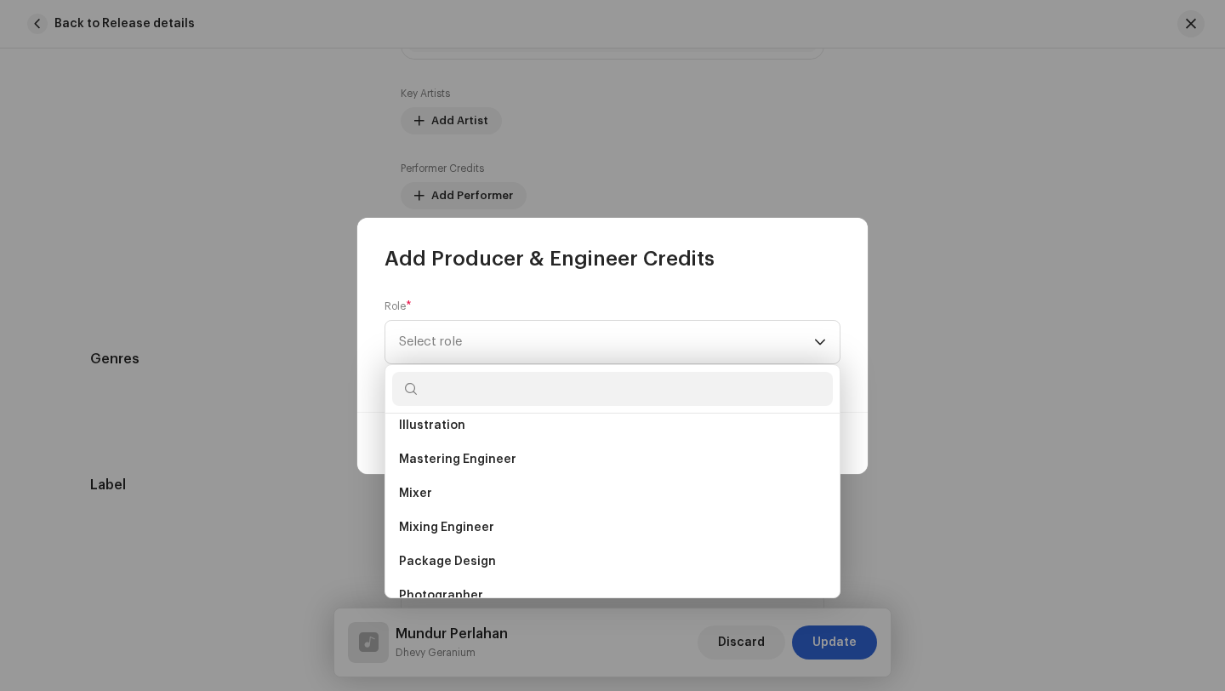
scroll to position [572, 0]
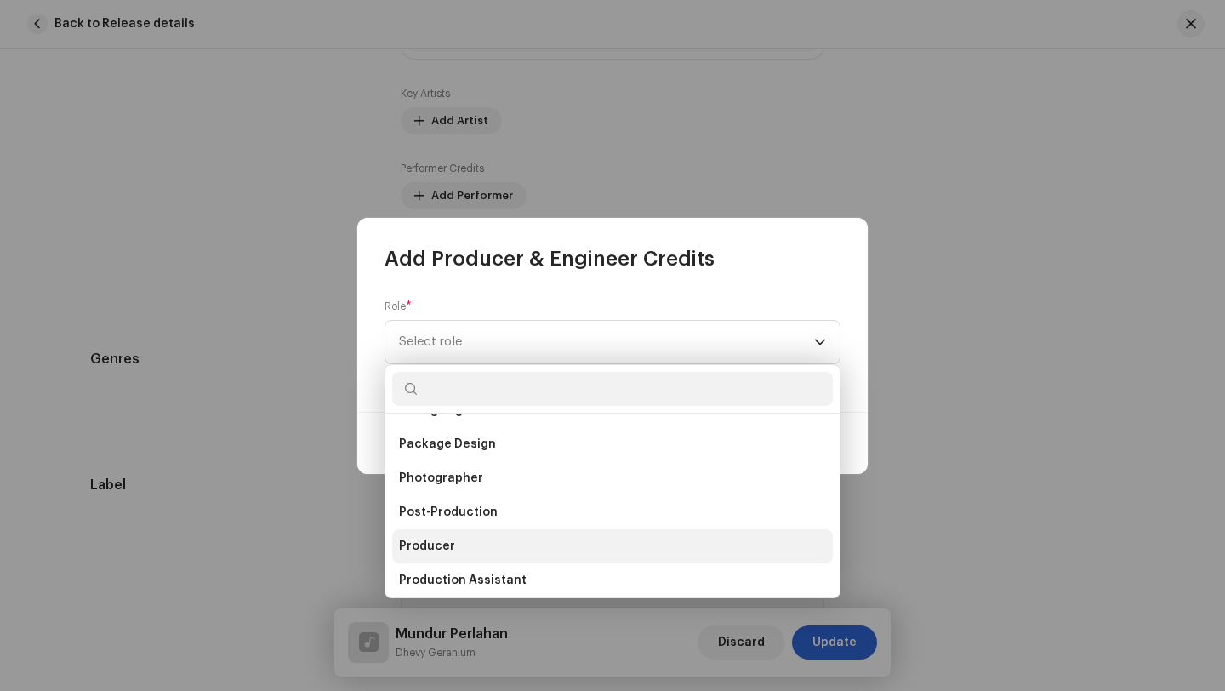
click at [422, 550] on span "Producer" at bounding box center [427, 546] width 56 height 17
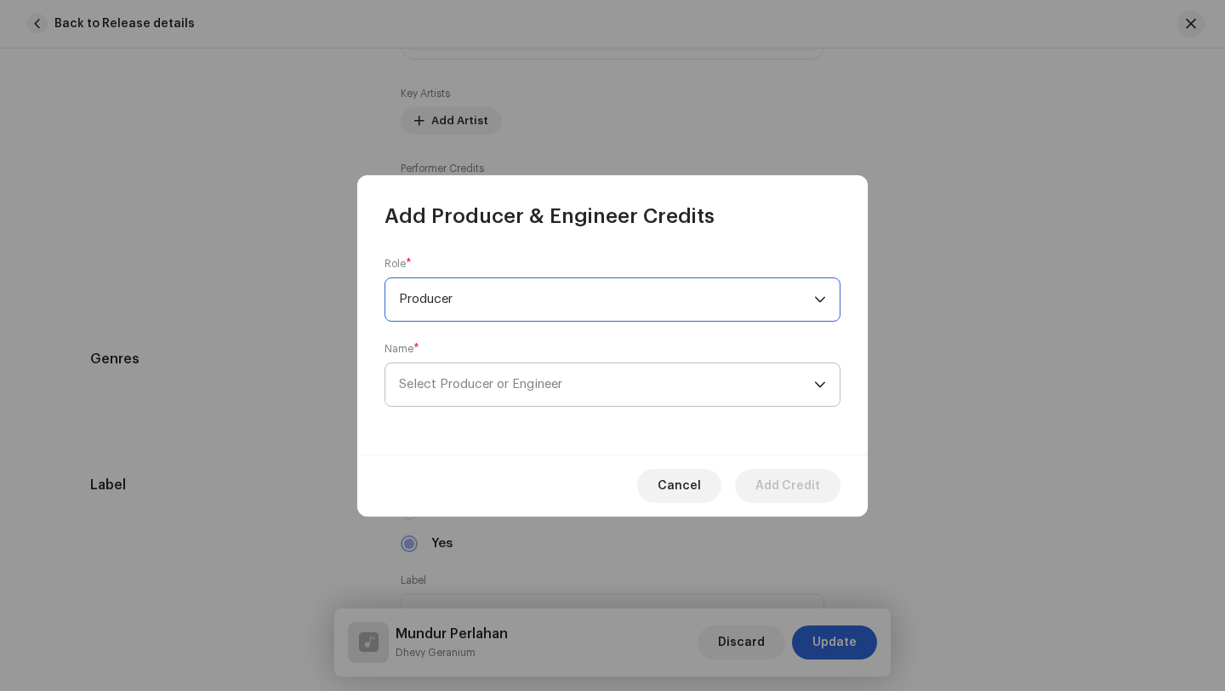
click at [509, 384] on span "Select Producer or Engineer" at bounding box center [480, 384] width 163 height 13
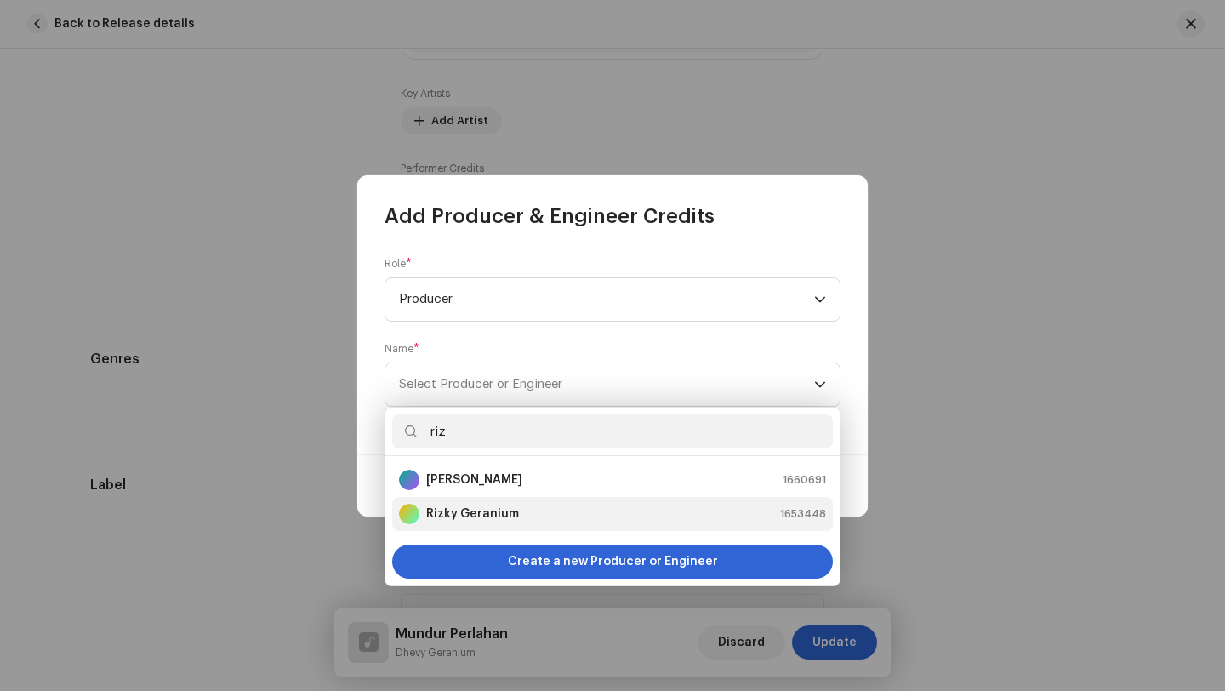
type input "riz"
click at [473, 516] on strong "Rizky Geranium" at bounding box center [472, 513] width 93 height 17
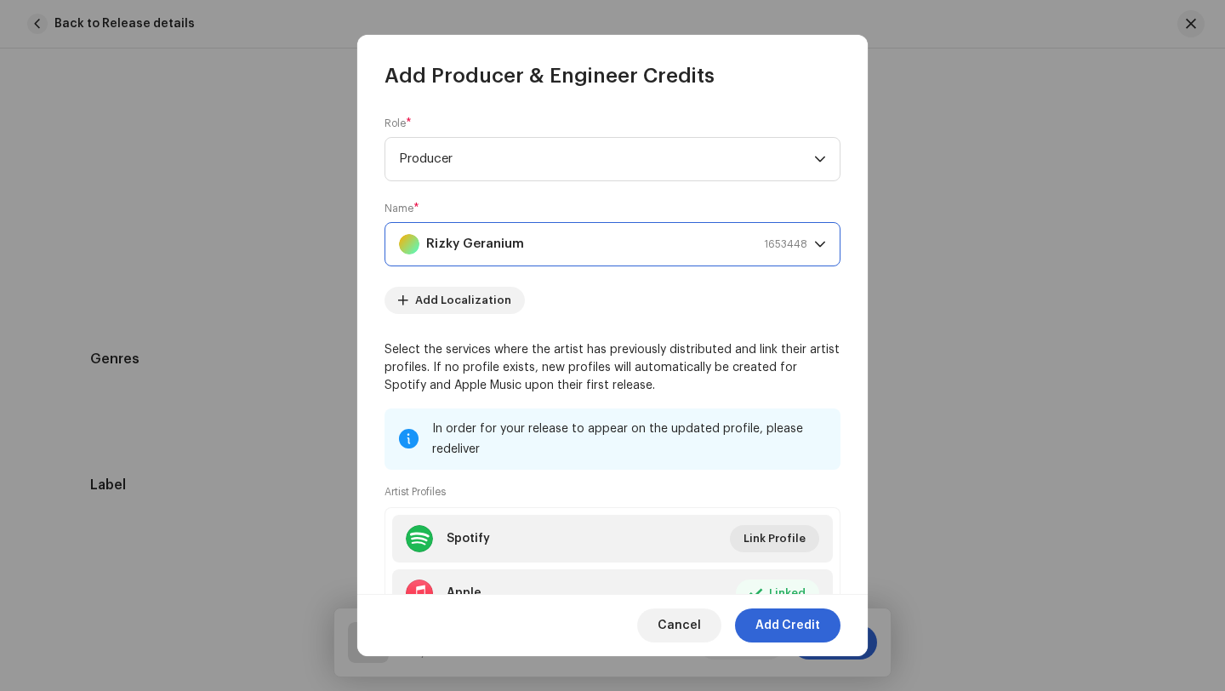
scroll to position [133, 0]
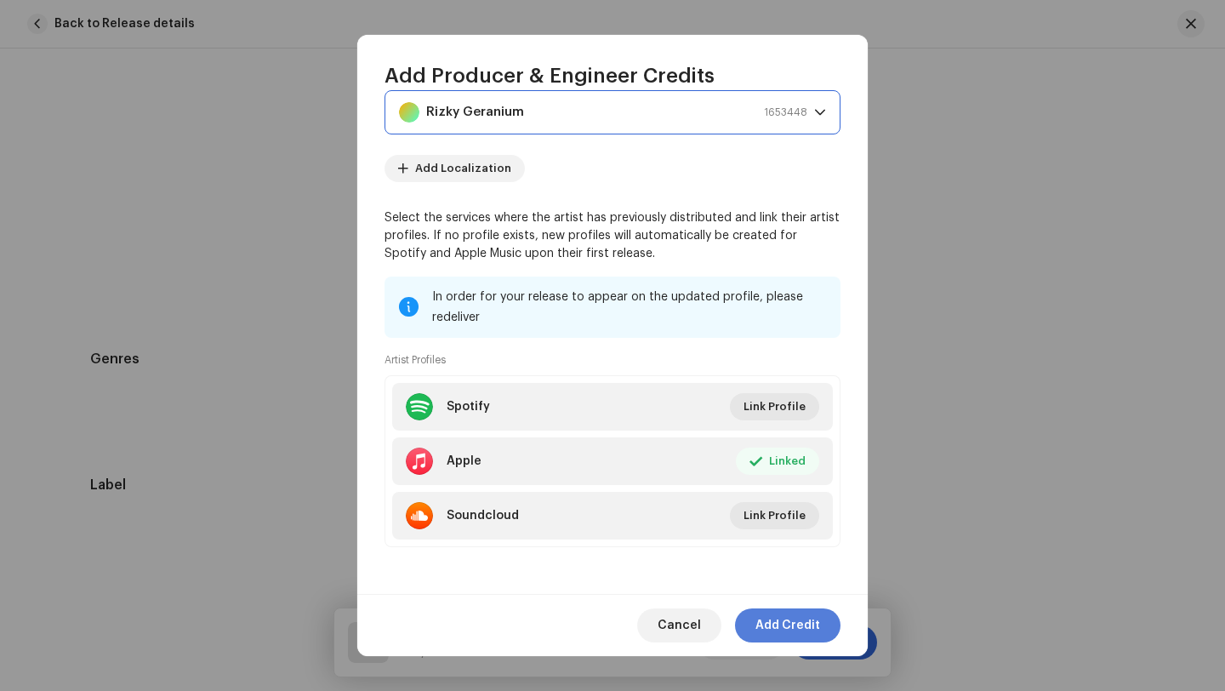
click at [783, 629] on span "Add Credit" at bounding box center [787, 625] width 65 height 34
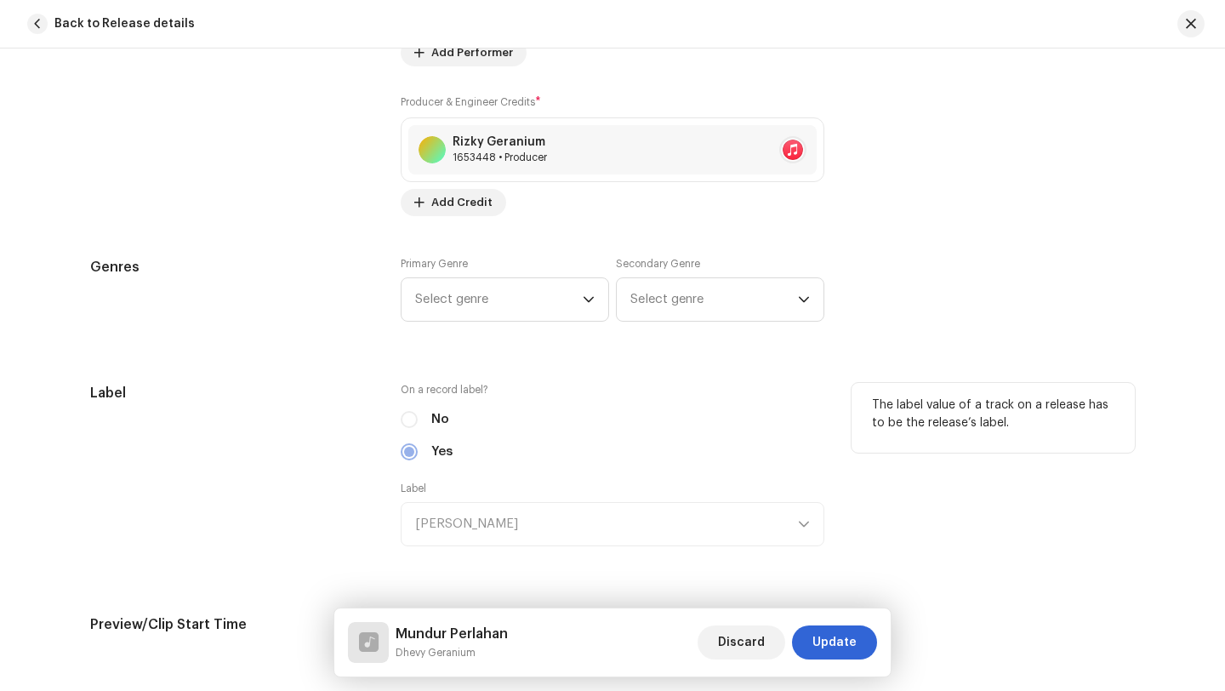
scroll to position [1306, 0]
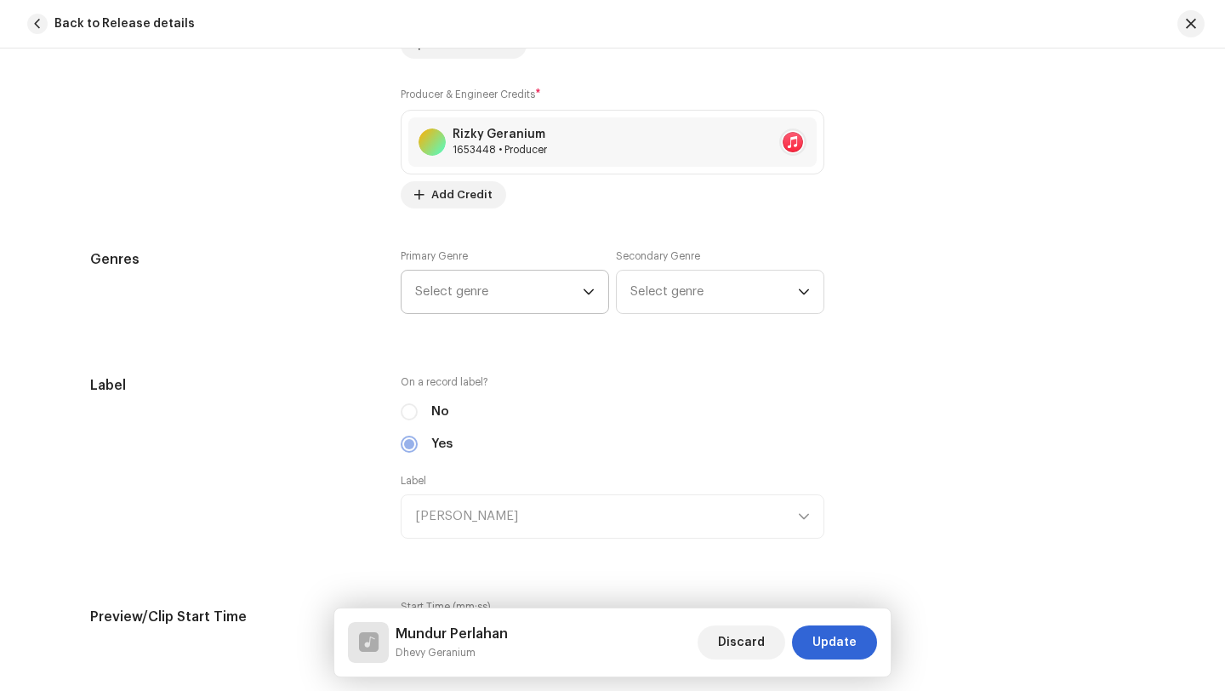
click at [583, 290] on icon "dropdown trigger" at bounding box center [589, 292] width 12 height 12
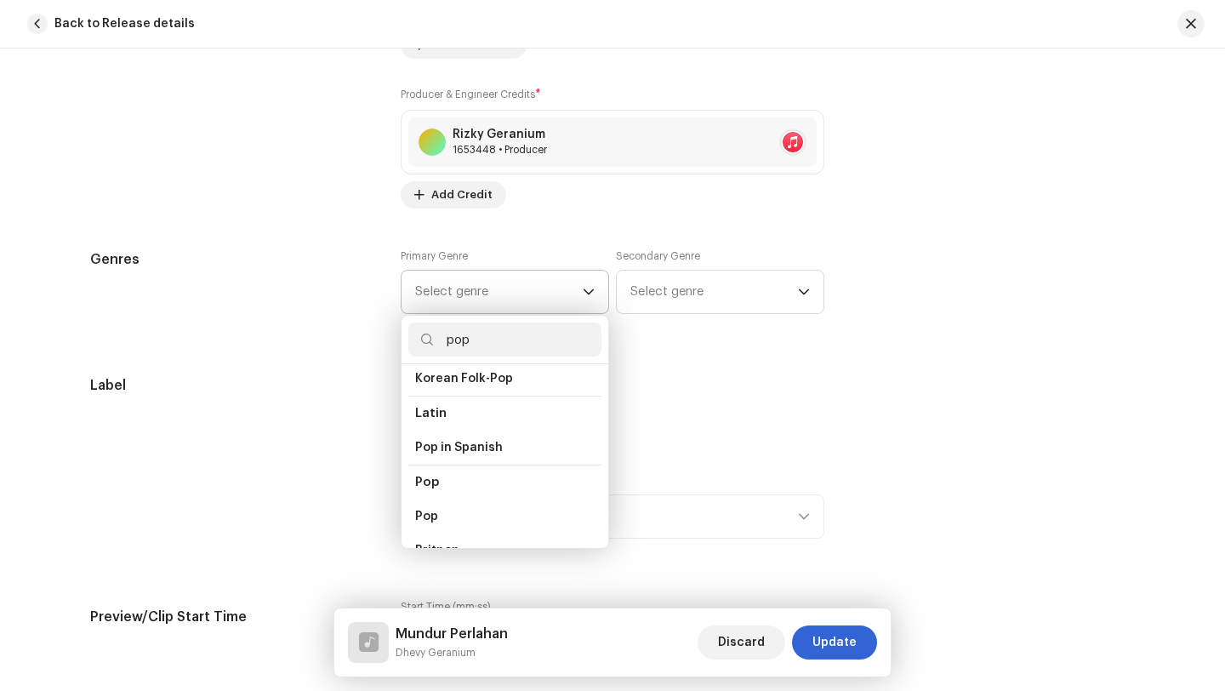
scroll to position [553, 0]
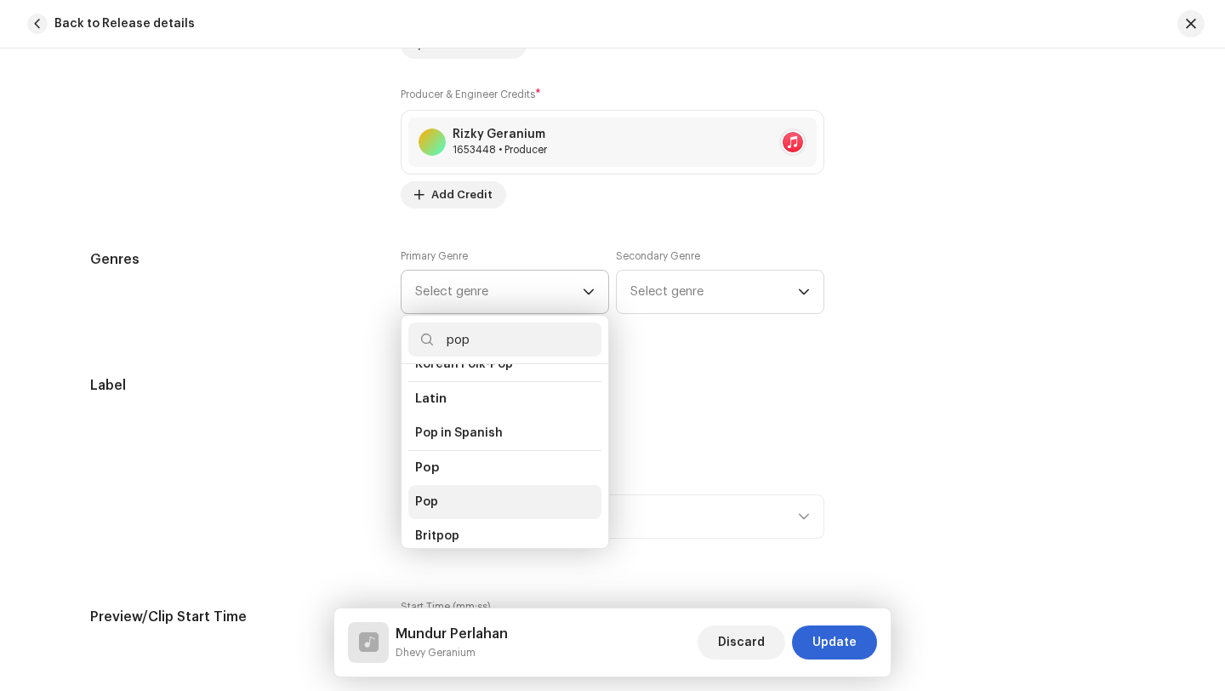
type input "pop"
click at [430, 493] on span "Pop" at bounding box center [426, 501] width 23 height 17
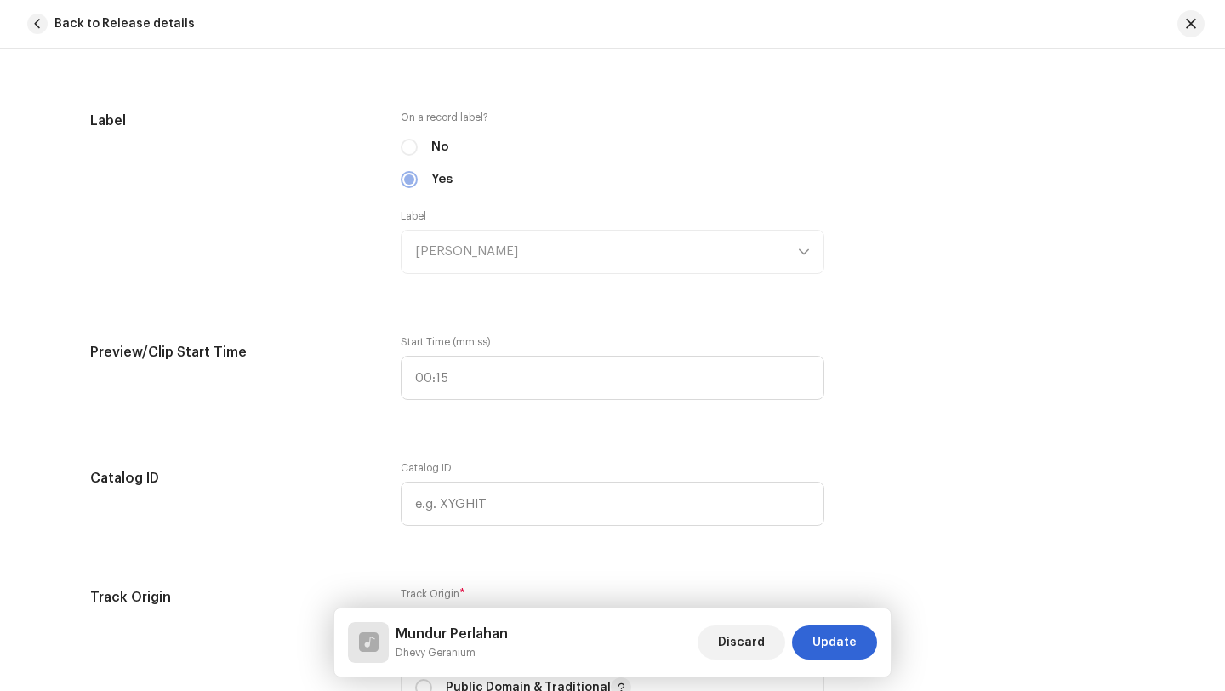
scroll to position [1573, 0]
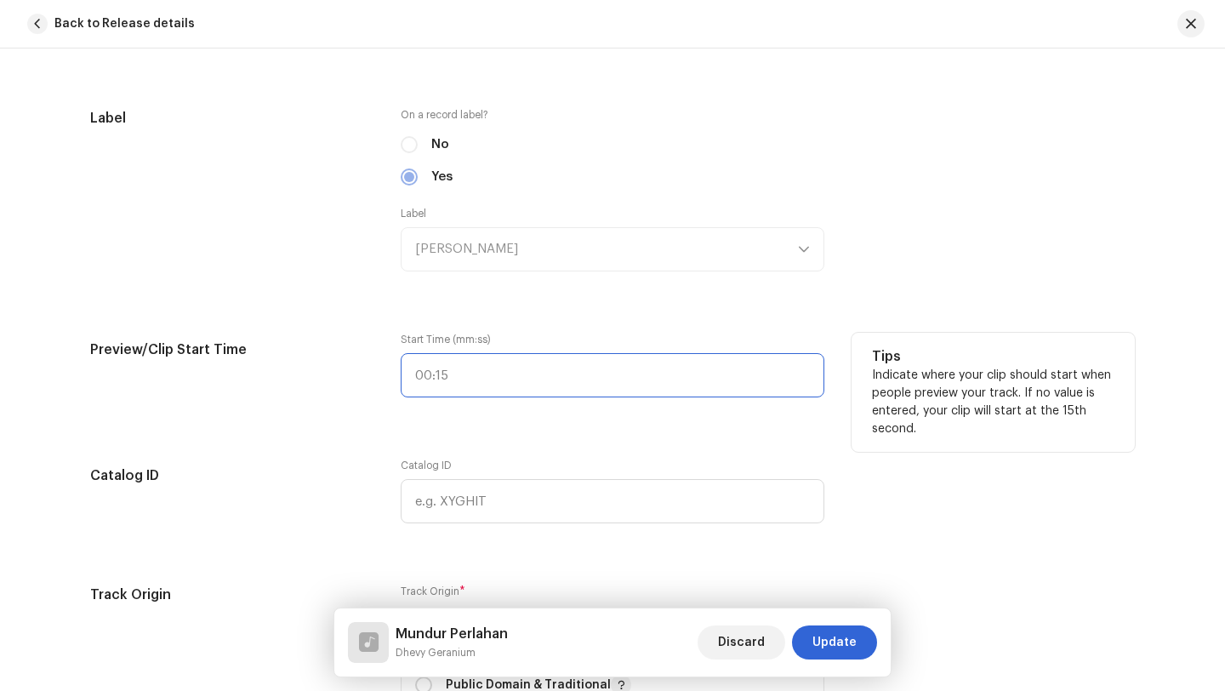
click at [469, 383] on input "text" at bounding box center [613, 375] width 424 height 44
click at [469, 383] on input ":" at bounding box center [613, 375] width 424 height 44
type input "0:60"
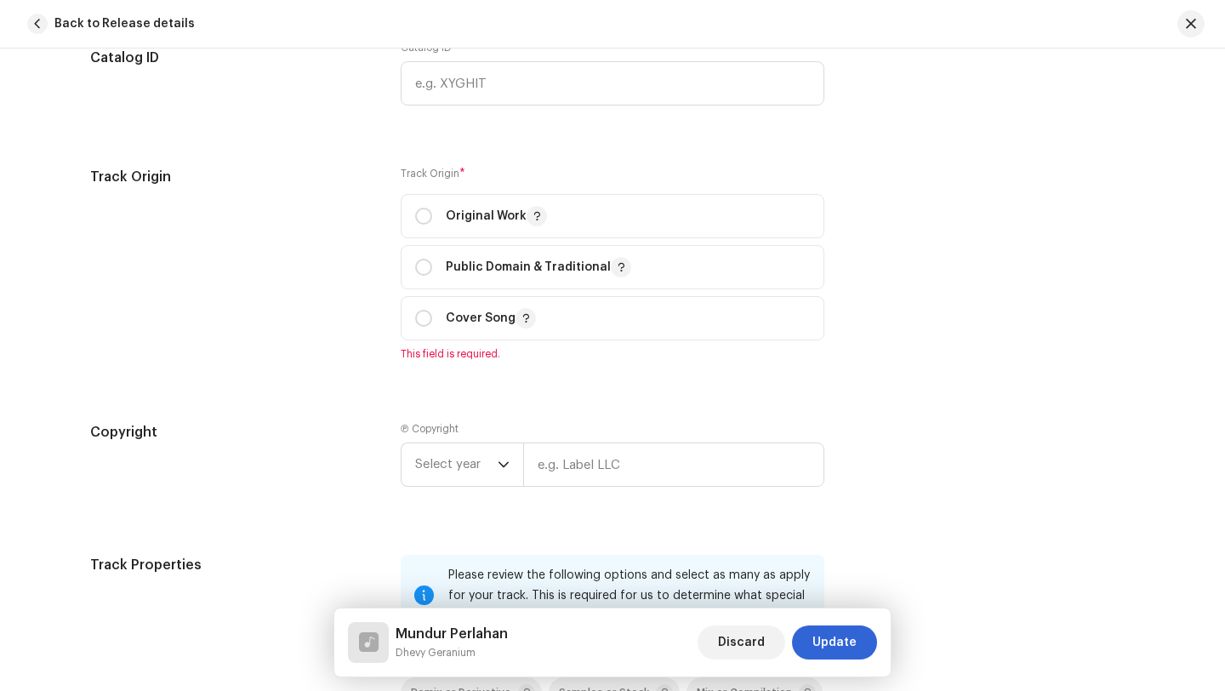
scroll to position [1997, 0]
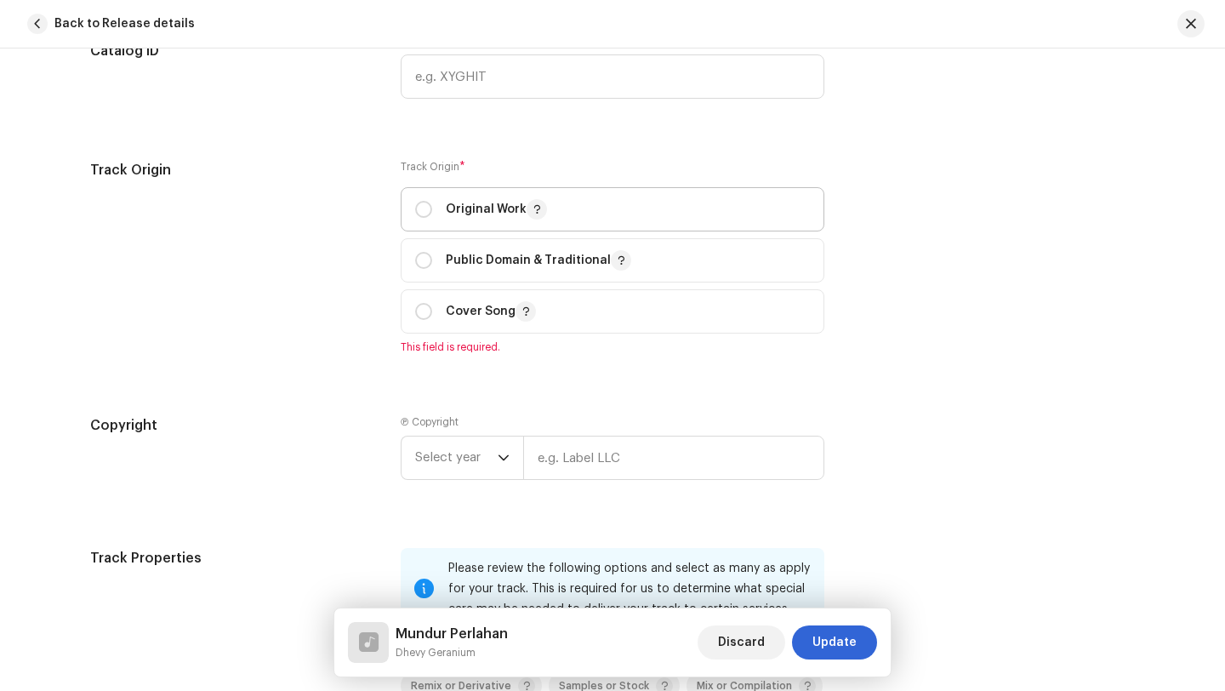
click at [462, 215] on p "Original Work" at bounding box center [496, 209] width 101 height 20
radio input "true"
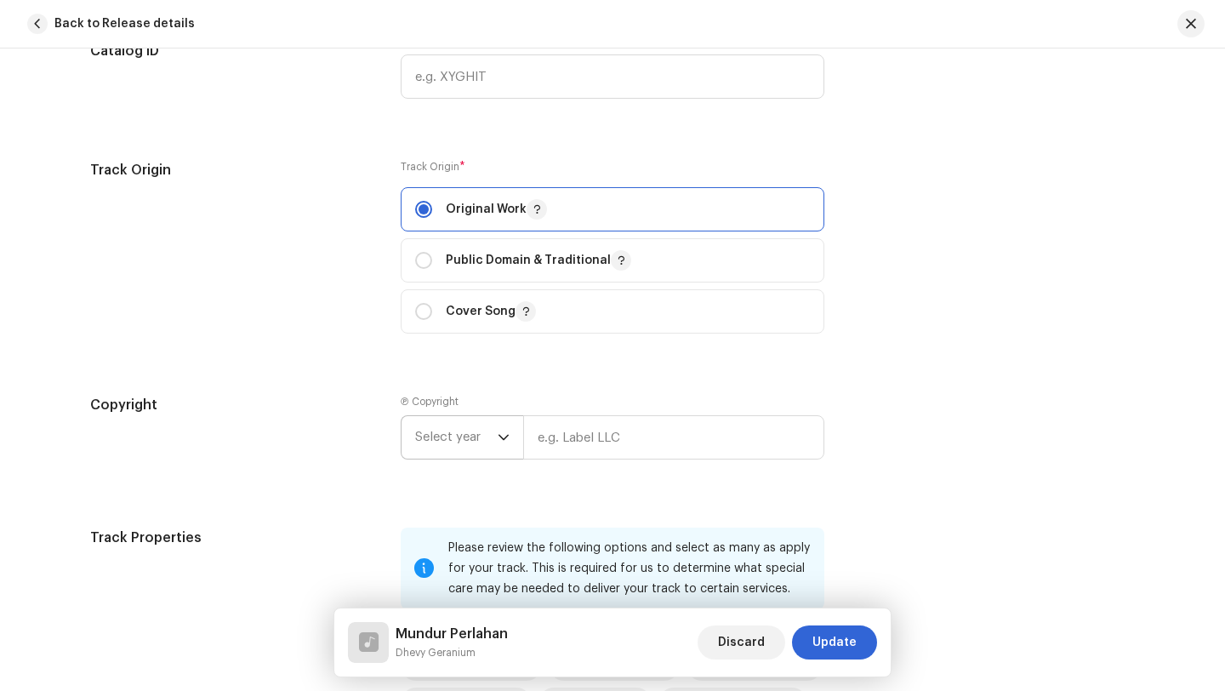
click at [498, 439] on icon "dropdown trigger" at bounding box center [504, 437] width 12 height 12
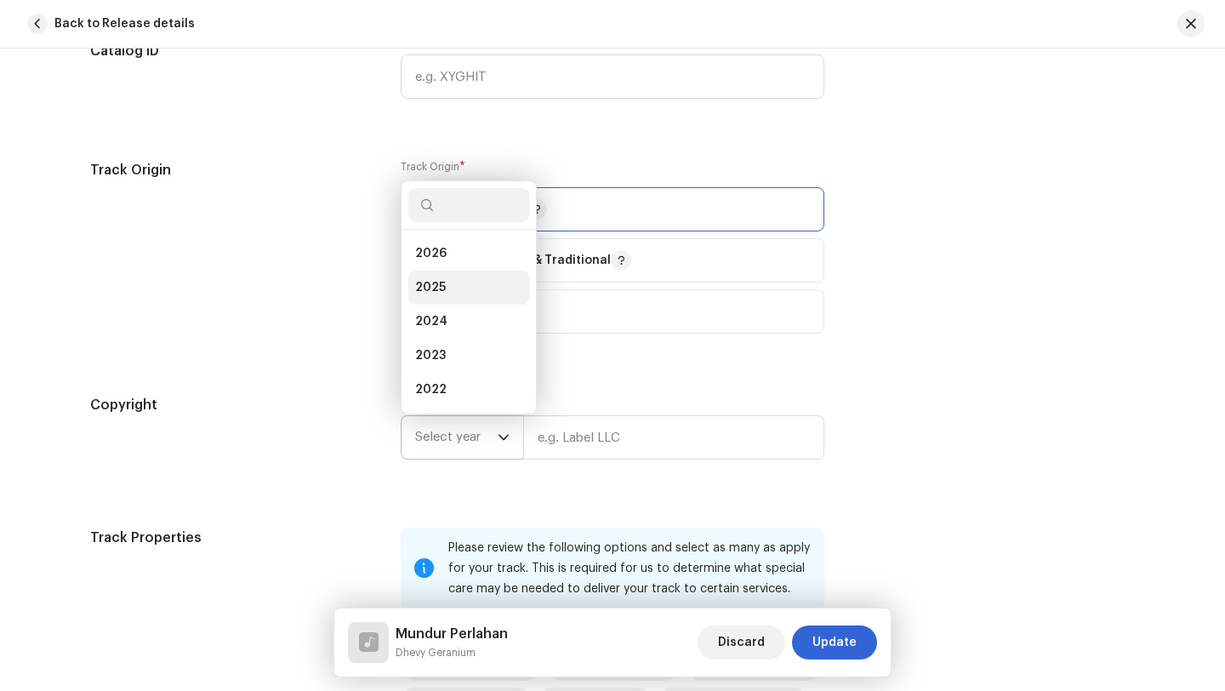
click at [429, 284] on span "2025" at bounding box center [430, 287] width 31 height 17
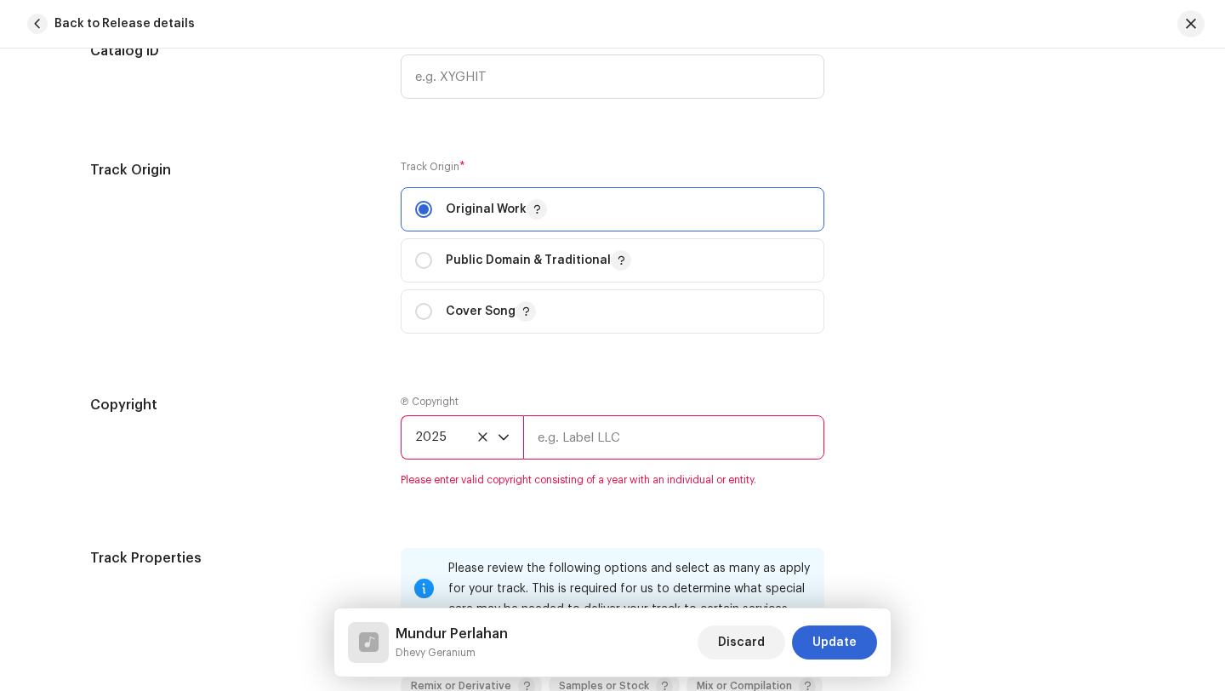
click at [542, 447] on input "text" at bounding box center [673, 437] width 301 height 44
type input "[PERSON_NAME]"
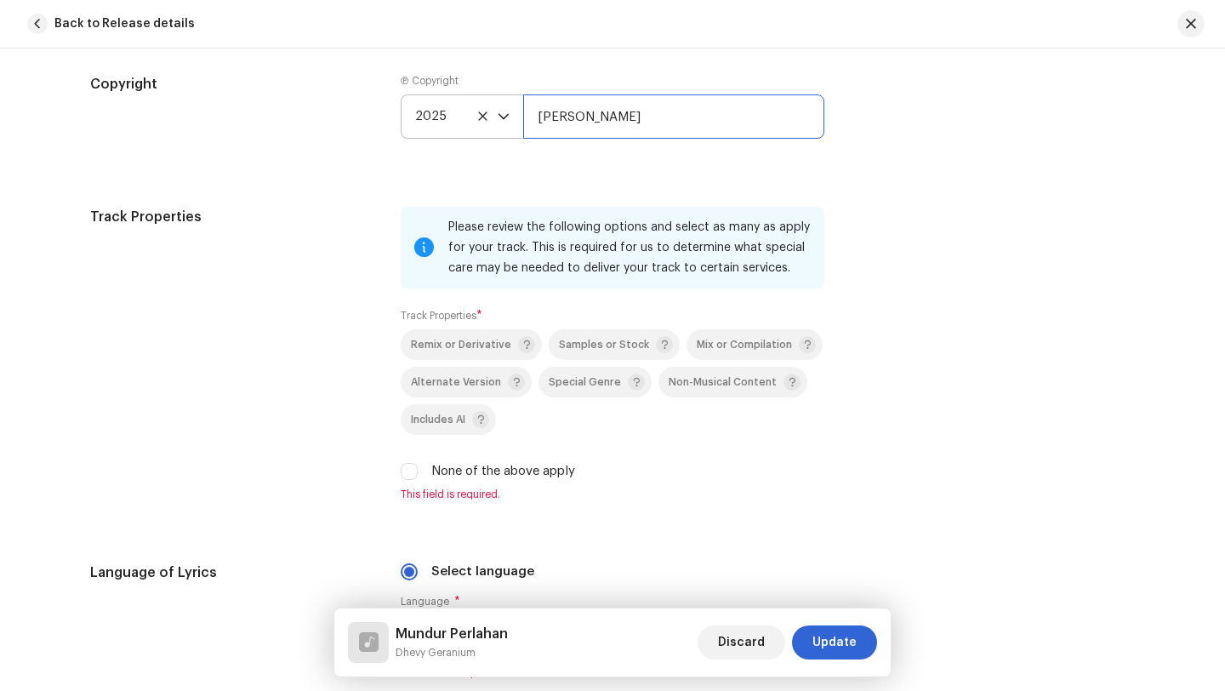
scroll to position [2321, 0]
click at [481, 476] on label "None of the above apply" at bounding box center [503, 468] width 144 height 19
click at [418, 476] on input "None of the above apply" at bounding box center [409, 468] width 17 height 17
checkbox input "true"
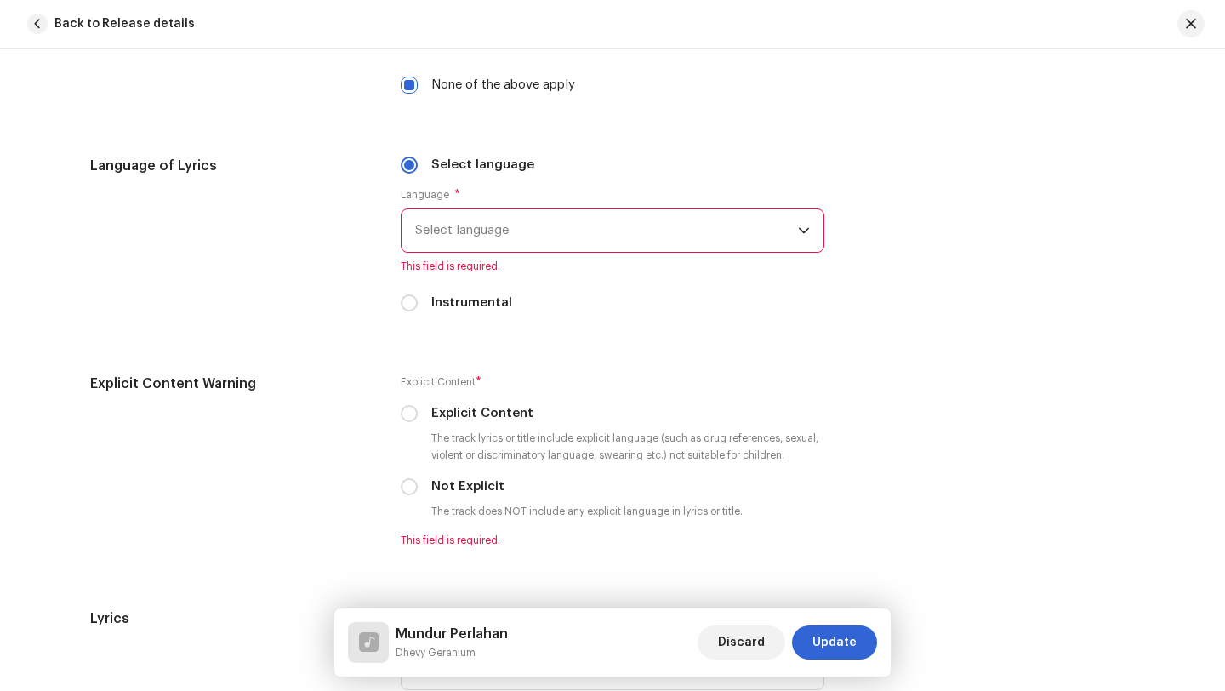
scroll to position [2711, 0]
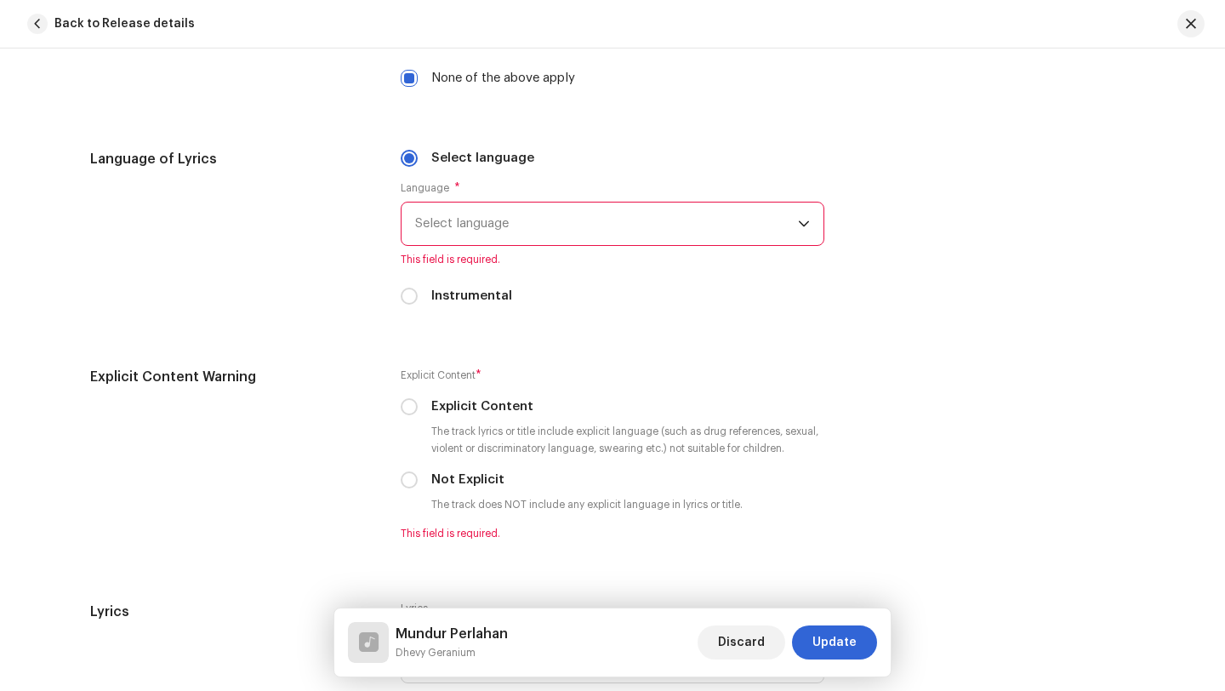
click at [504, 228] on span "Select language" at bounding box center [606, 223] width 383 height 43
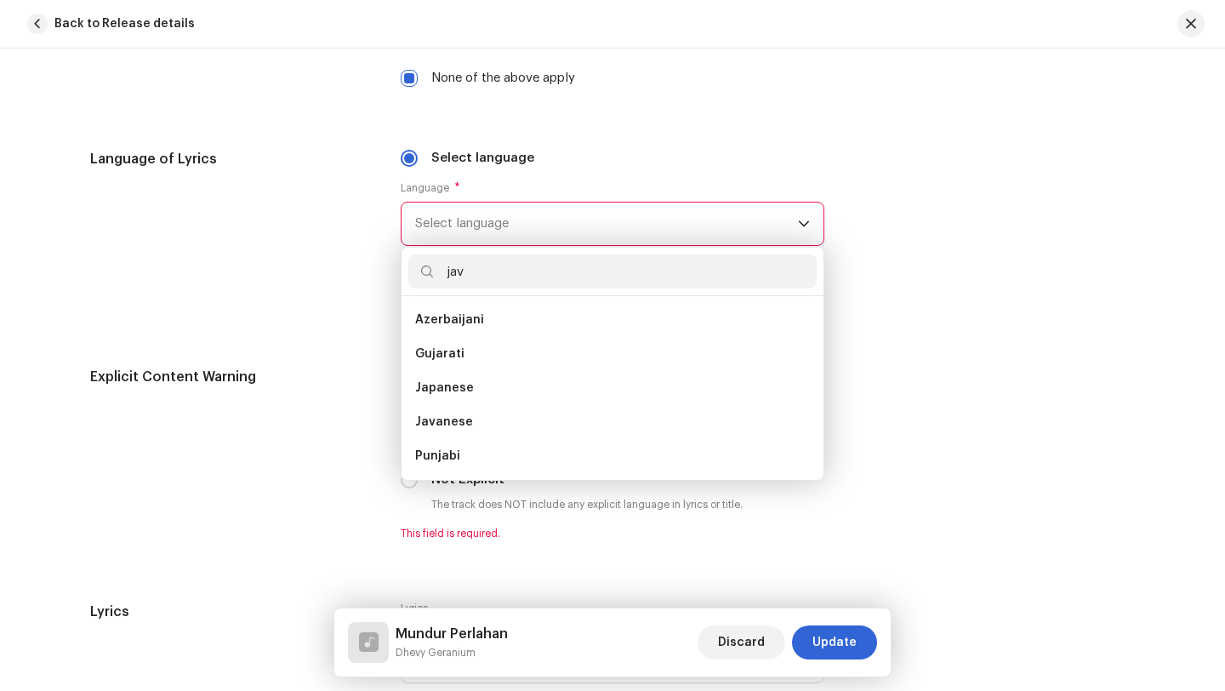
scroll to position [0, 0]
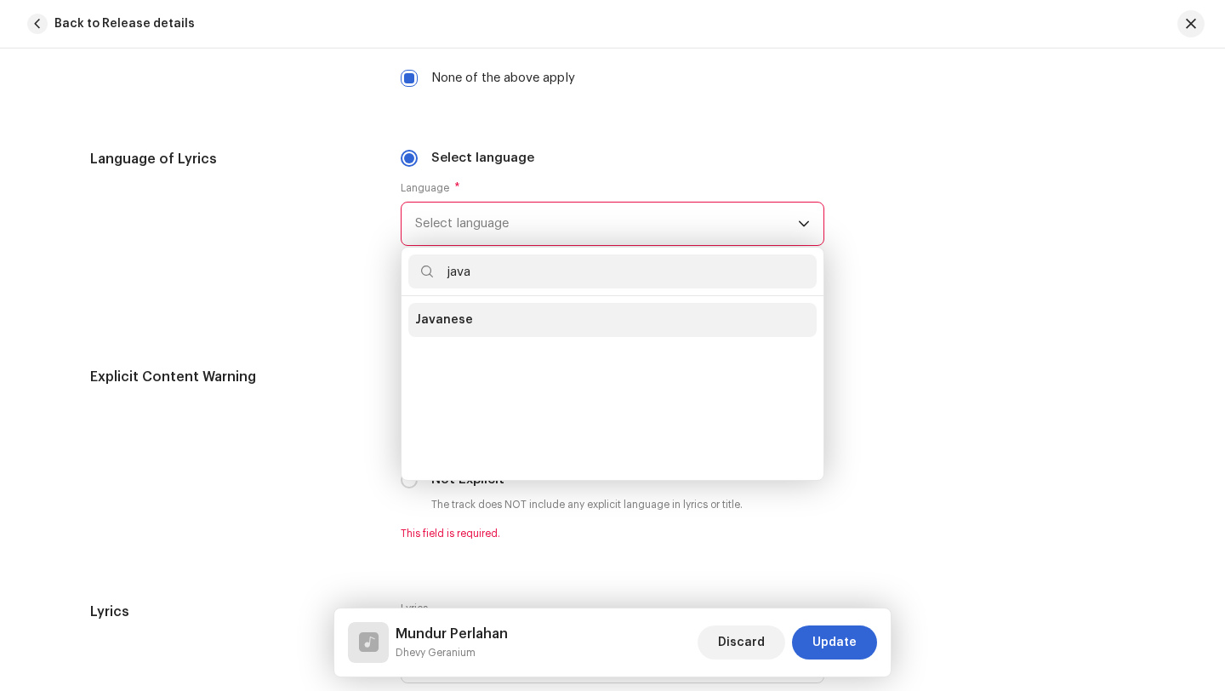
type input "java"
click at [458, 326] on span "Javanese" at bounding box center [444, 319] width 58 height 17
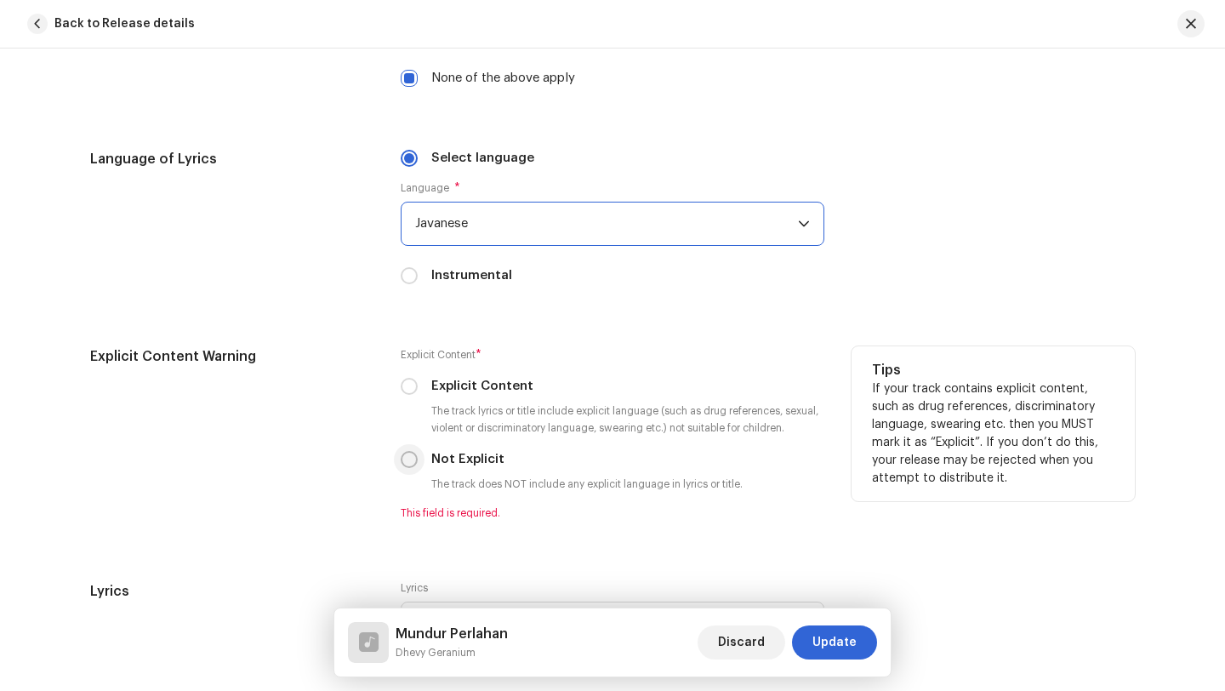
click at [409, 468] on input "Not Explicit" at bounding box center [409, 459] width 17 height 17
radio input "true"
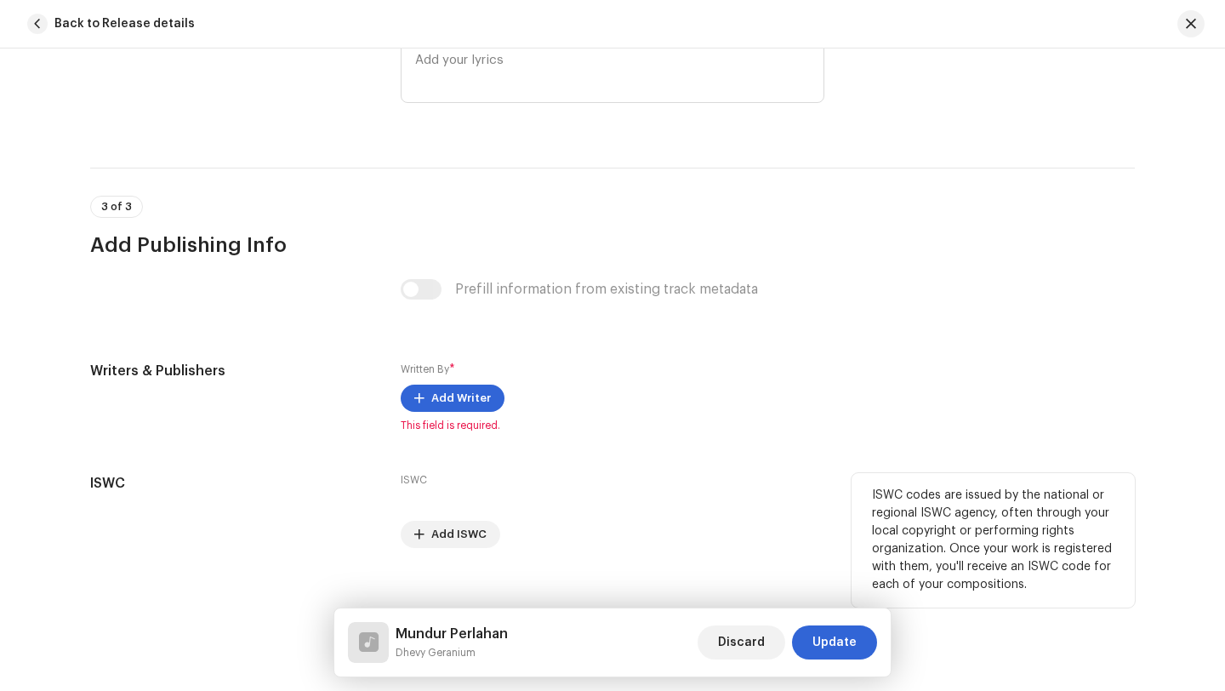
scroll to position [3275, 0]
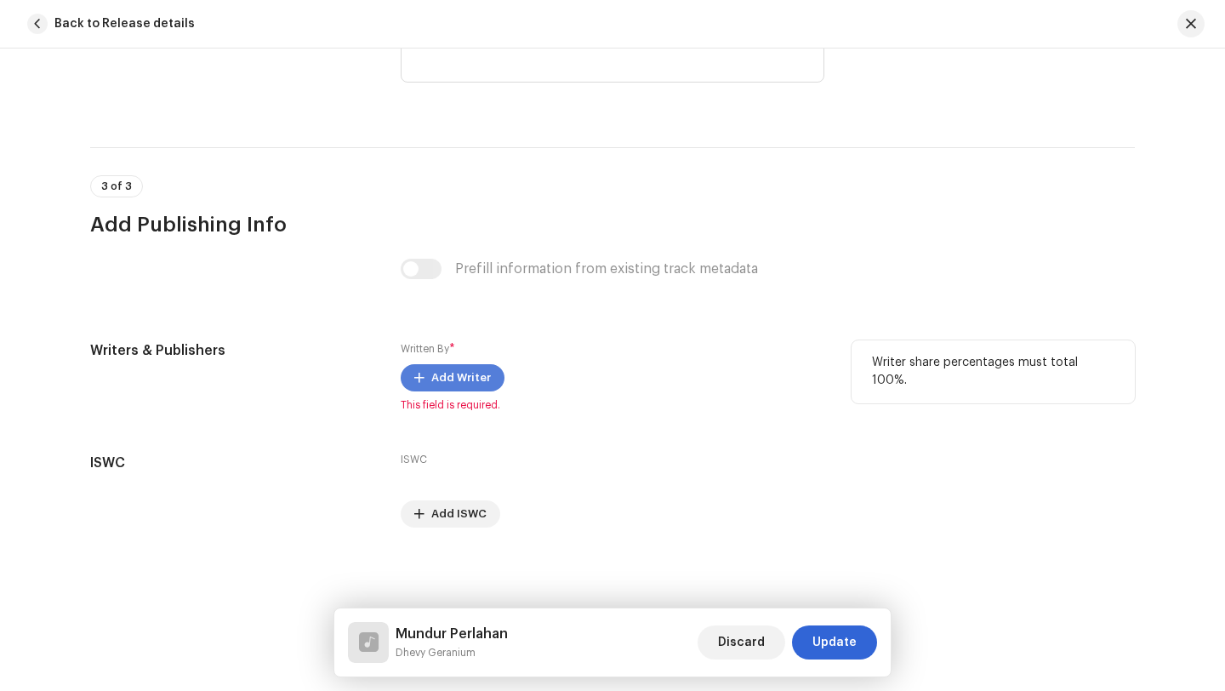
click at [447, 379] on span "Add Writer" at bounding box center [461, 378] width 60 height 34
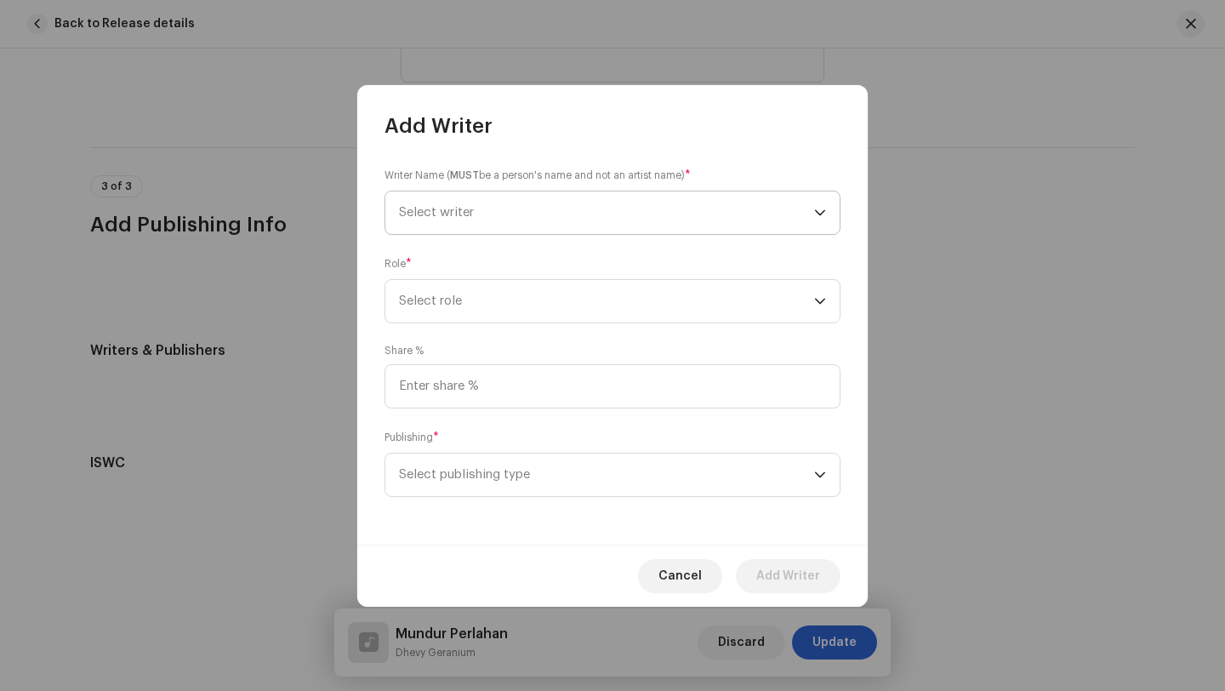
click at [505, 204] on span "Select writer" at bounding box center [606, 212] width 415 height 43
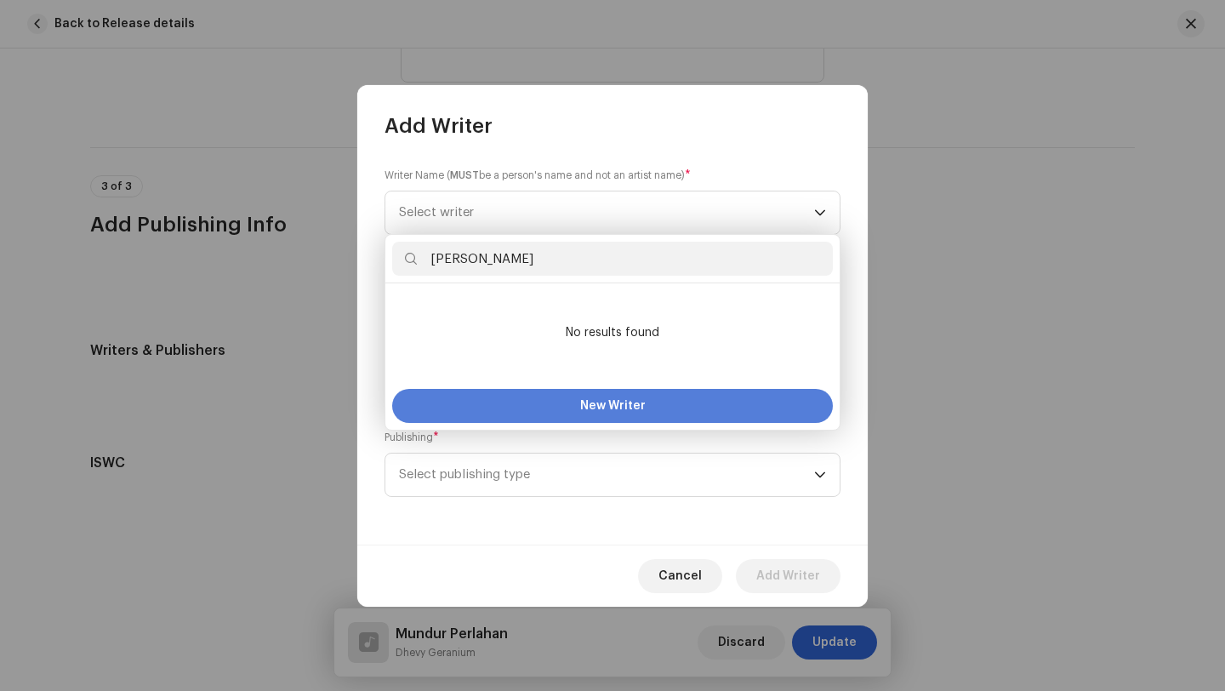
type input "[PERSON_NAME]"
click at [602, 406] on span "New Writer" at bounding box center [612, 406] width 65 height 12
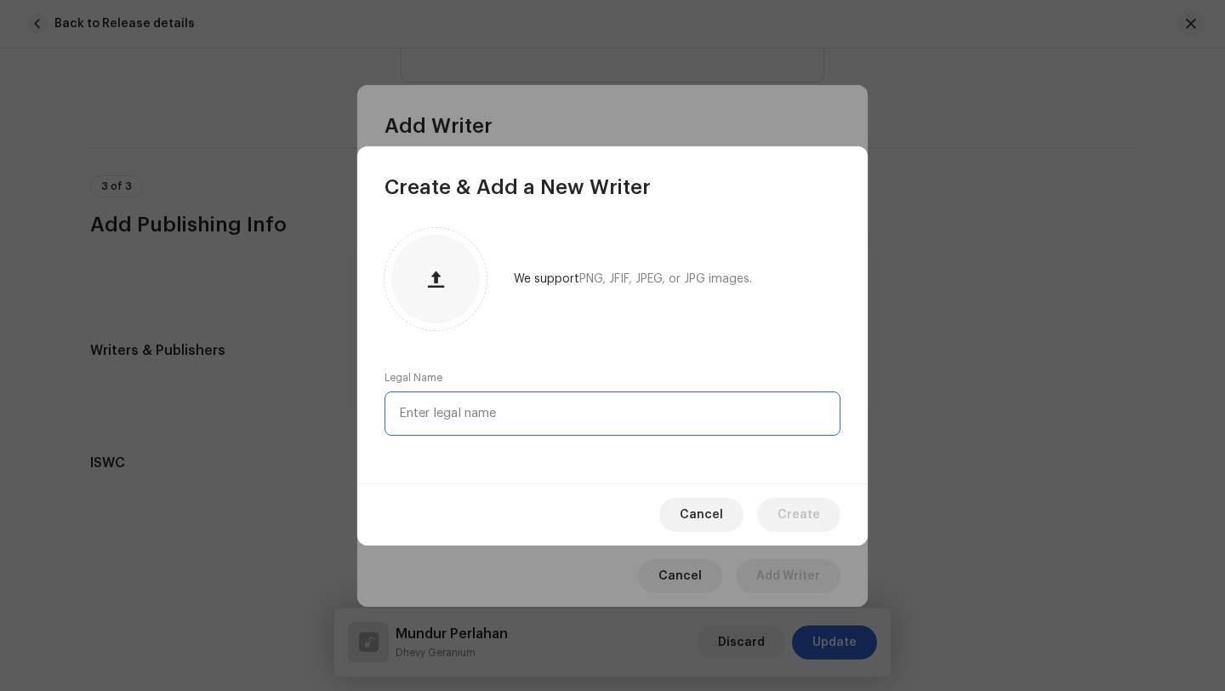
click at [549, 423] on input "text" at bounding box center [612, 413] width 456 height 44
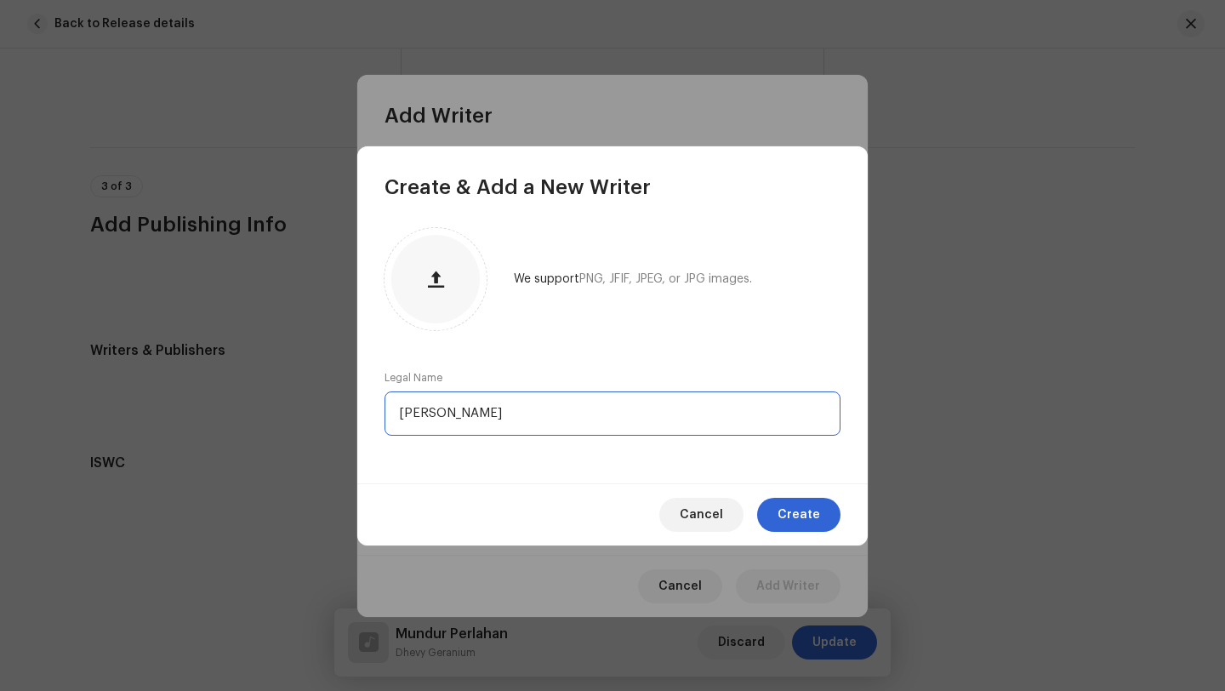
type input "[PERSON_NAME]"
click at [798, 514] on span "Create" at bounding box center [798, 515] width 43 height 34
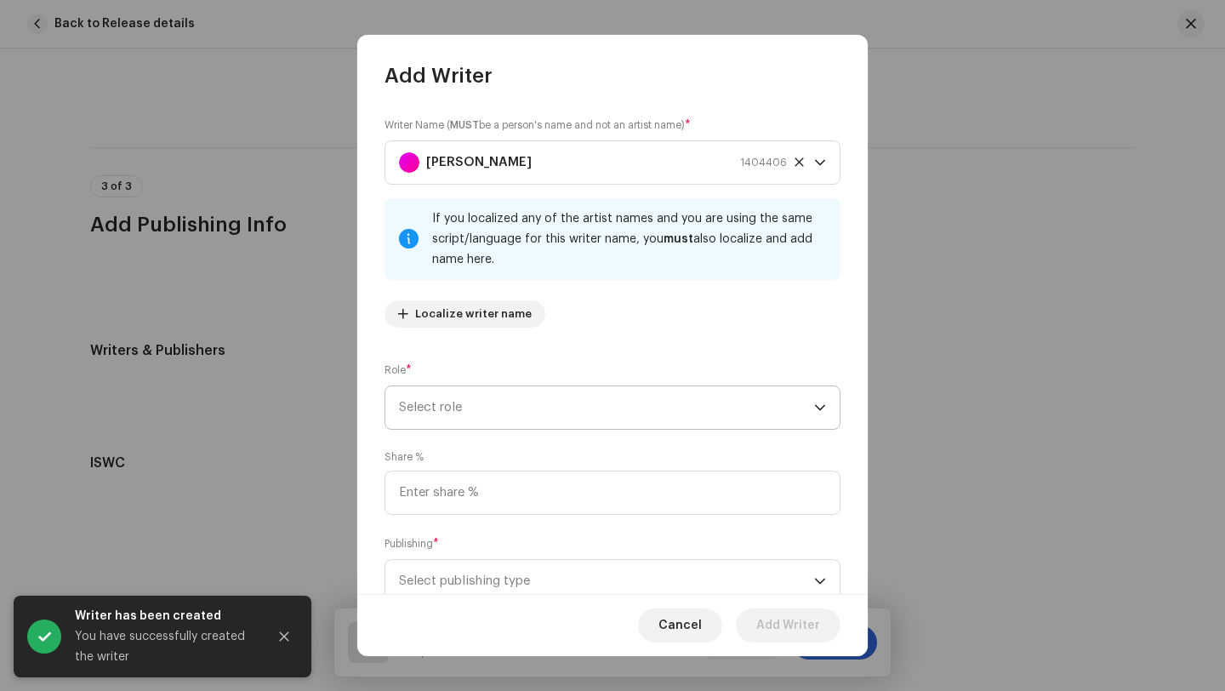
click at [504, 410] on span "Select role" at bounding box center [606, 407] width 415 height 43
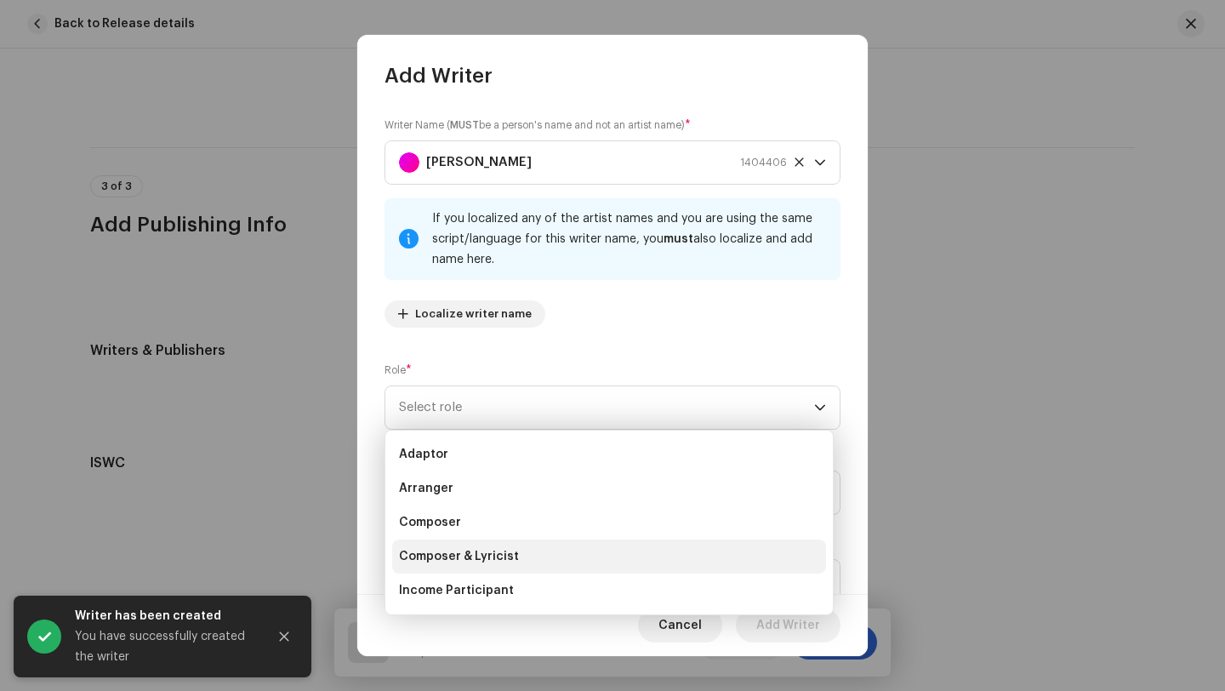
click at [487, 556] on span "Composer & Lyricist" at bounding box center [459, 556] width 120 height 17
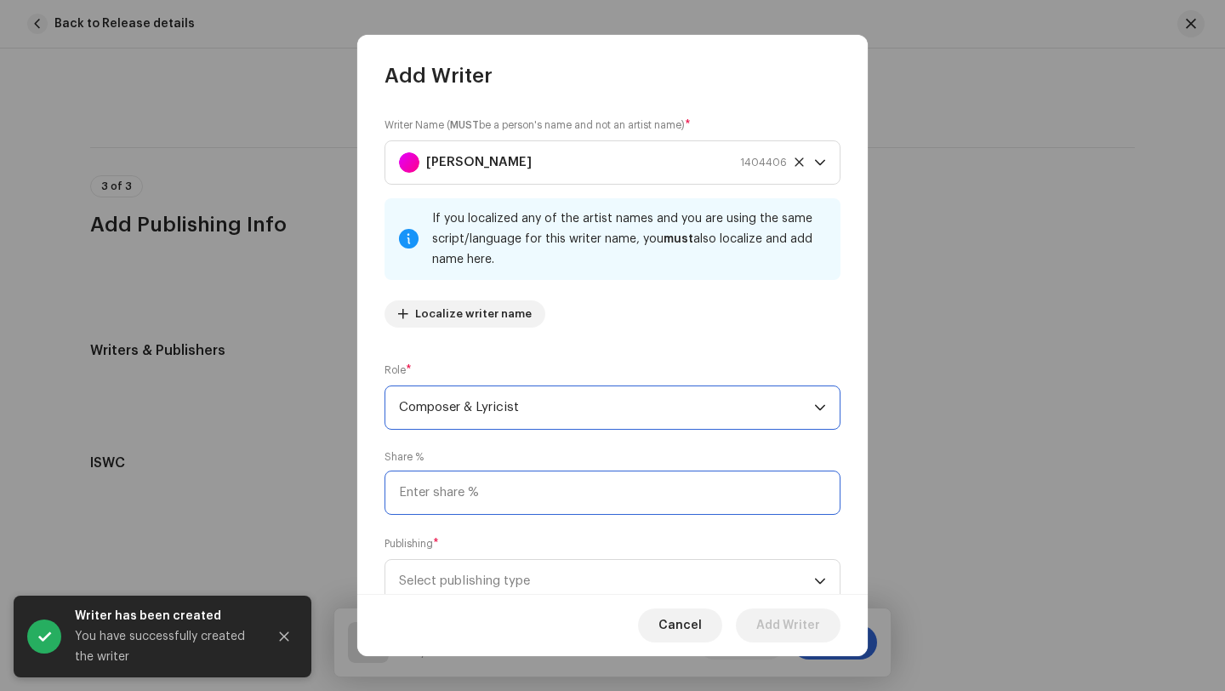
click at [491, 486] on input at bounding box center [612, 492] width 456 height 44
type input "100.00"
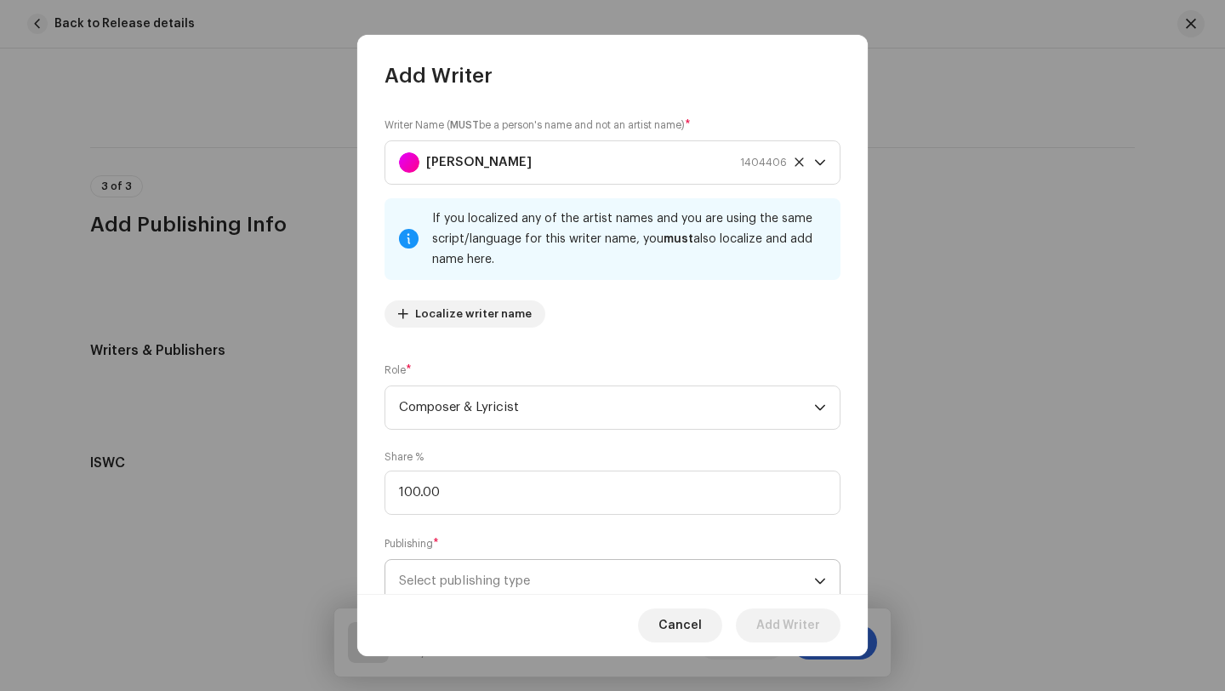
click at [557, 582] on span "Select publishing type" at bounding box center [606, 581] width 415 height 43
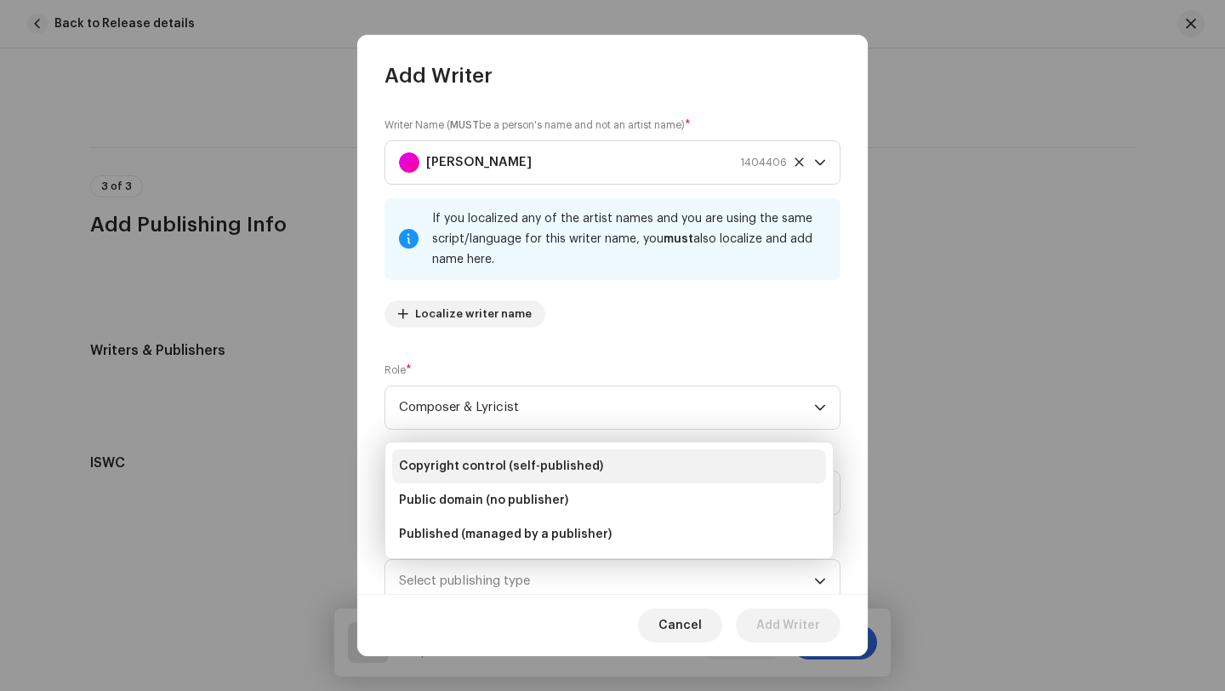
click at [512, 462] on span "Copyright control (self-published)" at bounding box center [501, 466] width 204 height 17
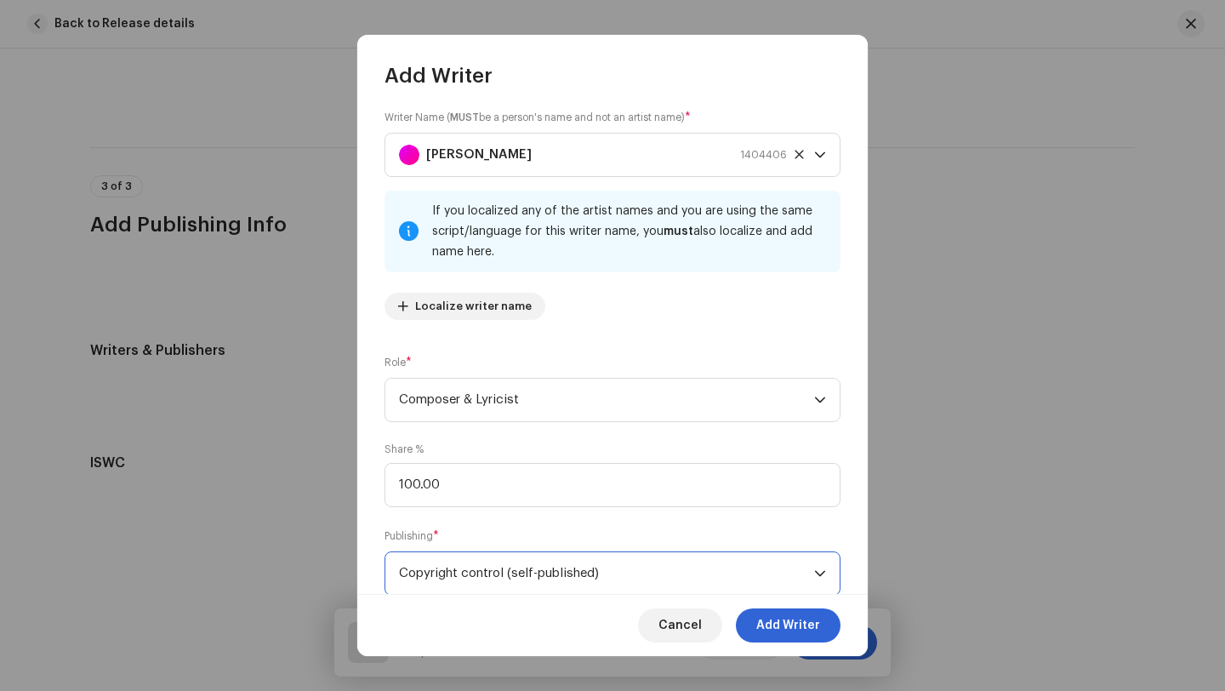
scroll to position [56, 0]
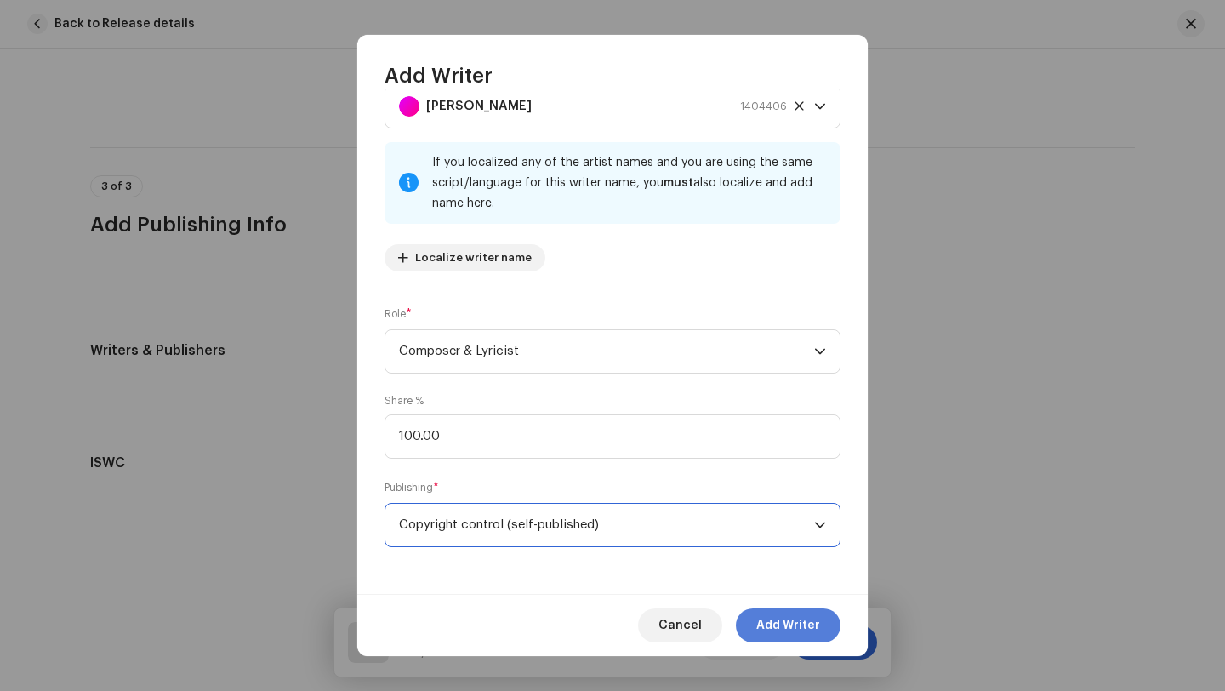
click at [786, 629] on span "Add Writer" at bounding box center [788, 625] width 64 height 34
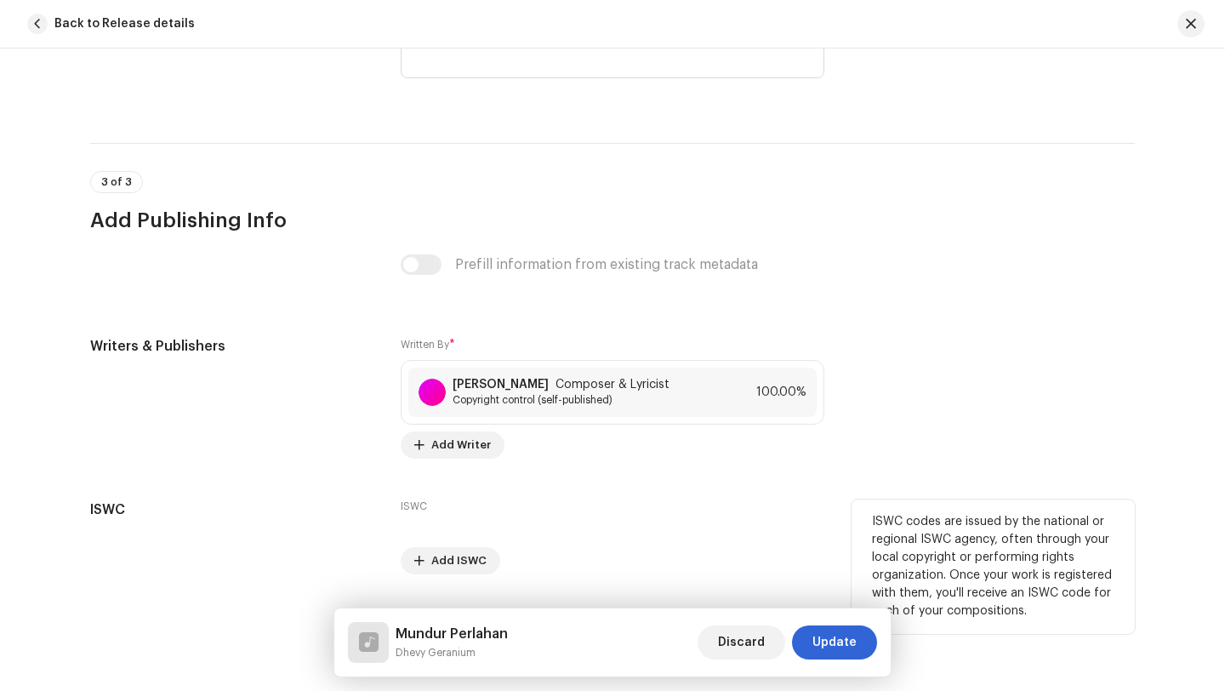
scroll to position [3326, 0]
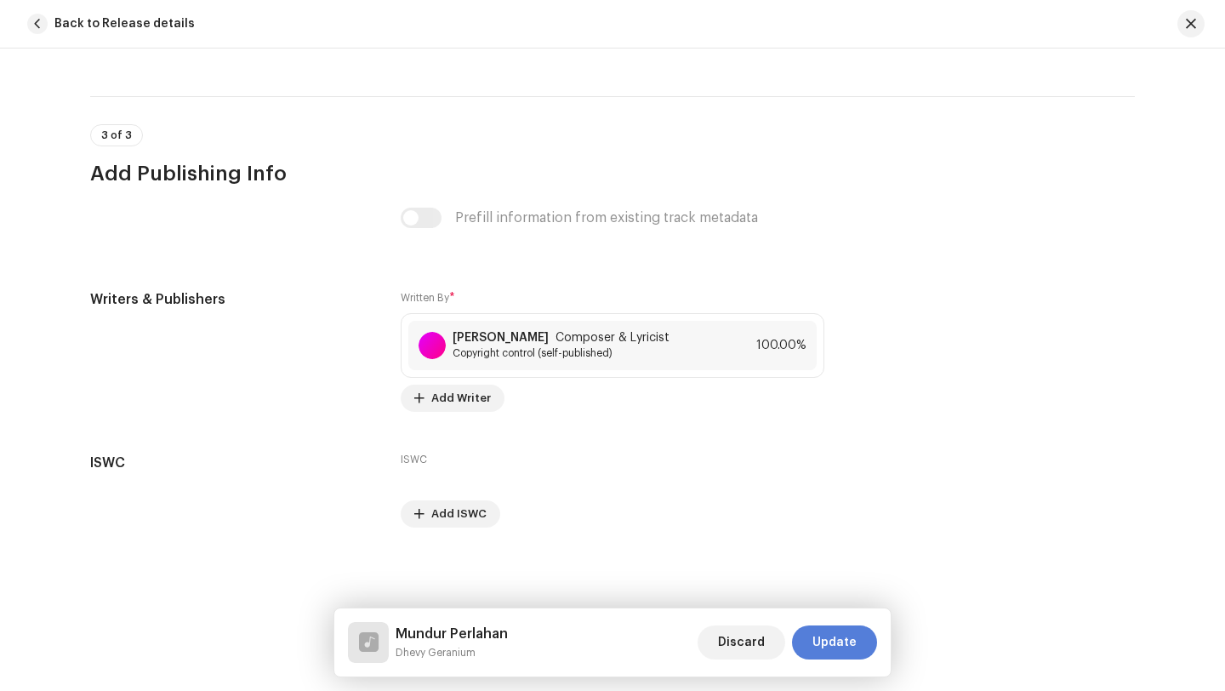
click at [830, 644] on span "Update" at bounding box center [834, 642] width 44 height 34
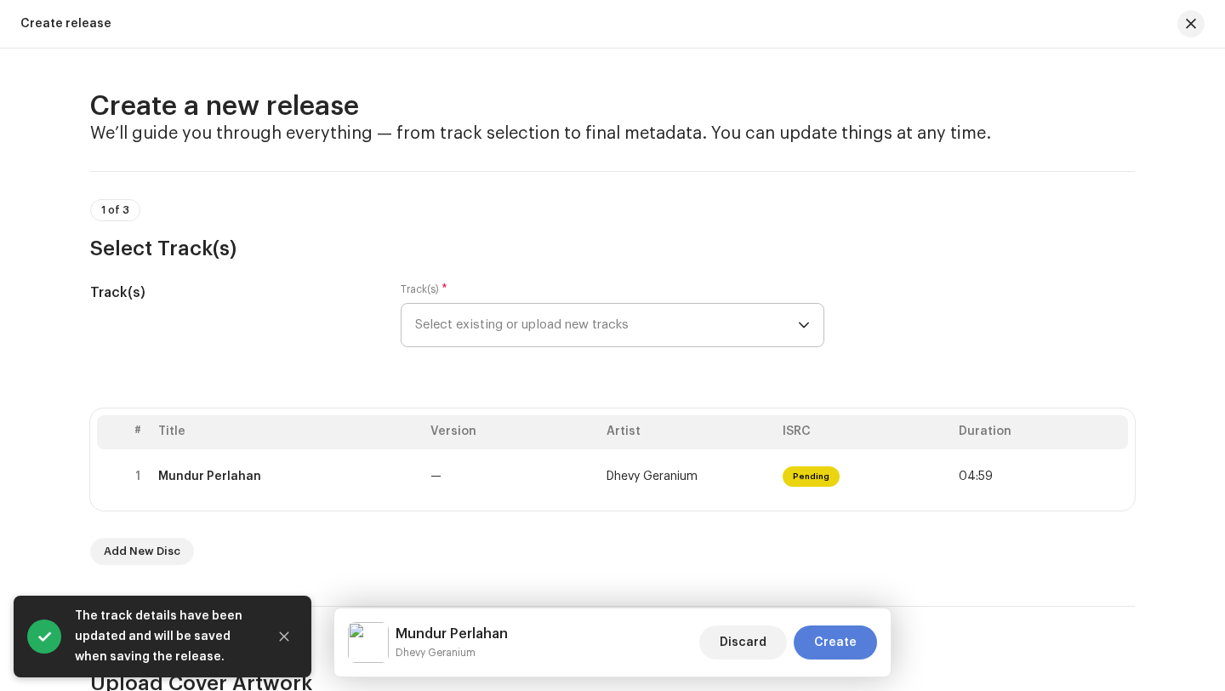
click at [834, 642] on span "Create" at bounding box center [835, 642] width 43 height 34
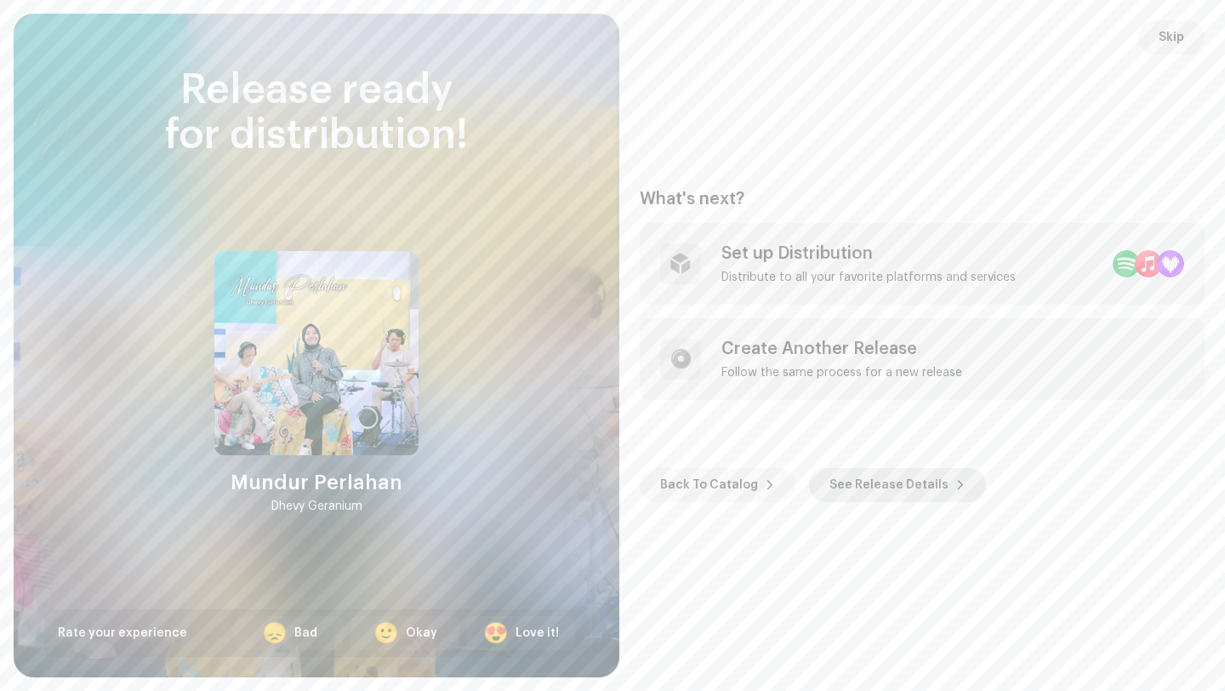
click at [871, 486] on span "See Release Details" at bounding box center [888, 485] width 119 height 34
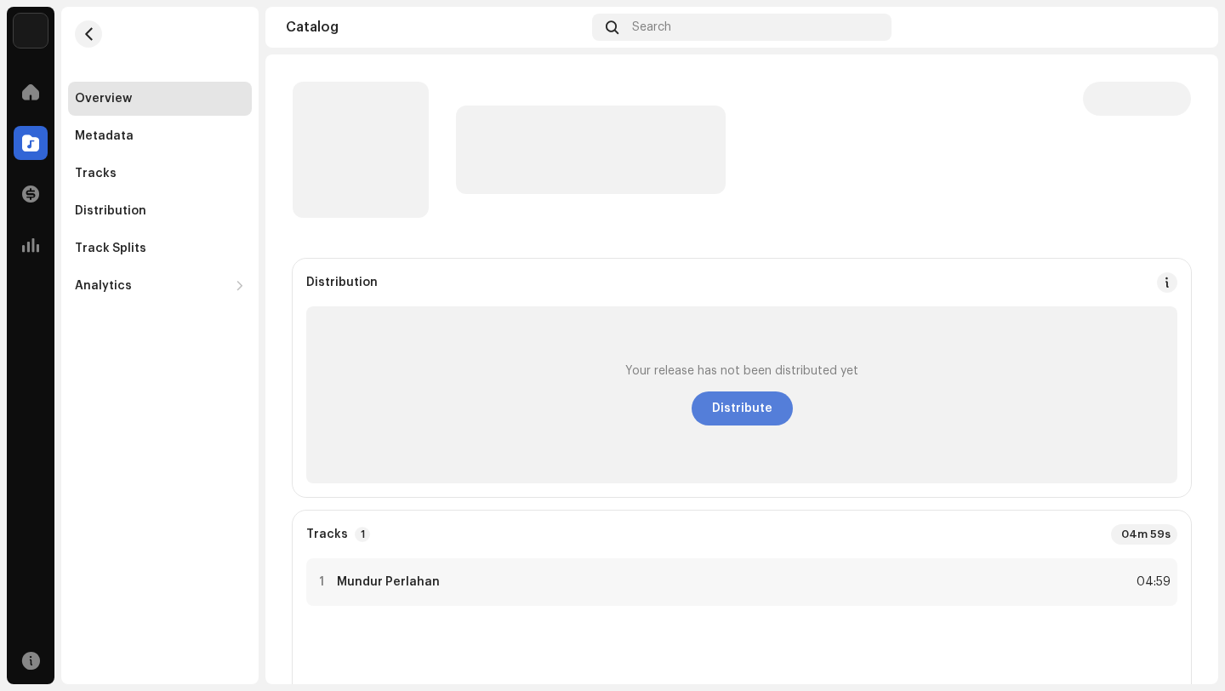
click at [736, 410] on span "Distribute" at bounding box center [742, 408] width 60 height 34
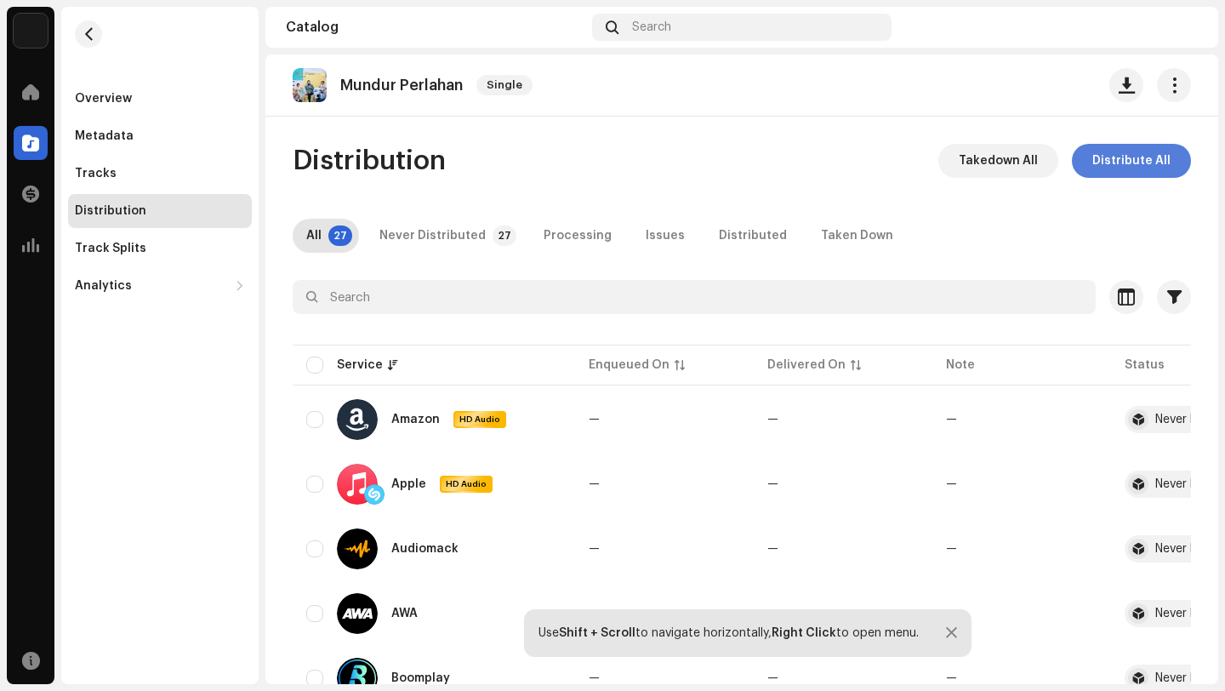
click at [1119, 160] on span "Distribute All" at bounding box center [1131, 161] width 78 height 34
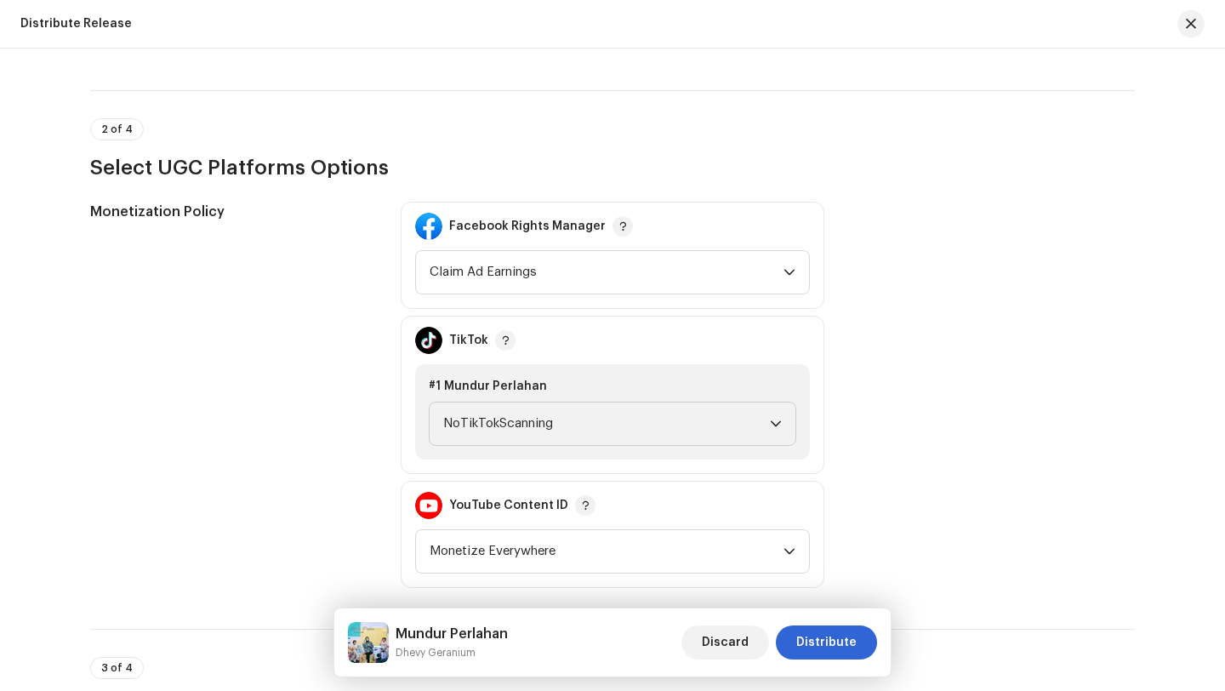
scroll to position [1683, 0]
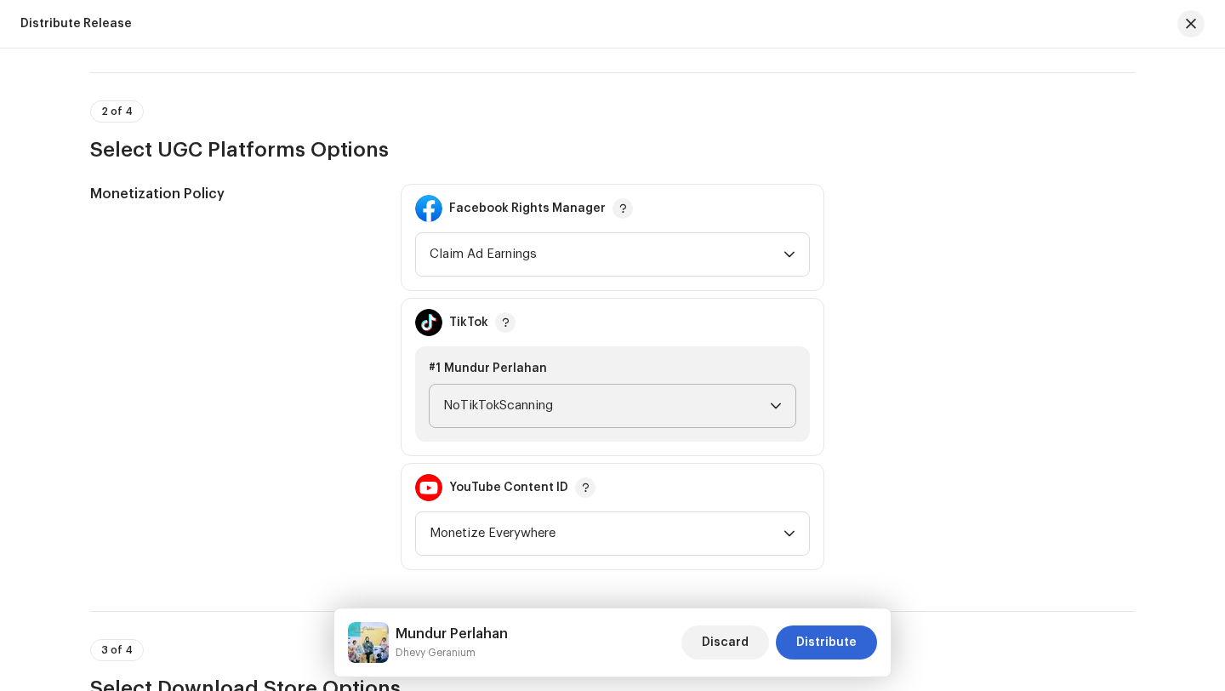
click at [551, 401] on span "NoTikTokScanning" at bounding box center [606, 405] width 327 height 43
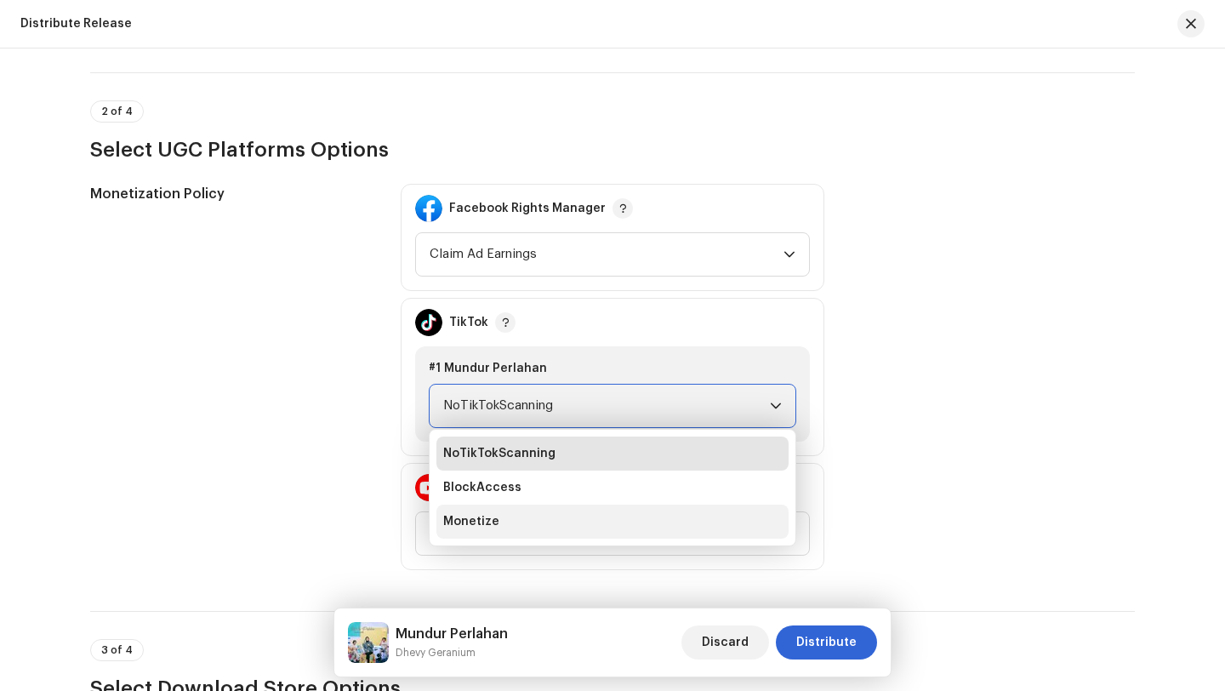
click at [475, 521] on span "Monetize" at bounding box center [471, 521] width 56 height 17
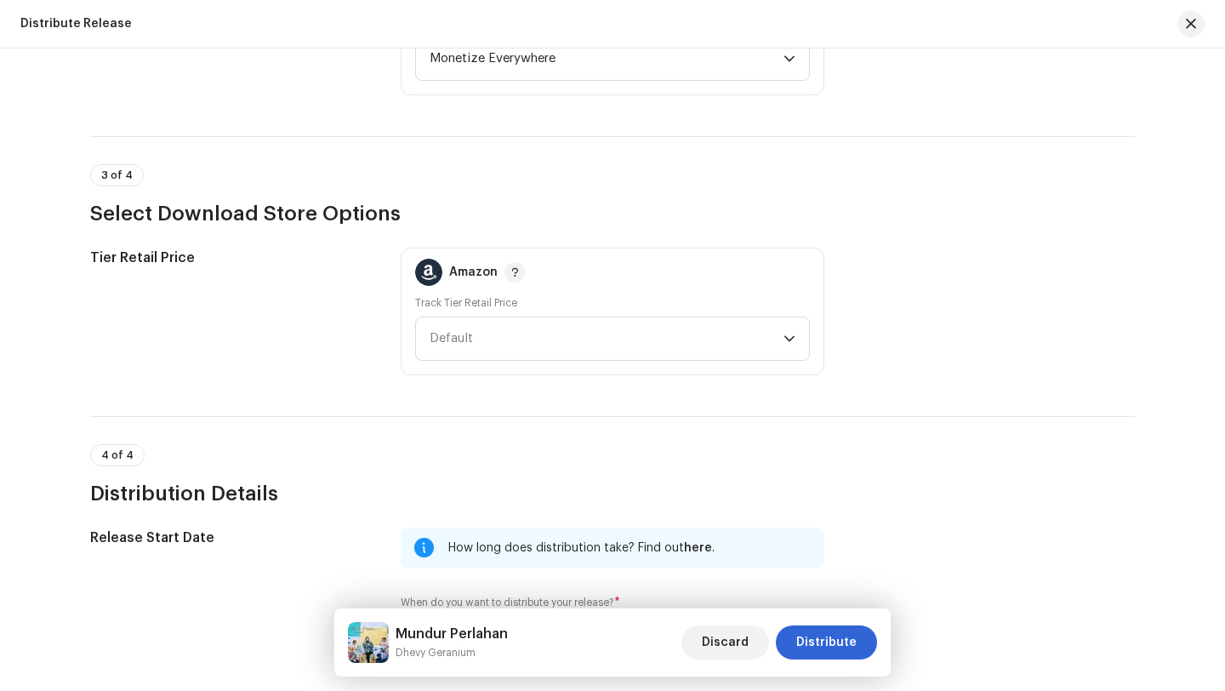
scroll to position [2236, 0]
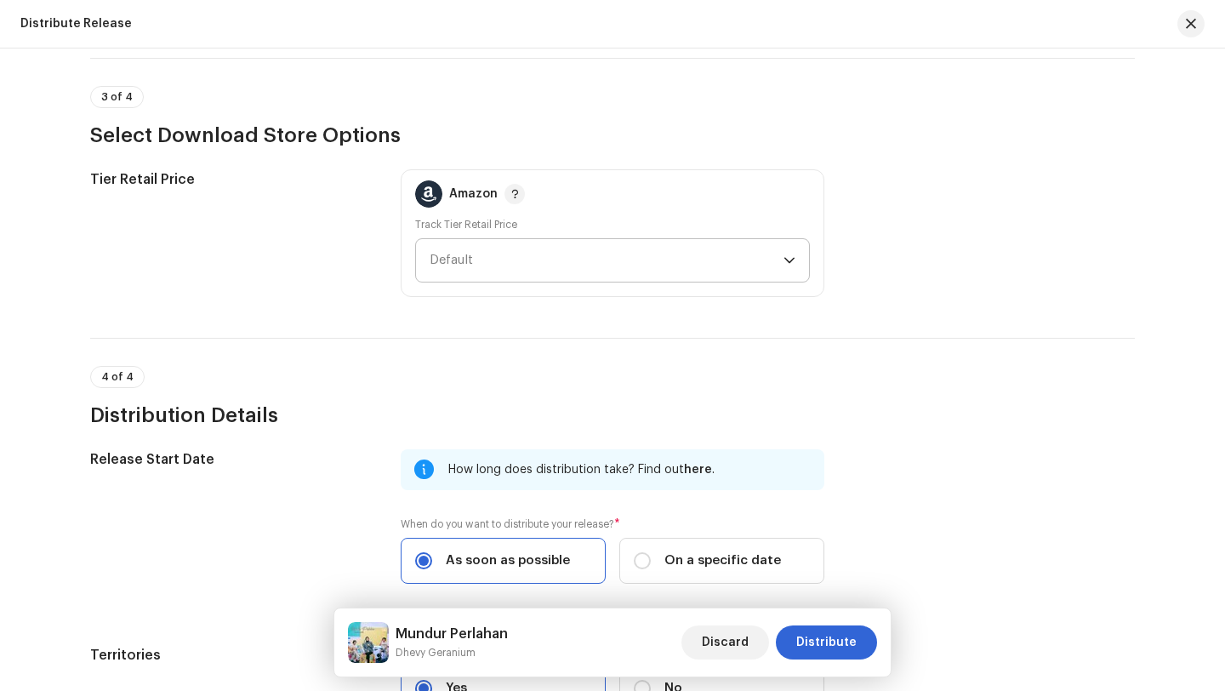
click at [542, 259] on span "Default" at bounding box center [607, 260] width 354 height 43
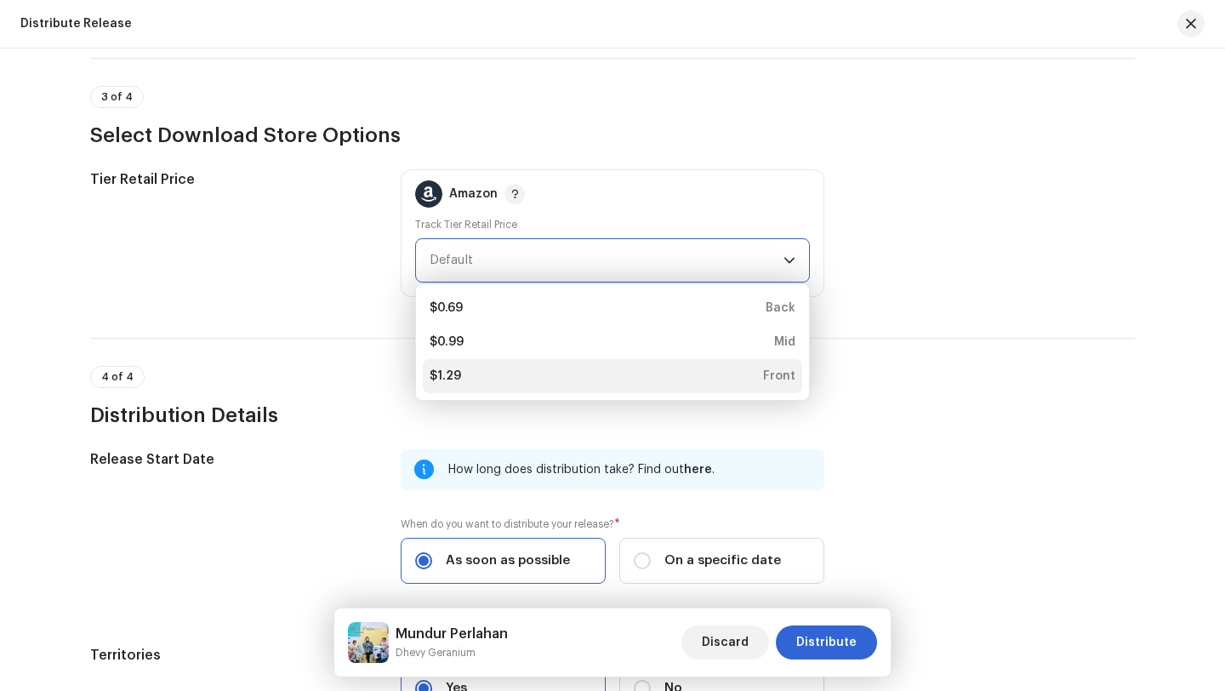
click at [454, 377] on div "$1.29" at bounding box center [445, 375] width 31 height 17
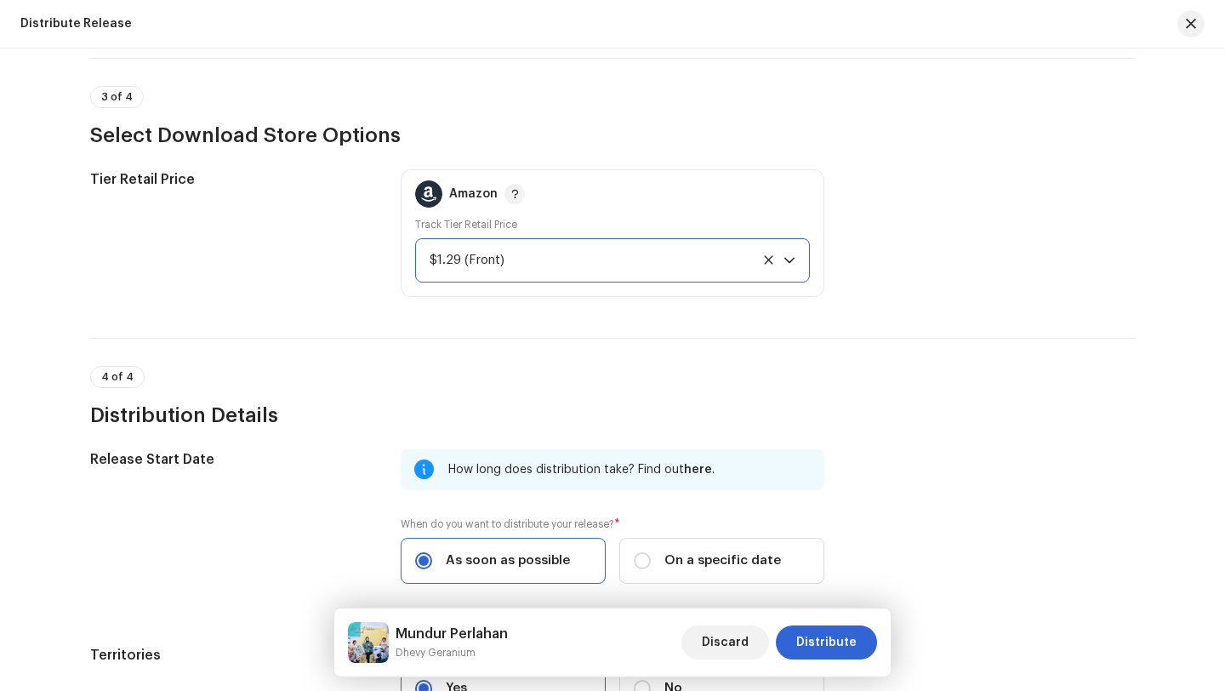
scroll to position [2441, 0]
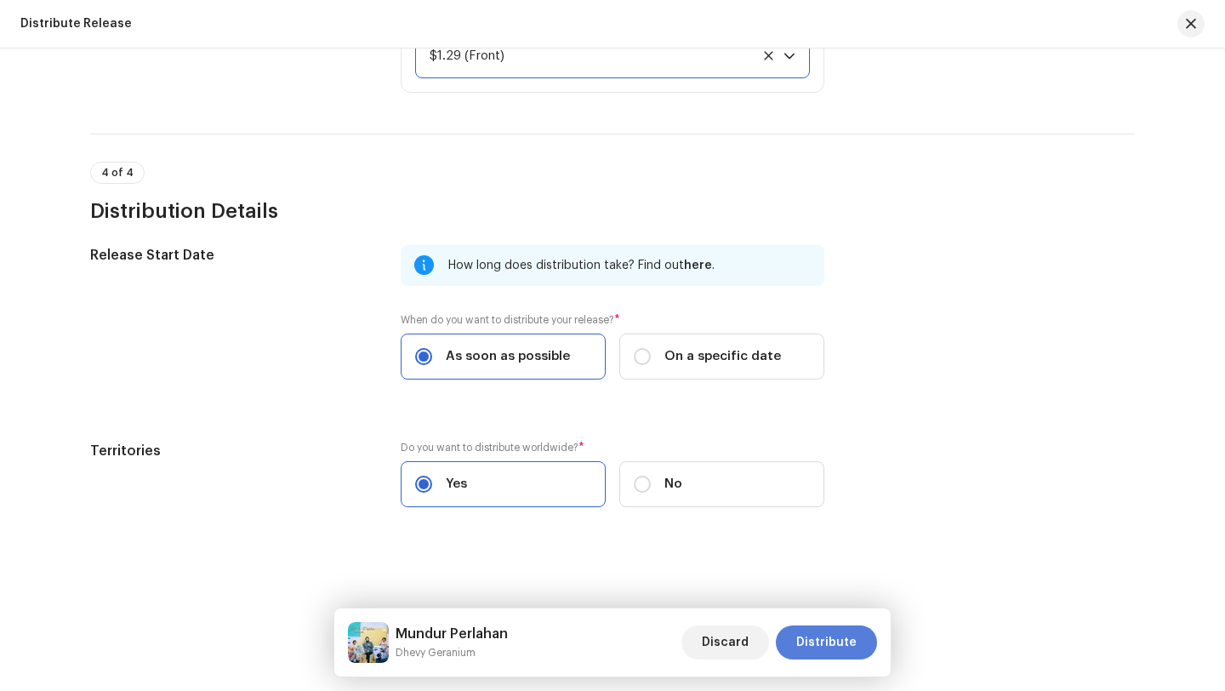
click at [823, 642] on span "Distribute" at bounding box center [826, 642] width 60 height 34
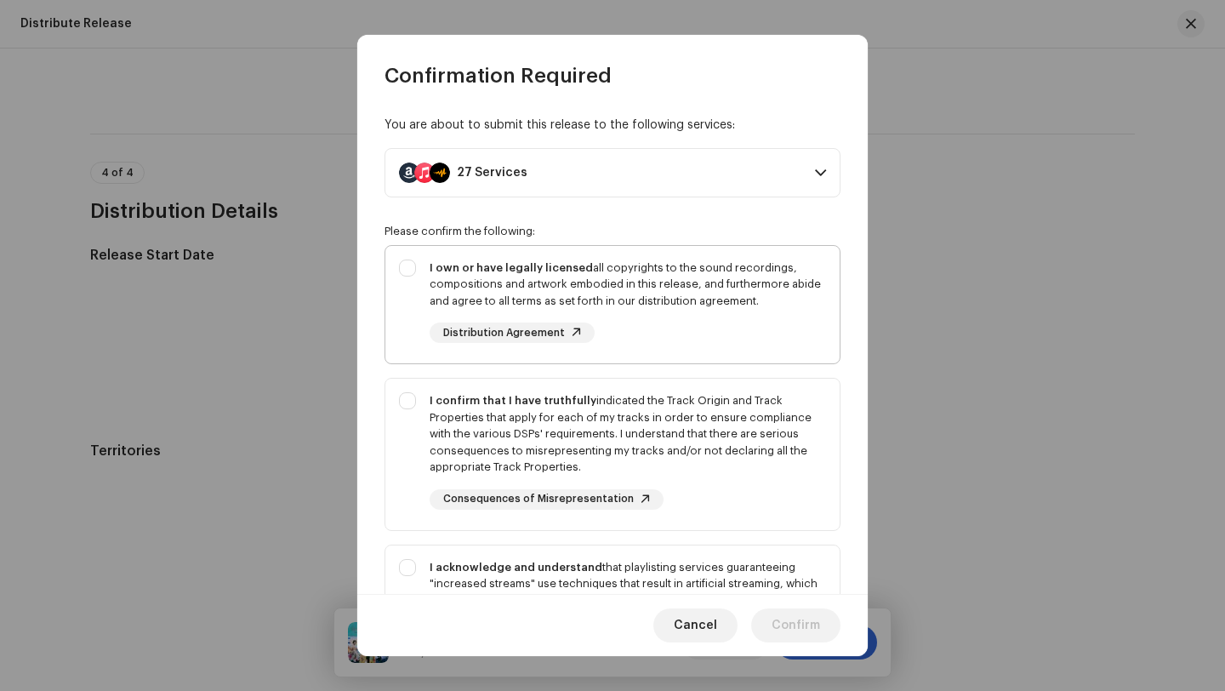
click at [678, 284] on div "I own or have legally licensed all copyrights to the sound recordings, composit…" at bounding box center [628, 284] width 396 height 50
checkbox input "true"
click at [695, 418] on div "I confirm that I have truthfully indicated the Track Origin and Track Propertie…" at bounding box center [628, 433] width 396 height 83
checkbox input "true"
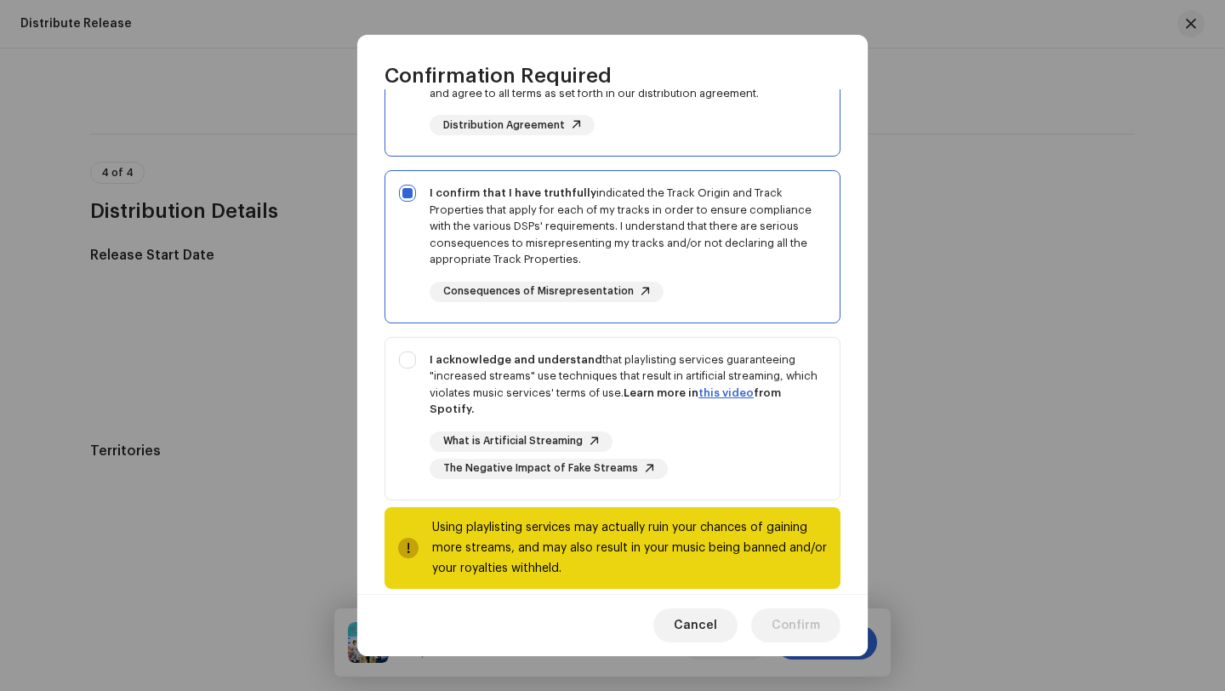
scroll to position [229, 0]
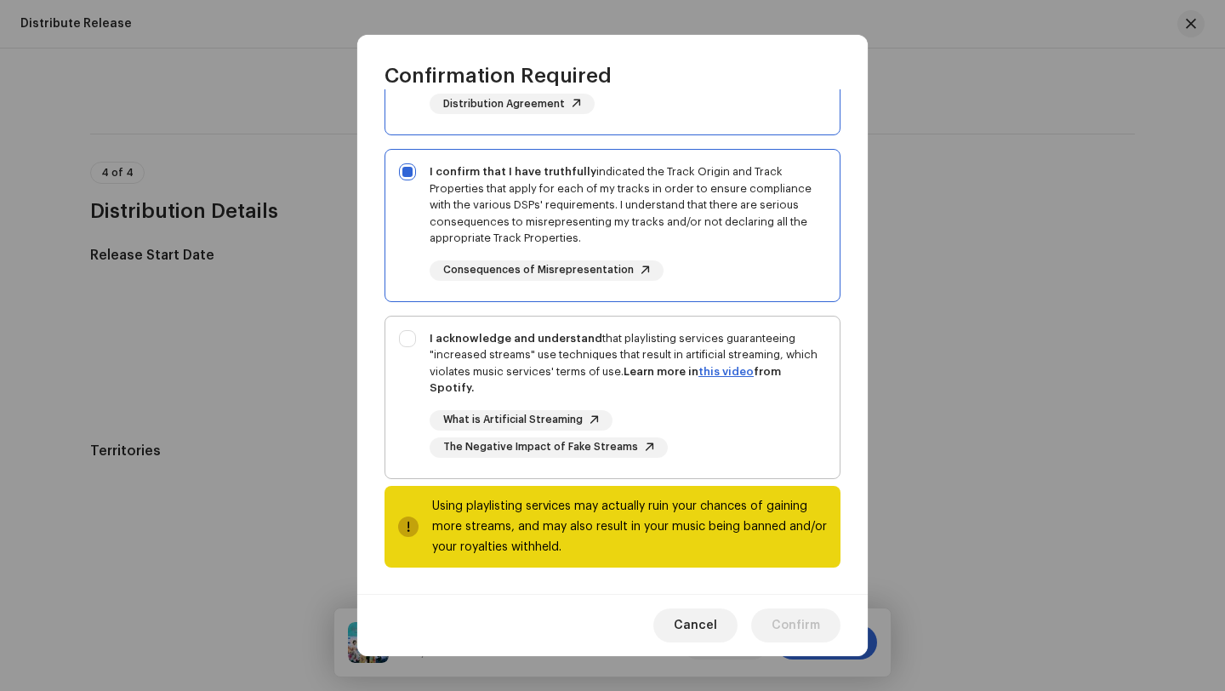
click at [666, 346] on div "I acknowledge and understand that playlisting services guaranteeing "increased …" at bounding box center [628, 363] width 396 height 66
checkbox input "true"
click at [791, 627] on span "Confirm" at bounding box center [796, 625] width 48 height 34
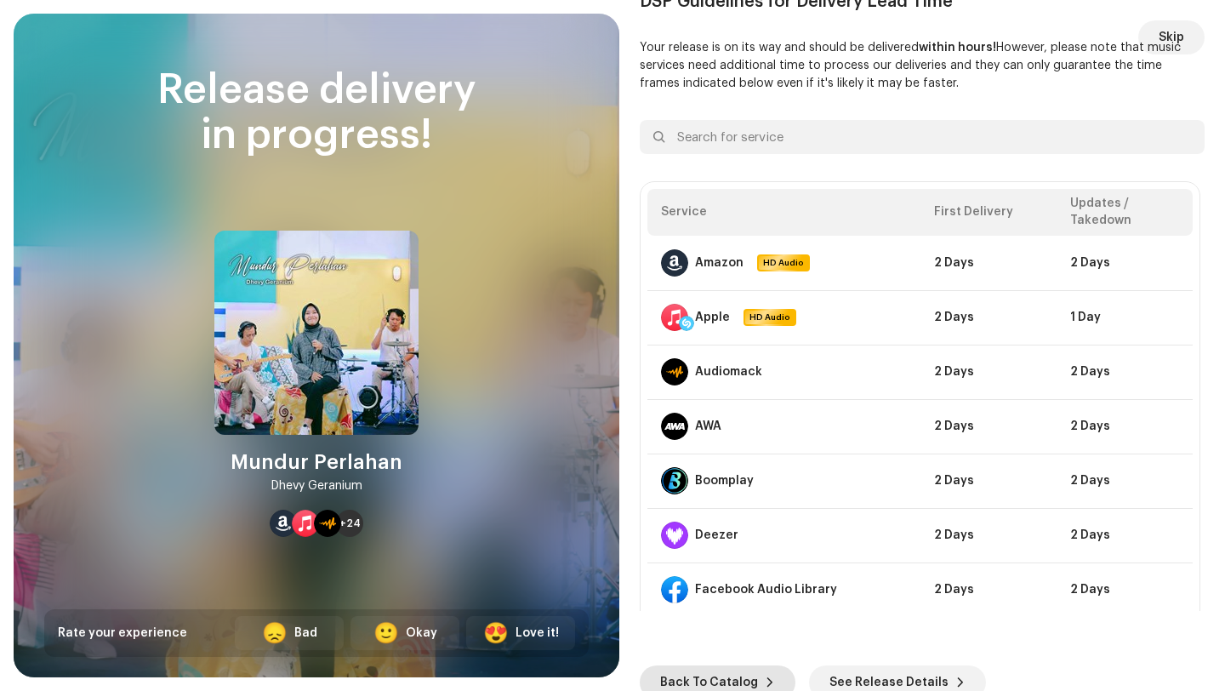
click at [697, 683] on span "Back To Catalog" at bounding box center [709, 682] width 98 height 34
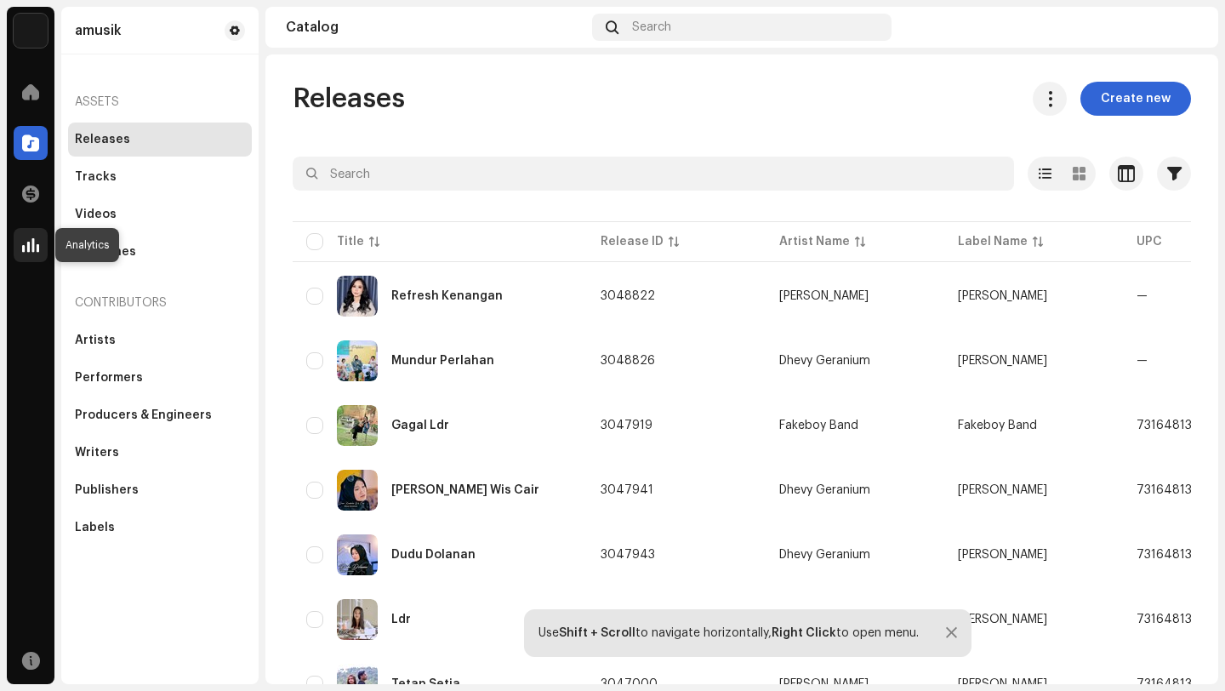
click at [31, 244] on span at bounding box center [30, 245] width 17 height 14
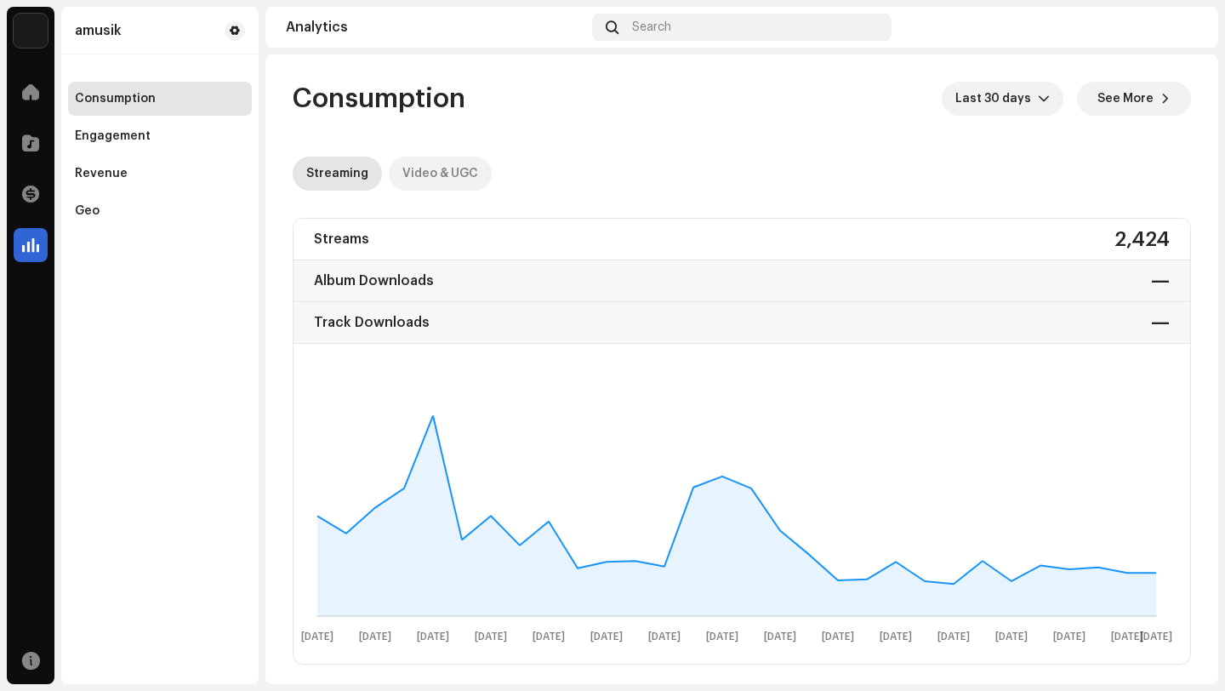
click at [440, 174] on div "Video & UGC" at bounding box center [440, 174] width 76 height 34
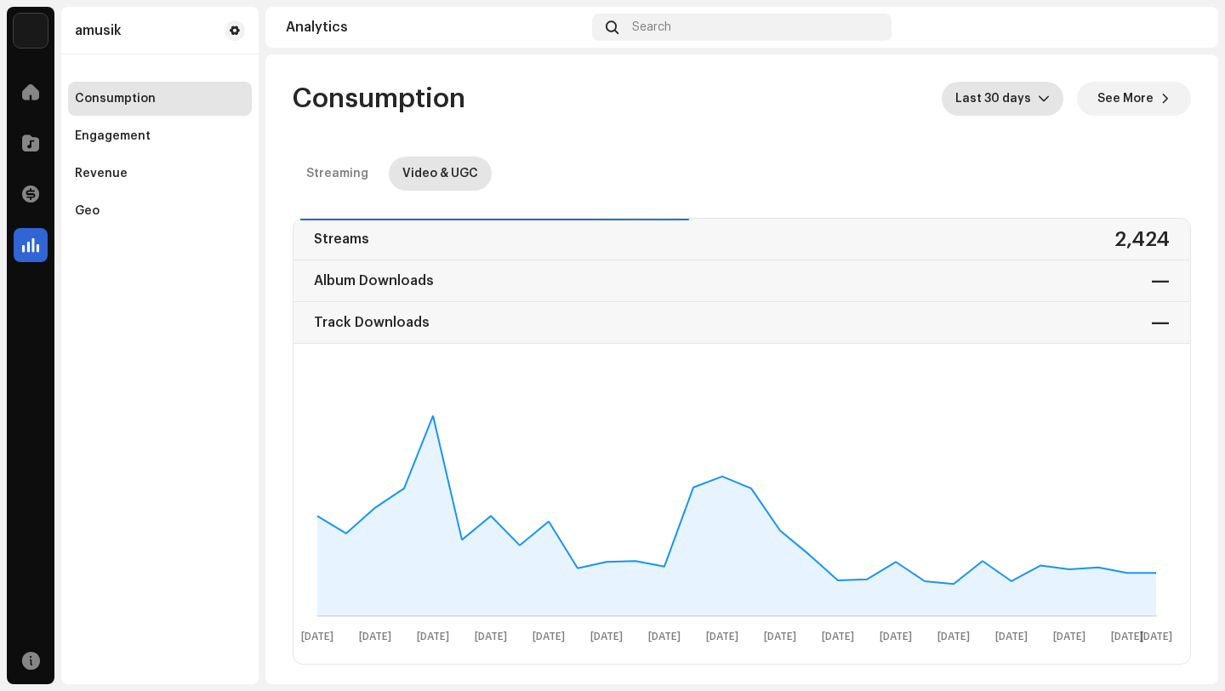
click at [1022, 96] on span "Last 30 days" at bounding box center [996, 99] width 83 height 34
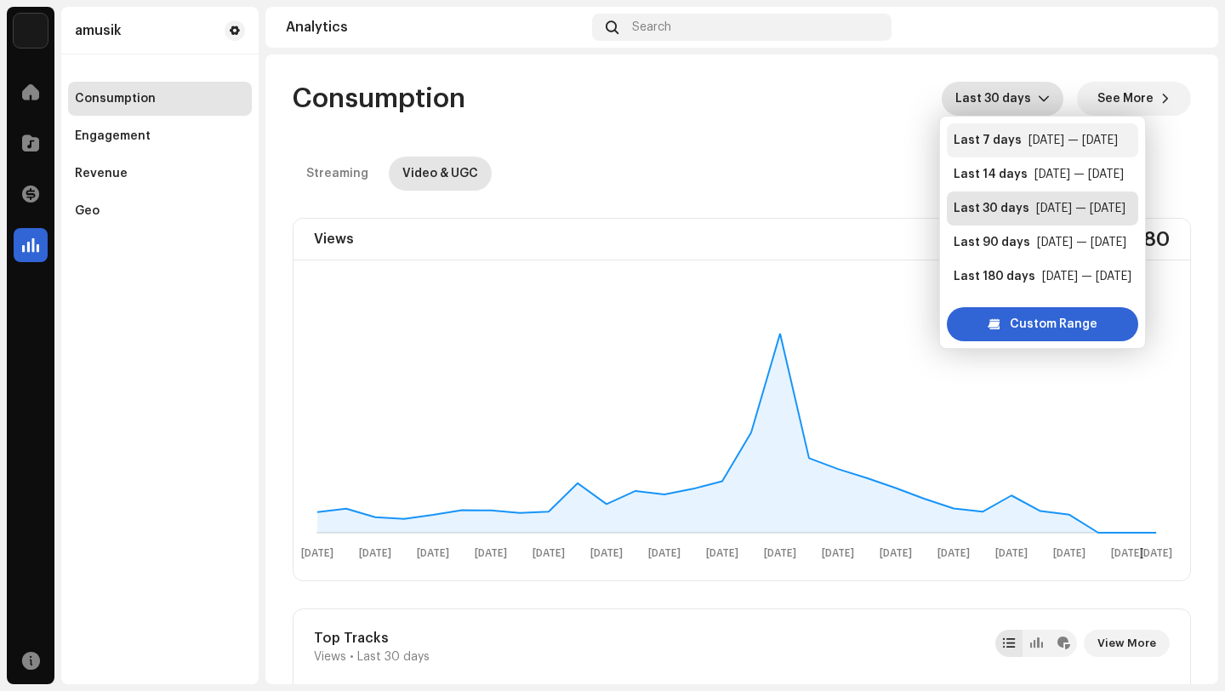
click at [987, 140] on div "Last 7 days" at bounding box center [988, 140] width 68 height 17
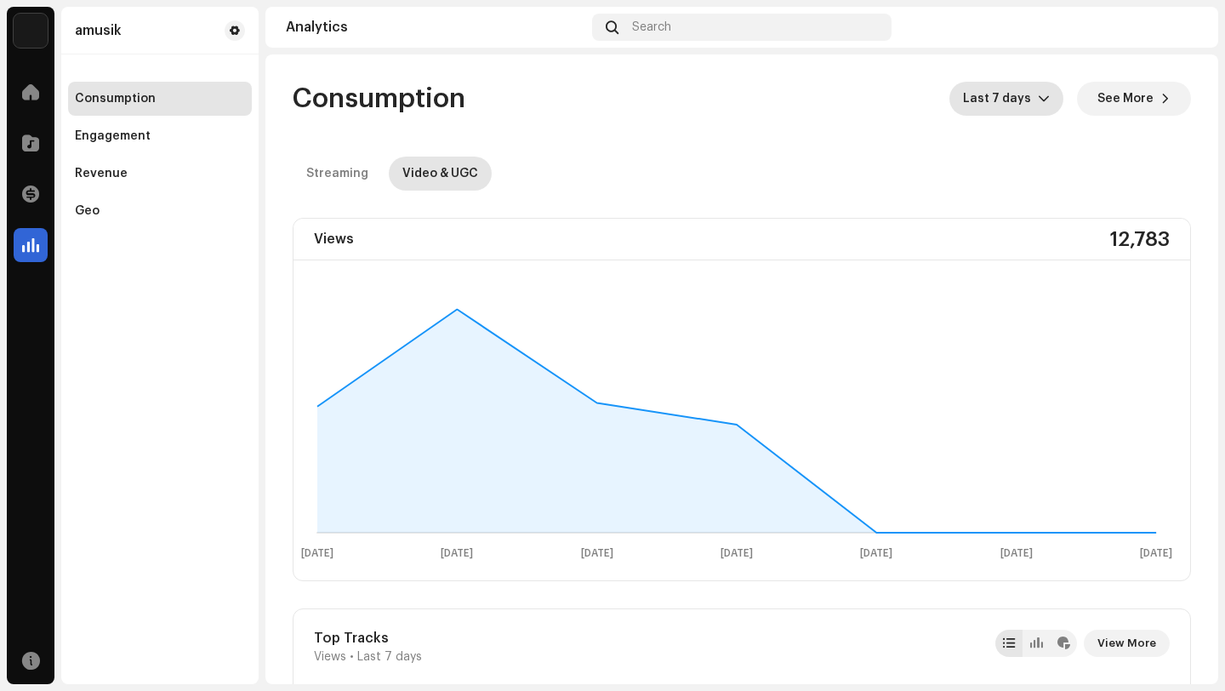
click at [1006, 97] on span "Last 7 days" at bounding box center [1000, 99] width 75 height 34
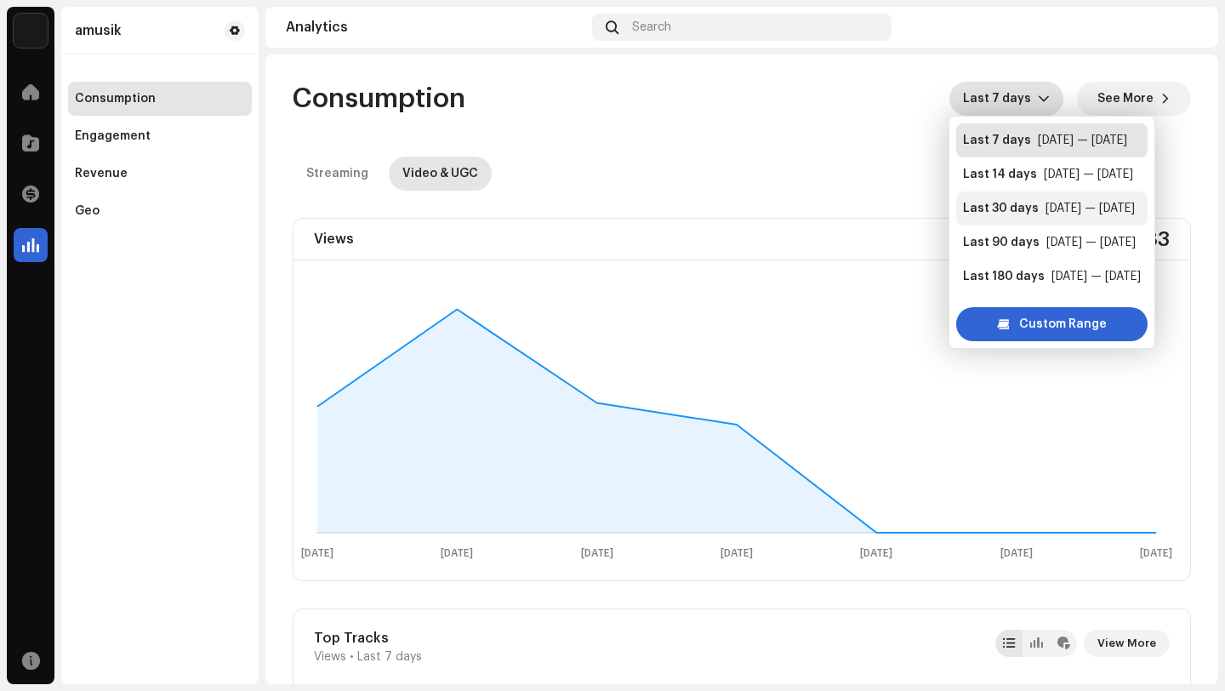
click at [1000, 204] on div "Last 30 days" at bounding box center [1001, 208] width 76 height 17
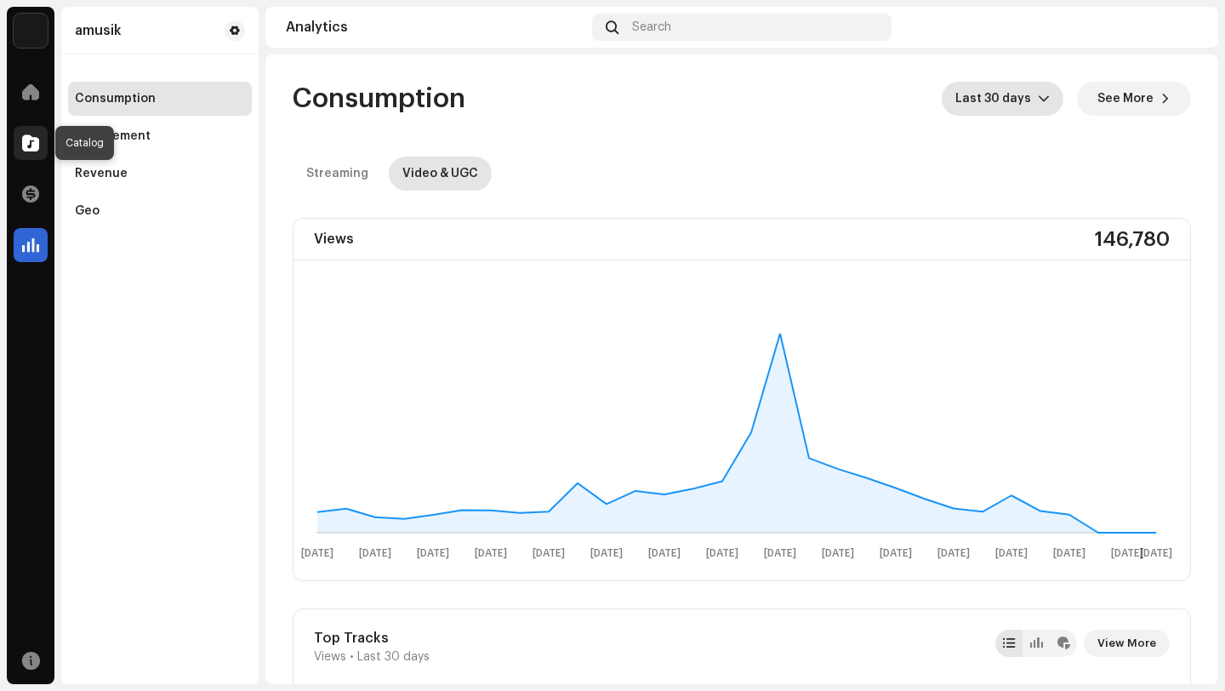
click at [32, 145] on span at bounding box center [30, 143] width 17 height 14
